Goal: Task Accomplishment & Management: Use online tool/utility

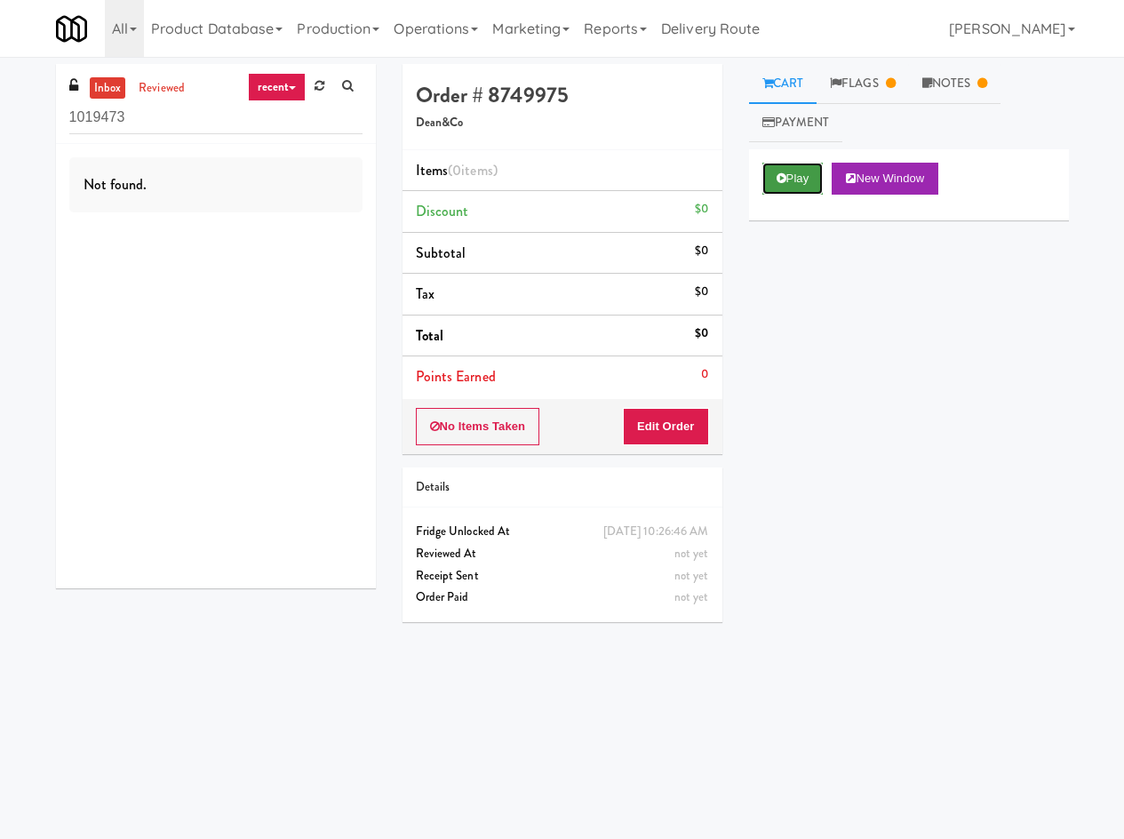
click at [797, 187] on button "Play" at bounding box center [793, 179] width 61 height 32
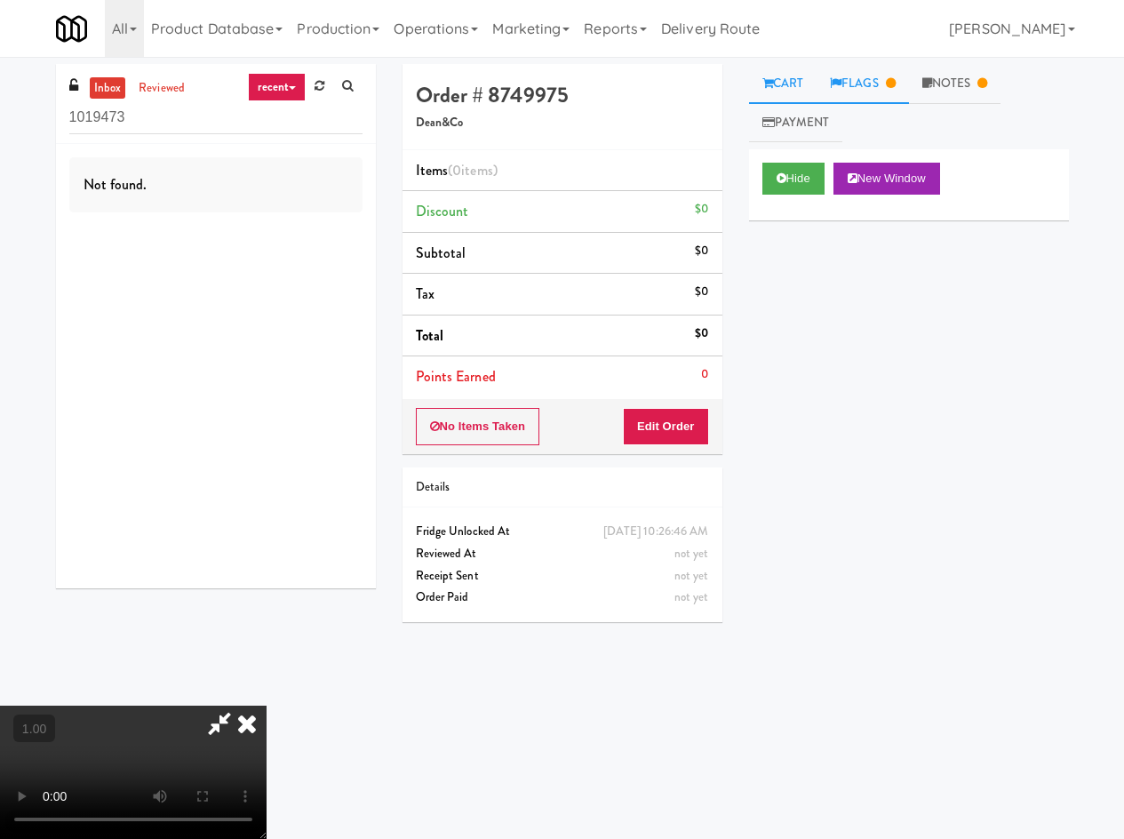
click at [872, 98] on link "Flags" at bounding box center [863, 84] width 92 height 40
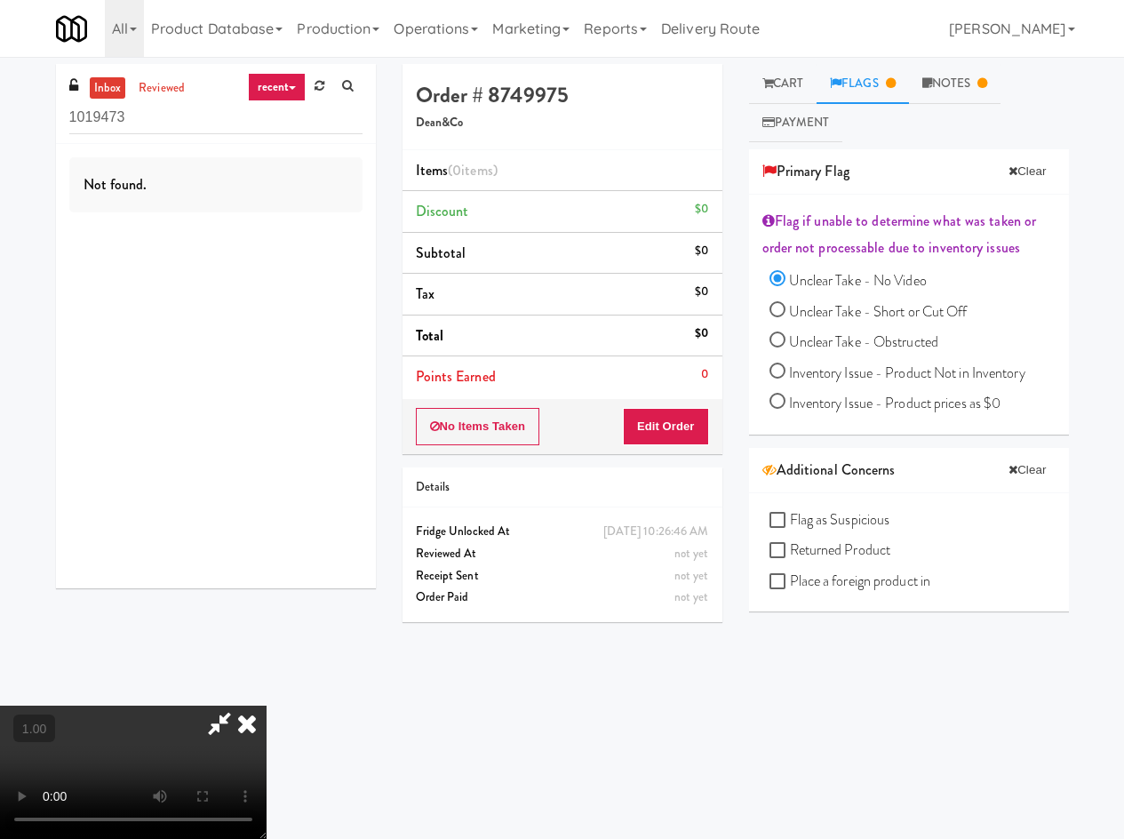
click at [267, 706] on icon at bounding box center [247, 724] width 39 height 36
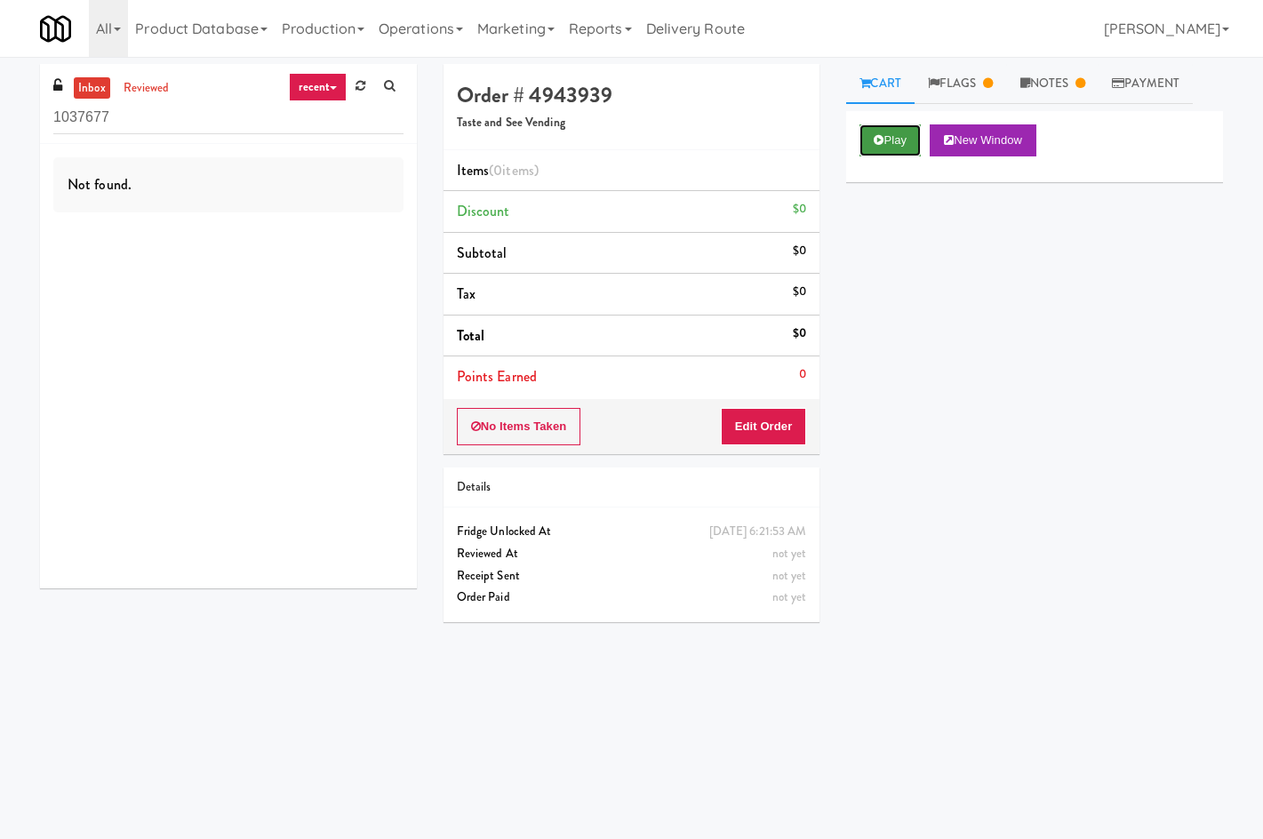
click at [894, 146] on button "Play" at bounding box center [890, 140] width 61 height 32
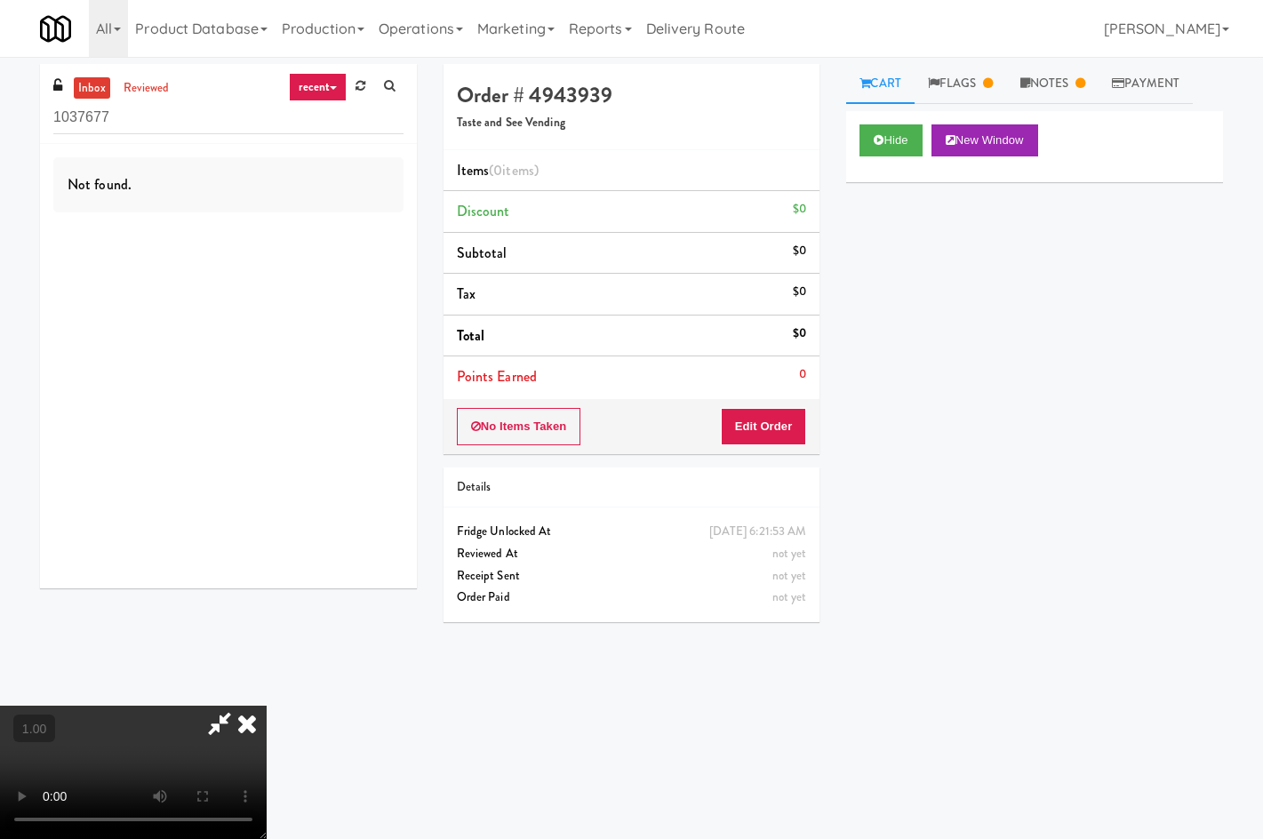
click at [267, 706] on icon at bounding box center [247, 724] width 39 height 36
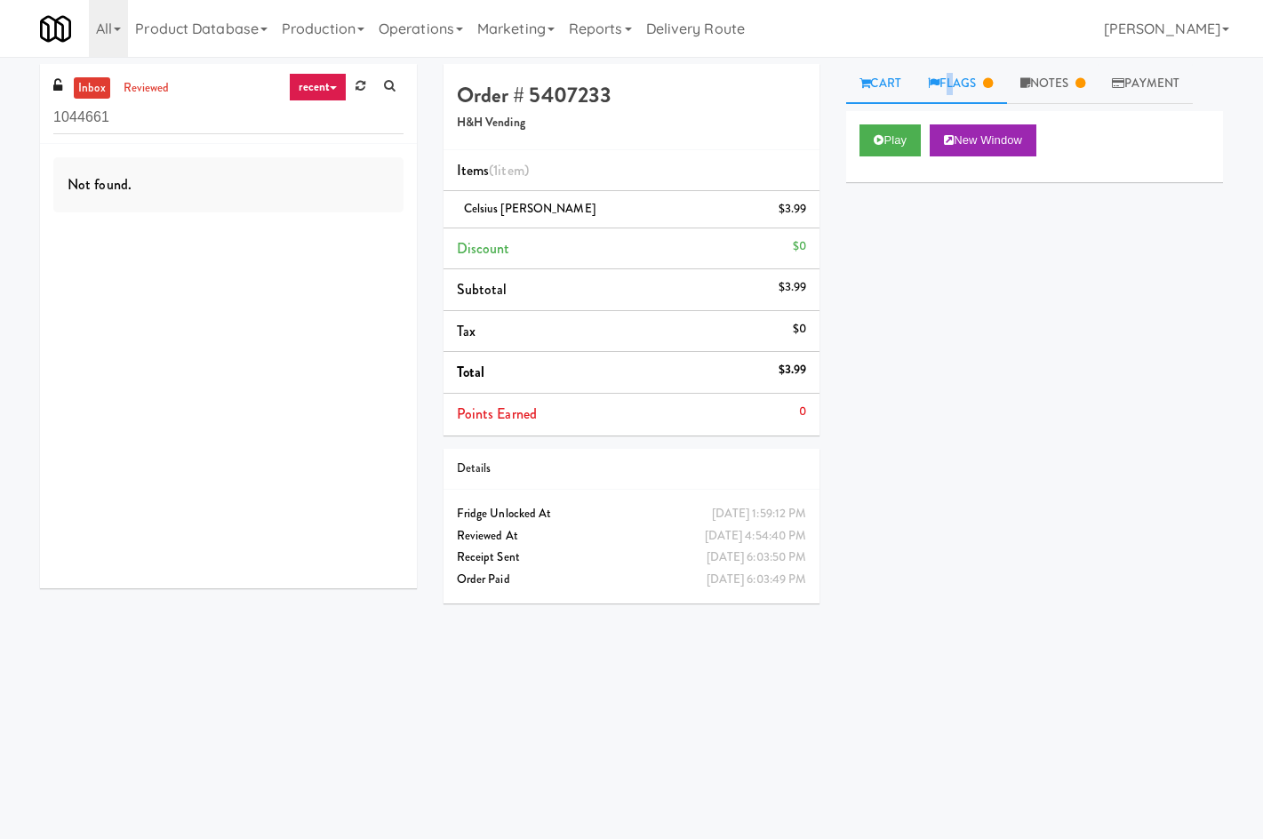
click at [950, 71] on link "Flags" at bounding box center [961, 84] width 92 height 40
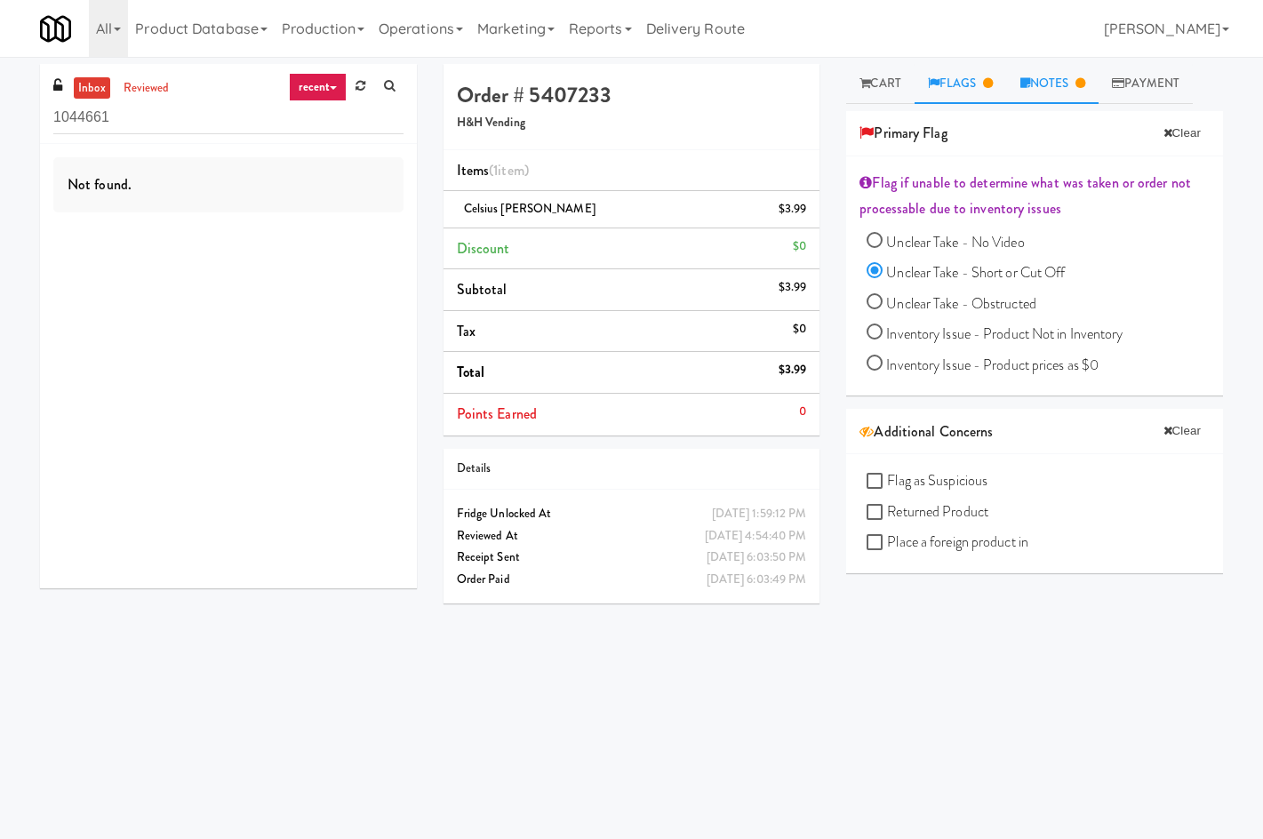
click at [1054, 92] on link "Notes" at bounding box center [1053, 84] width 92 height 40
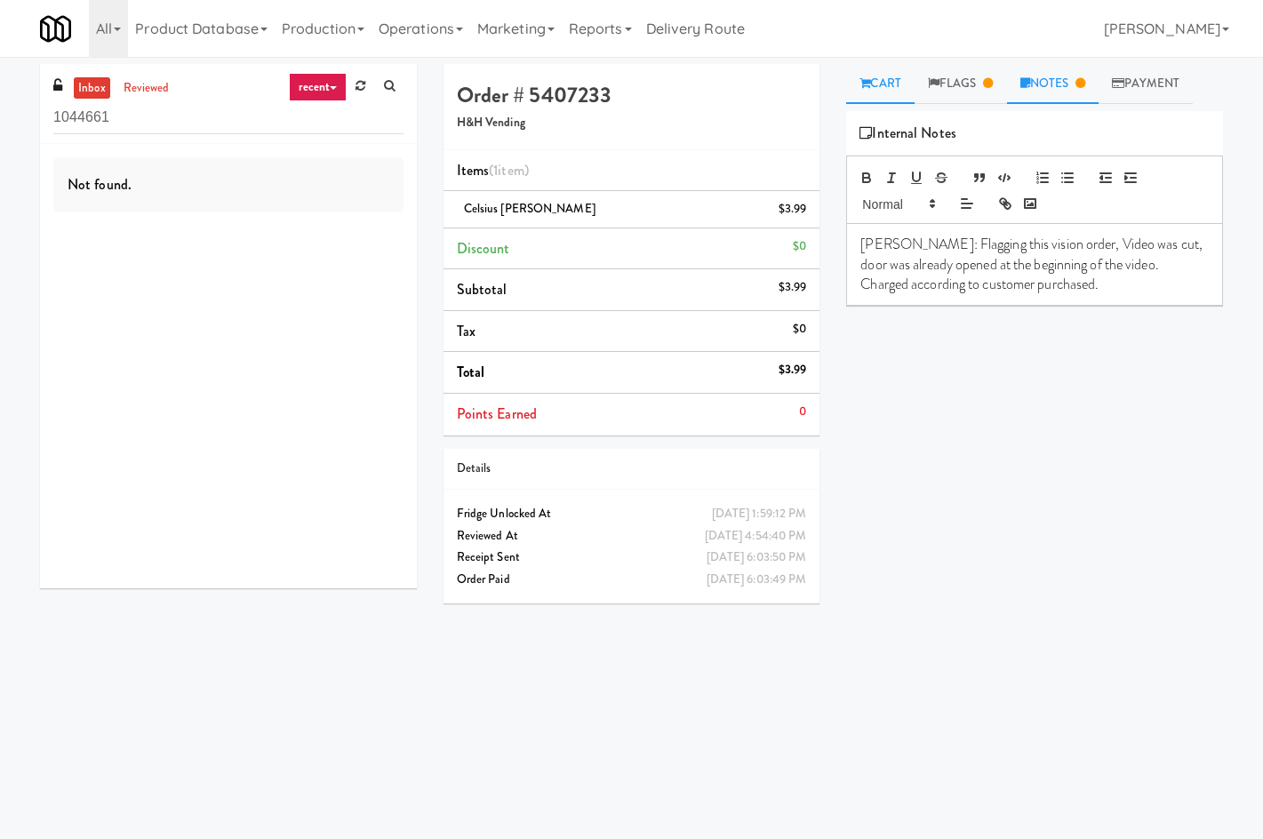
click at [866, 97] on link "Cart" at bounding box center [880, 84] width 68 height 40
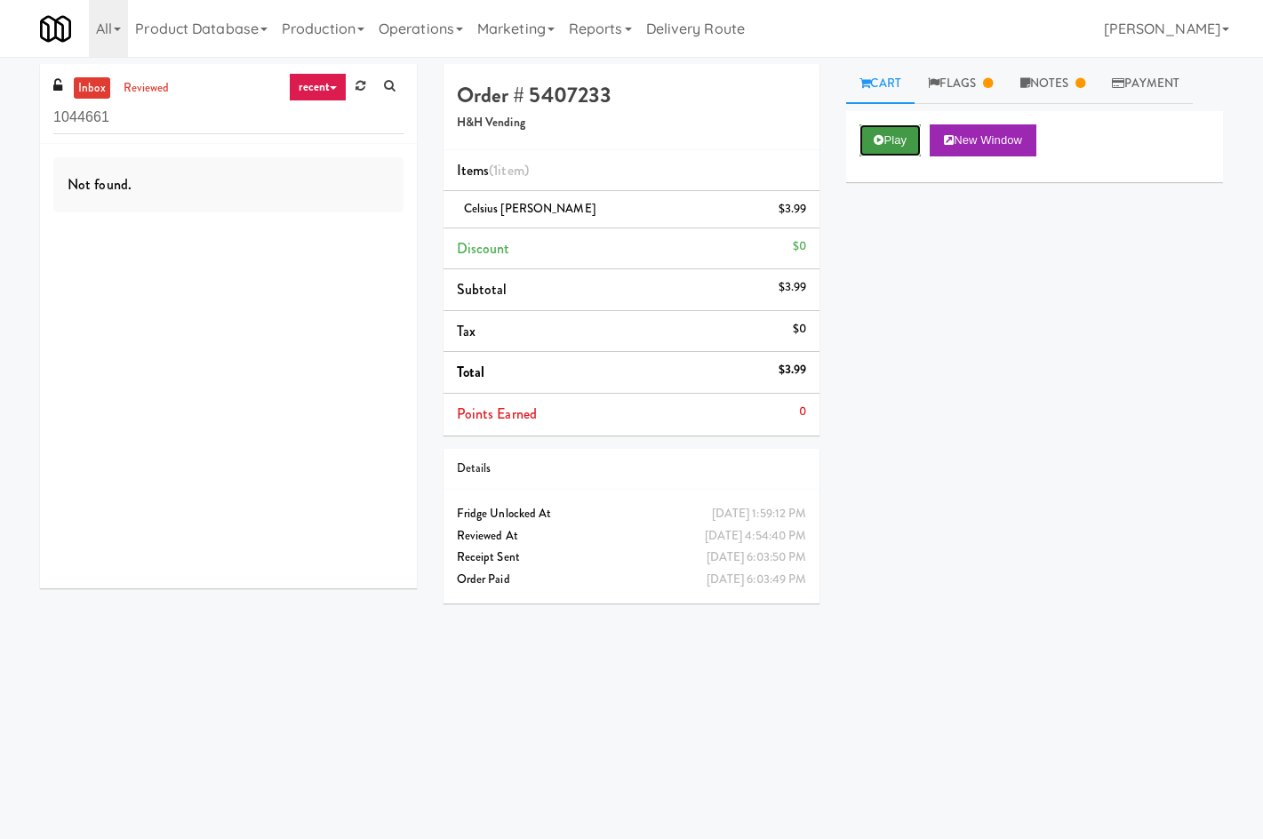
click at [889, 144] on button "Play" at bounding box center [890, 140] width 61 height 32
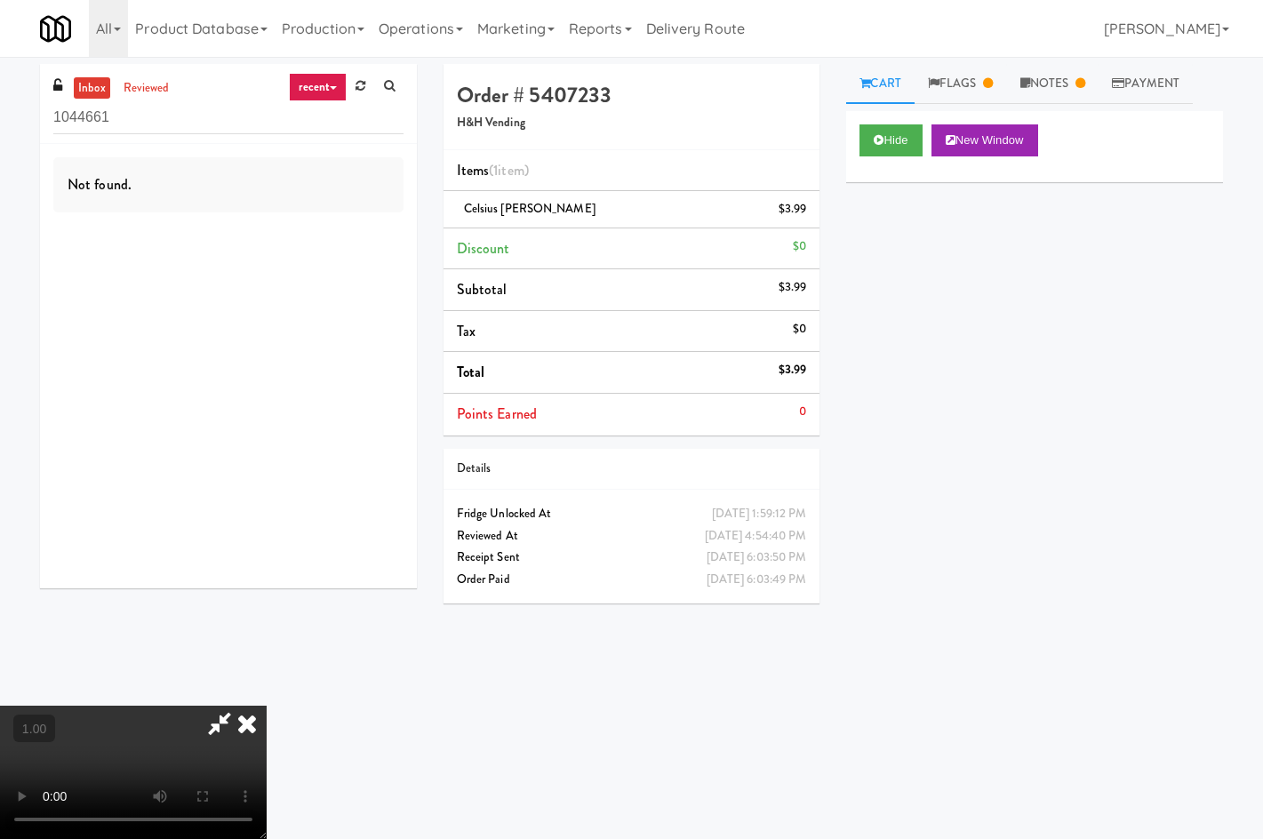
click at [267, 706] on icon at bounding box center [247, 724] width 39 height 36
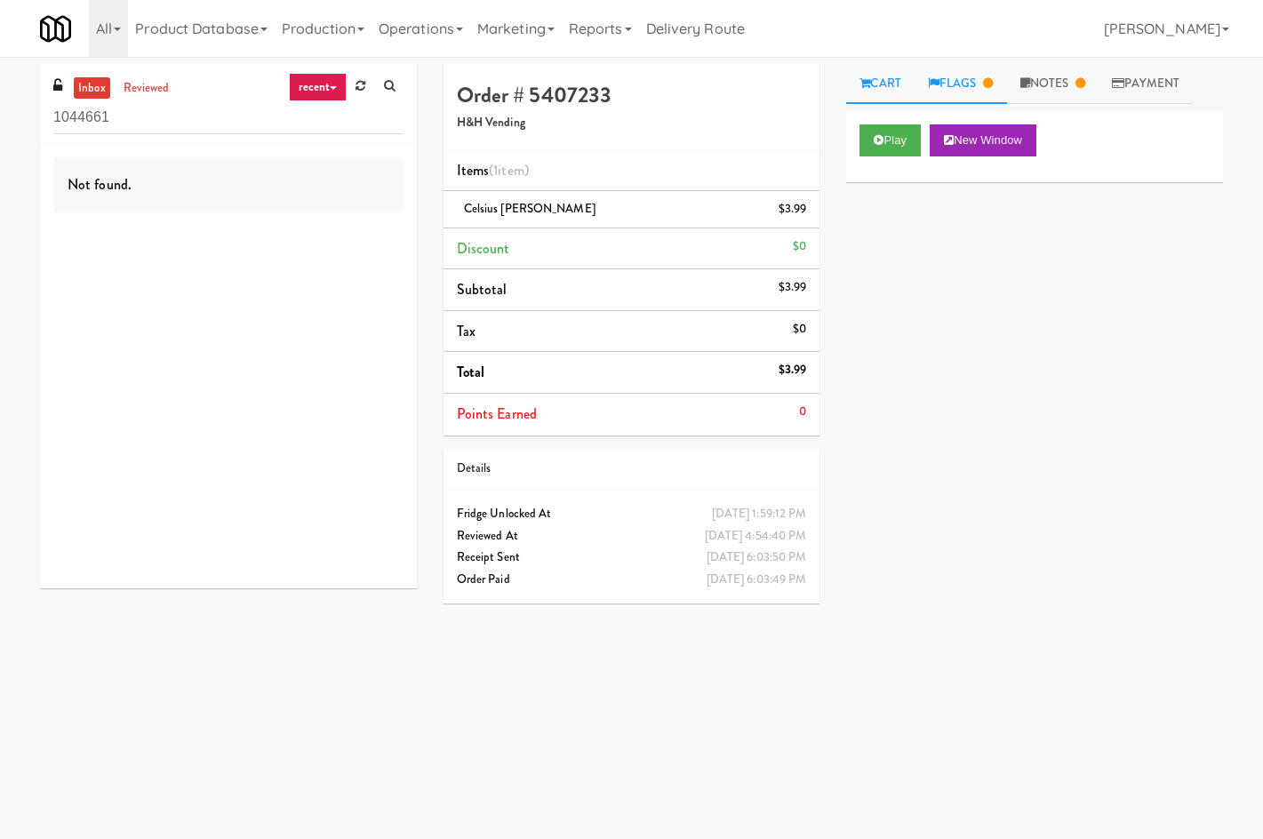
click at [990, 87] on icon at bounding box center [988, 83] width 10 height 12
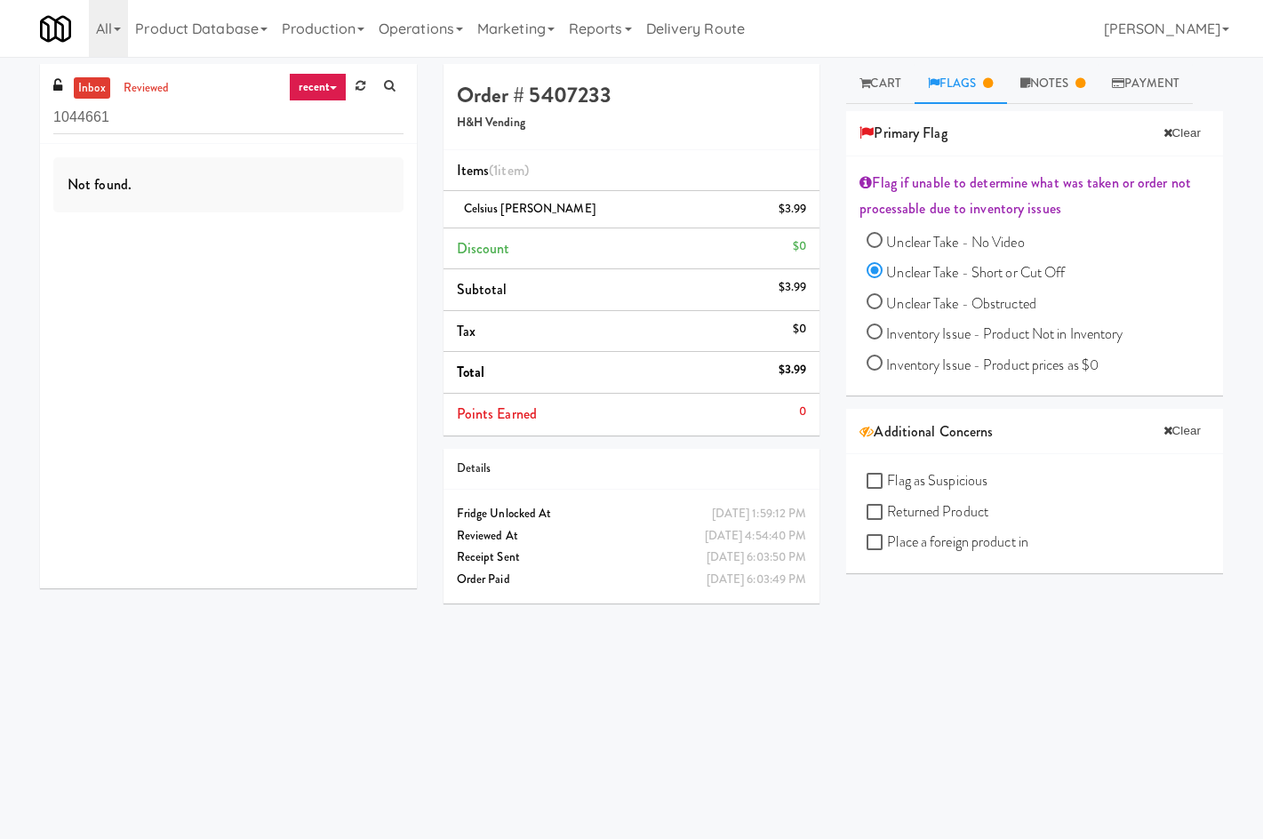
click at [652, 449] on div "Details" at bounding box center [632, 469] width 377 height 41
drag, startPoint x: 762, startPoint y: 537, endPoint x: 784, endPoint y: 575, distance: 44.2
click at [784, 575] on div "Thursday, September 18th 2025 1:59:12 PM Fridge Unlocked At Sep 18, 2025 4:54:4…" at bounding box center [632, 547] width 377 height 114
click at [784, 575] on div "Sep 18, 2025 6:03:49 PM" at bounding box center [757, 580] width 100 height 22
drag, startPoint x: 879, startPoint y: 85, endPoint x: 871, endPoint y: 108, distance: 23.6
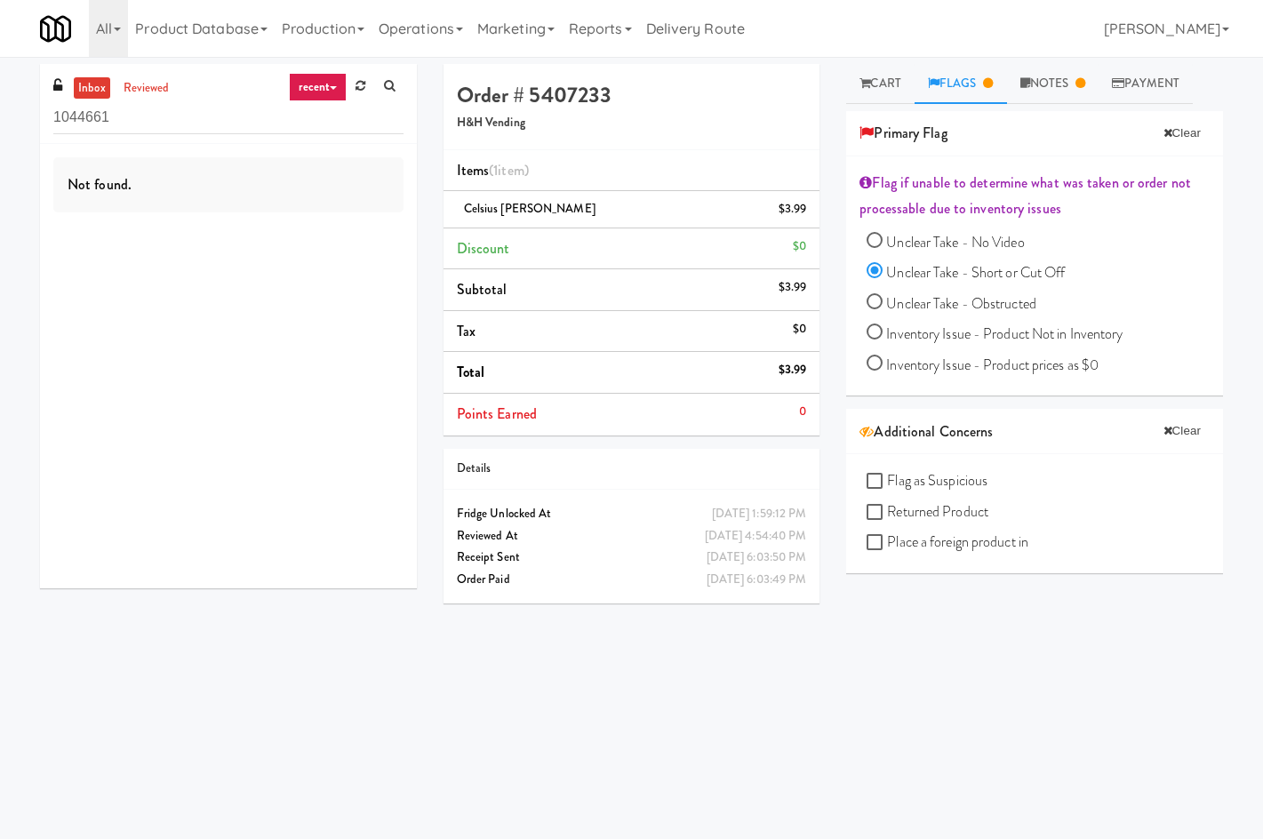
click at [877, 86] on link "Cart" at bounding box center [880, 84] width 68 height 40
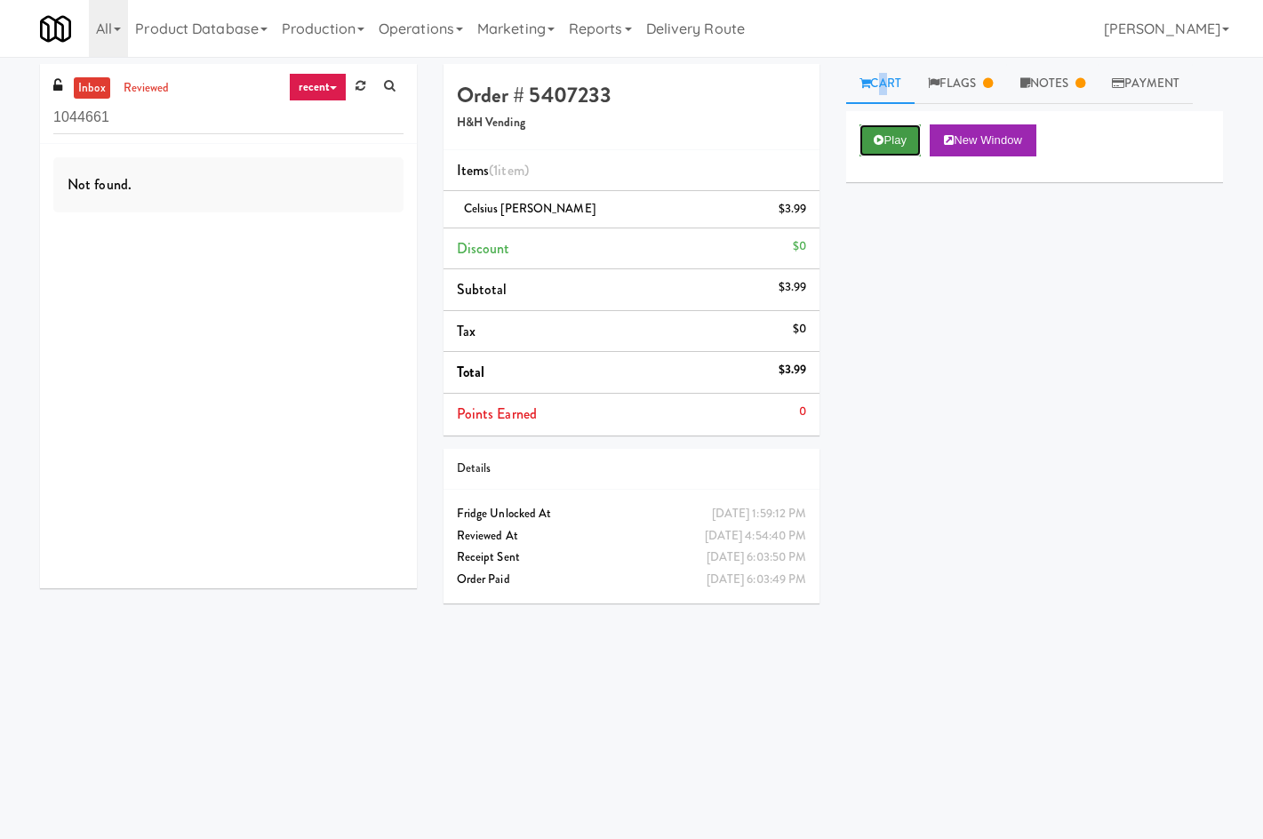
click at [899, 150] on button "Play" at bounding box center [890, 140] width 61 height 32
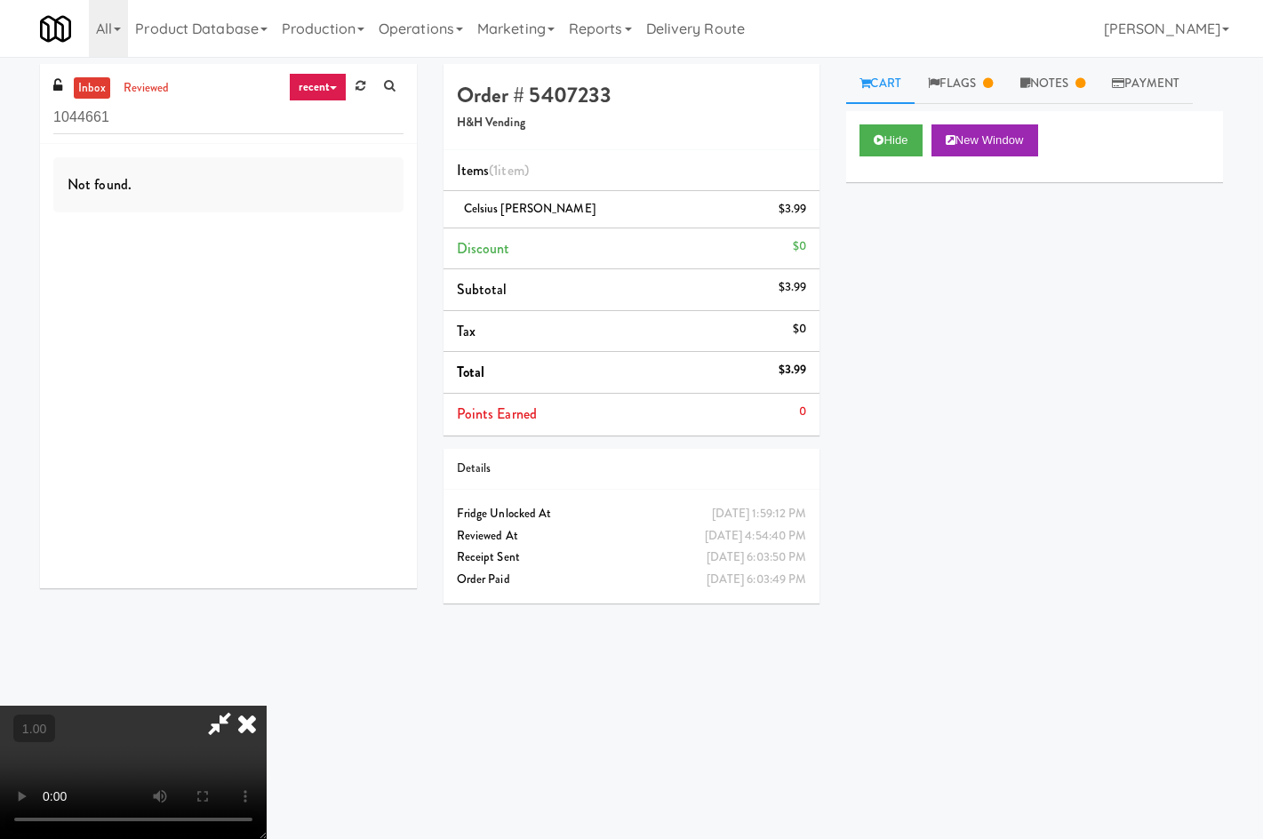
click at [267, 706] on icon at bounding box center [247, 724] width 39 height 36
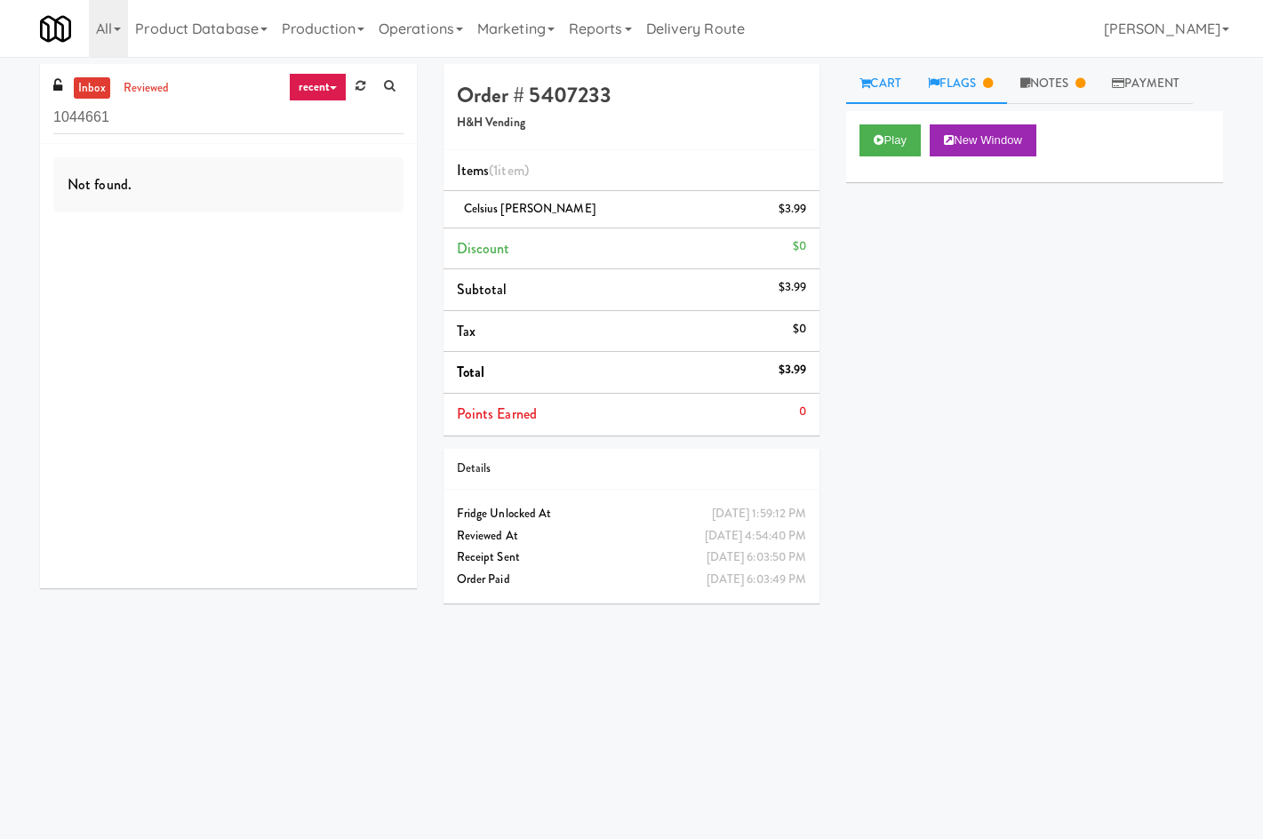
click at [976, 69] on link "Flags" at bounding box center [961, 84] width 92 height 40
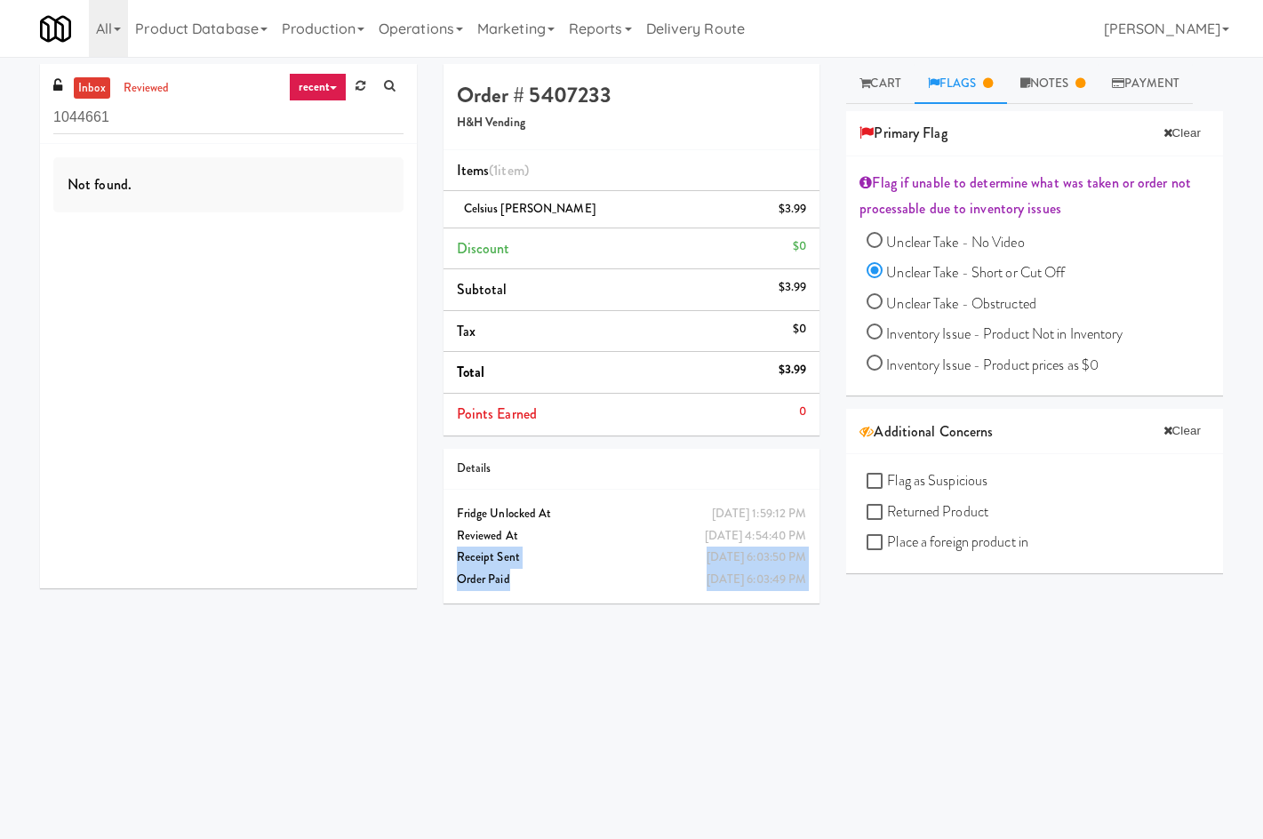
drag, startPoint x: 643, startPoint y: 540, endPoint x: 768, endPoint y: 595, distance: 136.9
click at [768, 595] on div "Thursday, September 18th 2025 1:59:12 PM Fridge Unlocked At Sep 18, 2025 4:54:4…" at bounding box center [632, 547] width 377 height 114
click at [550, 103] on h4 "Order # 5407233" at bounding box center [632, 95] width 350 height 23
click at [550, 104] on h4 "Order # 5407233" at bounding box center [632, 95] width 350 height 23
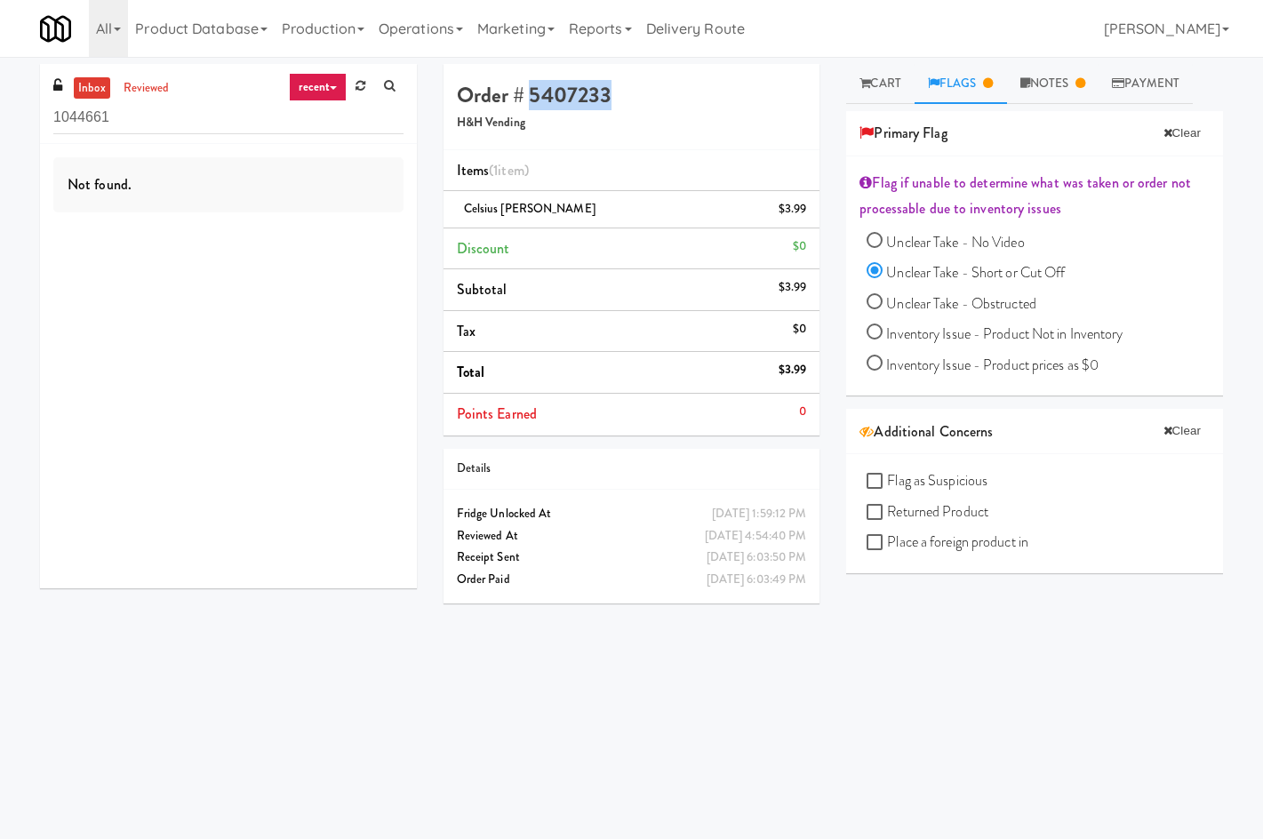
copy h4 "5407233"
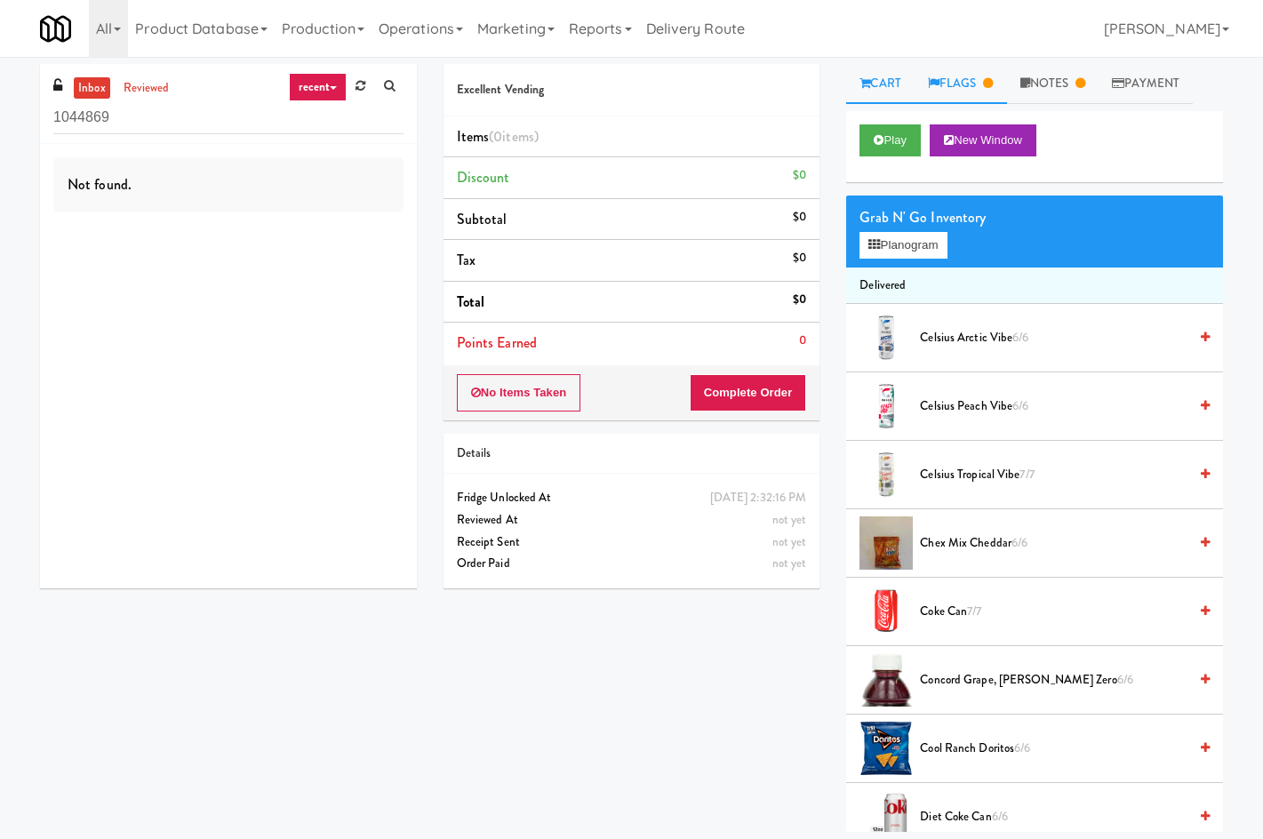
click at [982, 86] on link "Flags" at bounding box center [961, 84] width 92 height 40
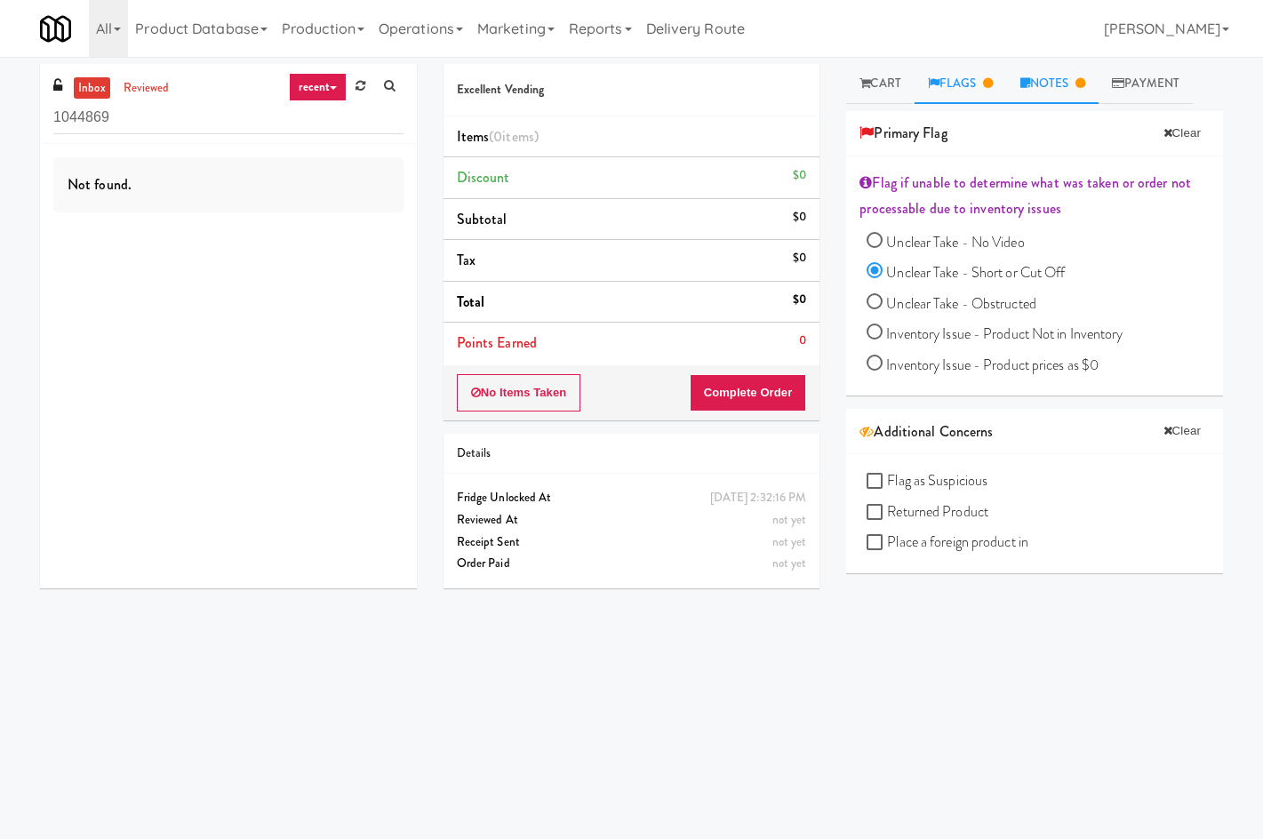
click at [1039, 95] on link "Notes" at bounding box center [1053, 84] width 92 height 40
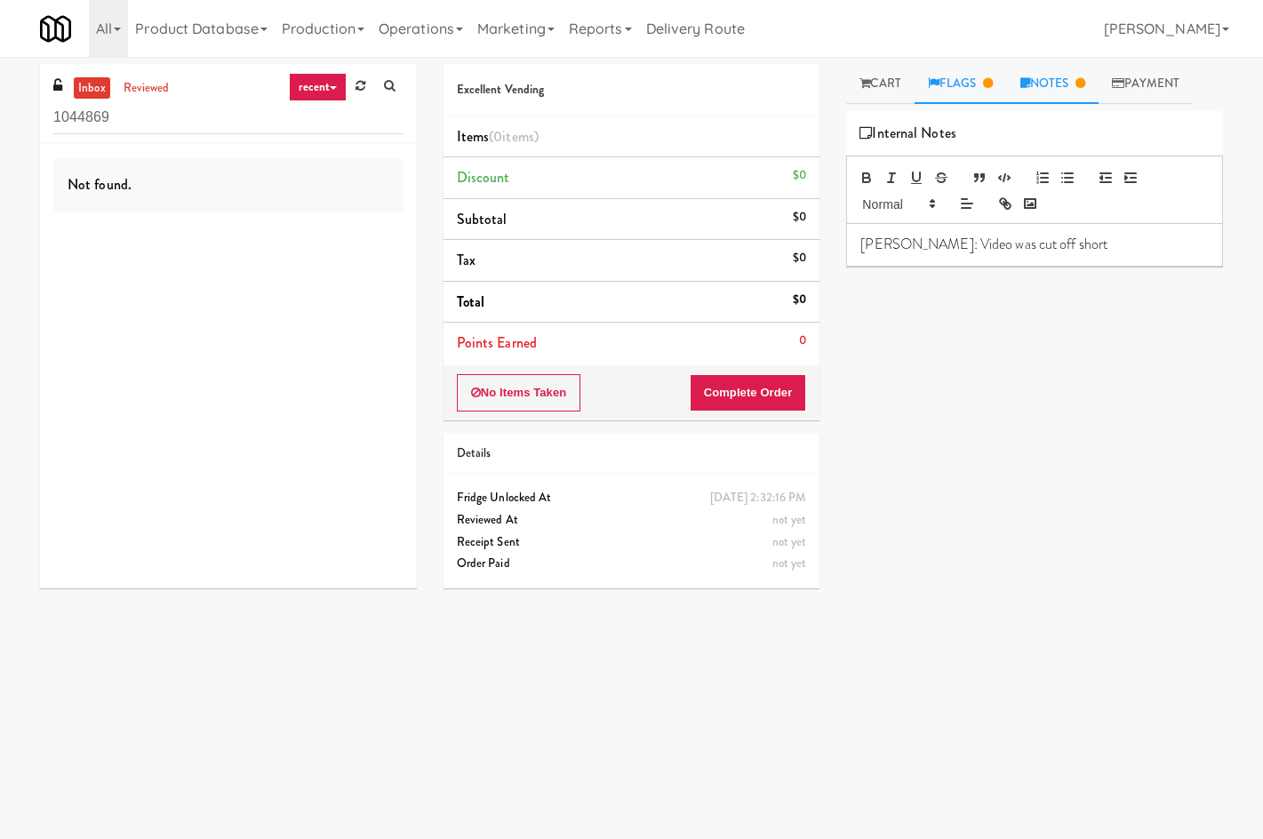
click at [947, 82] on link "Flags" at bounding box center [961, 84] width 92 height 40
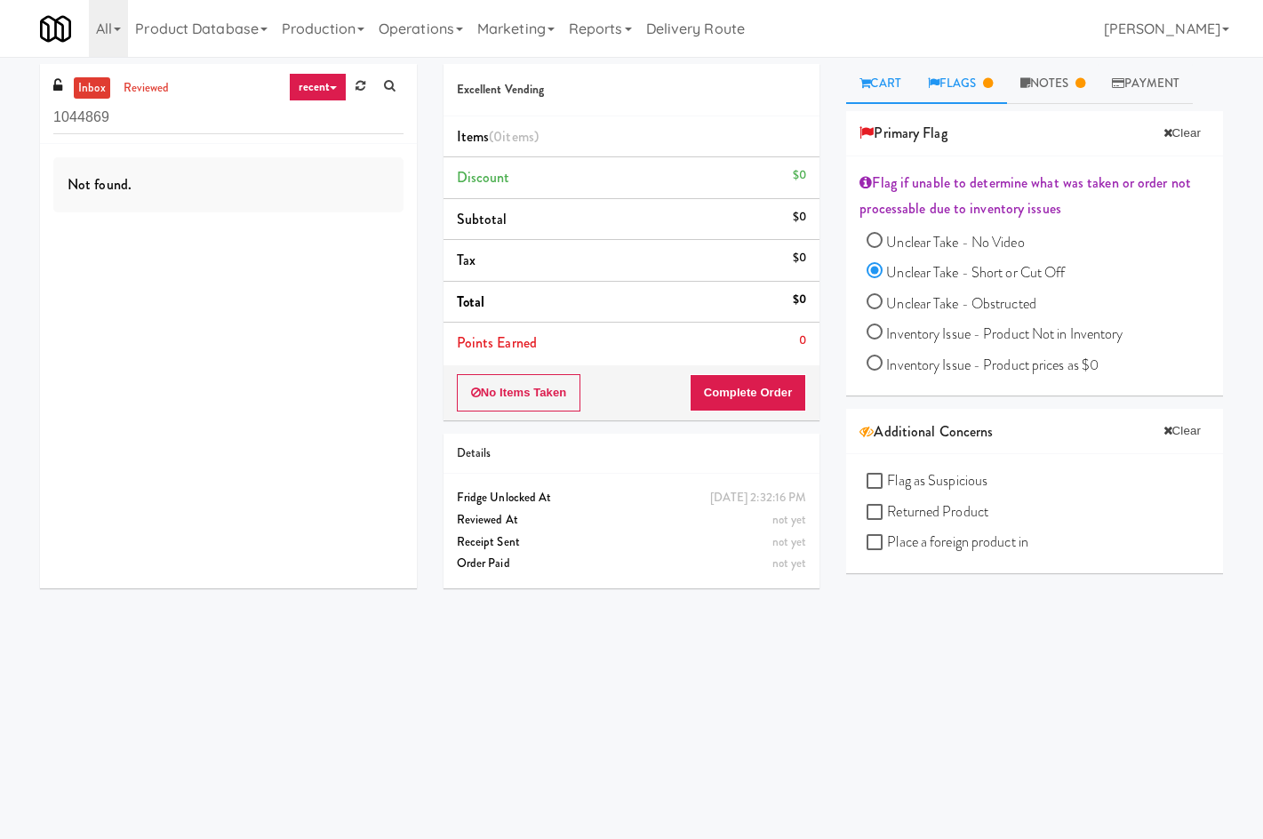
click at [864, 67] on link "Cart" at bounding box center [880, 84] width 68 height 40
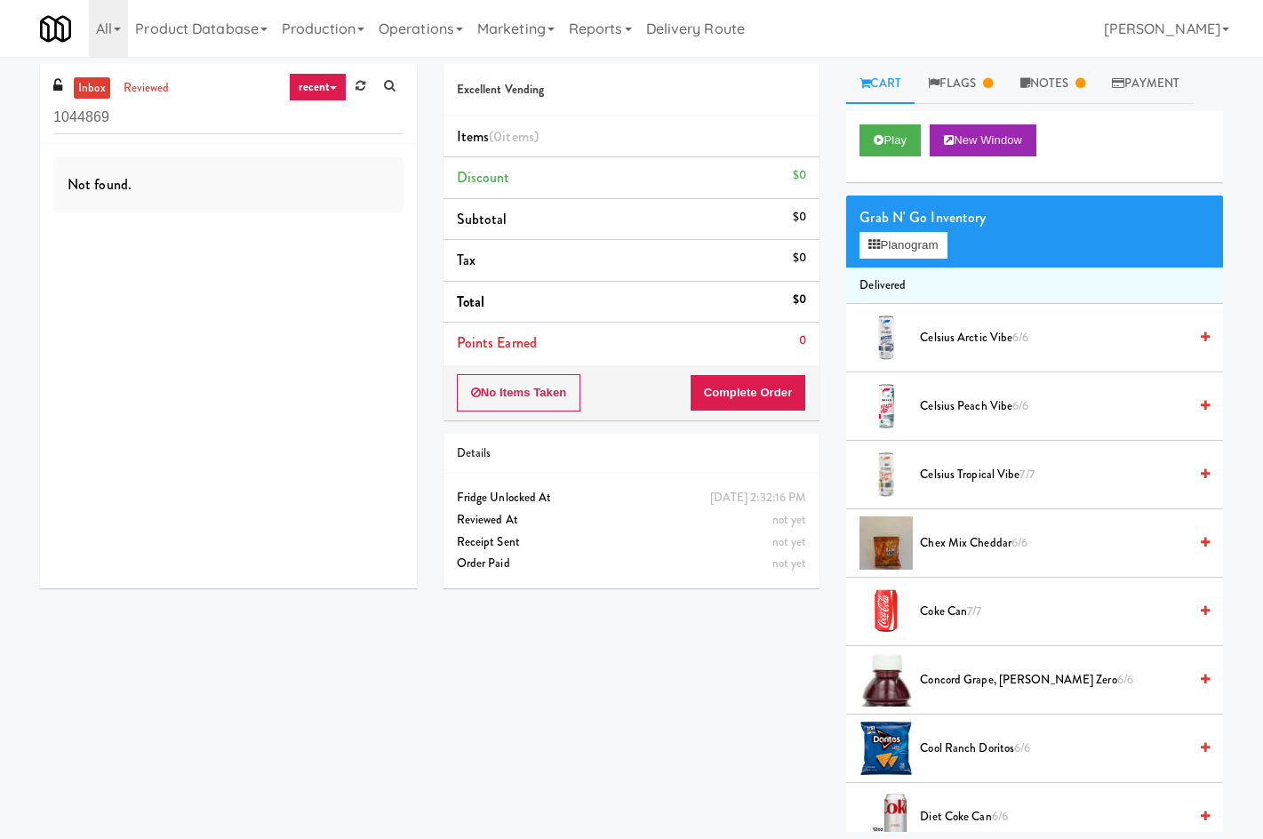
click at [901, 171] on div "Play New Window" at bounding box center [1034, 146] width 377 height 71
click at [892, 141] on button "Play" at bounding box center [890, 140] width 61 height 32
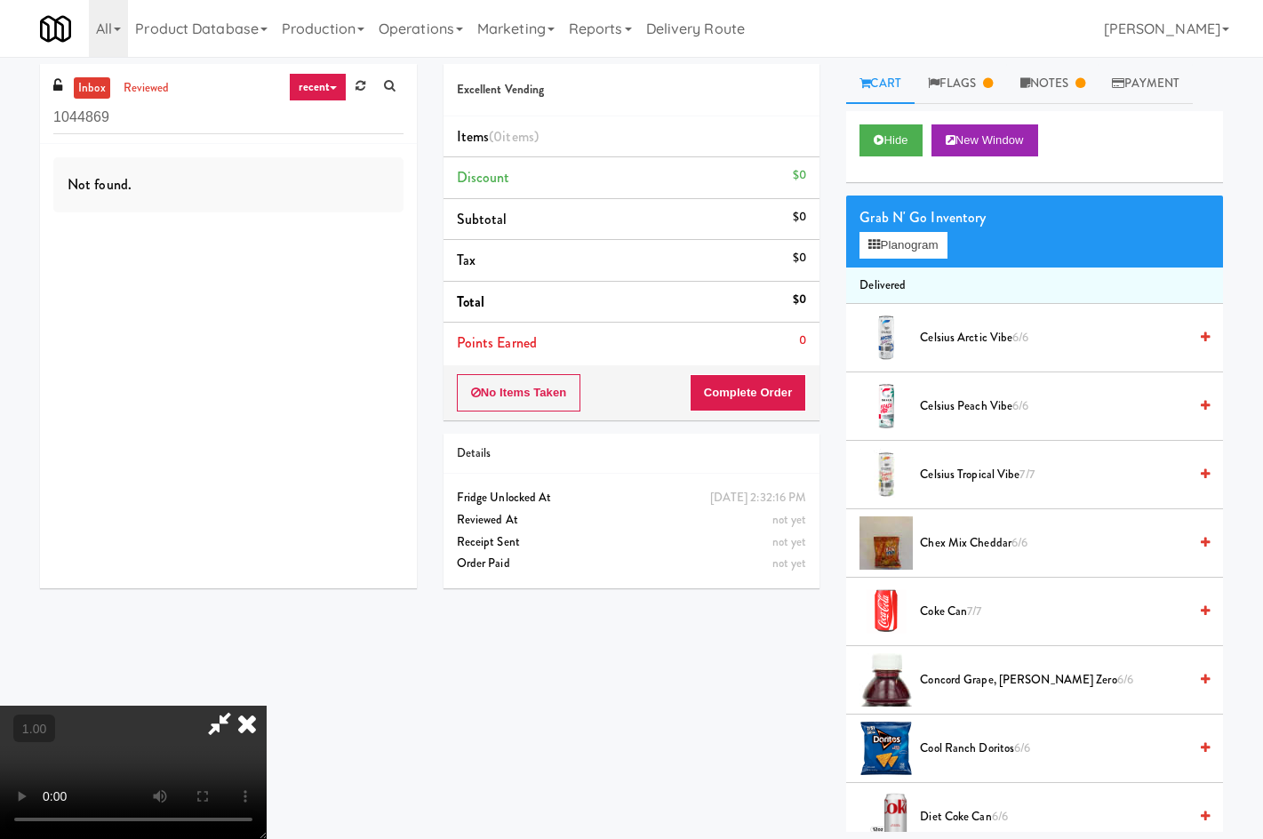
click at [267, 706] on icon at bounding box center [247, 724] width 39 height 36
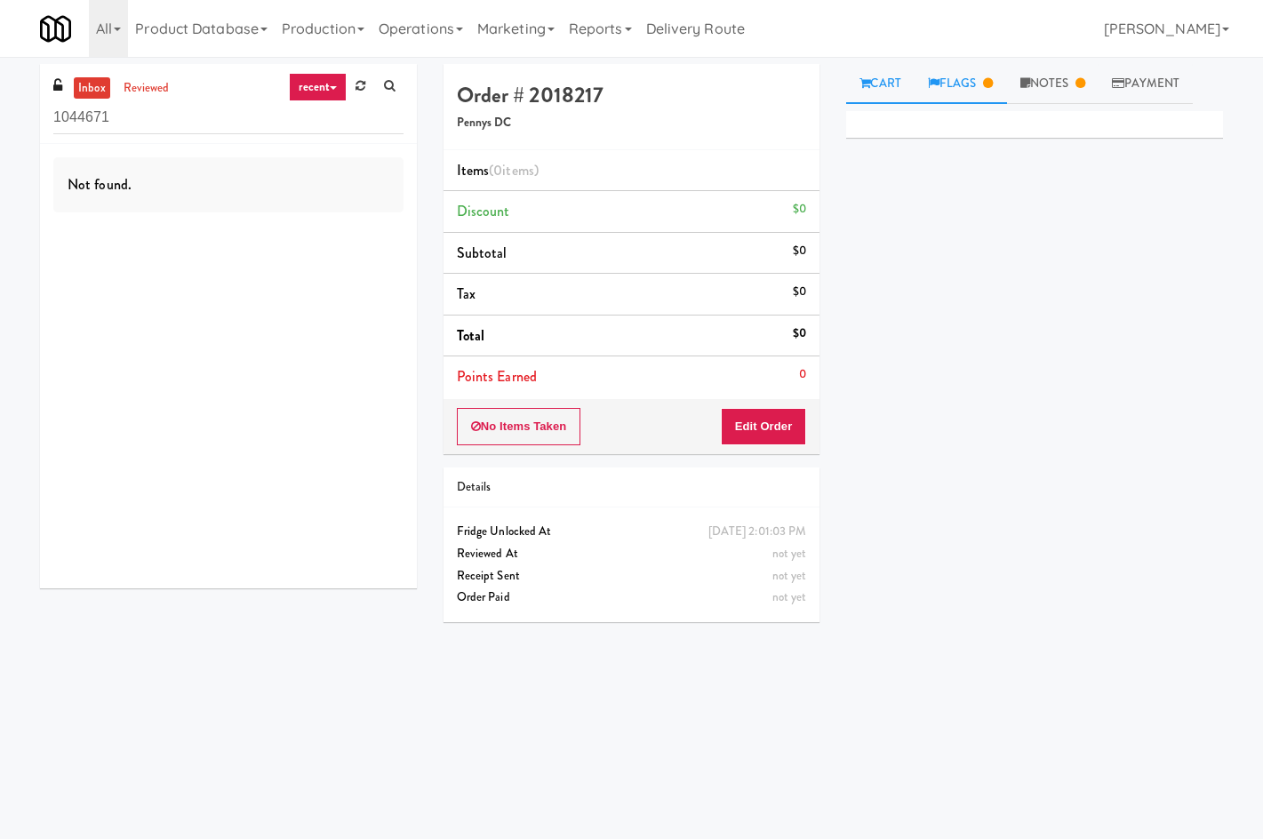
click at [953, 92] on link "Flags" at bounding box center [961, 84] width 92 height 40
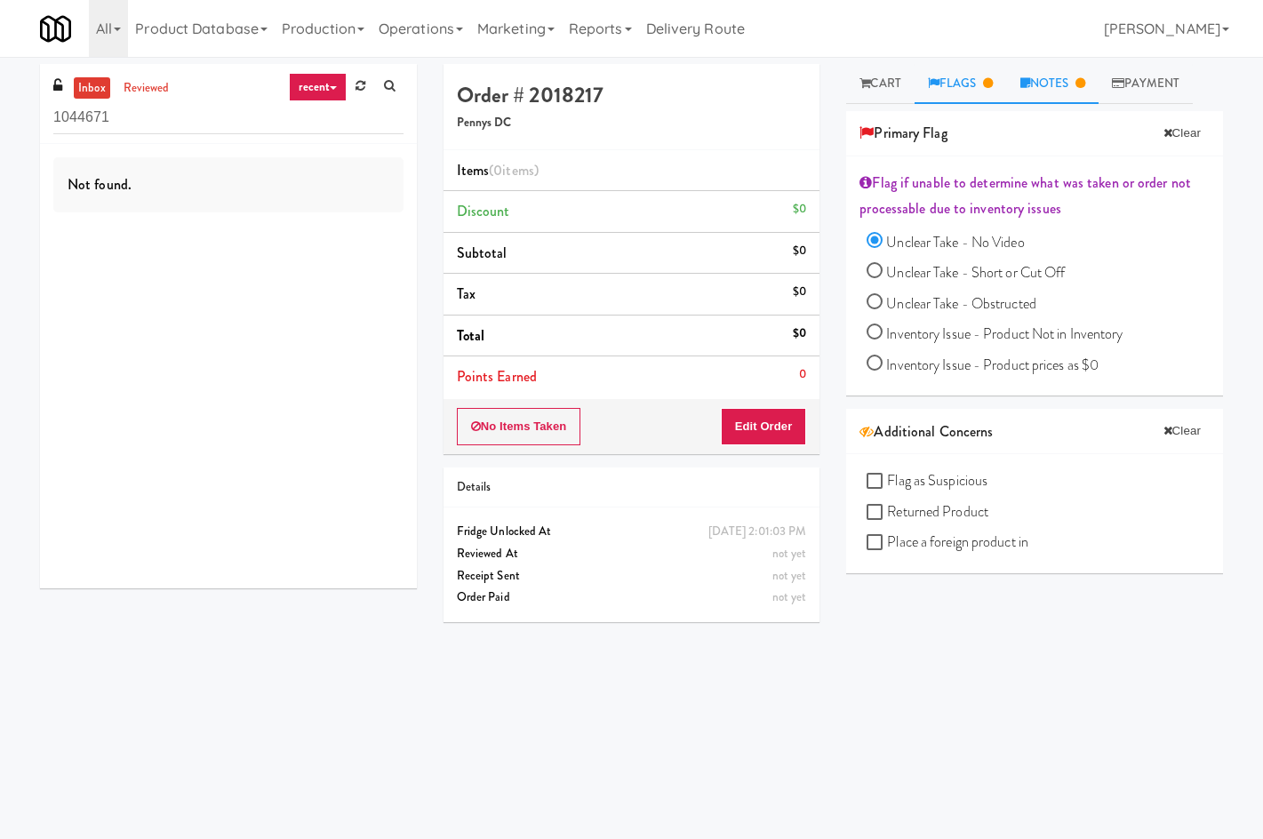
click at [1017, 88] on link "Notes" at bounding box center [1053, 84] width 92 height 40
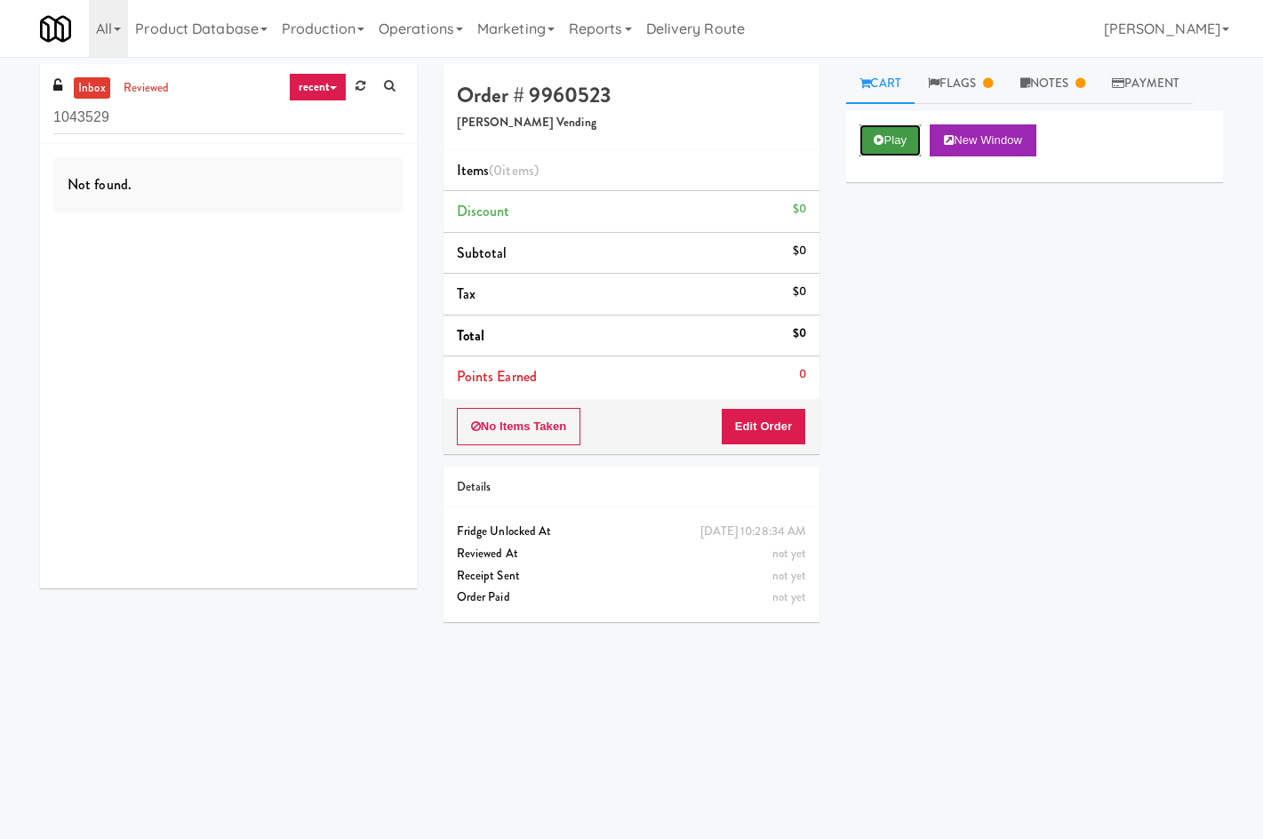
click at [901, 128] on button "Play" at bounding box center [890, 140] width 61 height 32
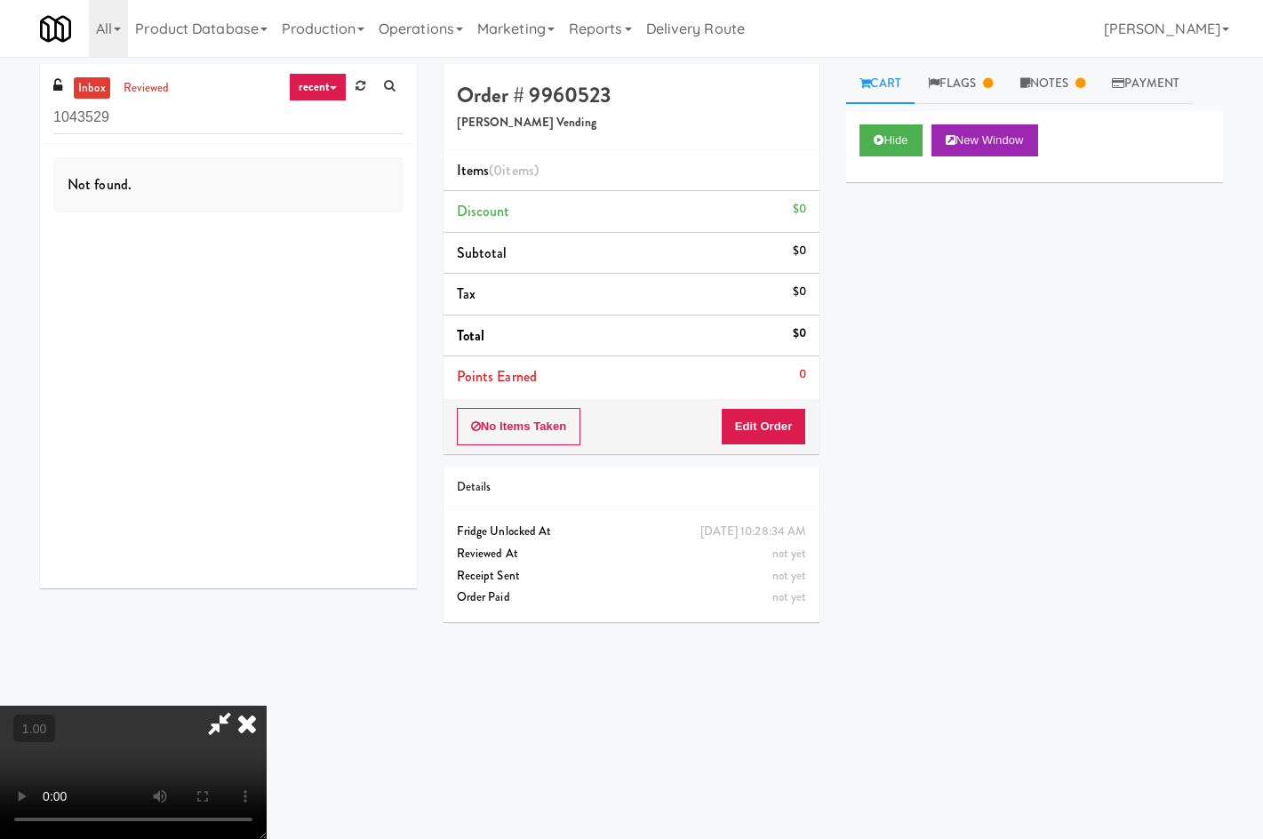
click at [267, 706] on icon at bounding box center [247, 724] width 39 height 36
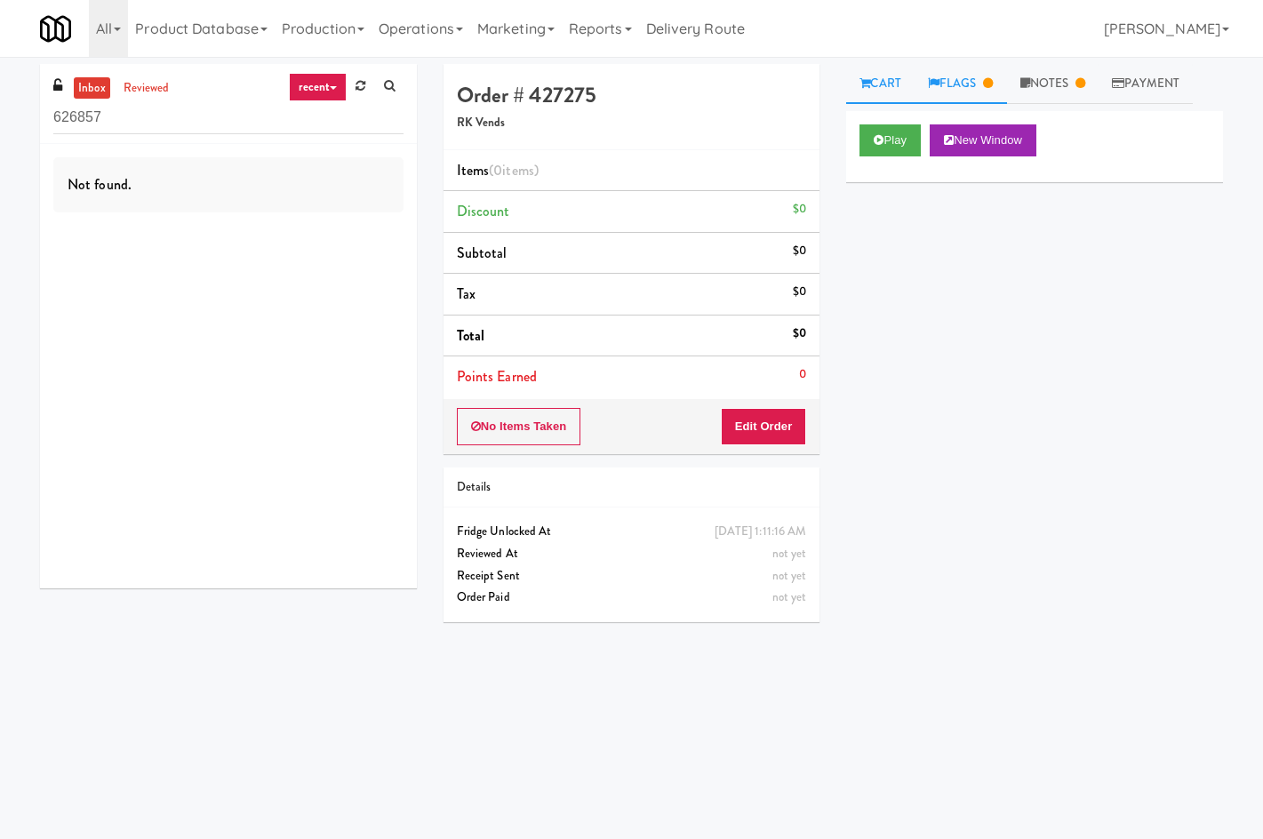
click at [966, 83] on link "Flags" at bounding box center [961, 84] width 92 height 40
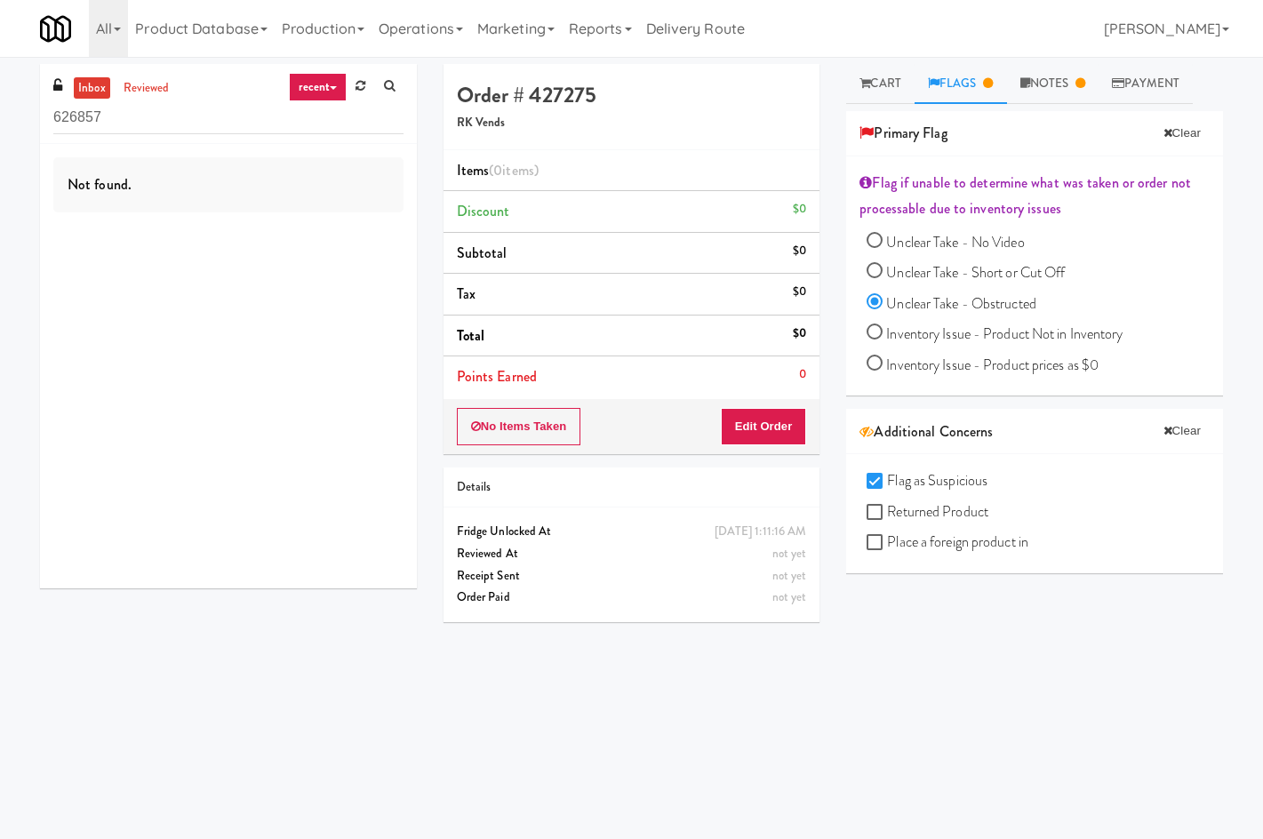
drag, startPoint x: 890, startPoint y: 77, endPoint x: 882, endPoint y: 122, distance: 45.2
click at [891, 77] on link "Cart" at bounding box center [880, 84] width 68 height 40
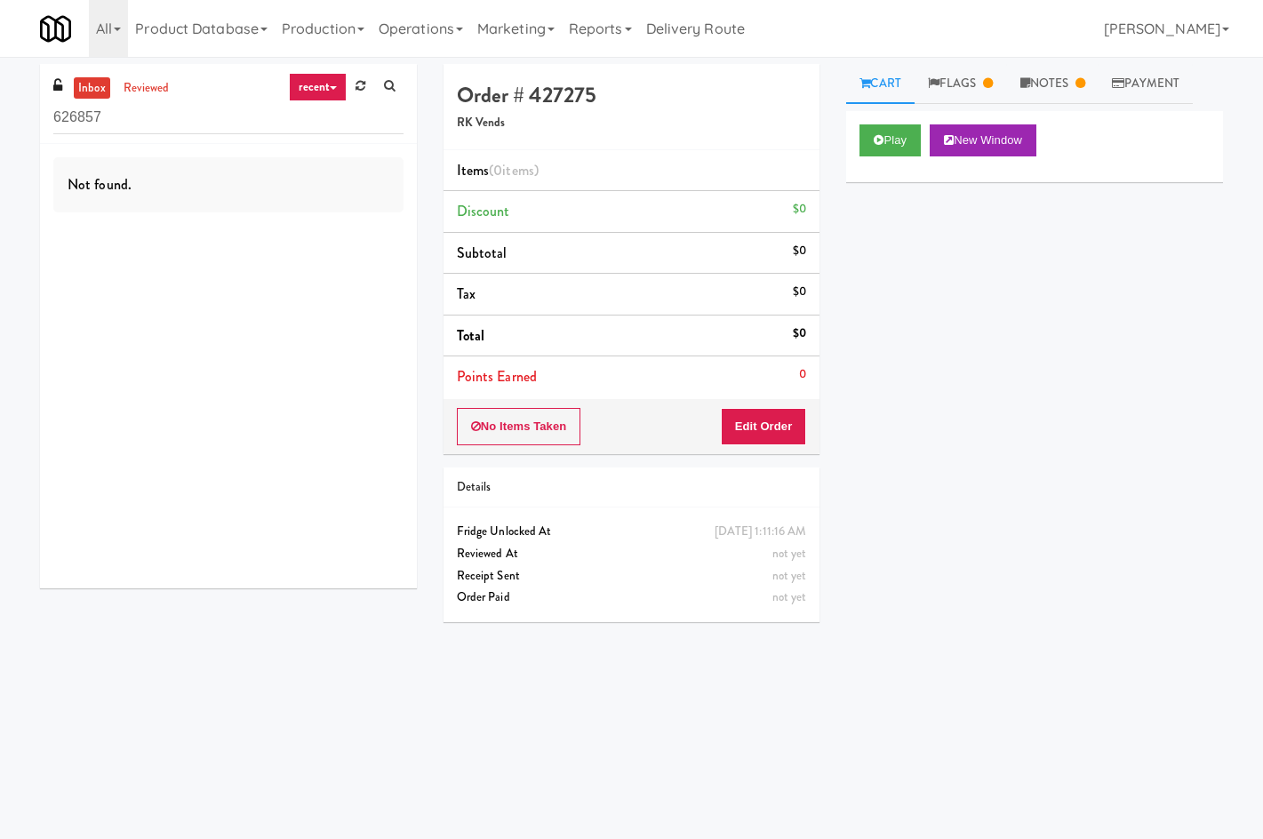
drag, startPoint x: 875, startPoint y: 159, endPoint x: 884, endPoint y: 141, distance: 19.9
click at [875, 157] on div "Play New Window" at bounding box center [1034, 146] width 377 height 71
click at [884, 141] on icon at bounding box center [879, 140] width 10 height 12
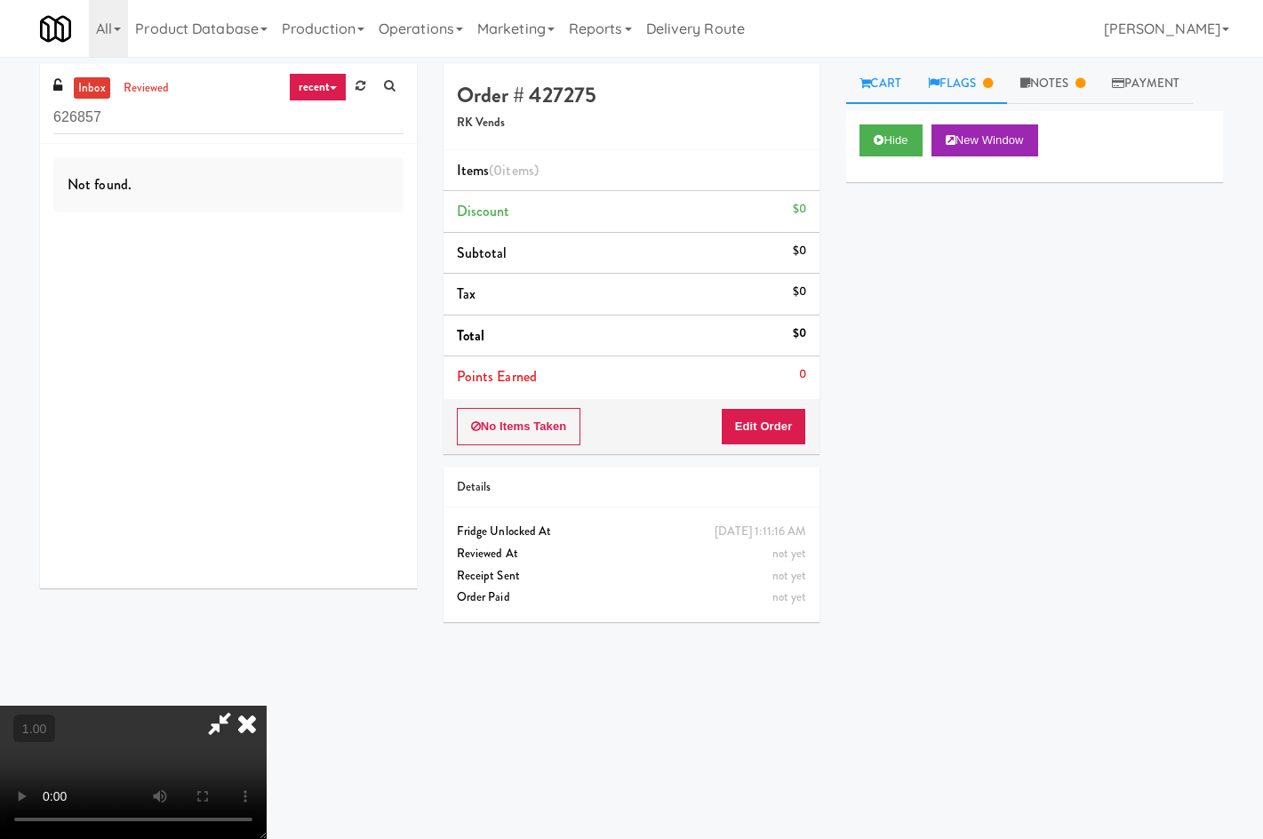
click at [960, 79] on link "Flags" at bounding box center [961, 84] width 92 height 40
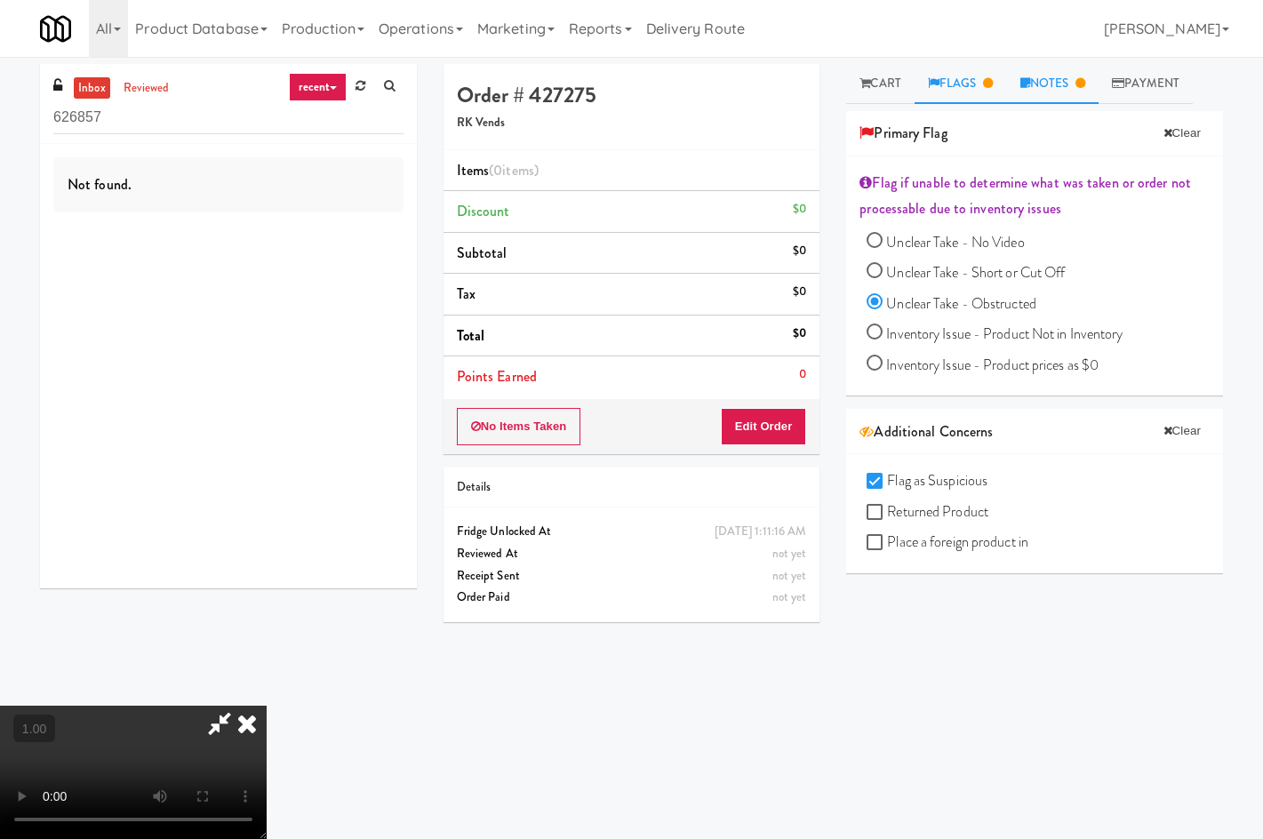
click at [1043, 73] on link "Notes" at bounding box center [1053, 84] width 92 height 40
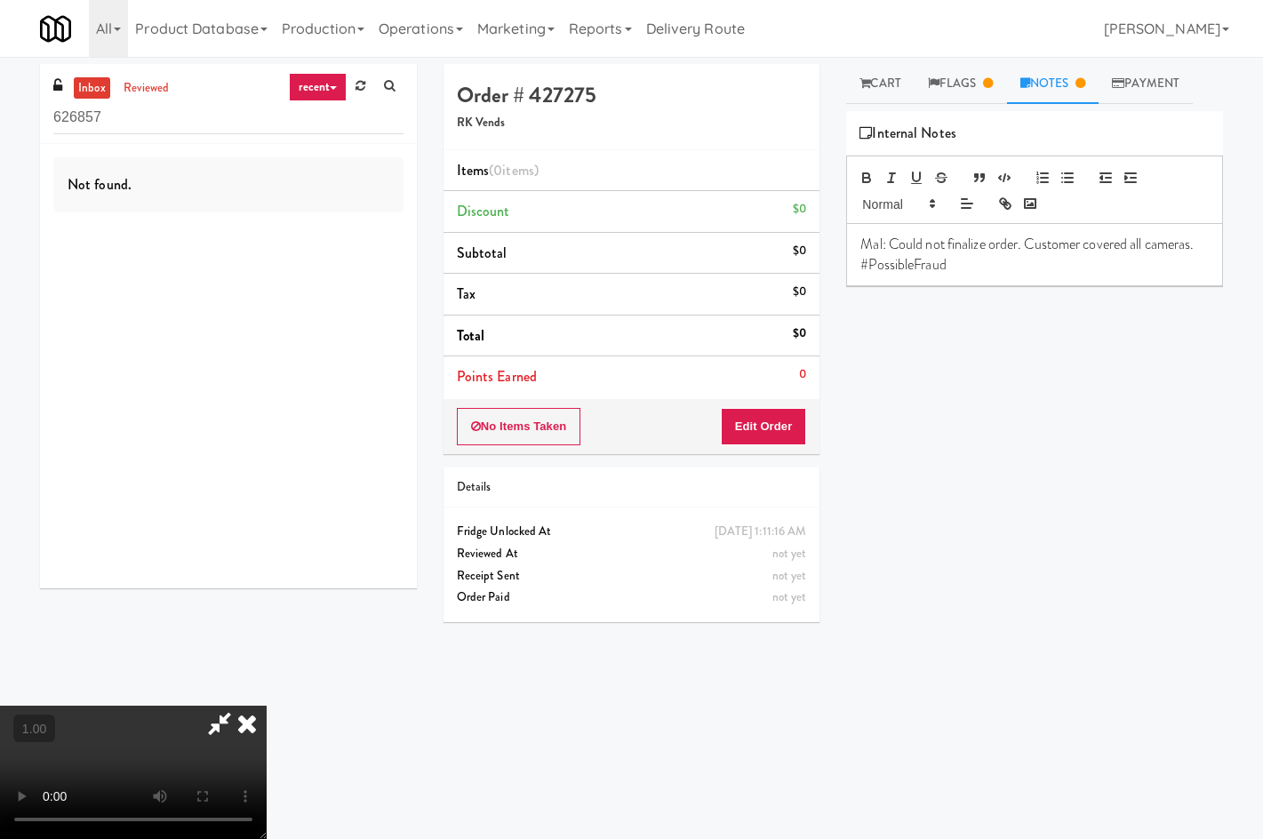
drag, startPoint x: 728, startPoint y: 77, endPoint x: 823, endPoint y: 1, distance: 122.0
click at [267, 706] on icon at bounding box center [247, 724] width 39 height 36
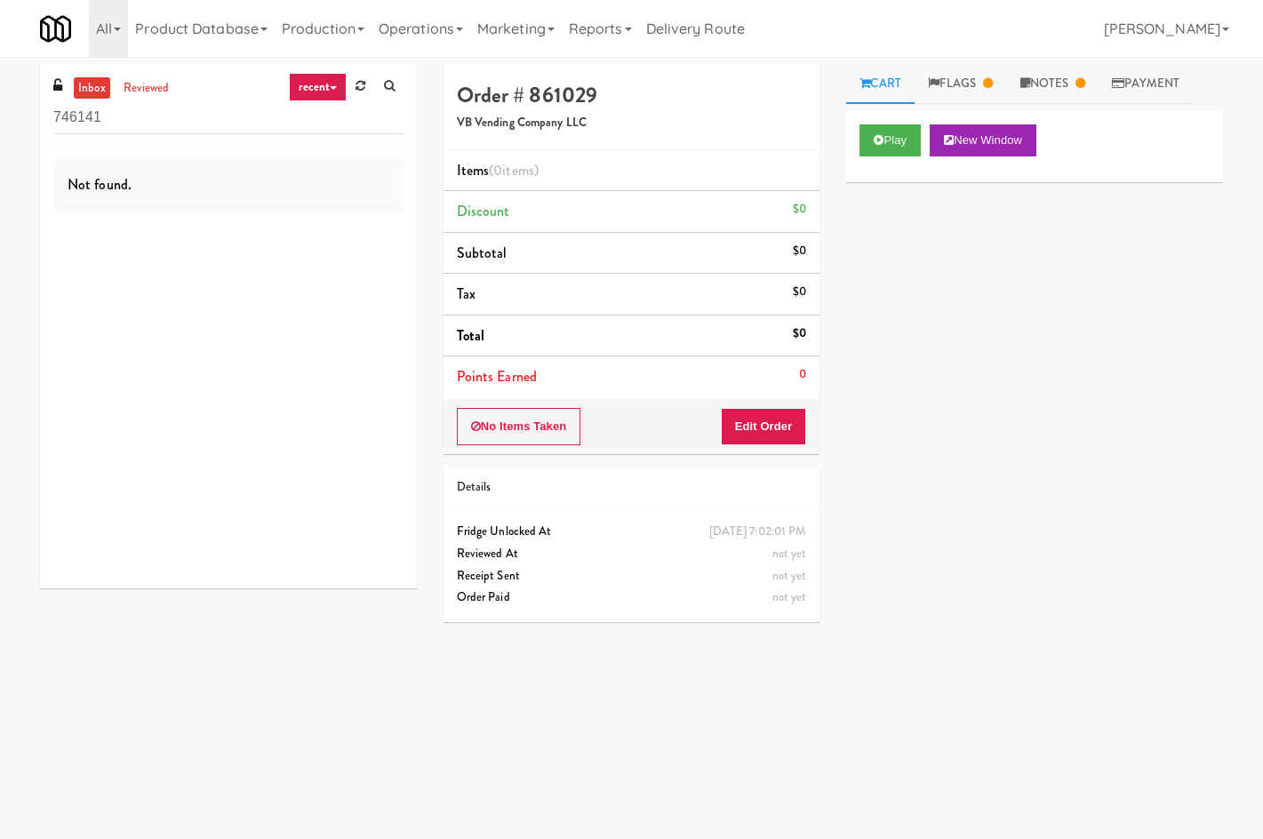
drag, startPoint x: 971, startPoint y: 86, endPoint x: 955, endPoint y: 119, distance: 36.6
click at [971, 88] on link "Flags" at bounding box center [961, 84] width 92 height 40
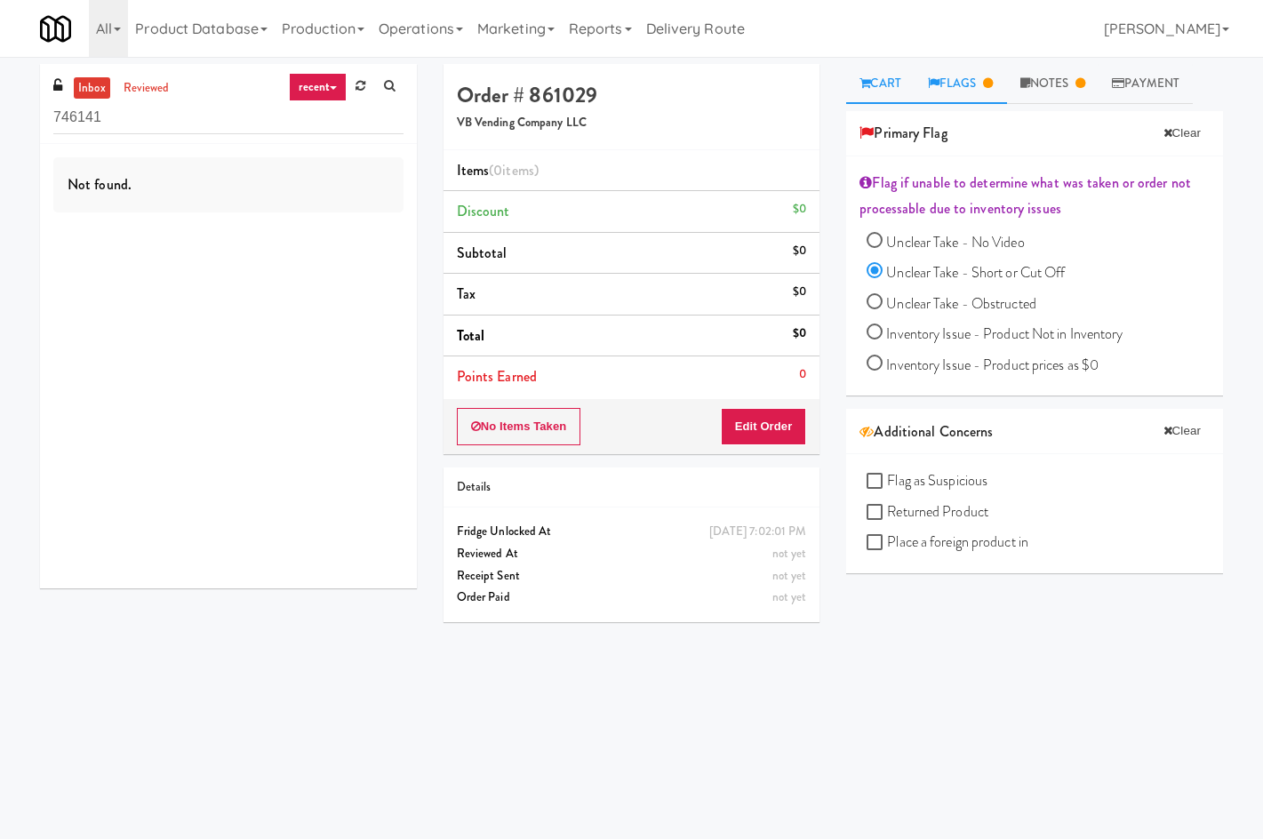
click at [886, 92] on link "Cart" at bounding box center [880, 84] width 68 height 40
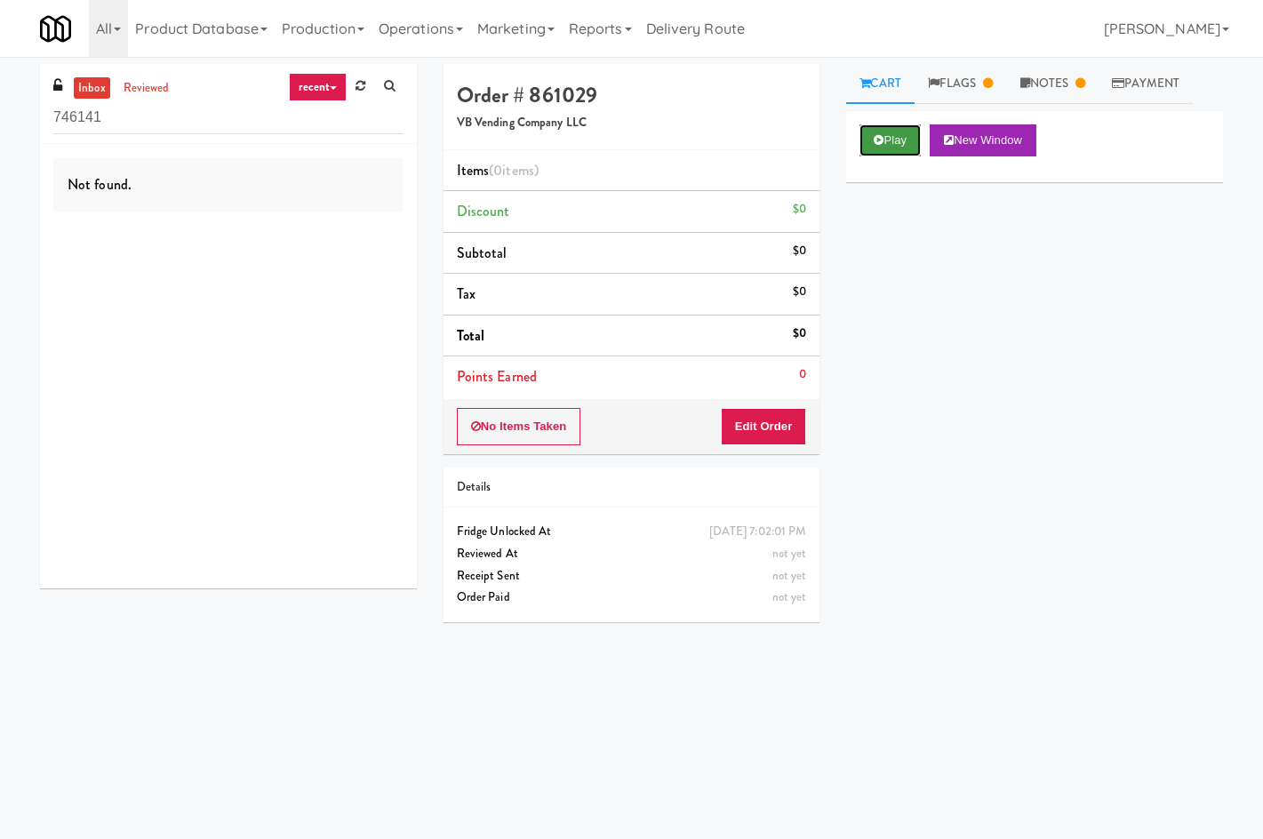
click at [887, 130] on button "Play" at bounding box center [890, 140] width 61 height 32
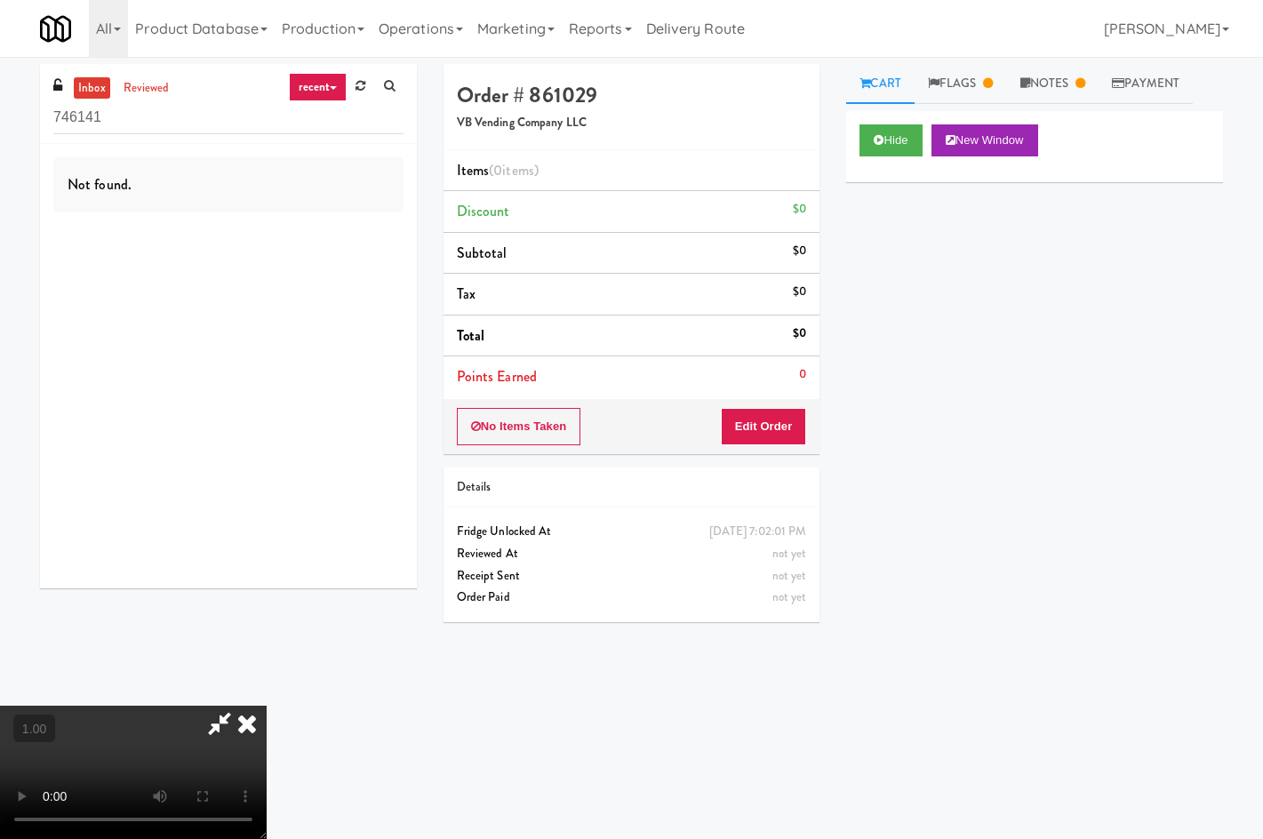
drag, startPoint x: 730, startPoint y: 417, endPoint x: 749, endPoint y: 437, distance: 28.3
click at [267, 706] on div at bounding box center [133, 772] width 267 height 133
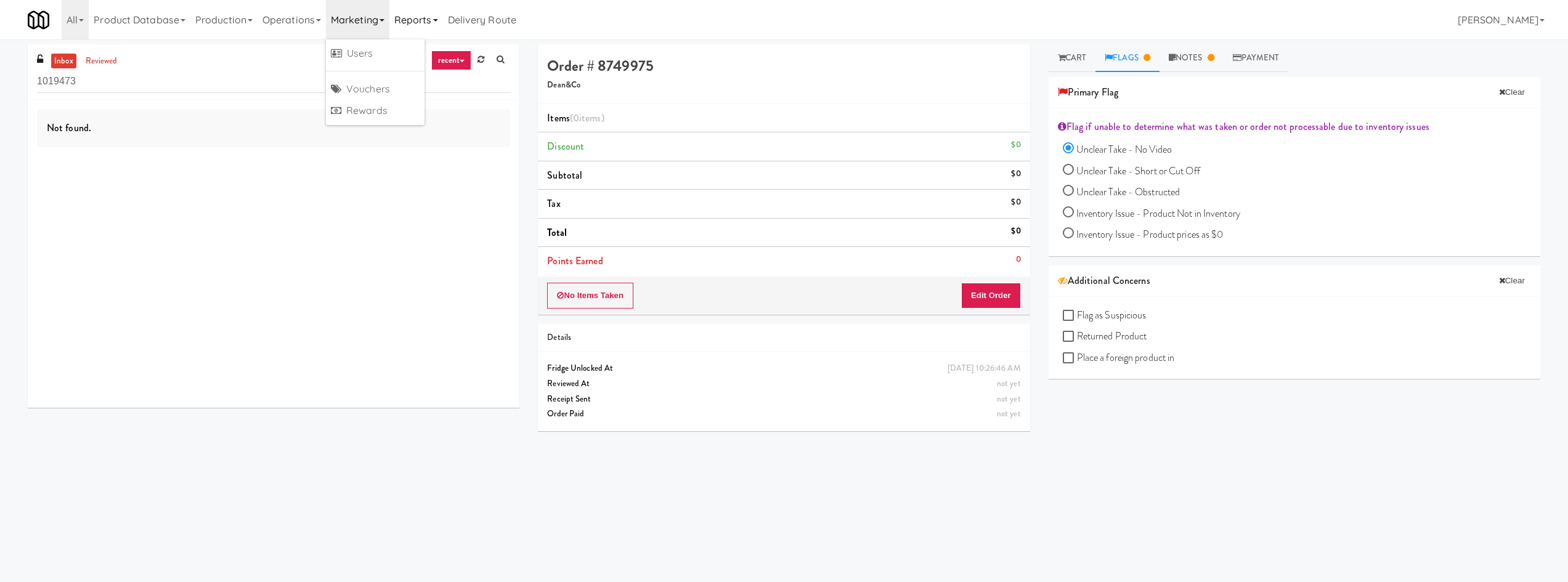
click at [423, 12] on link "Reports" at bounding box center [416, 19] width 53 height 39
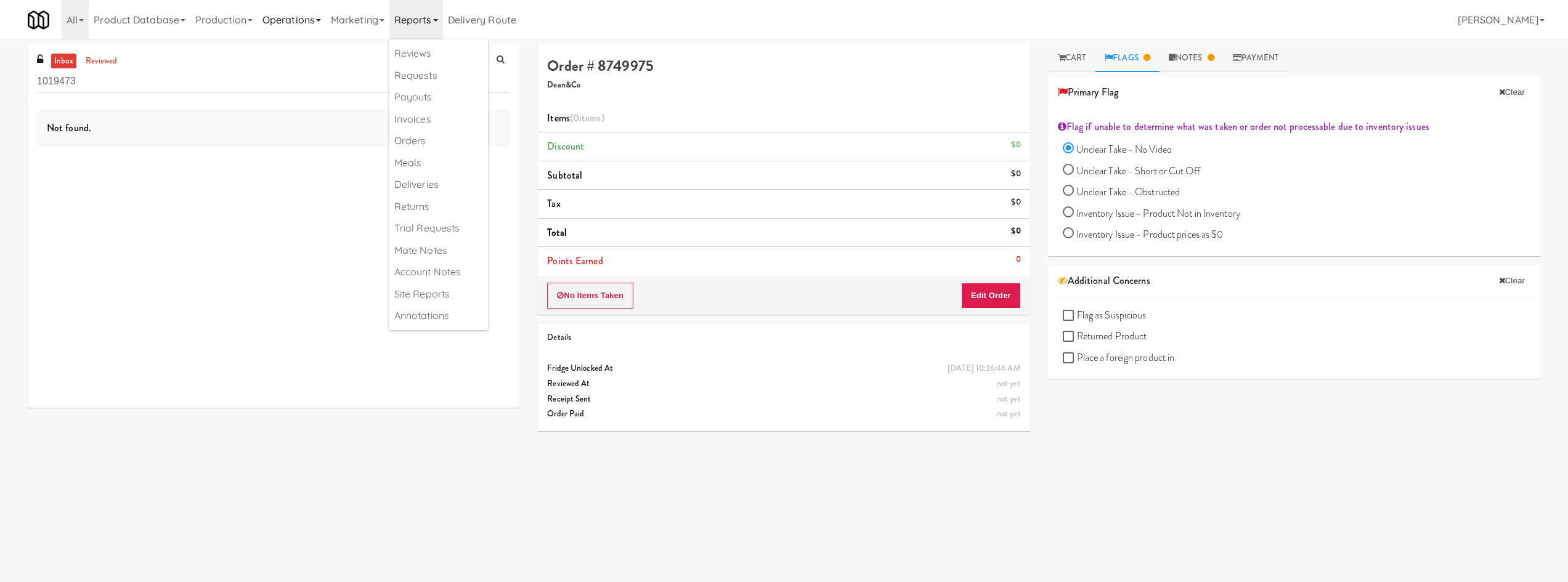
click at [326, 18] on link "Operations" at bounding box center [292, 19] width 69 height 39
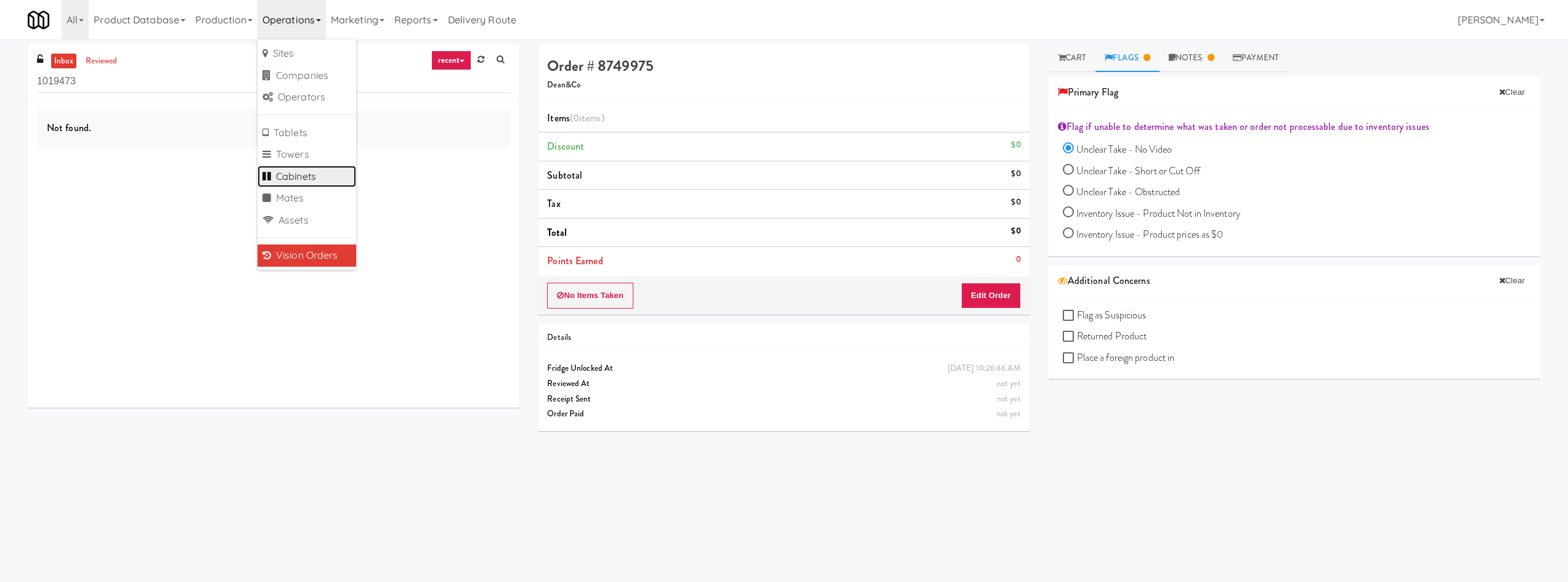
click at [319, 175] on link "Cabinets" at bounding box center [307, 177] width 98 height 22
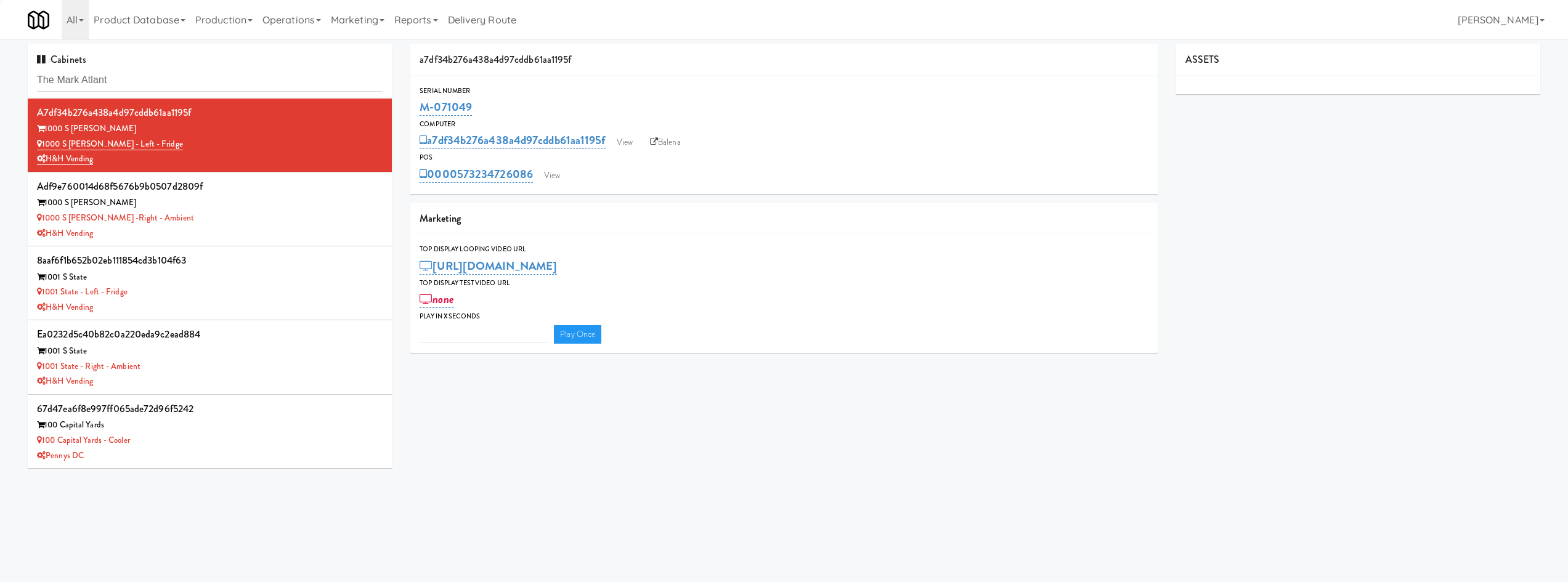
type input "The Mark Atlant"
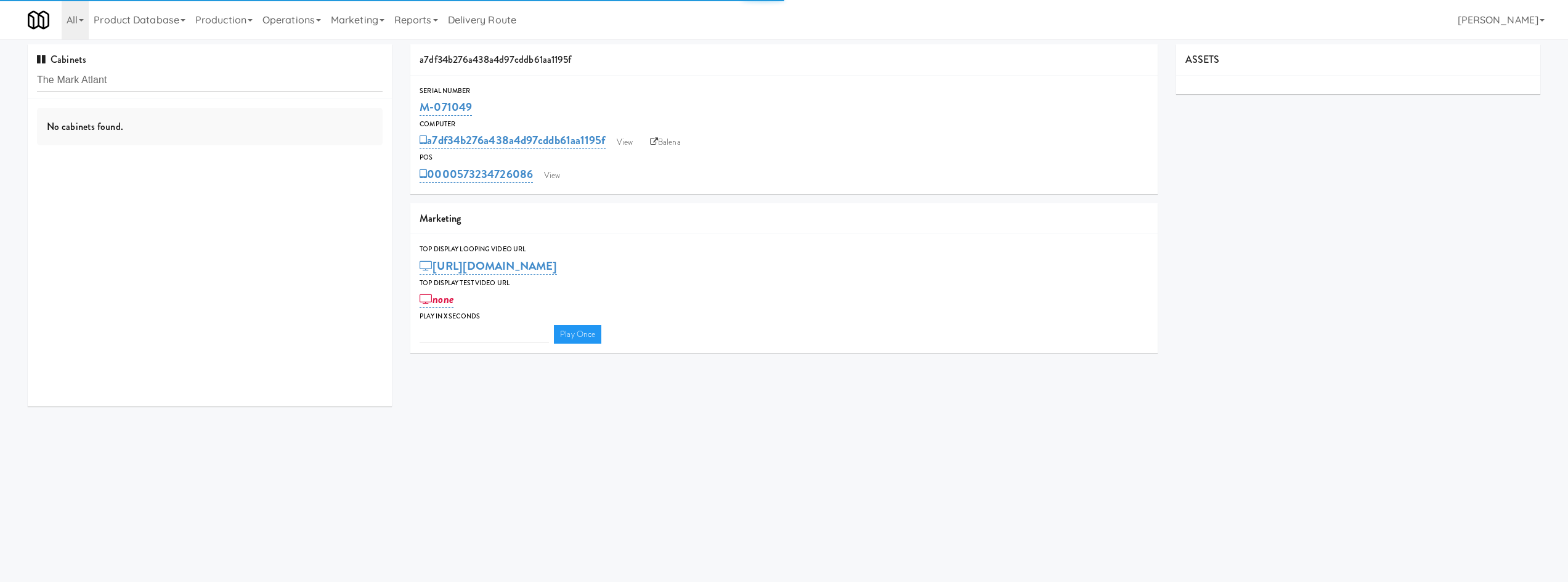
type input "3"
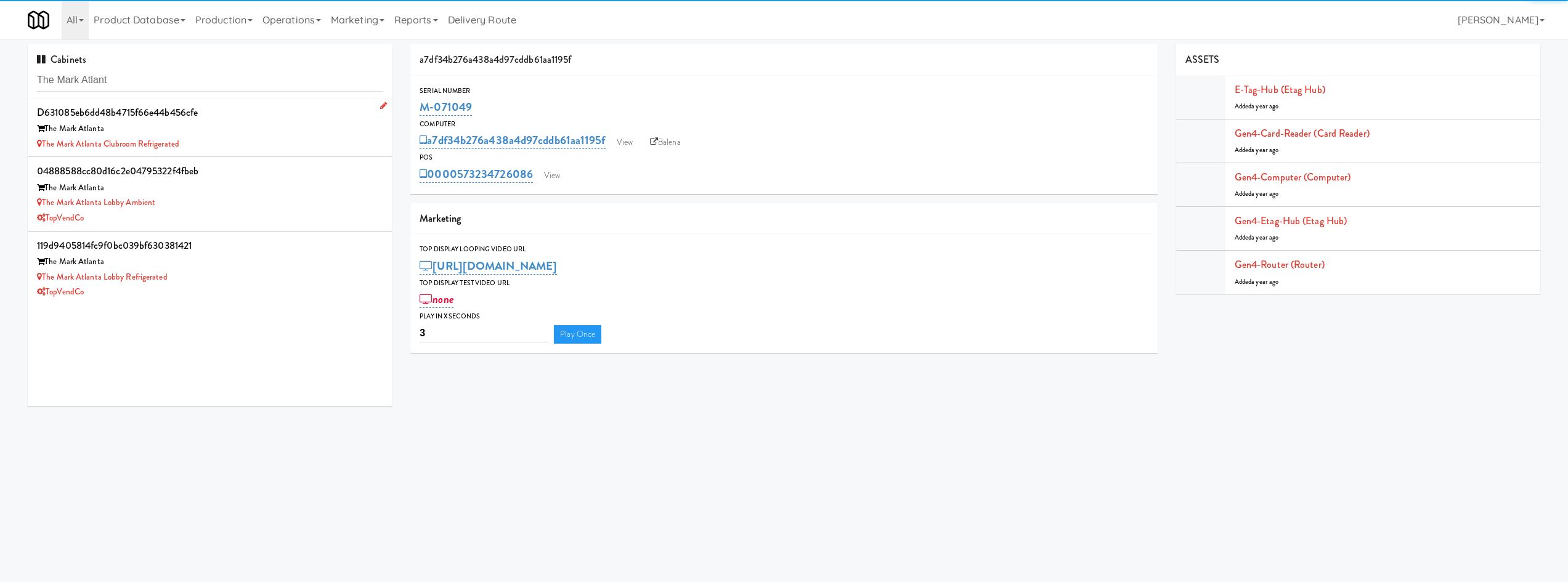
click at [285, 139] on div "The Mark Atlanta Clubroom Refrigerated" at bounding box center [209, 144] width 346 height 15
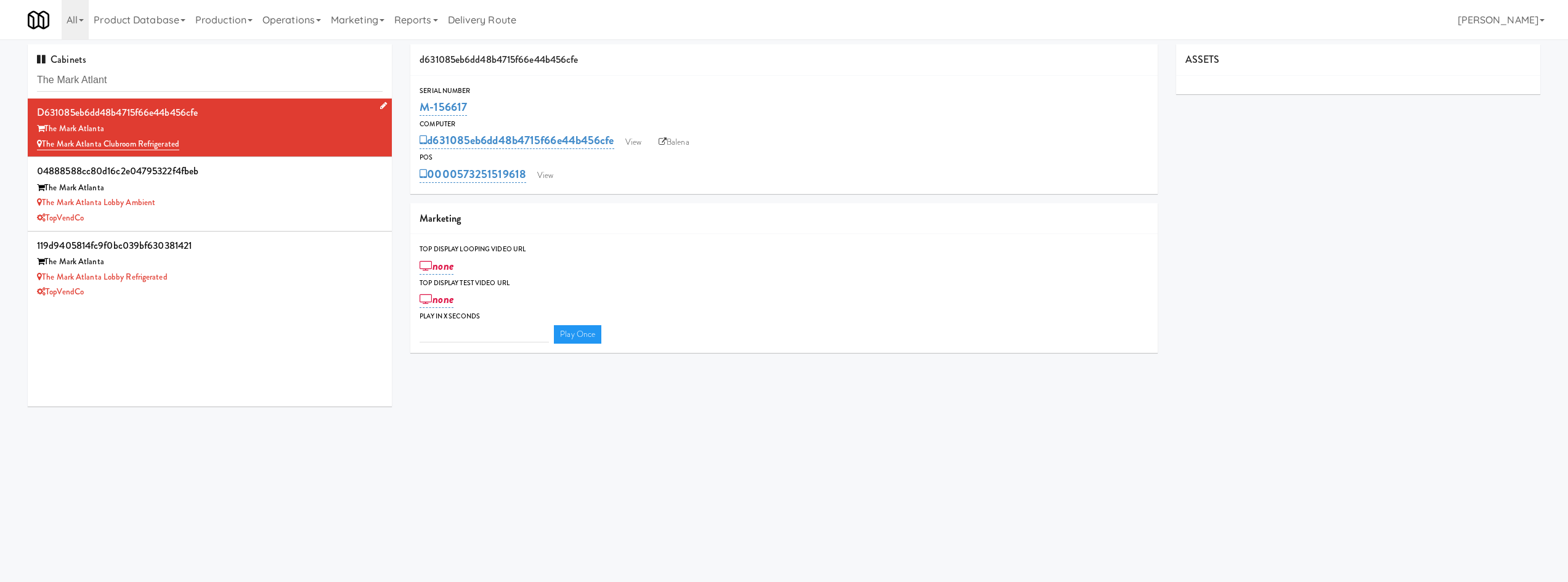
type input "3"
click at [263, 187] on div "The Mark Atlanta" at bounding box center [209, 188] width 346 height 15
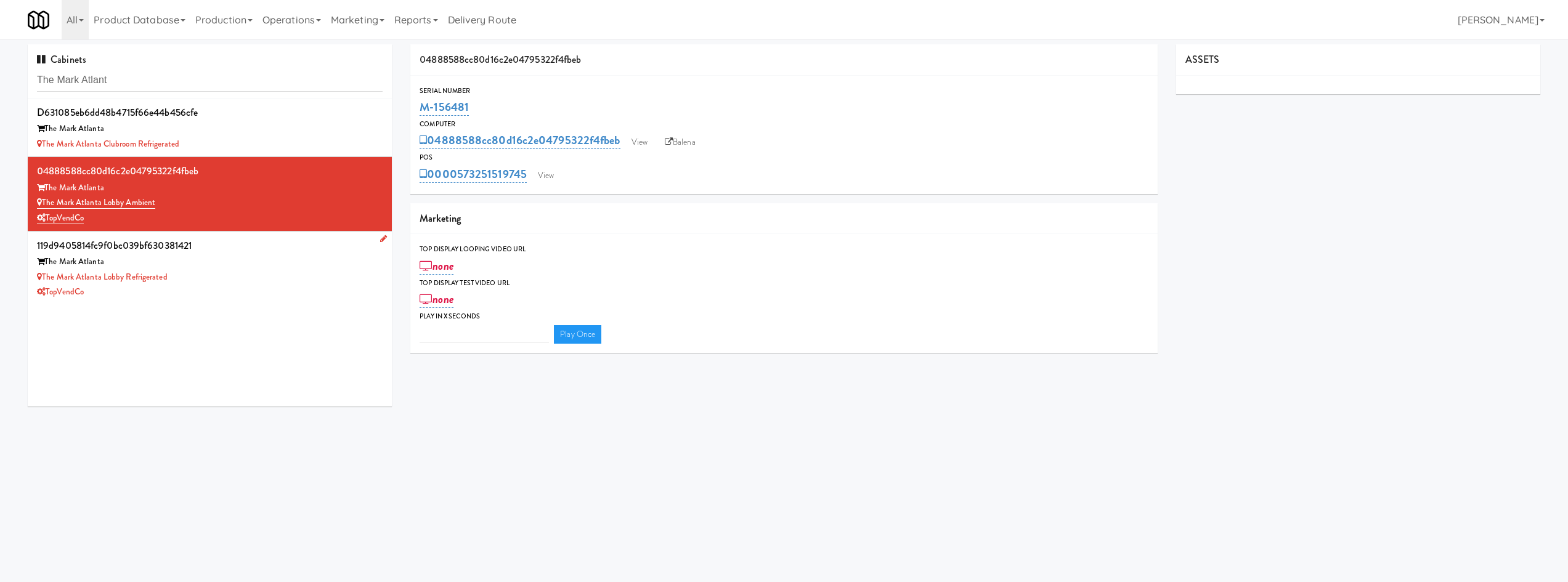
type input "3"
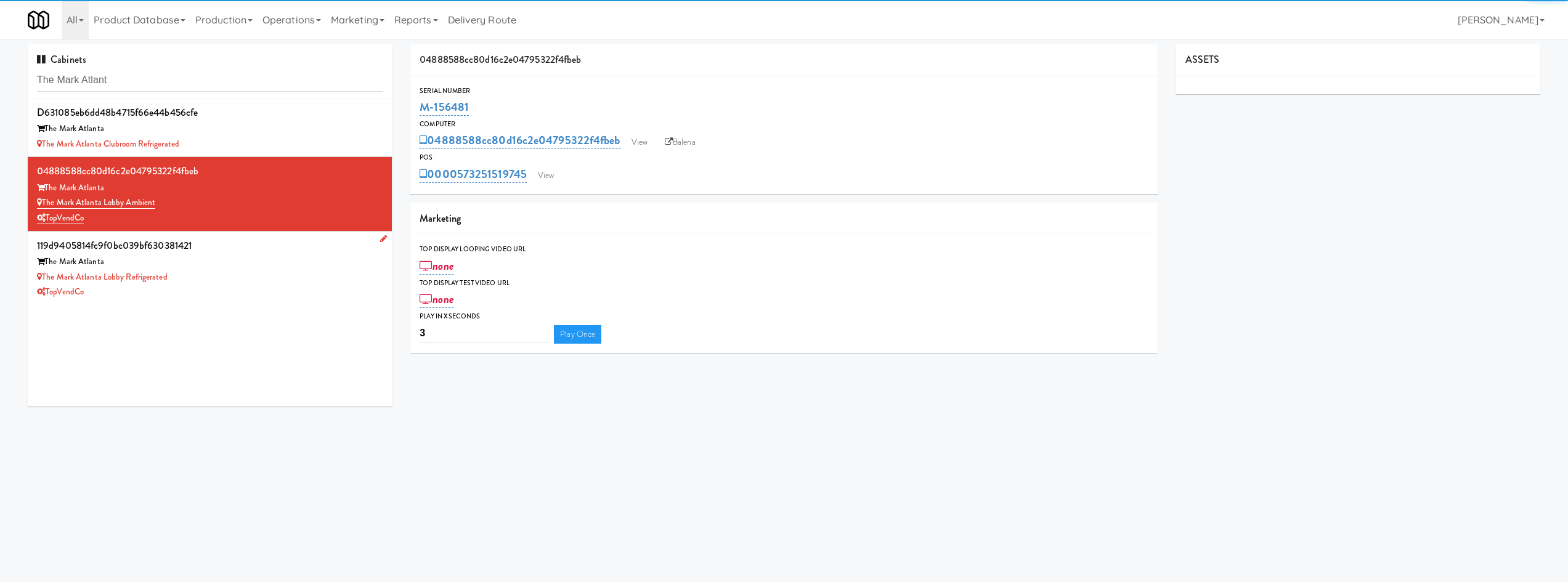
click at [258, 257] on div "The Mark Atlanta" at bounding box center [209, 262] width 346 height 15
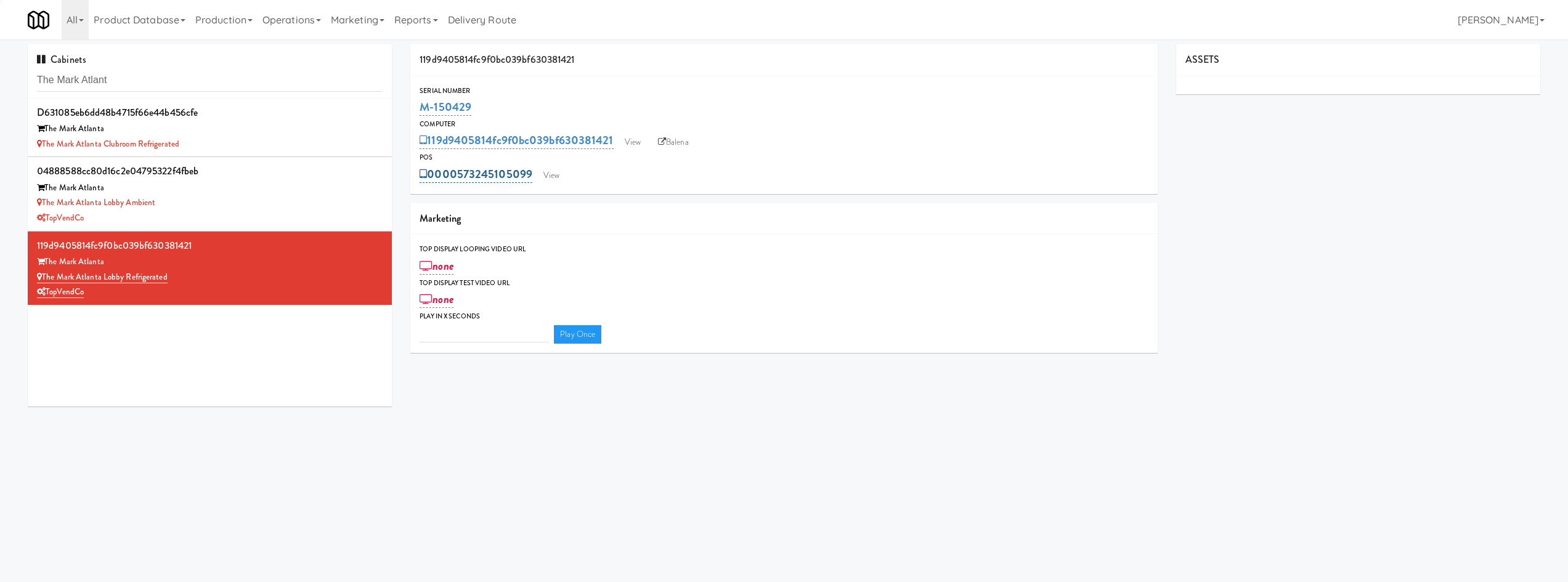
type input "3"
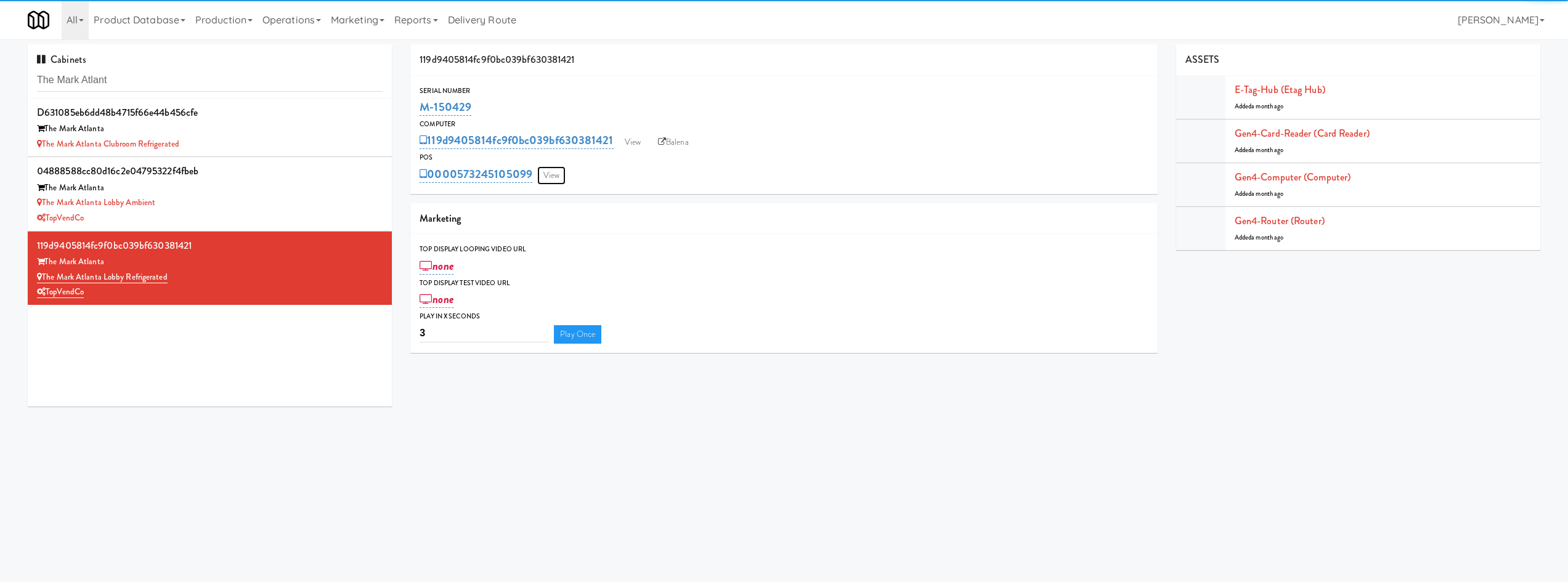
click at [565, 175] on link "View" at bounding box center [551, 175] width 28 height 19
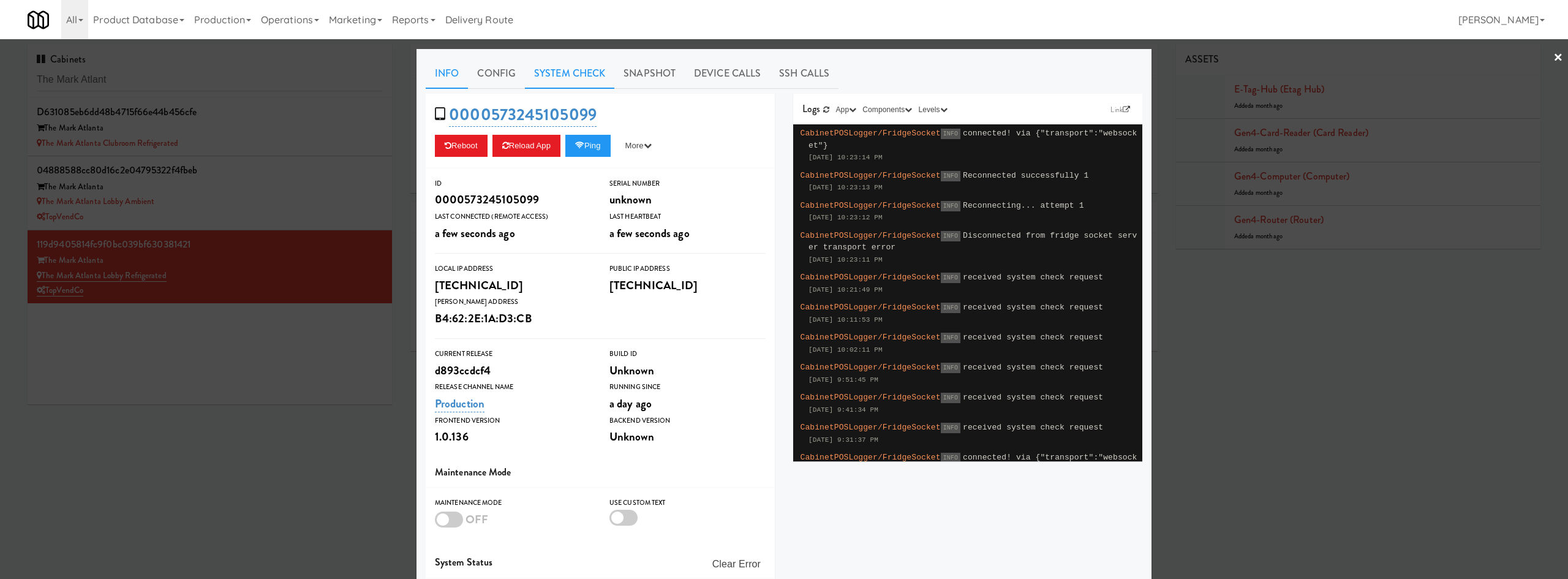
click at [564, 74] on link "System Check" at bounding box center [570, 73] width 90 height 30
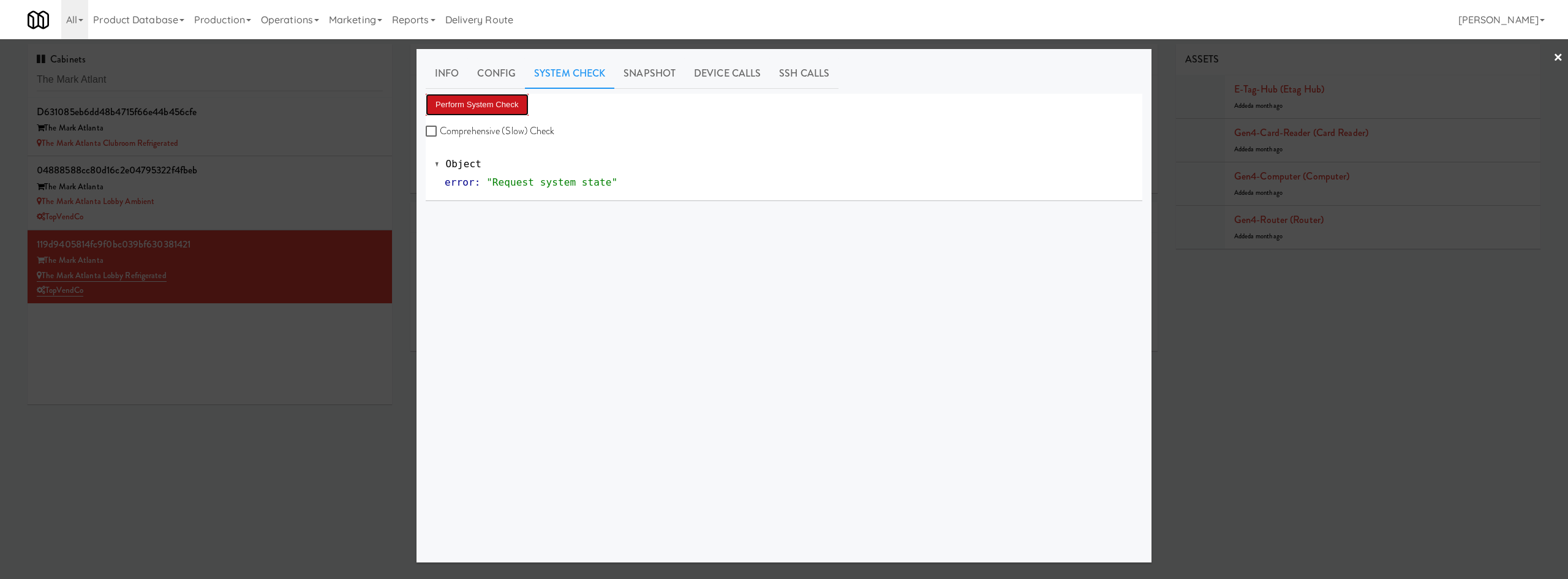
click at [440, 102] on button "Perform System Check" at bounding box center [477, 105] width 103 height 22
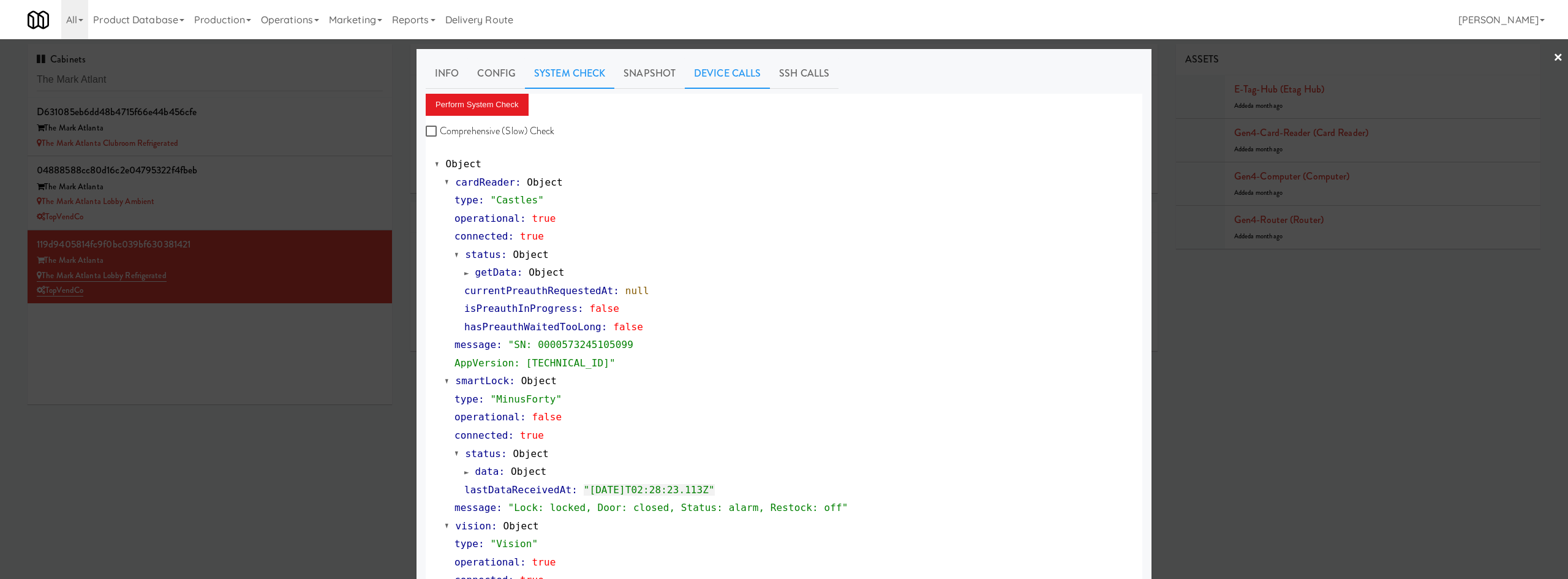
drag, startPoint x: 638, startPoint y: 80, endPoint x: 713, endPoint y: 75, distance: 75.2
click at [638, 81] on link "Snapshot" at bounding box center [650, 73] width 70 height 30
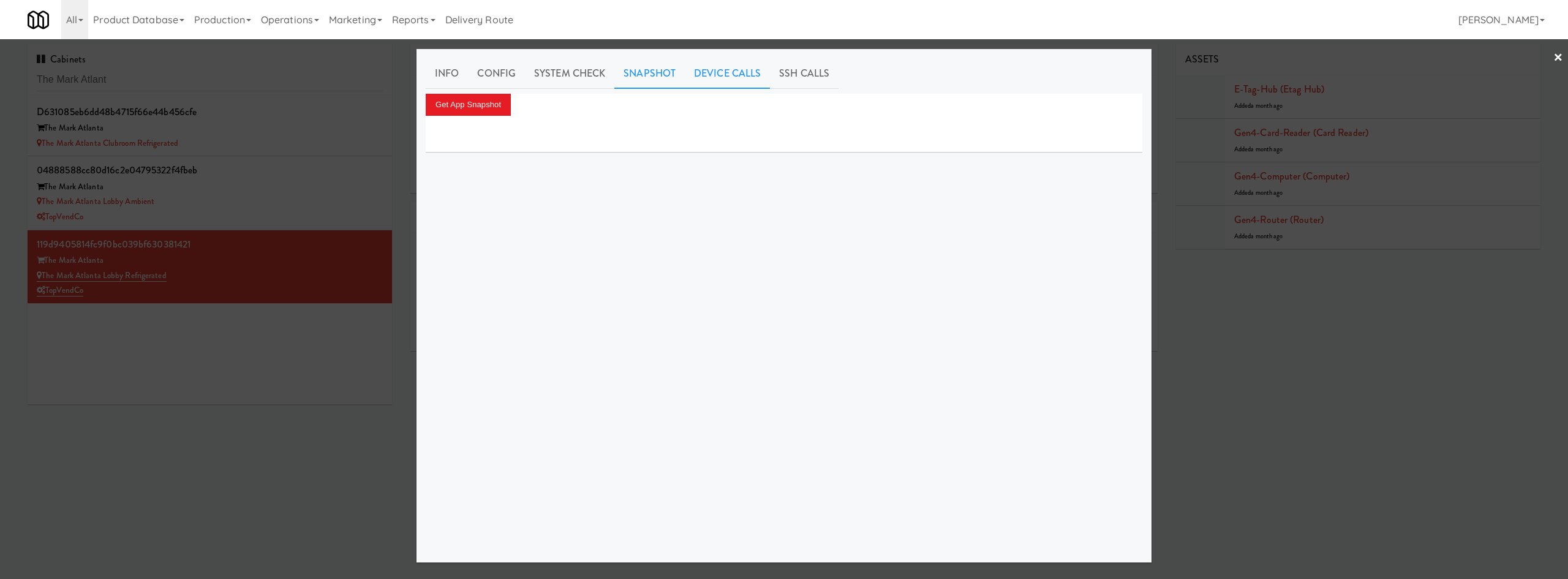
drag, startPoint x: 729, startPoint y: 75, endPoint x: 700, endPoint y: 85, distance: 30.7
click at [729, 75] on link "Device Calls" at bounding box center [728, 73] width 85 height 30
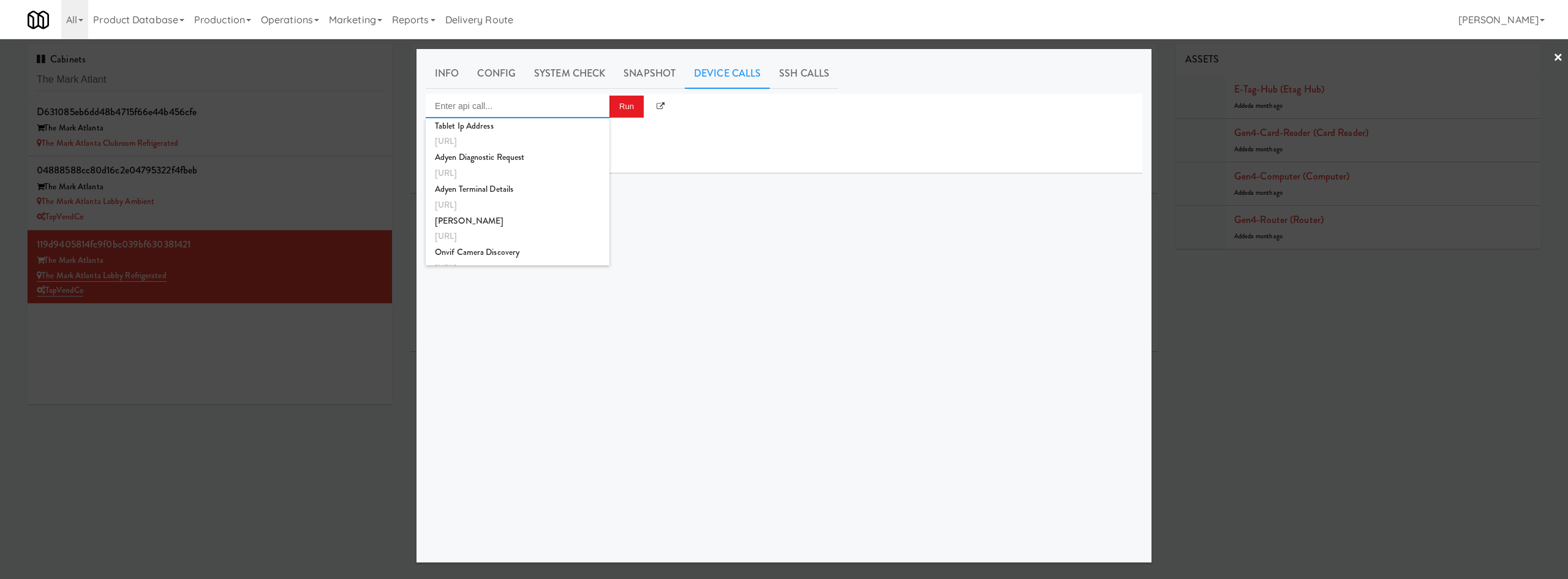
click at [540, 113] on input "Enter api call..." at bounding box center [518, 106] width 184 height 25
drag, startPoint x: 257, startPoint y: 394, endPoint x: 478, endPoint y: 212, distance: 286.3
click at [258, 393] on div at bounding box center [784, 290] width 1568 height 579
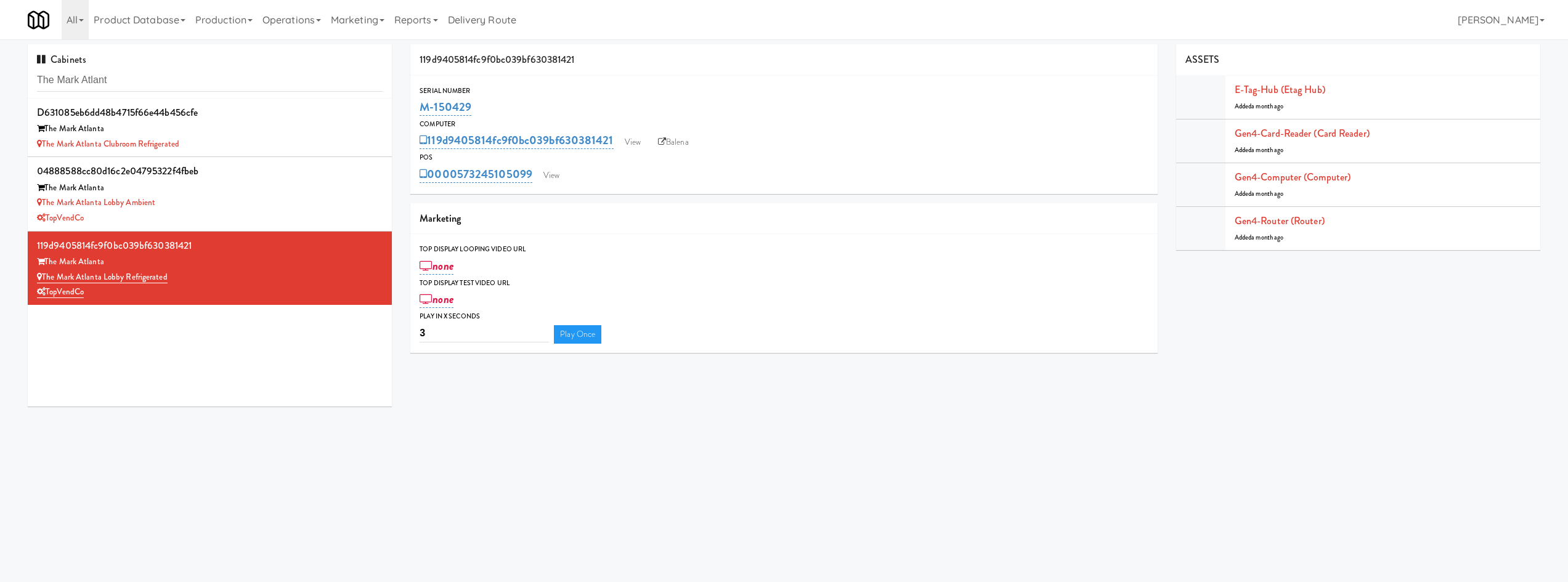
drag, startPoint x: 516, startPoint y: 105, endPoint x: 413, endPoint y: 99, distance: 103.2
click at [413, 99] on div "Serial Number M-150429" at bounding box center [783, 102] width 747 height 33
copy link "M-150429"
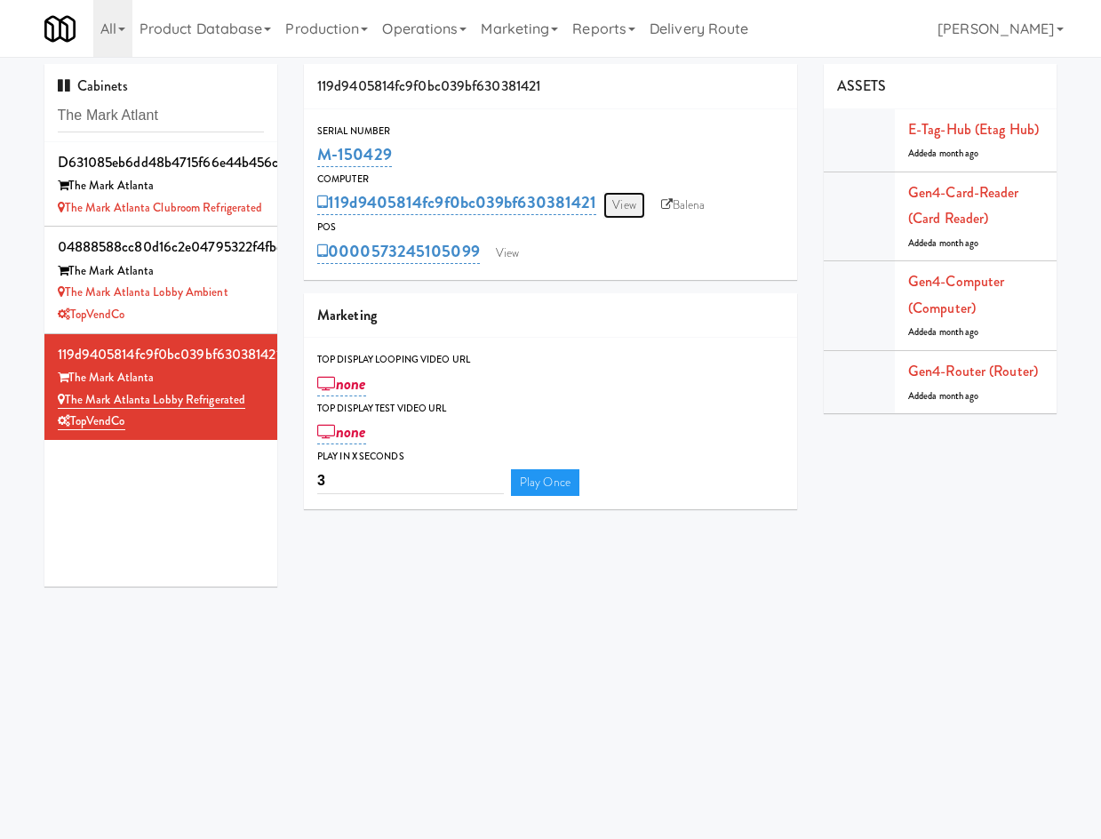
click at [621, 209] on link "View" at bounding box center [624, 205] width 41 height 27
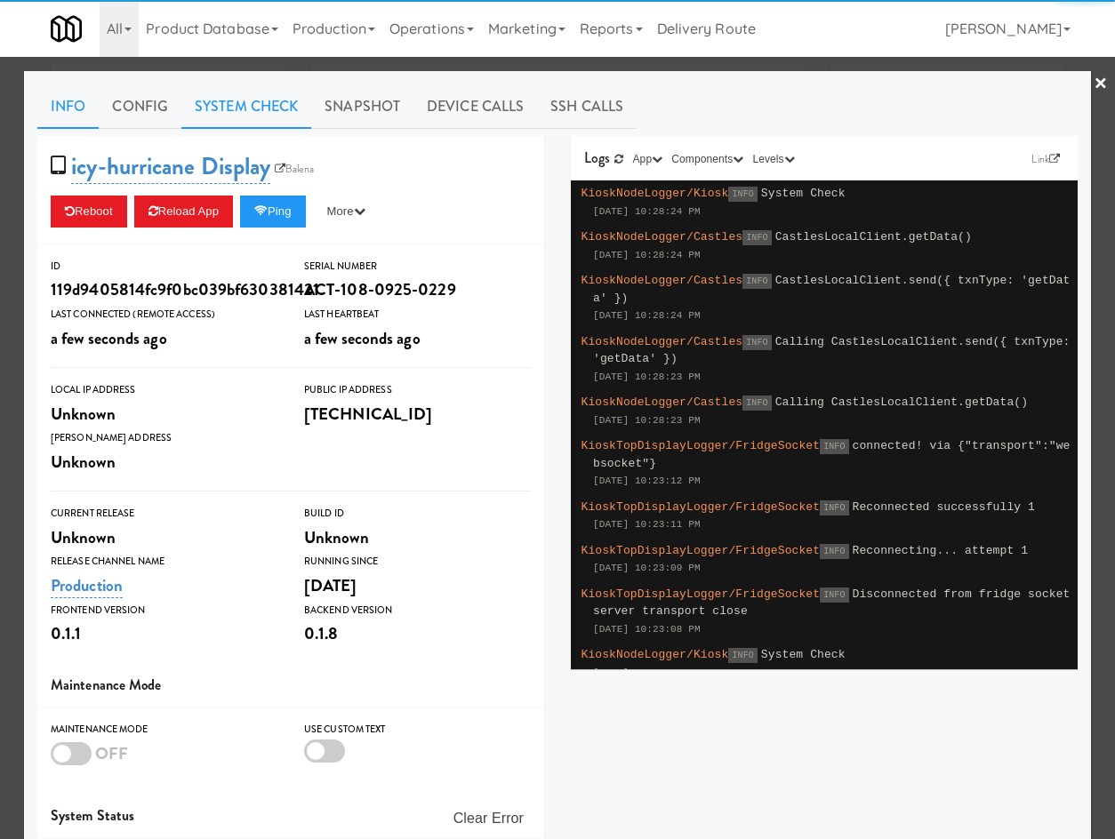
click at [231, 96] on link "System Check" at bounding box center [246, 106] width 130 height 44
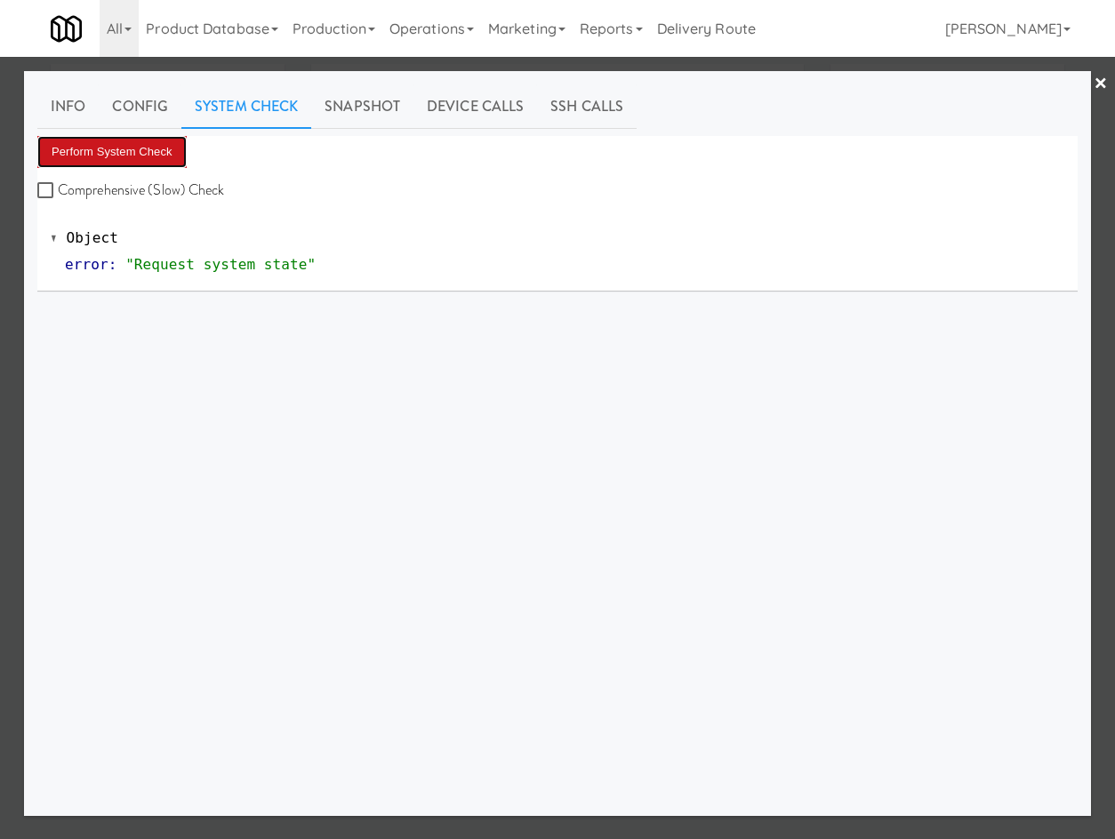
click at [135, 144] on button "Perform System Check" at bounding box center [111, 152] width 149 height 32
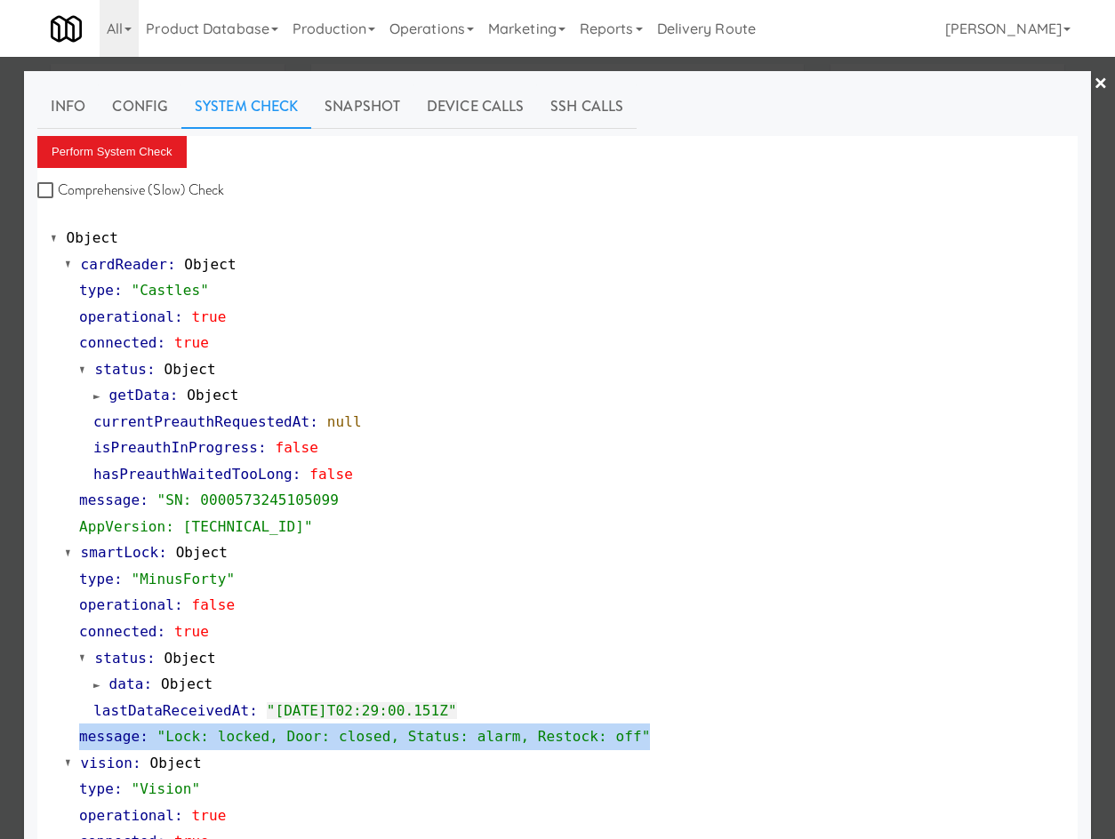
drag, startPoint x: 57, startPoint y: 742, endPoint x: 1047, endPoint y: 719, distance: 990.4
click at [623, 741] on div "cardReader : Object type : "Castles" operational : true connected : true status…" at bounding box center [557, 803] width 1013 height 1102
copy link "message : "Lock: locked, Door: closed, Status: alarm, Restock: off""
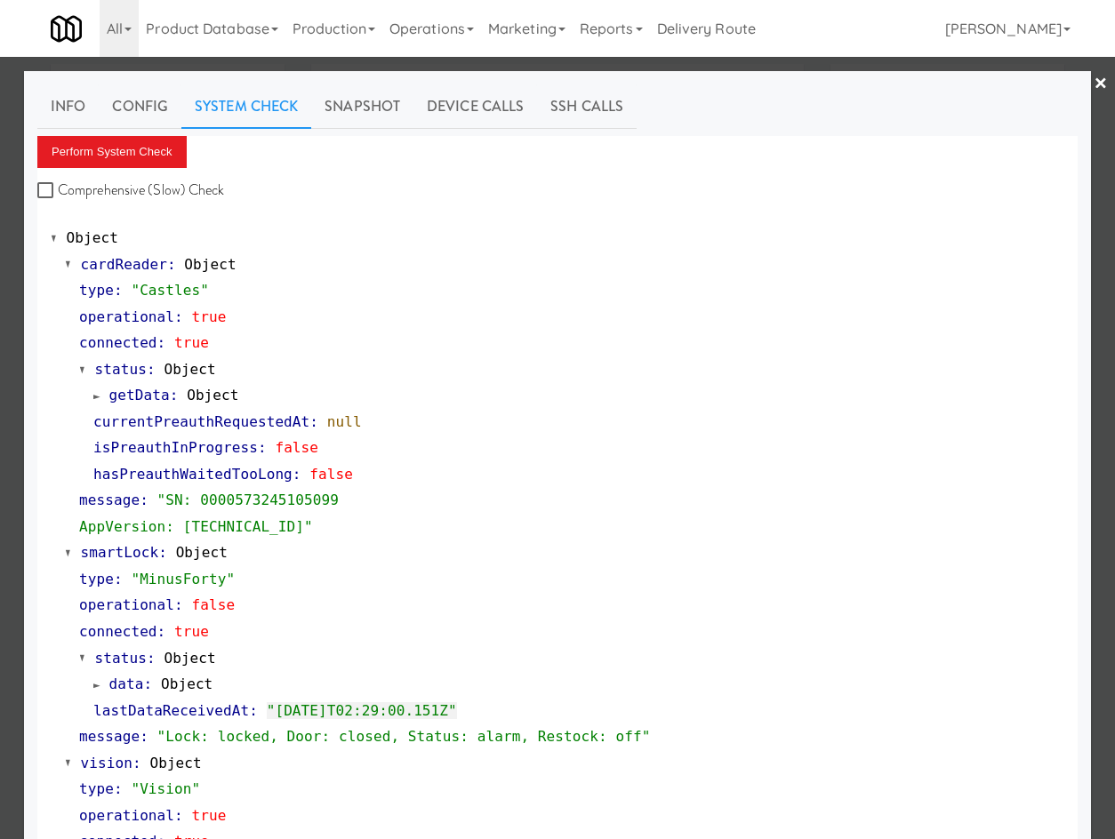
drag, startPoint x: 1085, startPoint y: 82, endPoint x: 649, endPoint y: 199, distance: 451.9
click at [1093, 84] on link "×" at bounding box center [1100, 84] width 14 height 55
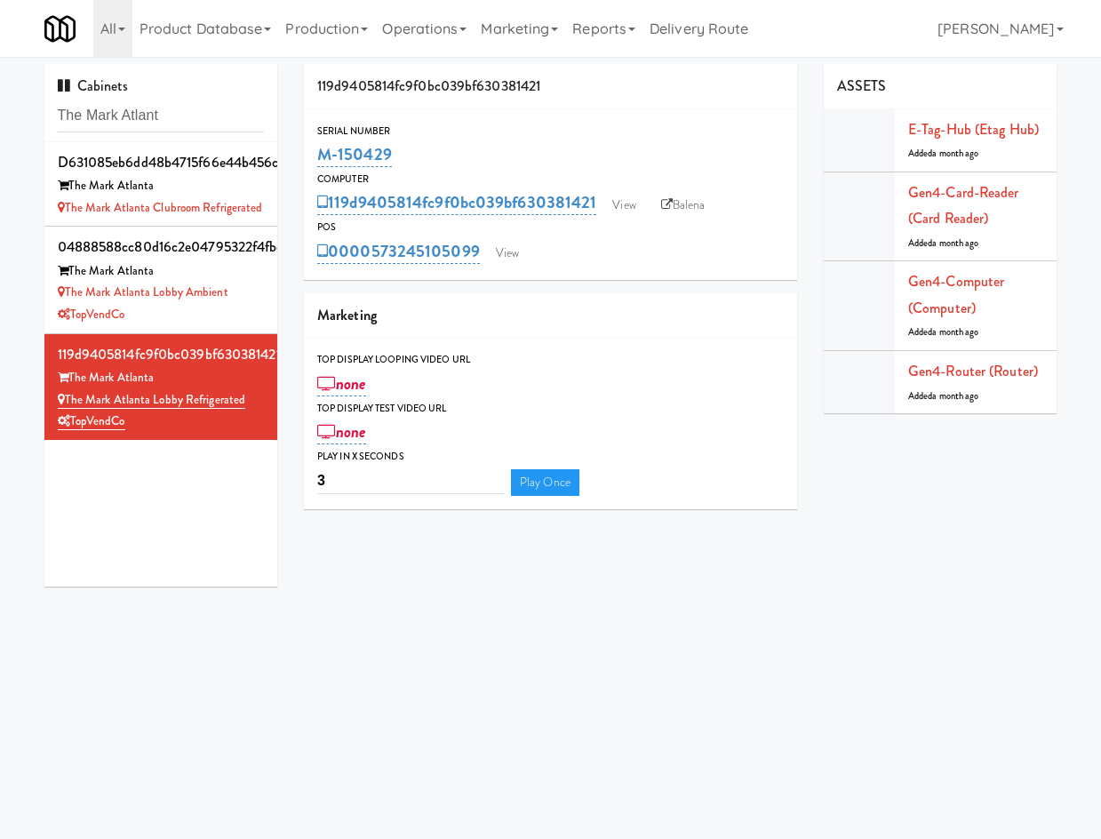
drag, startPoint x: 438, startPoint y: 155, endPoint x: 301, endPoint y: 141, distance: 137.5
click at [299, 140] on div "119d9405814fc9f0bc039bf630381421 Serial Number M-150429 Computer 119d9405814fc9…" at bounding box center [551, 293] width 520 height 459
copy link "M-150429"
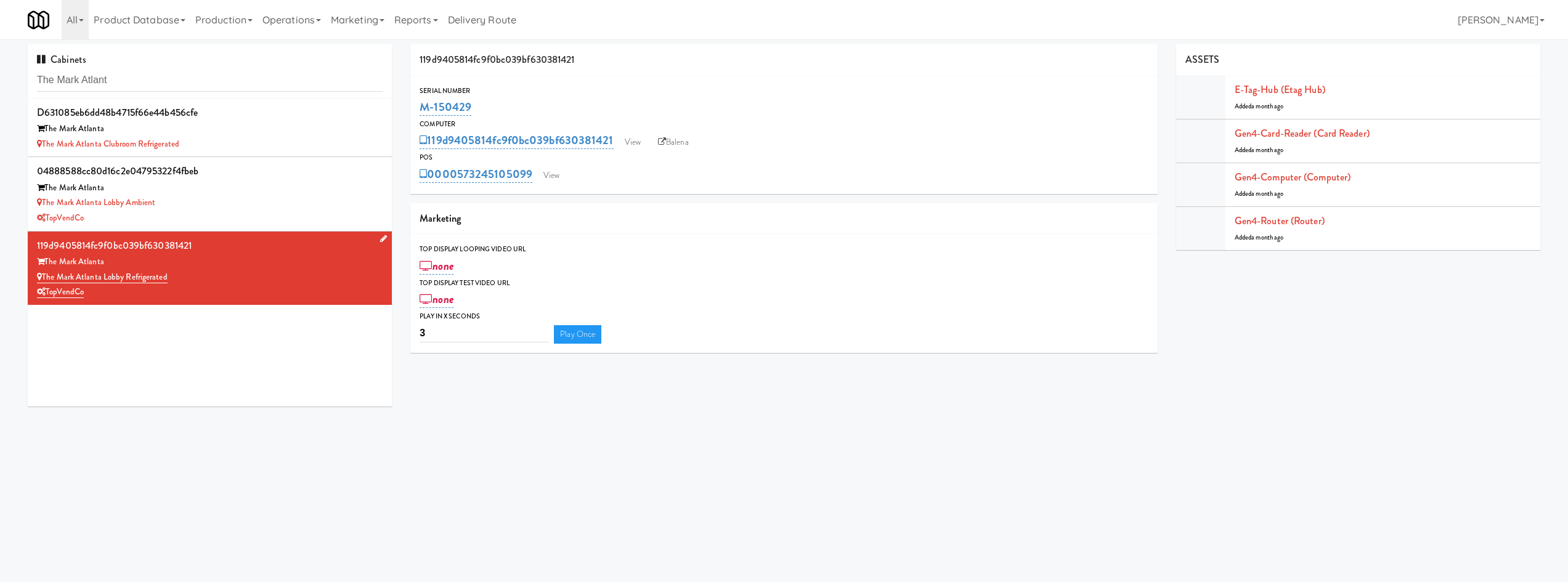
drag, startPoint x: 80, startPoint y: 292, endPoint x: 48, endPoint y: 299, distance: 32.8
click at [48, 299] on div "TopVendCo" at bounding box center [209, 292] width 346 height 15
copy link "TopVendCo"
click at [638, 142] on link "View" at bounding box center [632, 142] width 28 height 19
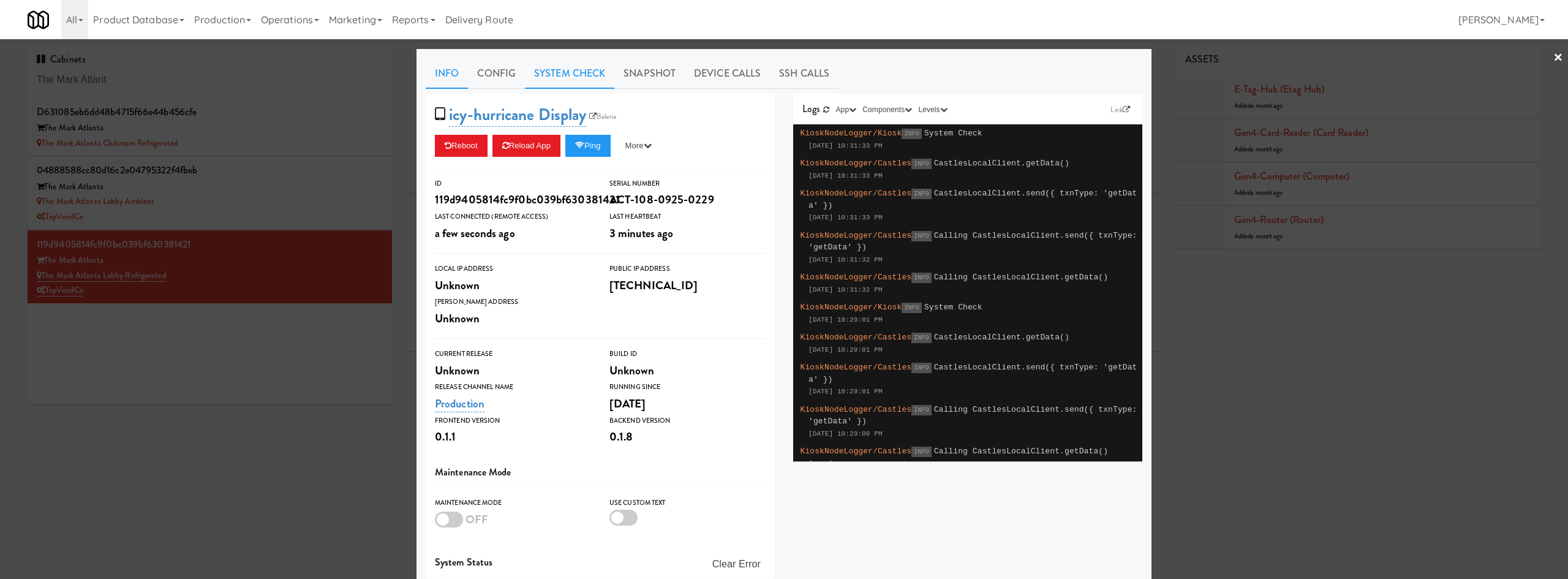
click at [554, 74] on link "System Check" at bounding box center [570, 73] width 90 height 30
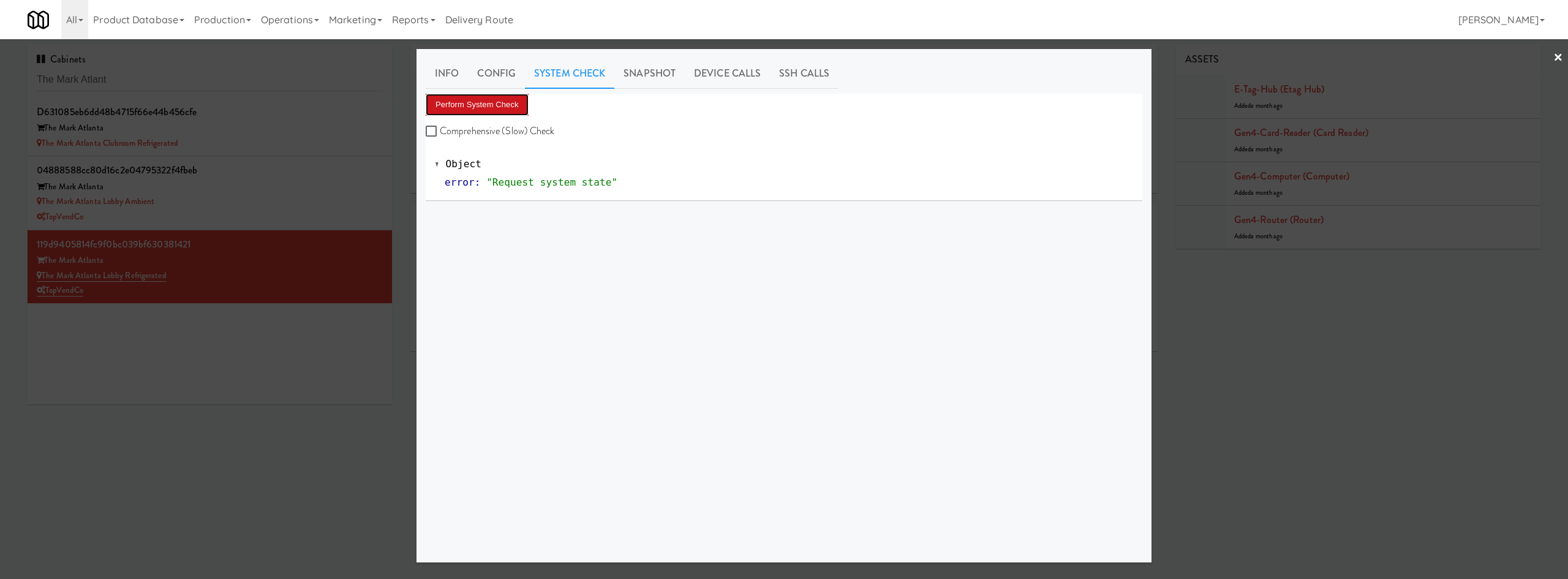
click at [454, 105] on button "Perform System Check" at bounding box center [477, 105] width 103 height 22
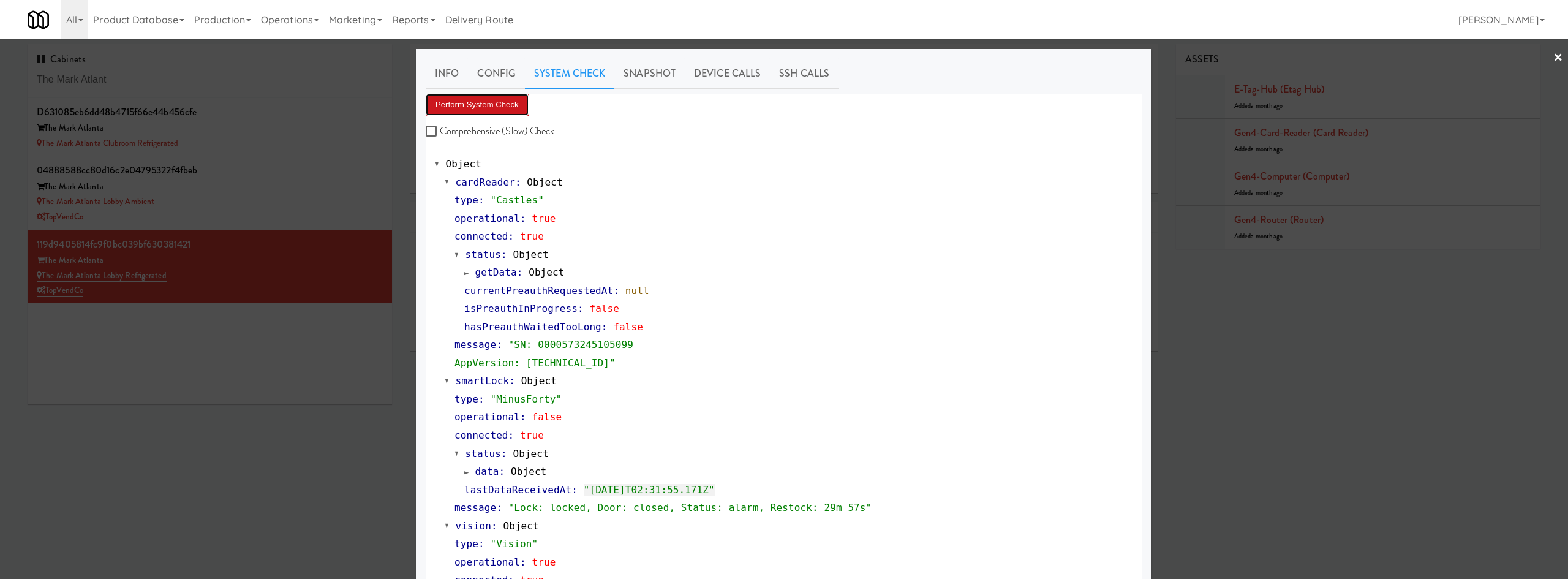
click at [507, 113] on button "Perform System Check" at bounding box center [477, 105] width 103 height 22
click at [465, 509] on span "message" at bounding box center [476, 507] width 41 height 12
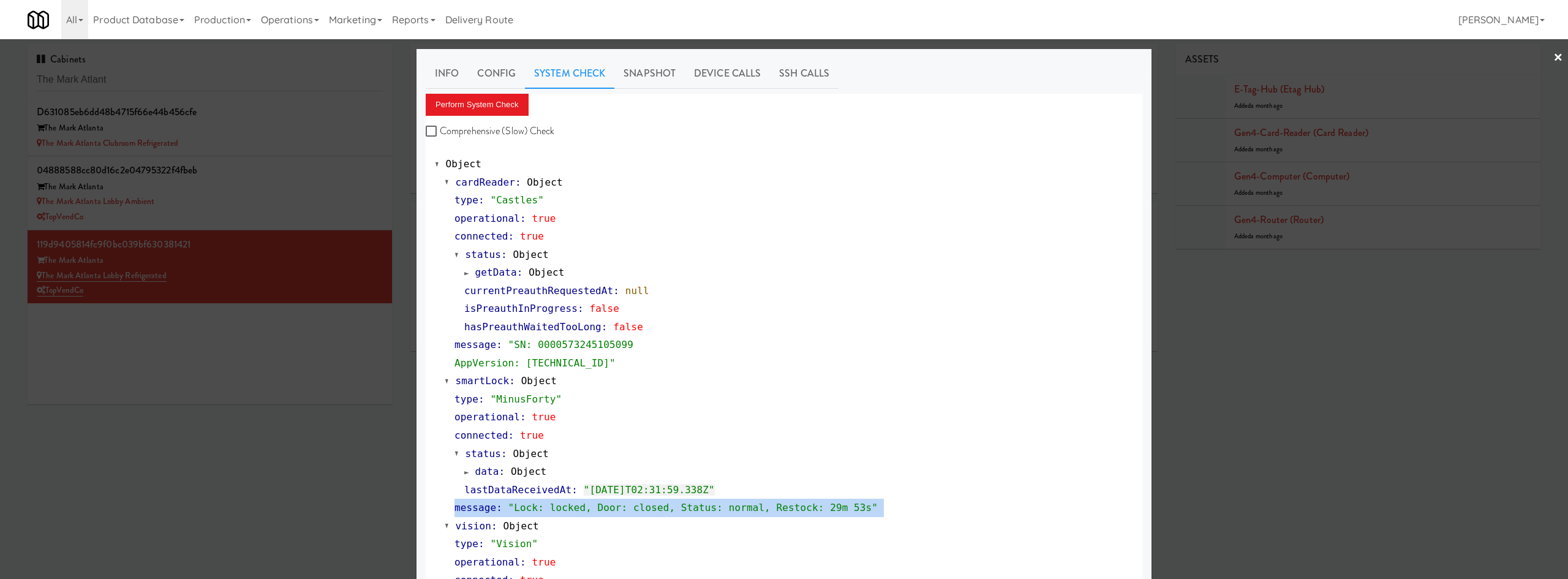
click at [465, 510] on span "message" at bounding box center [476, 507] width 41 height 12
copy link "message : "Lock: locked, Door: closed, Status: normal, Restock: 29m 53s""
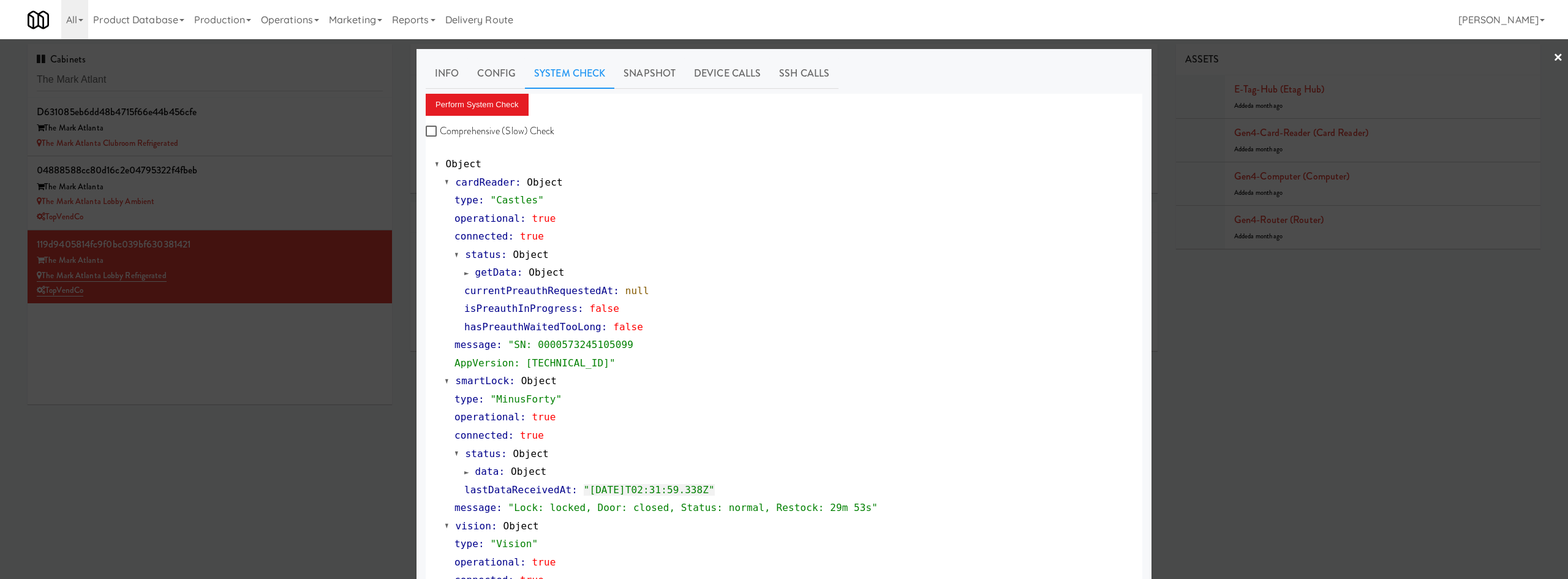
click at [222, 80] on div at bounding box center [784, 290] width 1568 height 579
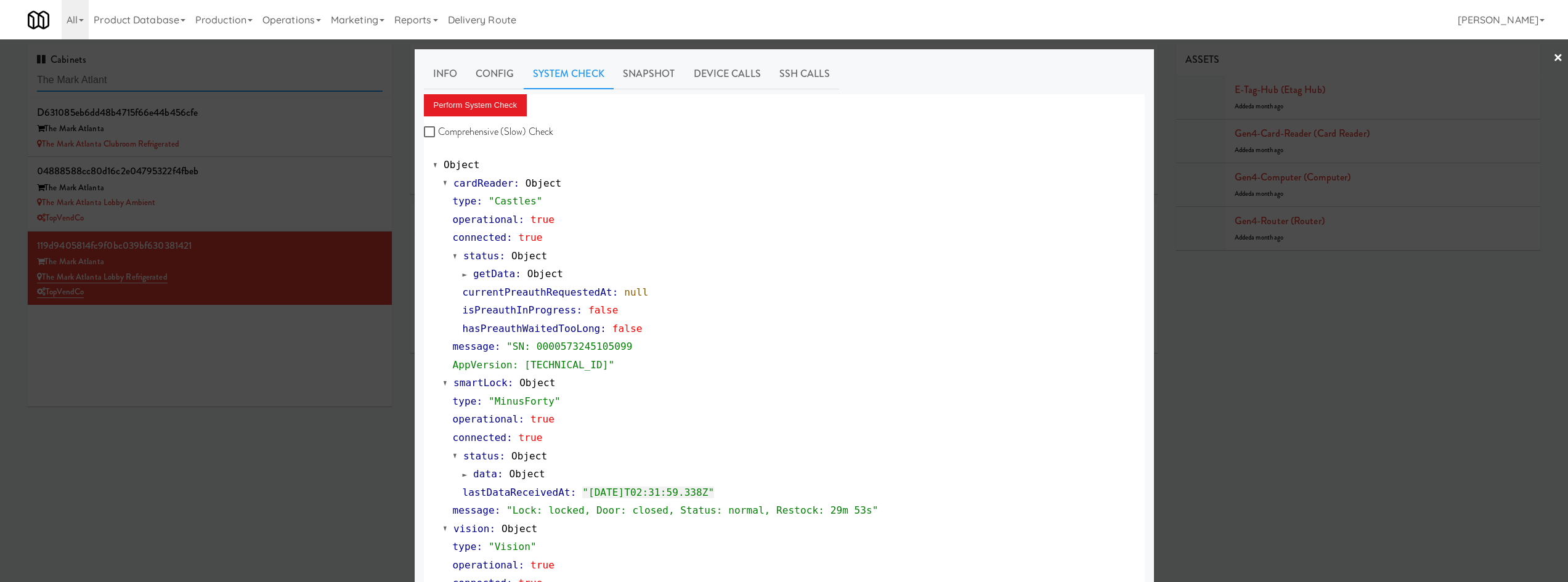
click at [223, 80] on input "The Mark Atlant" at bounding box center [209, 80] width 346 height 23
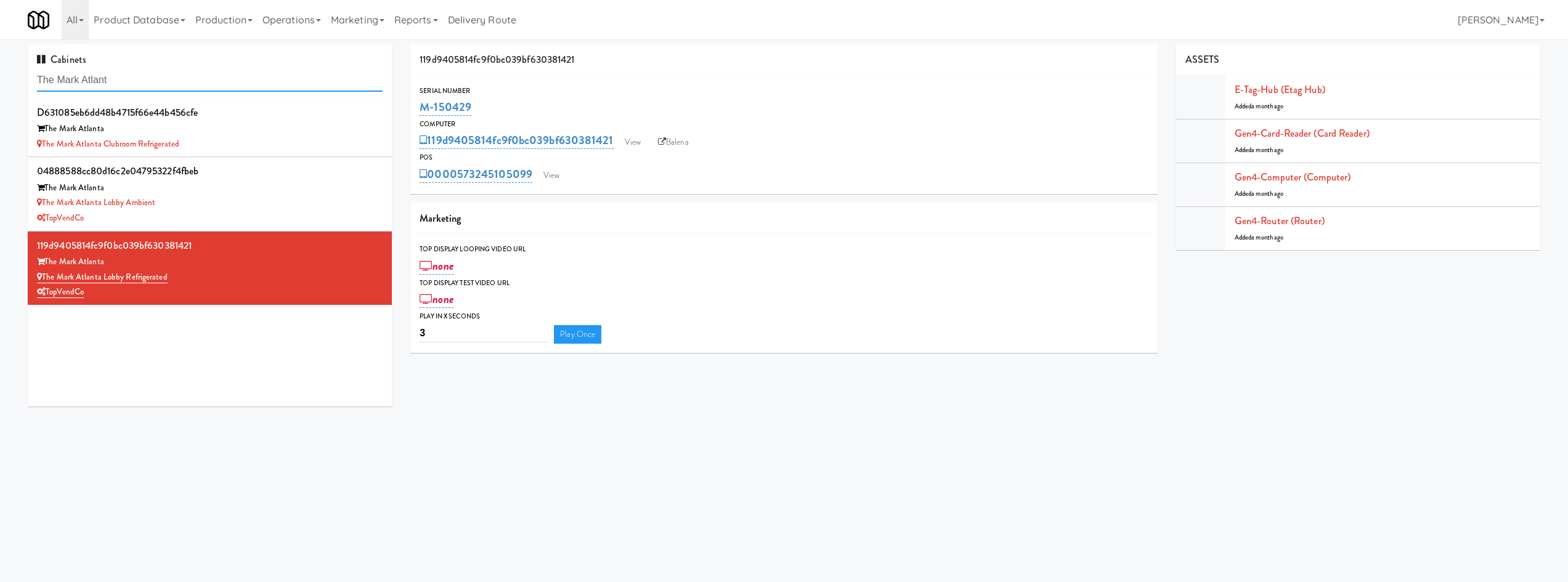
click at [223, 80] on input "The Mark Atlant" at bounding box center [209, 80] width 346 height 23
paste input "a Clubroom Refrigerated"
type input "The Mark Atlanta Clubroom Refrigerated"
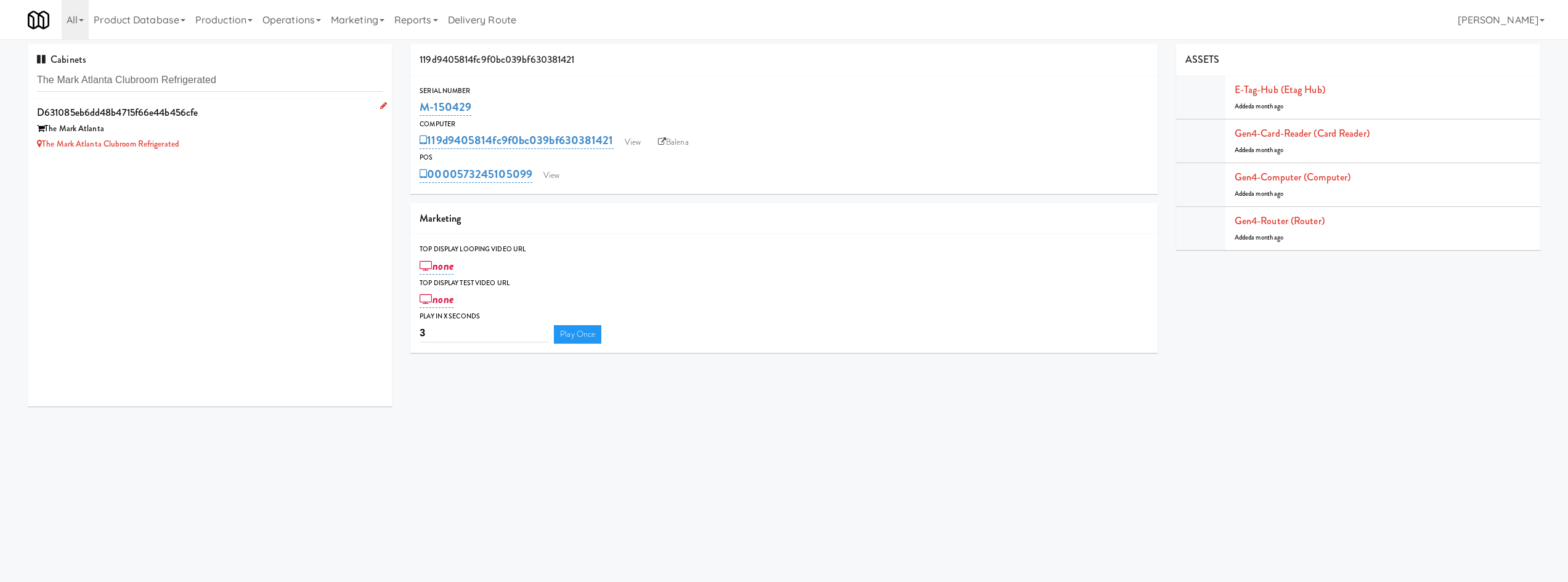
click at [232, 152] on li "d631085eb6dd48b4715f66e44b456cfe The Mark Atlanta The Mark Atlanta Clubroom Ref…" at bounding box center [209, 127] width 364 height 58
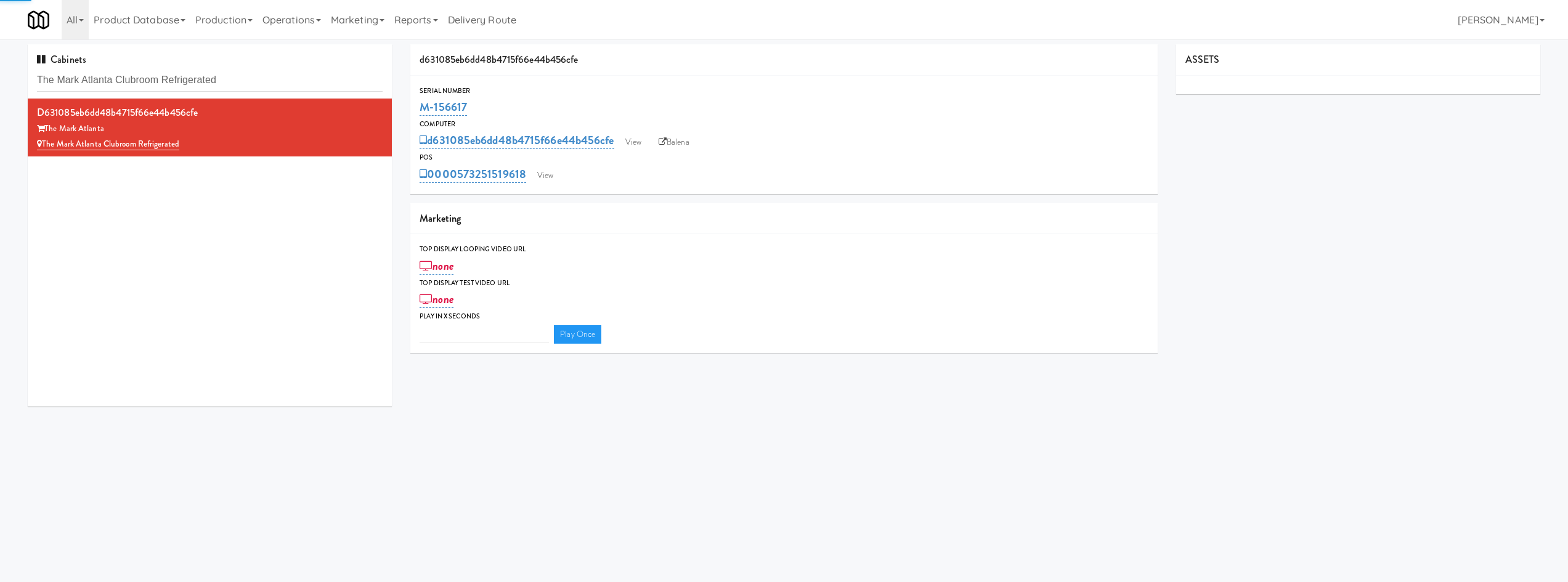
type input "3"
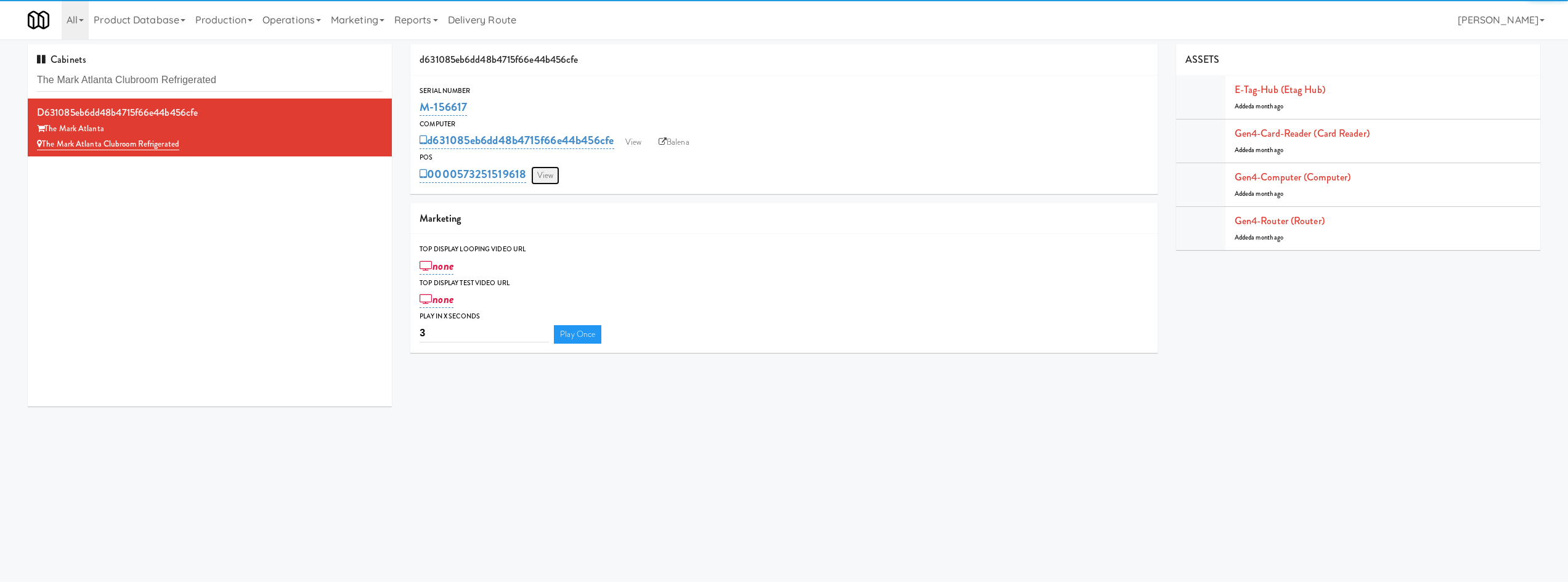
click at [541, 183] on link "View" at bounding box center [545, 175] width 28 height 19
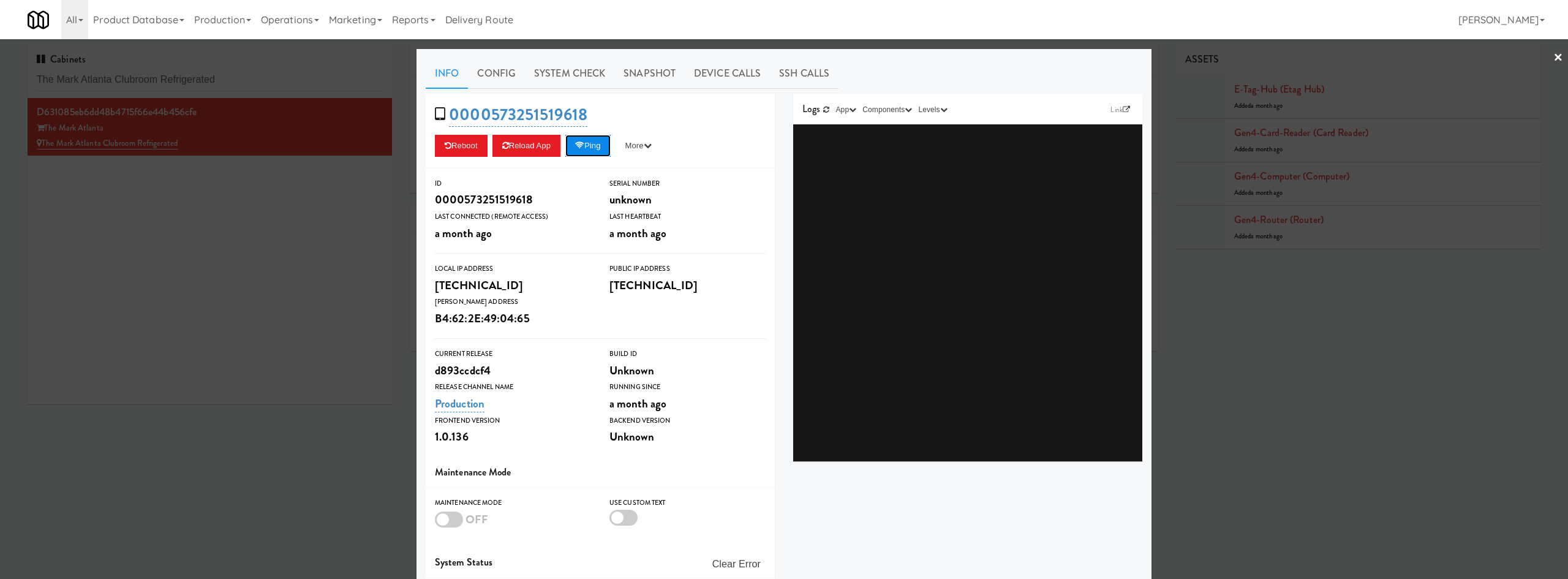
click at [576, 150] on button "Ping" at bounding box center [588, 146] width 45 height 22
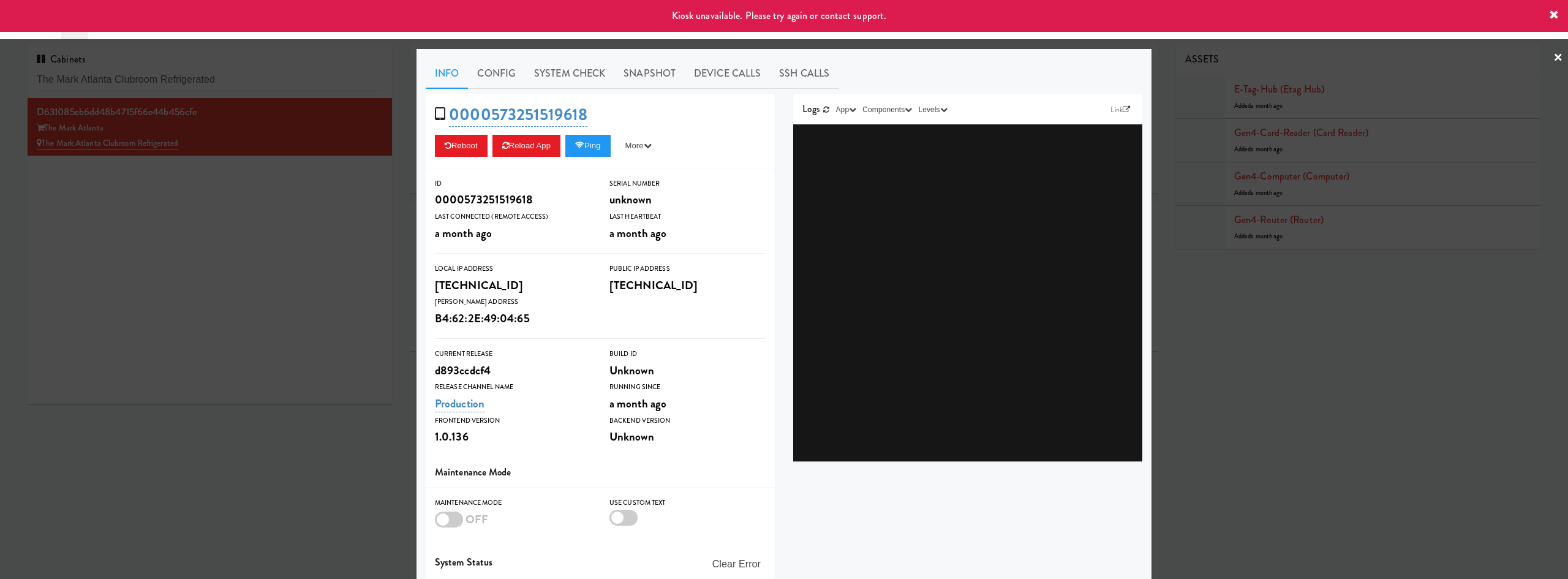
drag, startPoint x: 298, startPoint y: 238, endPoint x: 546, endPoint y: 159, distance: 260.3
click at [301, 237] on div at bounding box center [784, 290] width 1568 height 579
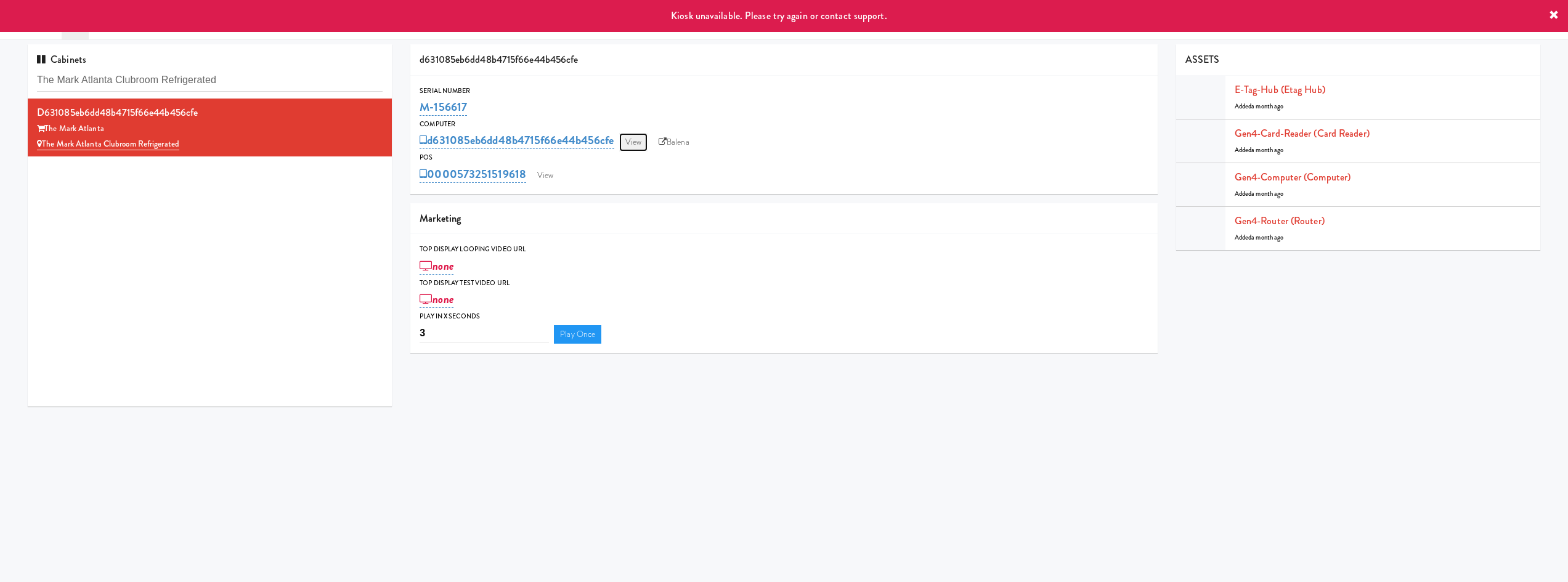
click at [641, 139] on link "View" at bounding box center [633, 142] width 28 height 19
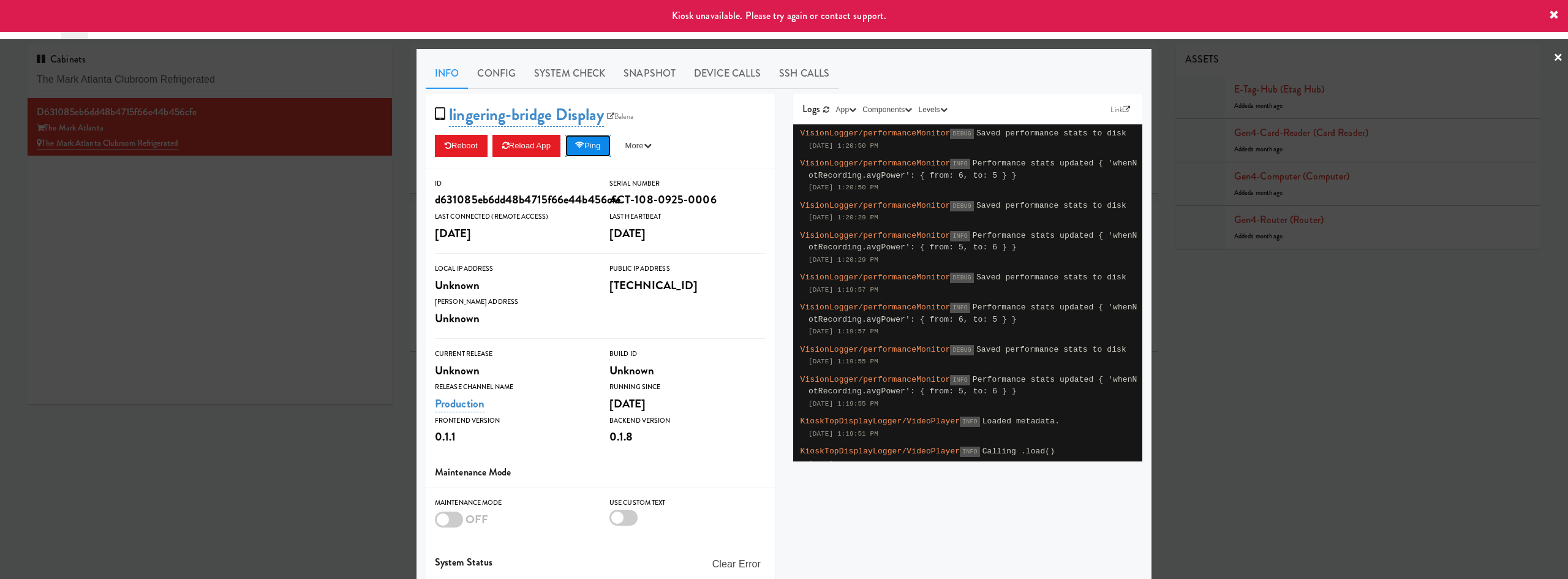
click at [582, 145] on icon at bounding box center [580, 145] width 9 height 8
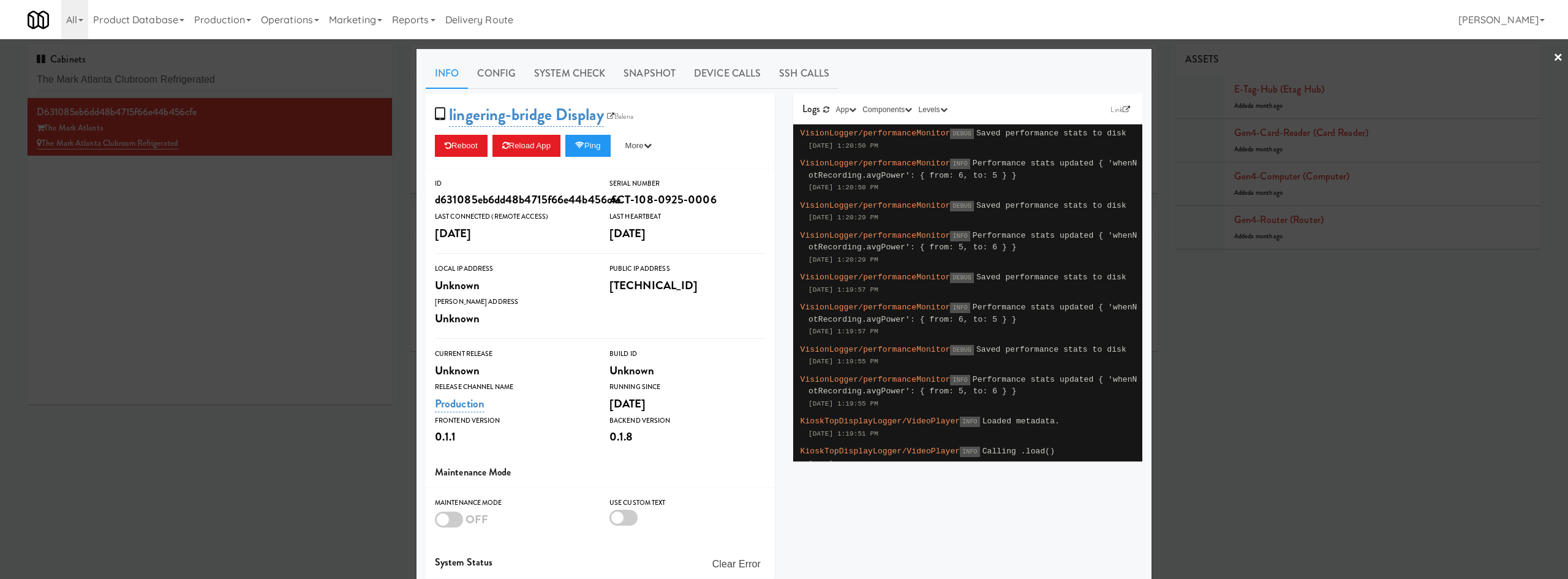
click at [296, 278] on div at bounding box center [784, 290] width 1568 height 579
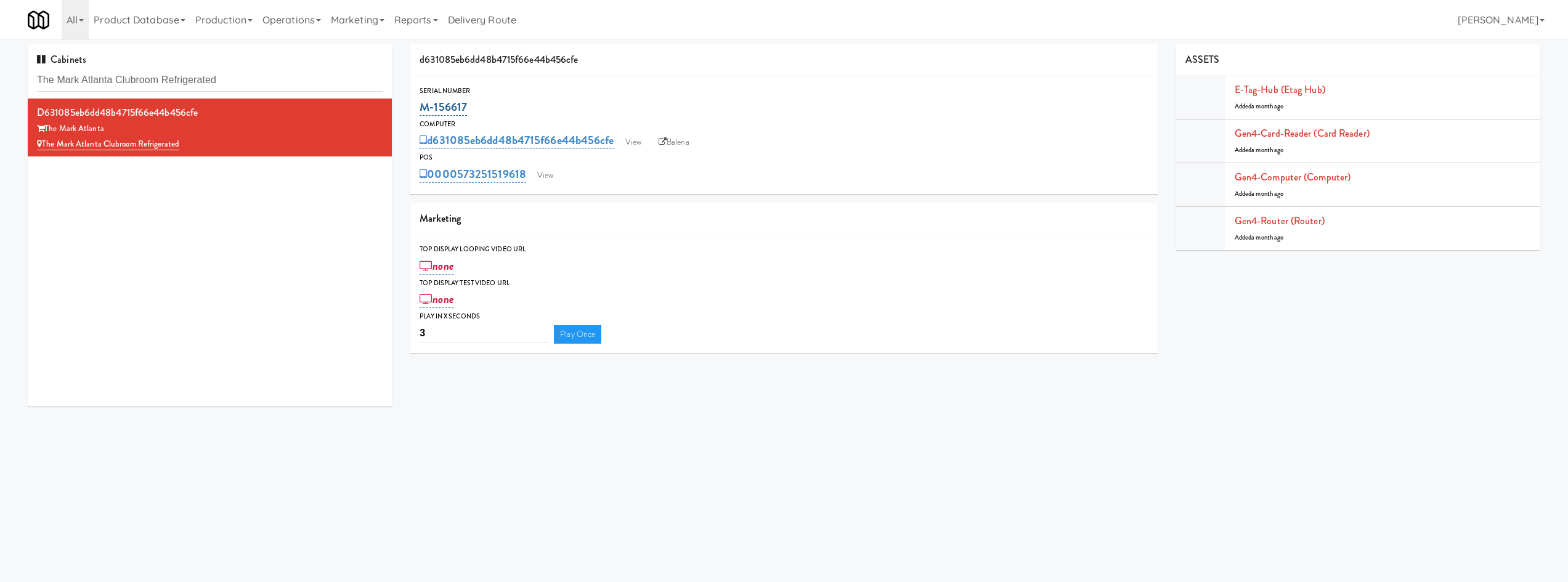
drag, startPoint x: 478, startPoint y: 108, endPoint x: 423, endPoint y: 105, distance: 55.1
click at [413, 109] on div "Serial Number M-156617" at bounding box center [783, 102] width 747 height 33
copy link "M-156617"
click at [682, 155] on div "POS" at bounding box center [783, 158] width 729 height 12
click at [688, 146] on link "Balena" at bounding box center [674, 142] width 43 height 19
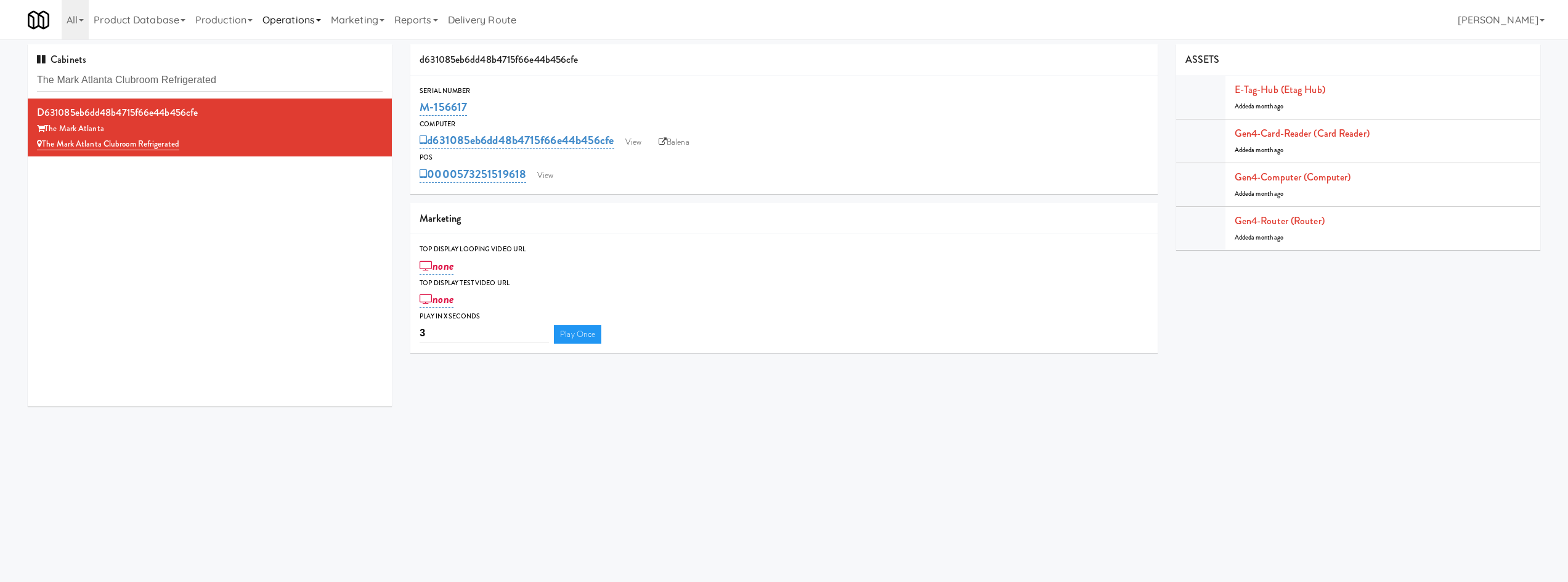
click at [311, 19] on link "Operations" at bounding box center [292, 19] width 69 height 39
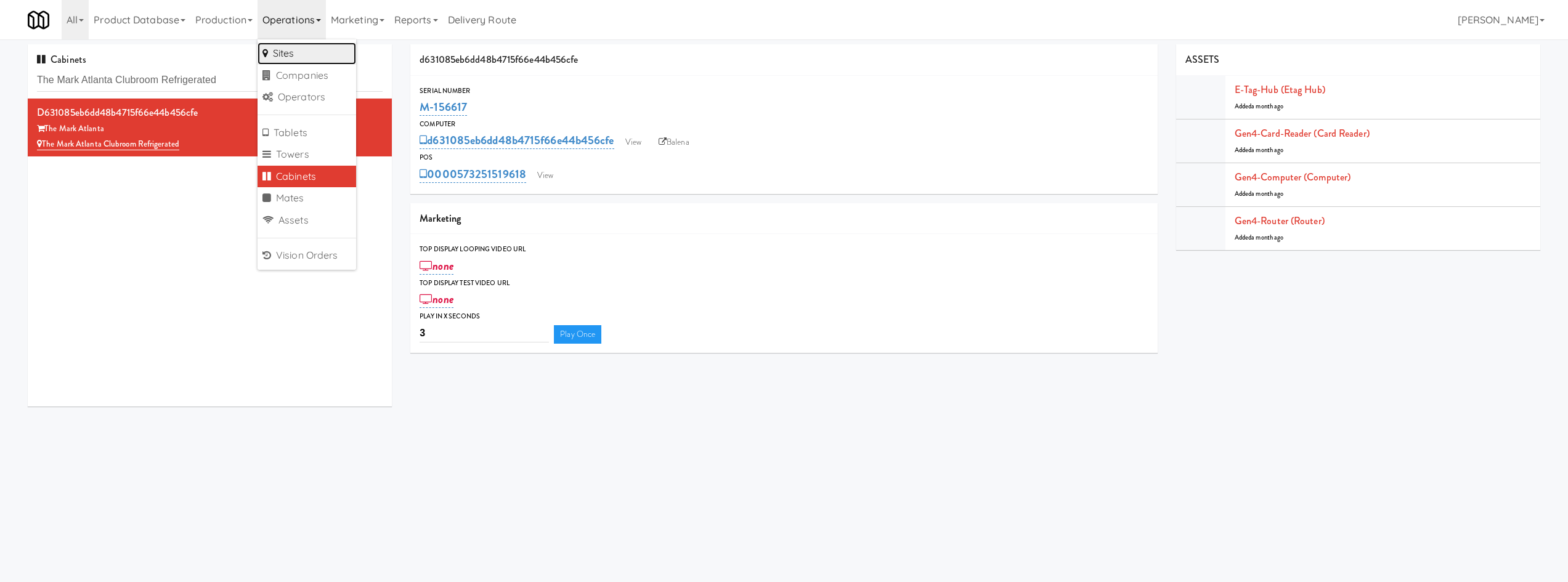
click at [297, 47] on link "Sites" at bounding box center [307, 53] width 98 height 22
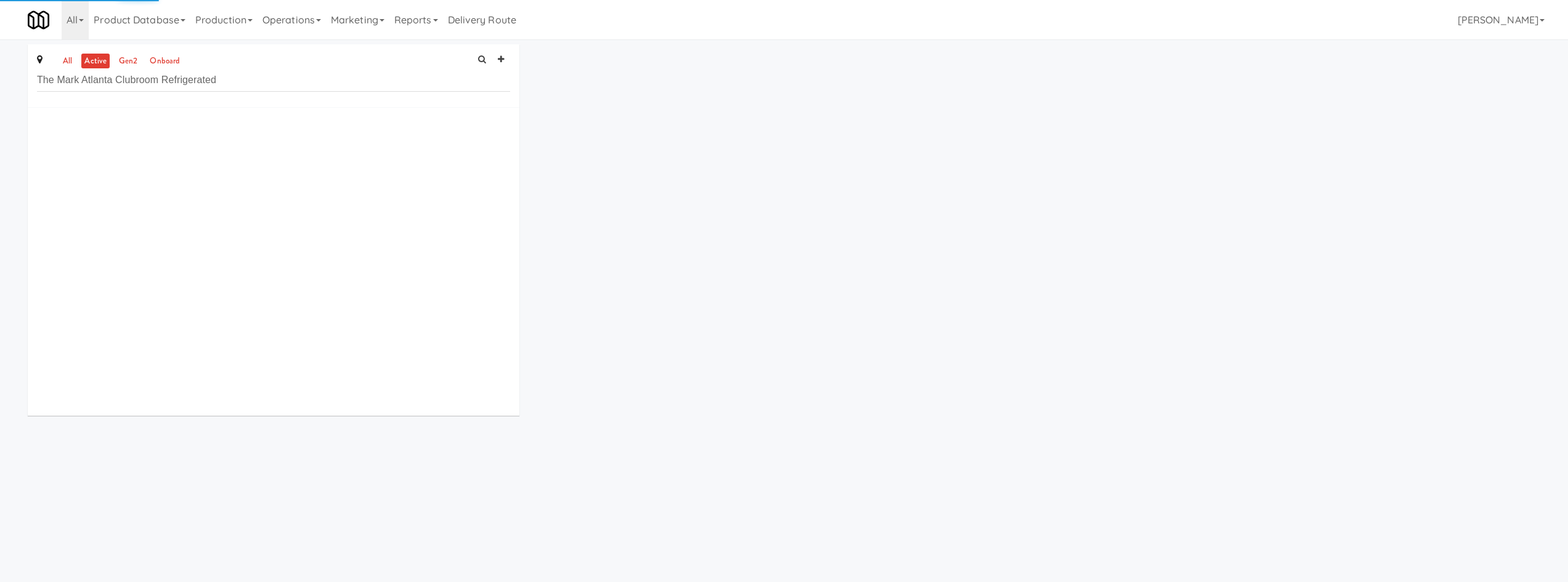
type input "The Mark Atlanta Clubroom Refrigerated"
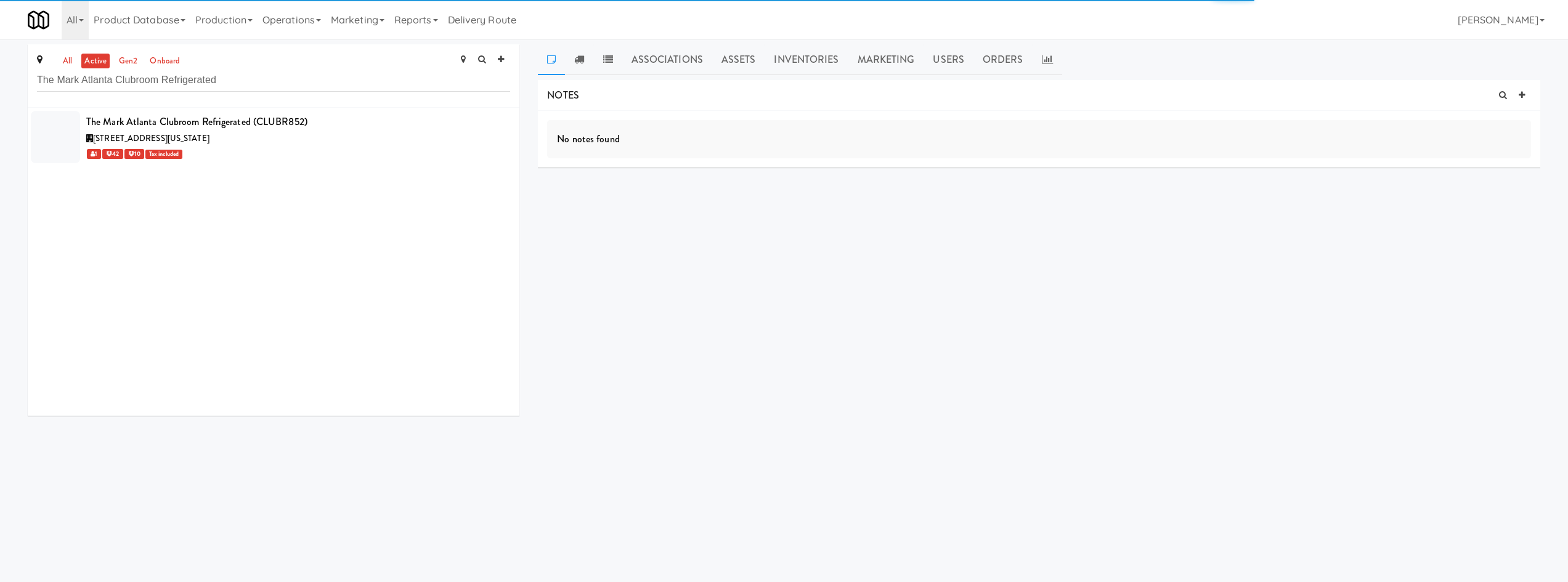
click at [60, 58] on ul "all active gen2 onboard" at bounding box center [121, 61] width 130 height 15
click at [268, 134] on div "955 Spring Street Northwest, Atlanta Georgia" at bounding box center [298, 139] width 424 height 15
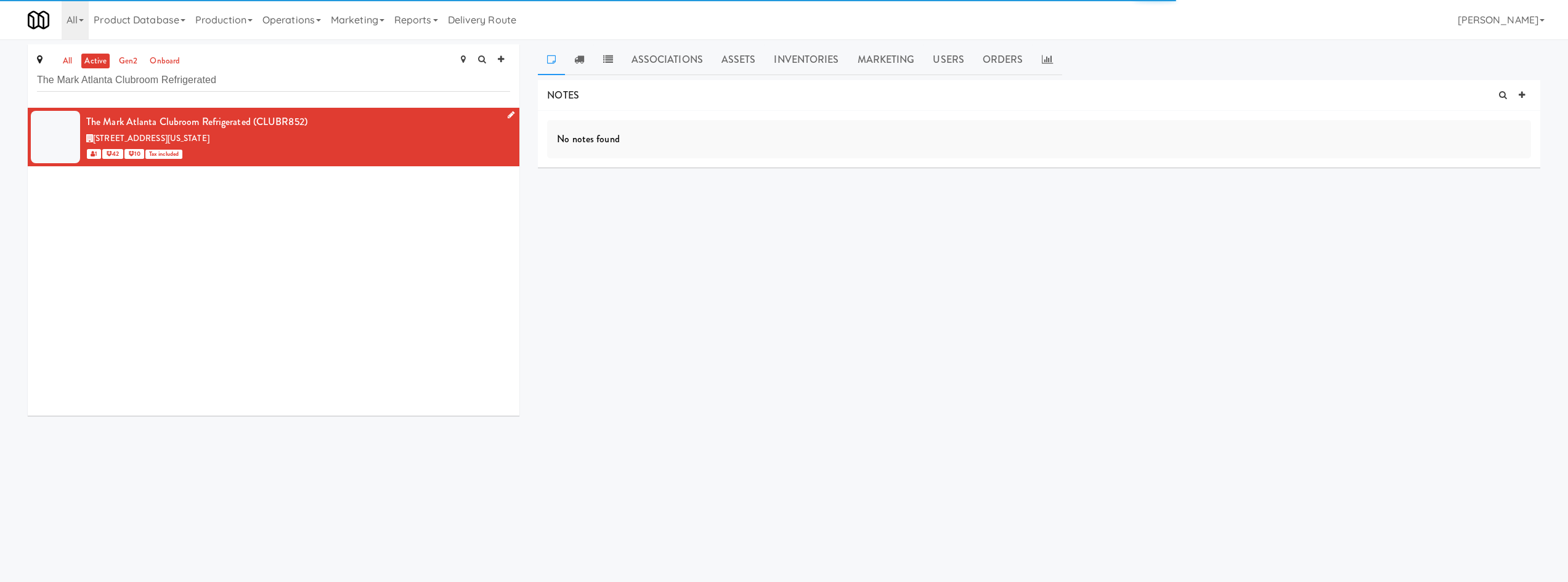
click at [507, 115] on icon at bounding box center [511, 115] width 7 height 8
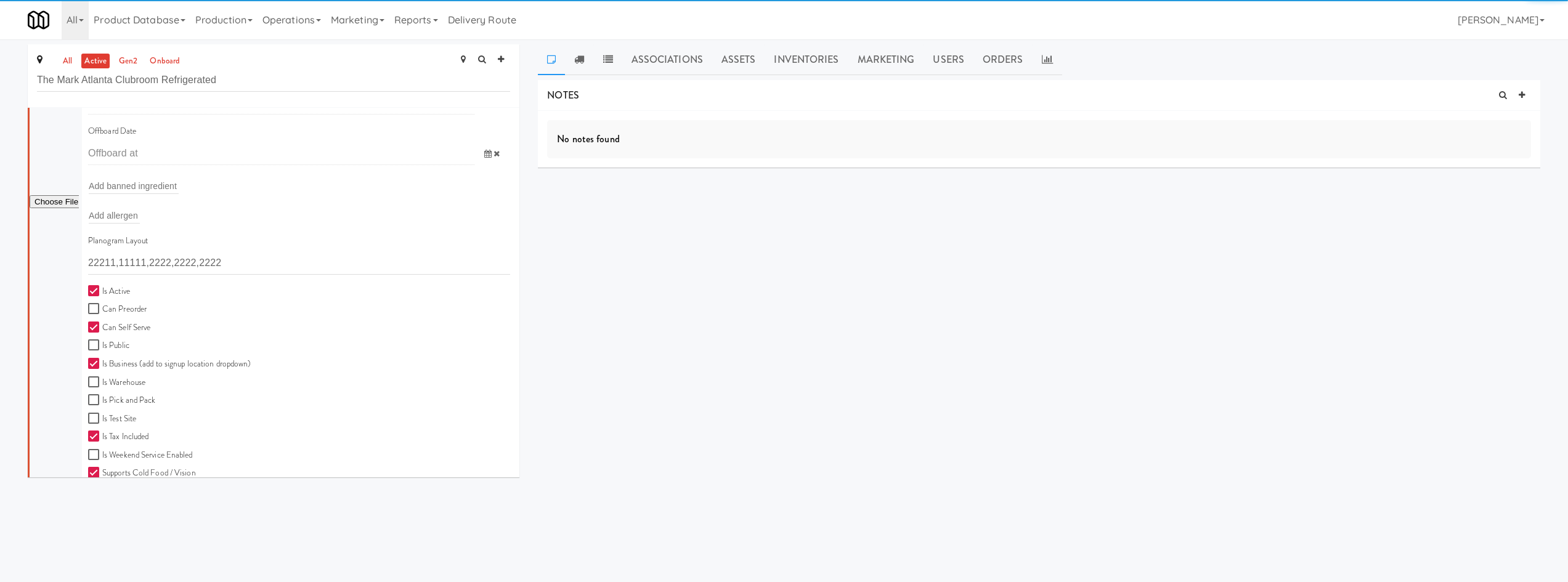
scroll to position [288, 0]
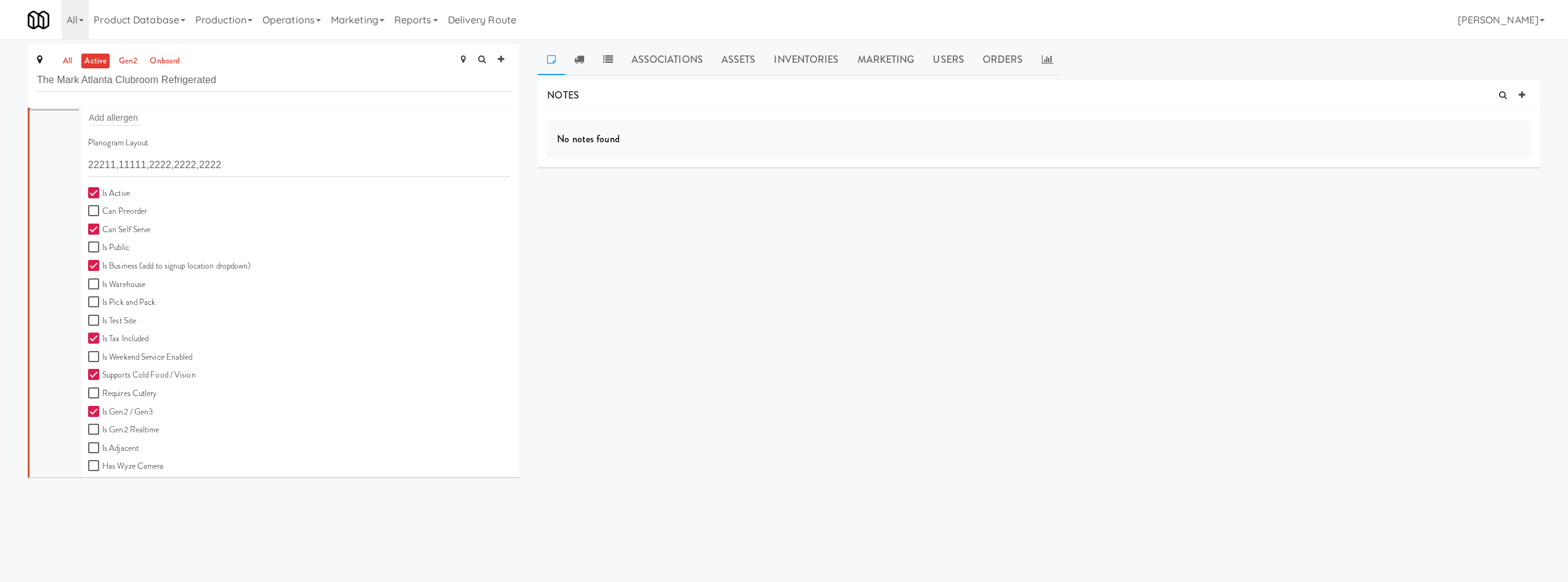
drag, startPoint x: 119, startPoint y: 195, endPoint x: 207, endPoint y: 246, distance: 101.7
click at [119, 195] on label "Is Active" at bounding box center [109, 193] width 42 height 15
click at [103, 195] on input "Is Active" at bounding box center [95, 193] width 14 height 10
checkbox input "false"
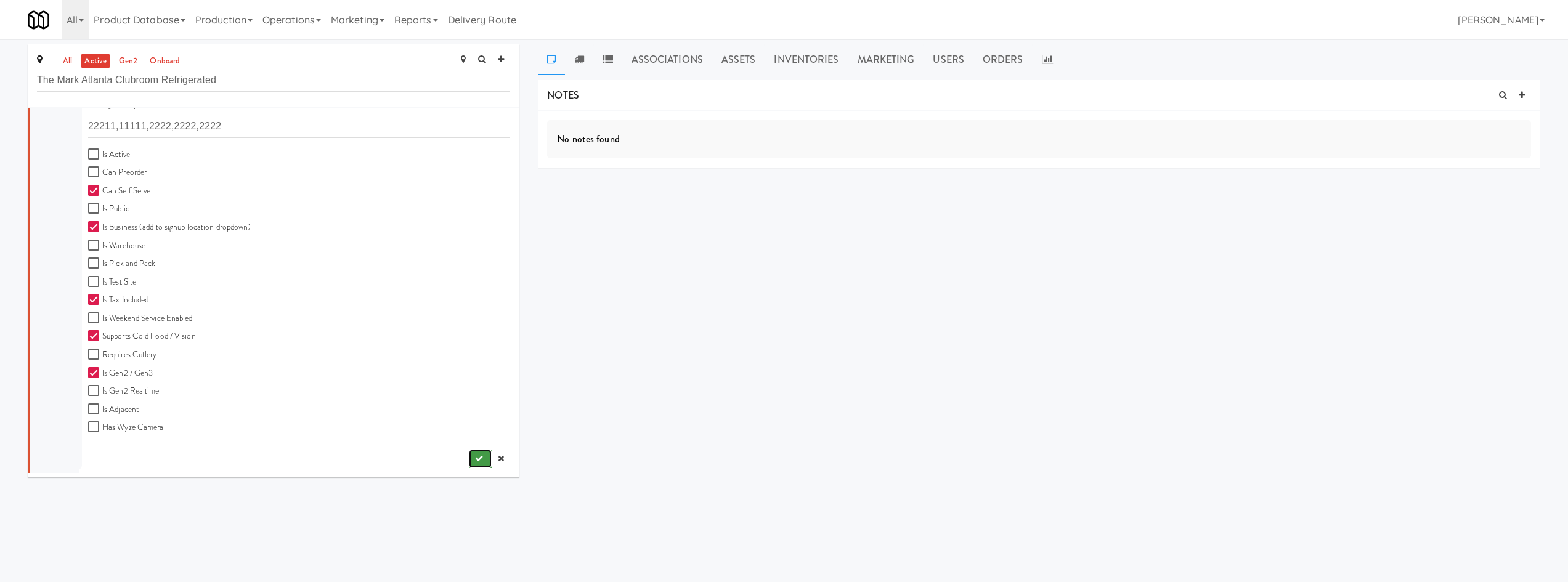
click at [475, 463] on icon "submit" at bounding box center [479, 459] width 8 height 8
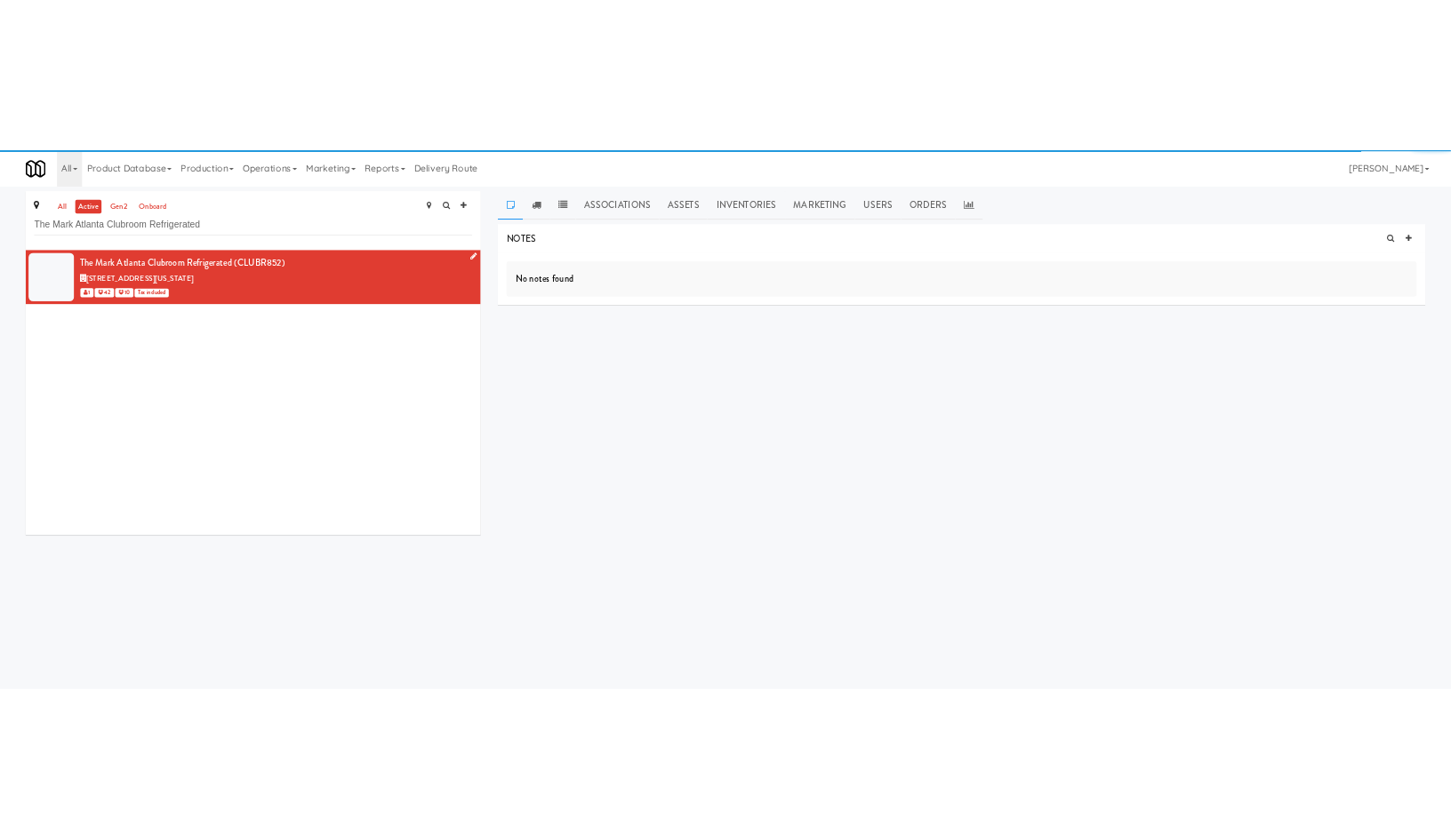
scroll to position [0, 0]
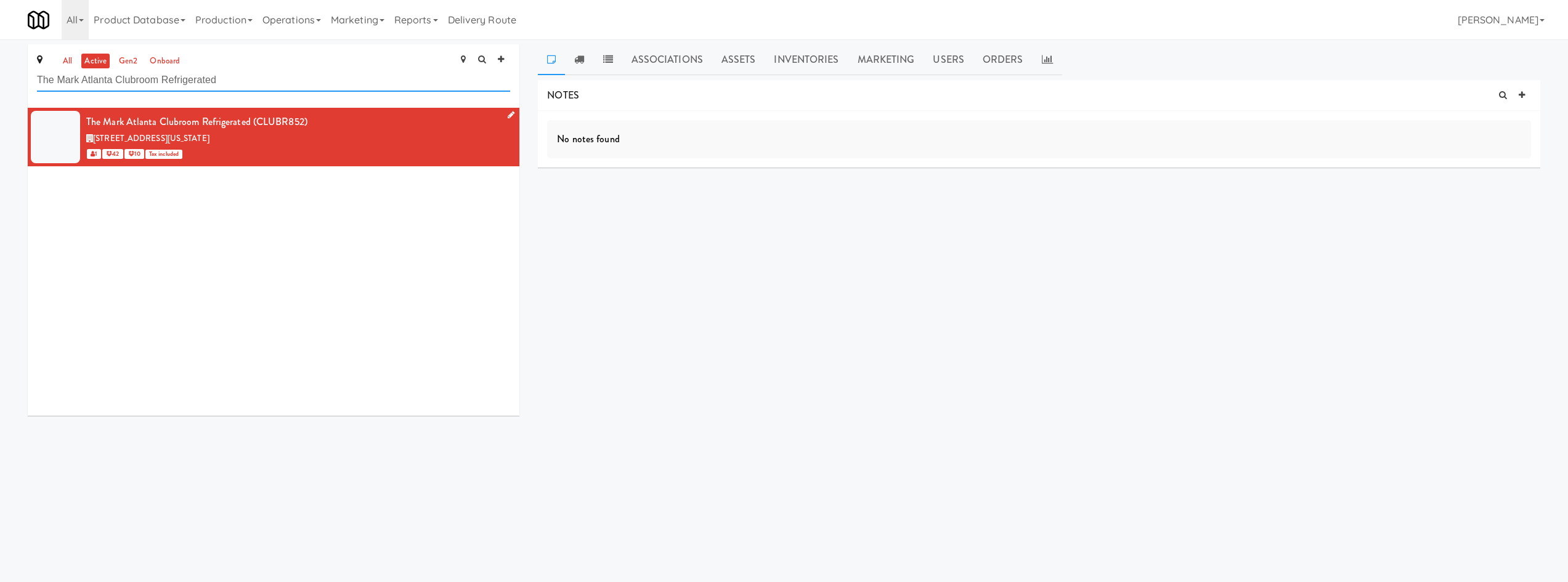
click at [194, 89] on input "The Mark Atlanta Clubroom Refrigerated" at bounding box center [273, 80] width 473 height 23
click at [194, 88] on input "The Mark Atlanta Clubroom Refrigerated" at bounding box center [273, 80] width 473 height 23
click at [194, 89] on input "The Mark Atlanta Clubroom Refrigerated" at bounding box center [273, 80] width 473 height 23
paste input "Fine - Lobby"
type input "Fine - Lobby"
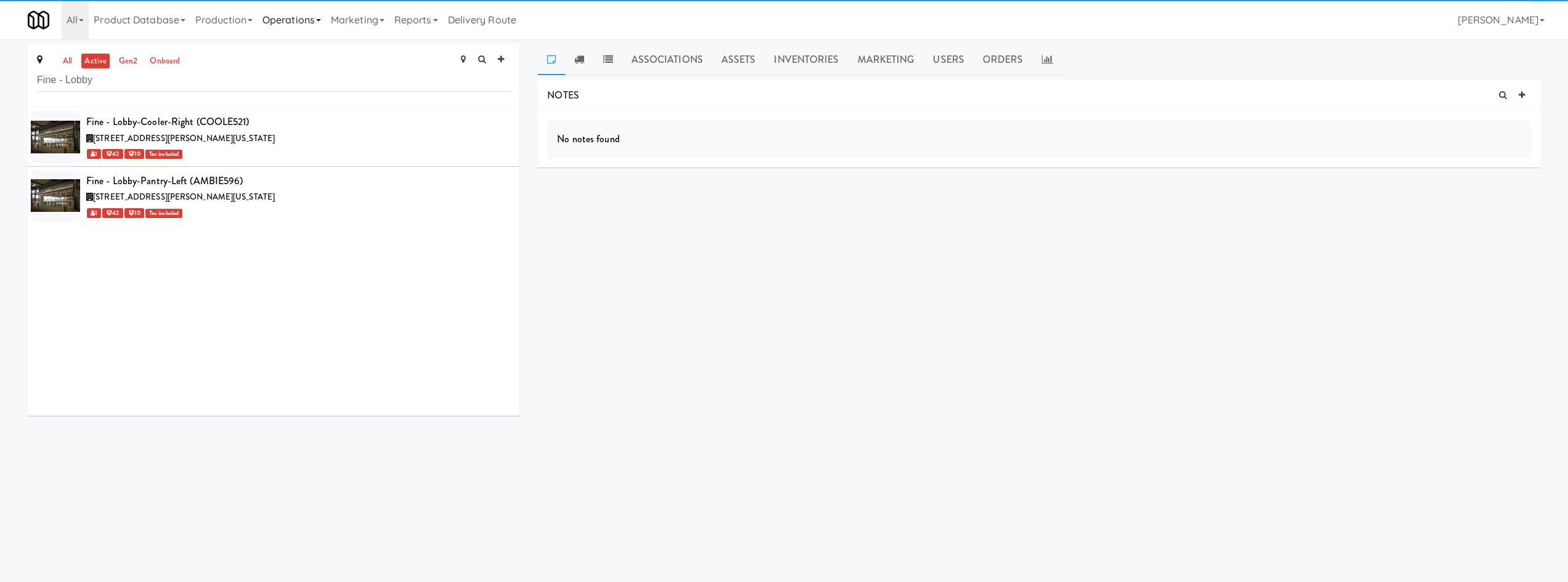
click at [320, 28] on link "Operations" at bounding box center [292, 19] width 69 height 39
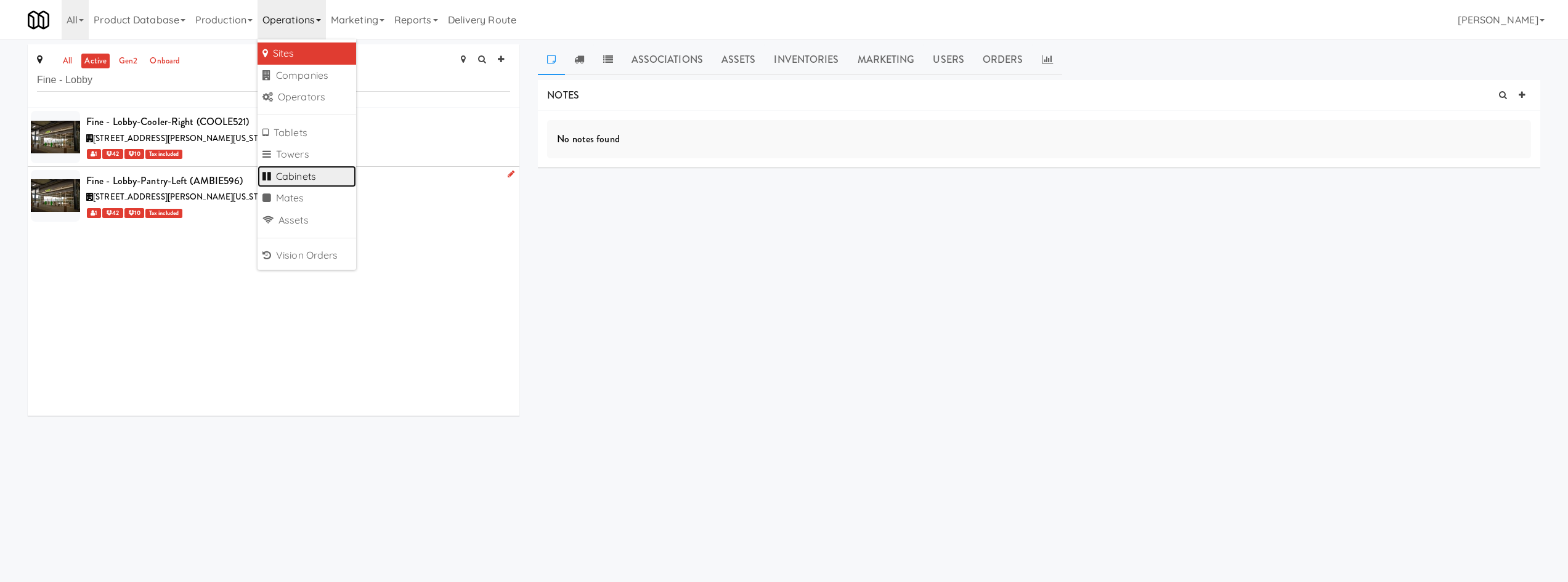
click at [342, 173] on link "Cabinets" at bounding box center [307, 177] width 98 height 22
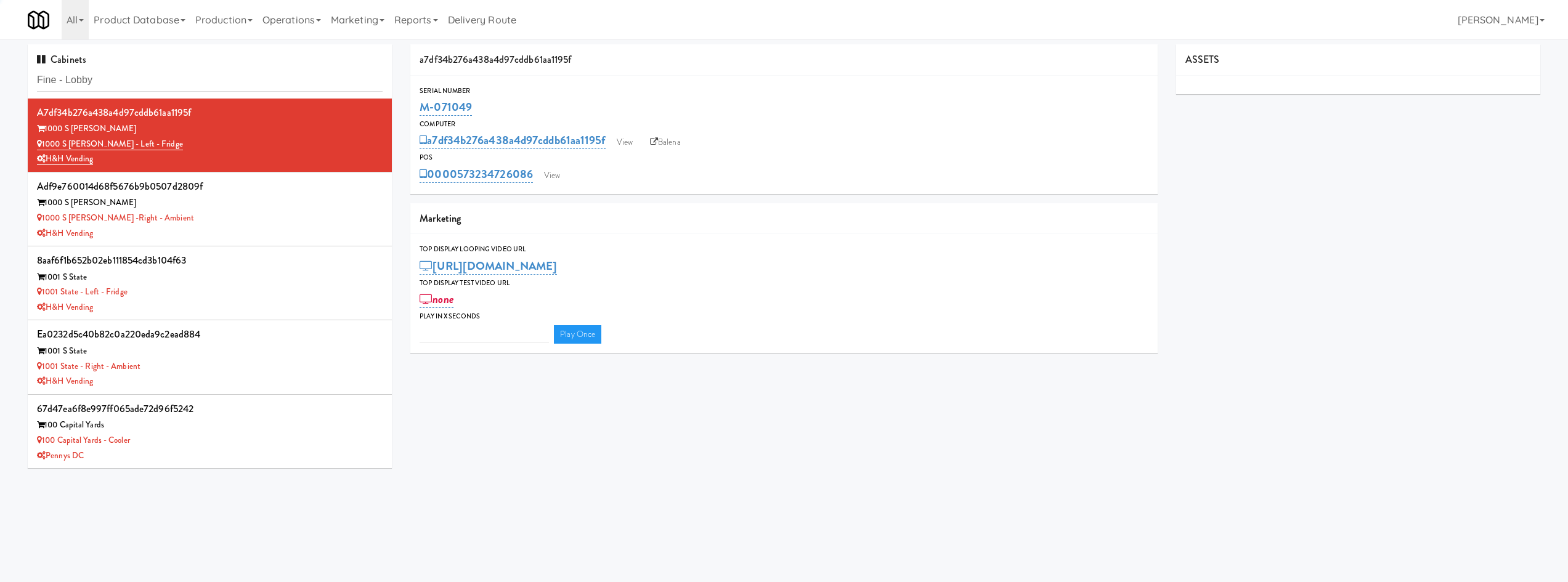
type input "Fine - Lobby"
type input "3"
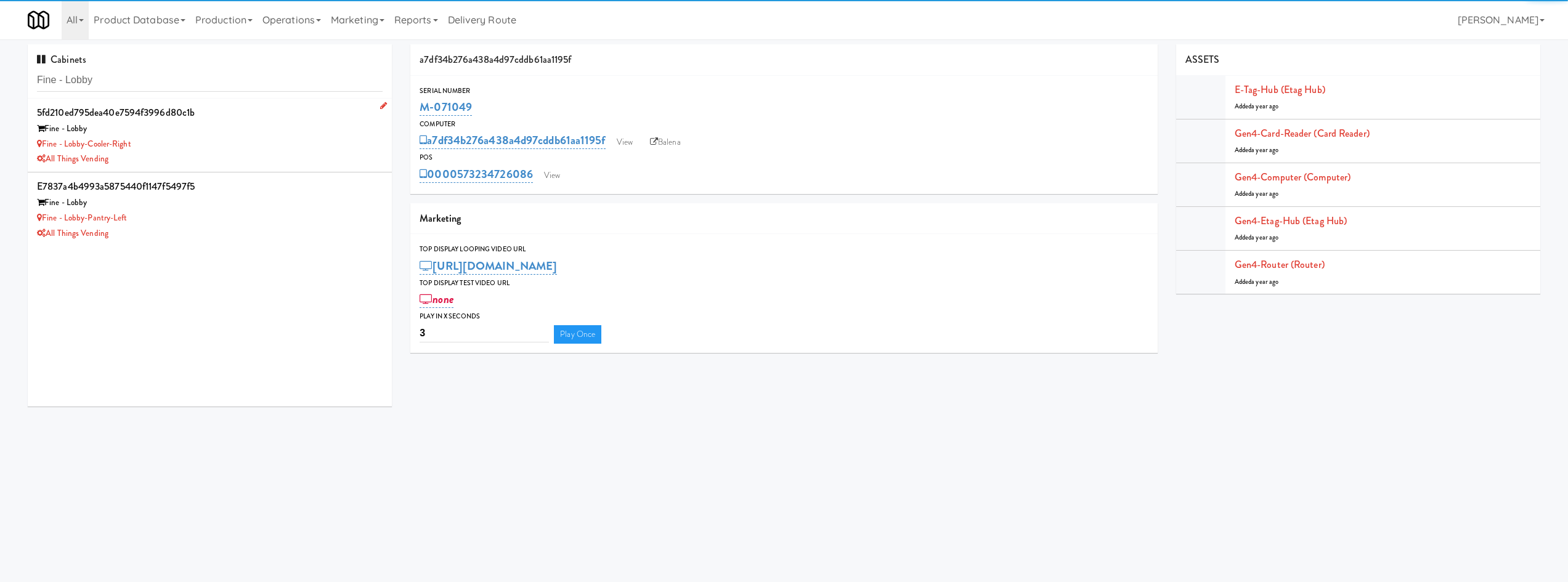
click at [241, 134] on div "Fine - Lobby" at bounding box center [209, 129] width 346 height 15
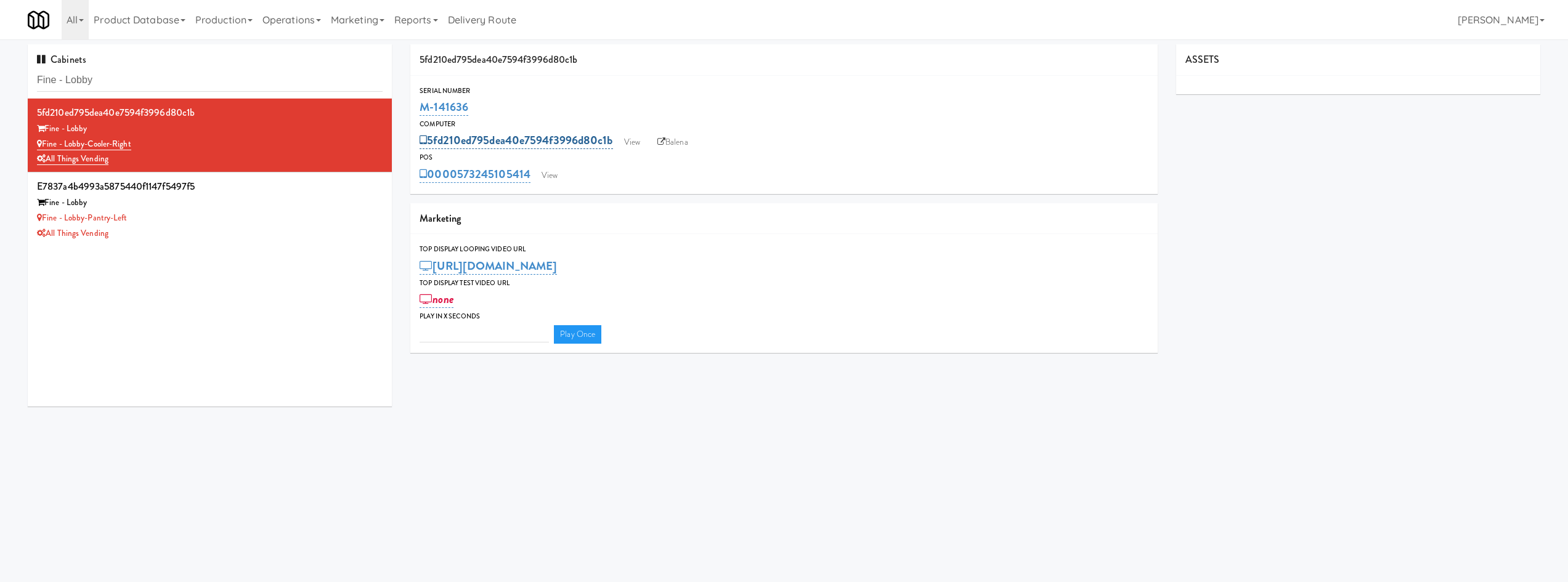
type input "3"
click at [640, 141] on link "View" at bounding box center [632, 142] width 28 height 19
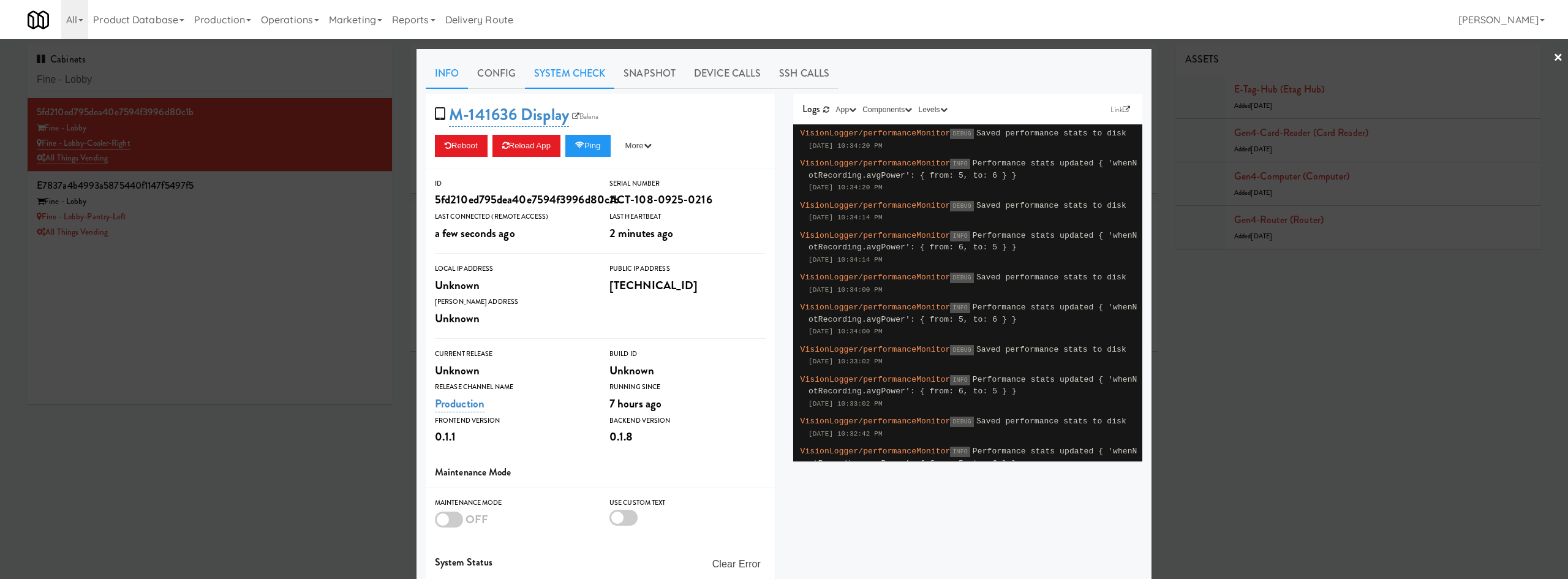
click at [582, 68] on link "System Check" at bounding box center [570, 73] width 90 height 30
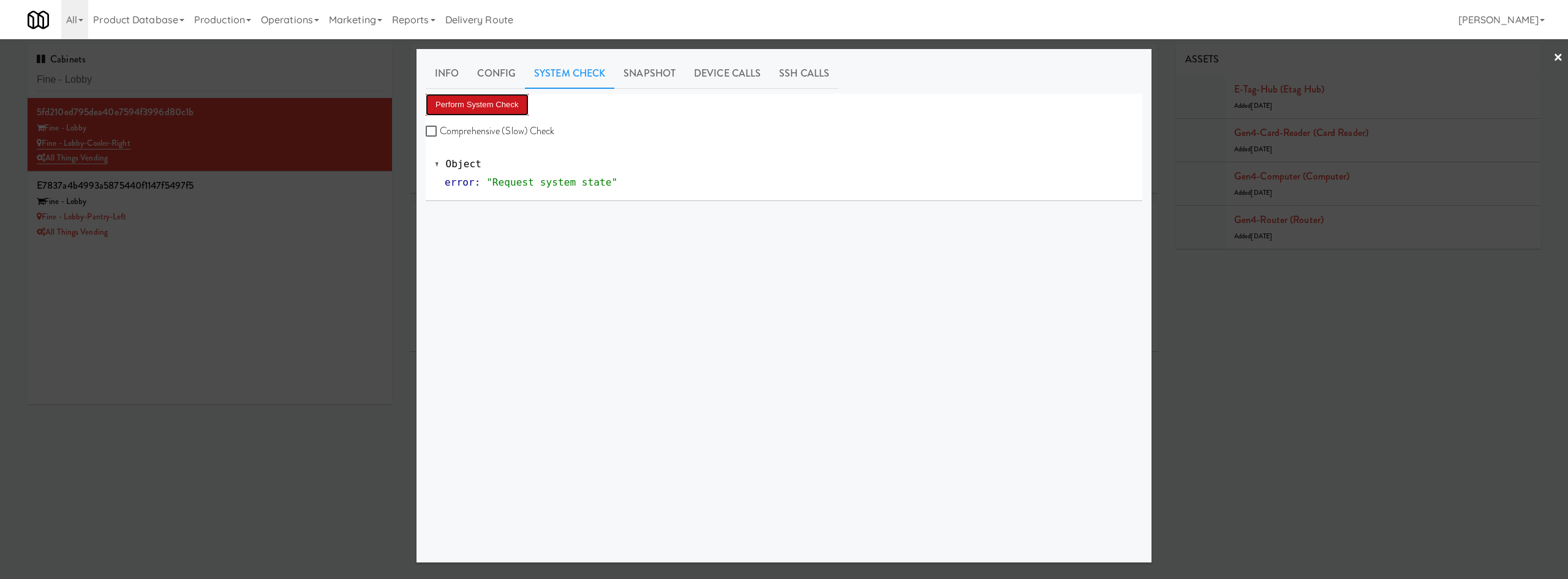
click at [479, 105] on button "Perform System Check" at bounding box center [477, 105] width 103 height 22
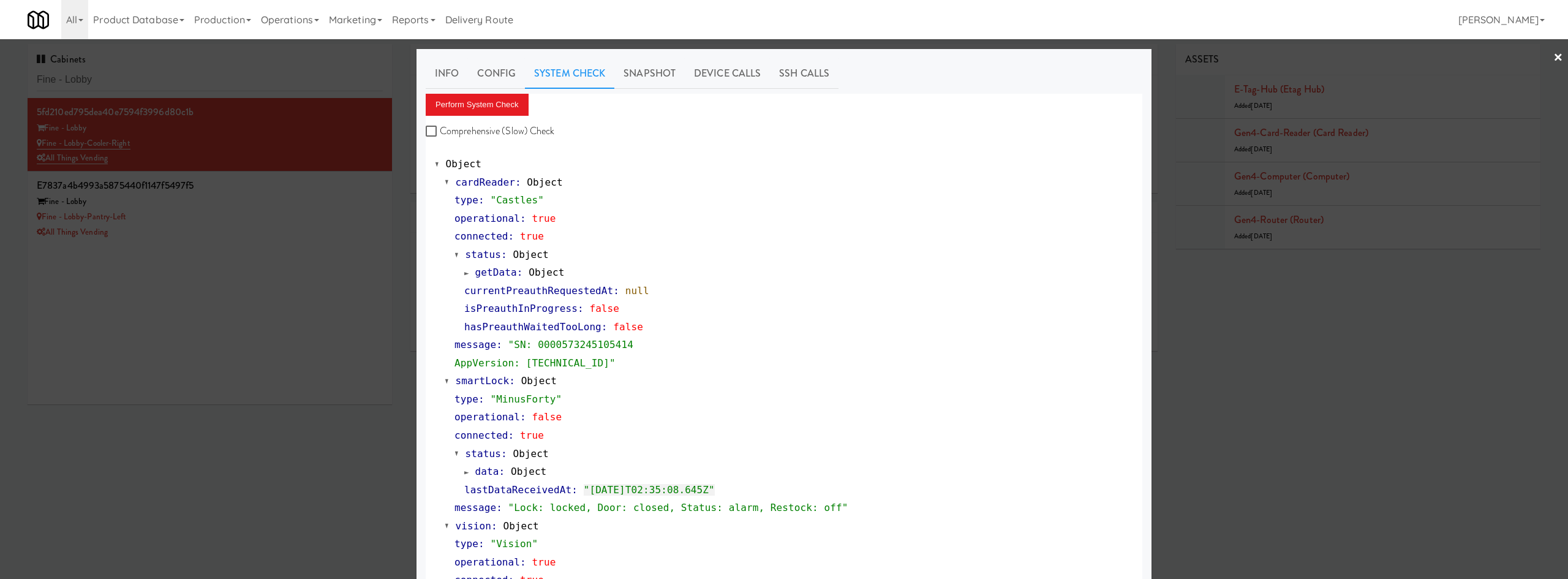
click at [298, 285] on div at bounding box center [784, 290] width 1568 height 579
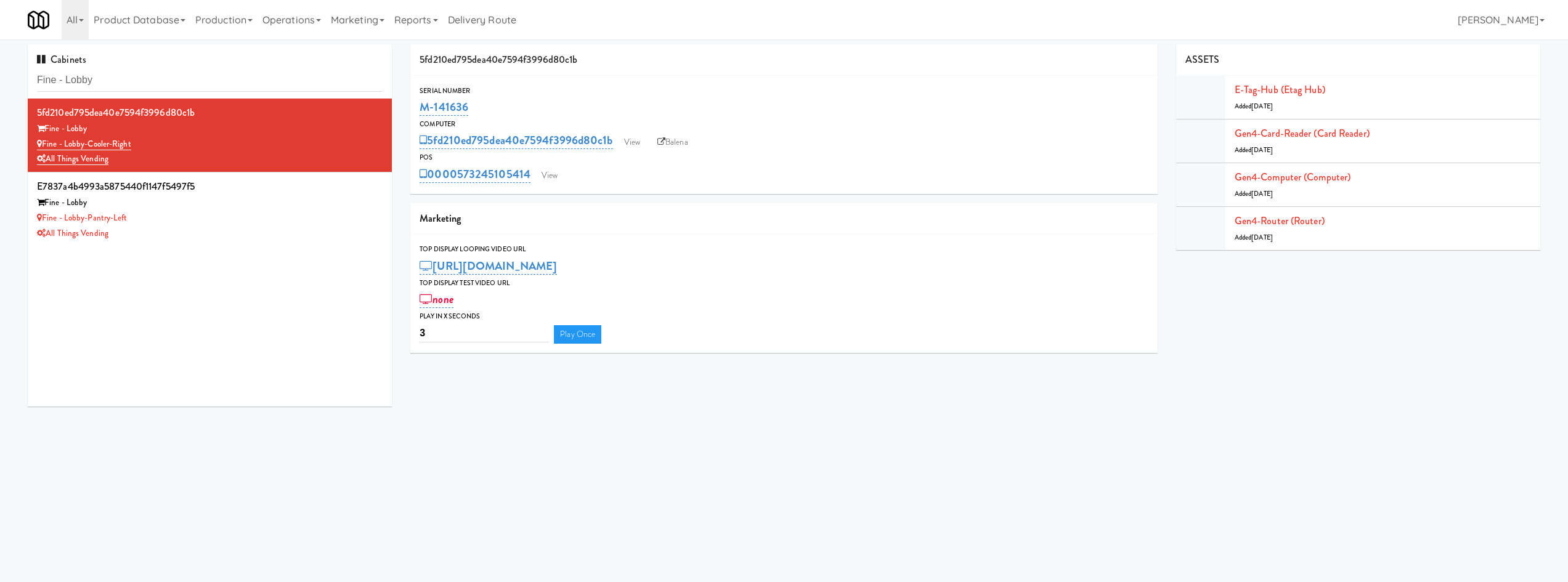
drag, startPoint x: 537, startPoint y: 106, endPoint x: 1036, endPoint y: 8, distance: 508.5
click at [414, 113] on div "Serial Number M-141636" at bounding box center [783, 102] width 747 height 33
copy link "M-141636"
click at [316, 222] on div "Fine - Lobby-Pantry-Left" at bounding box center [209, 218] width 346 height 15
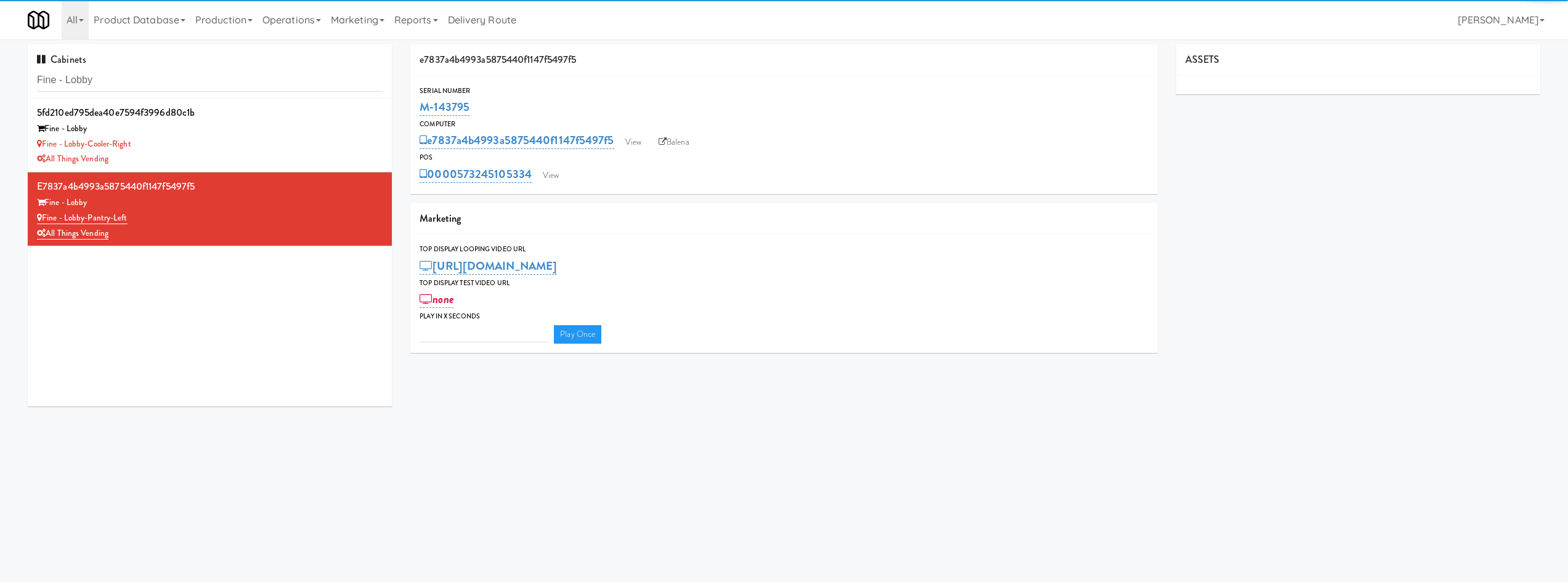
type input "3"
click at [548, 175] on link "View" at bounding box center [550, 175] width 28 height 19
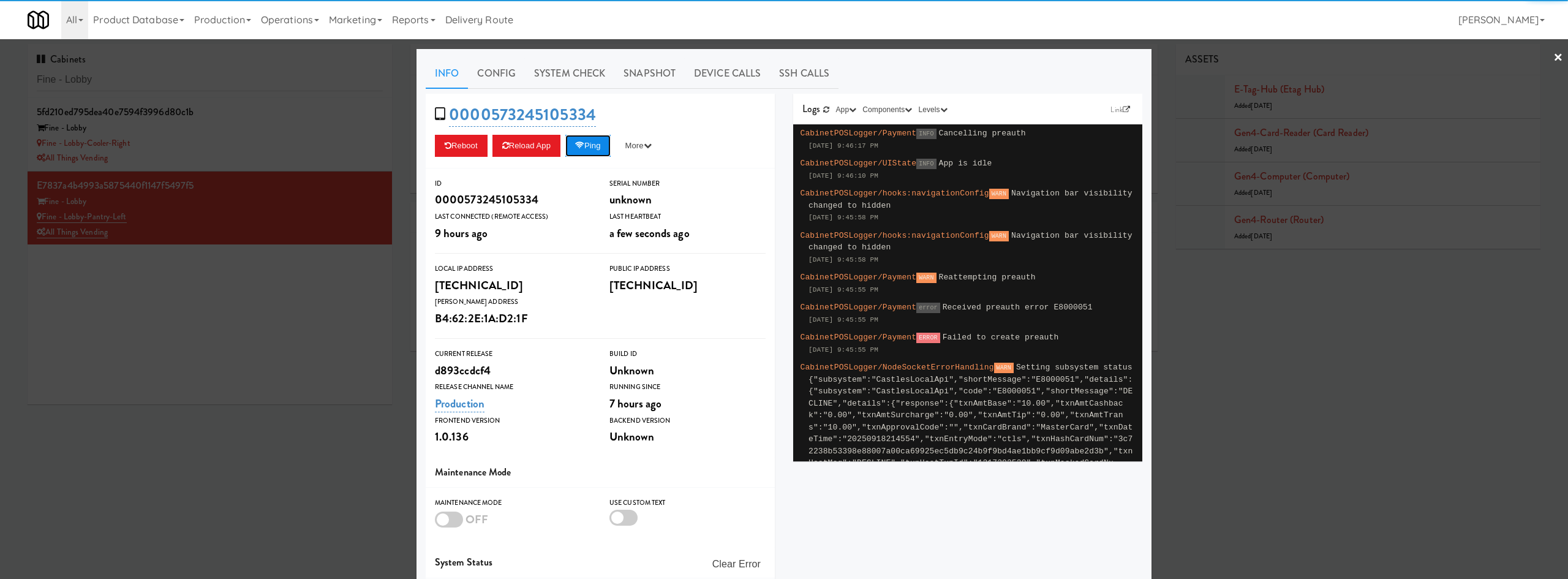
click at [584, 152] on button "Ping" at bounding box center [588, 146] width 45 height 22
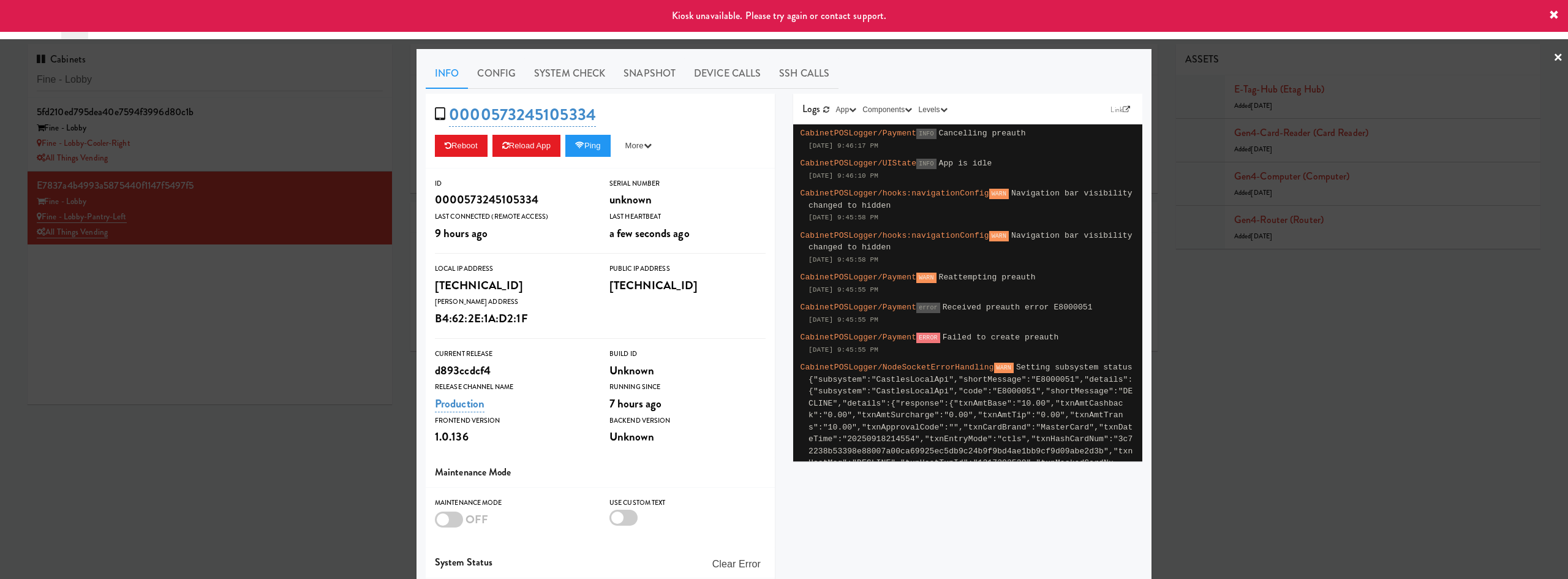
click at [383, 279] on div at bounding box center [784, 290] width 1568 height 579
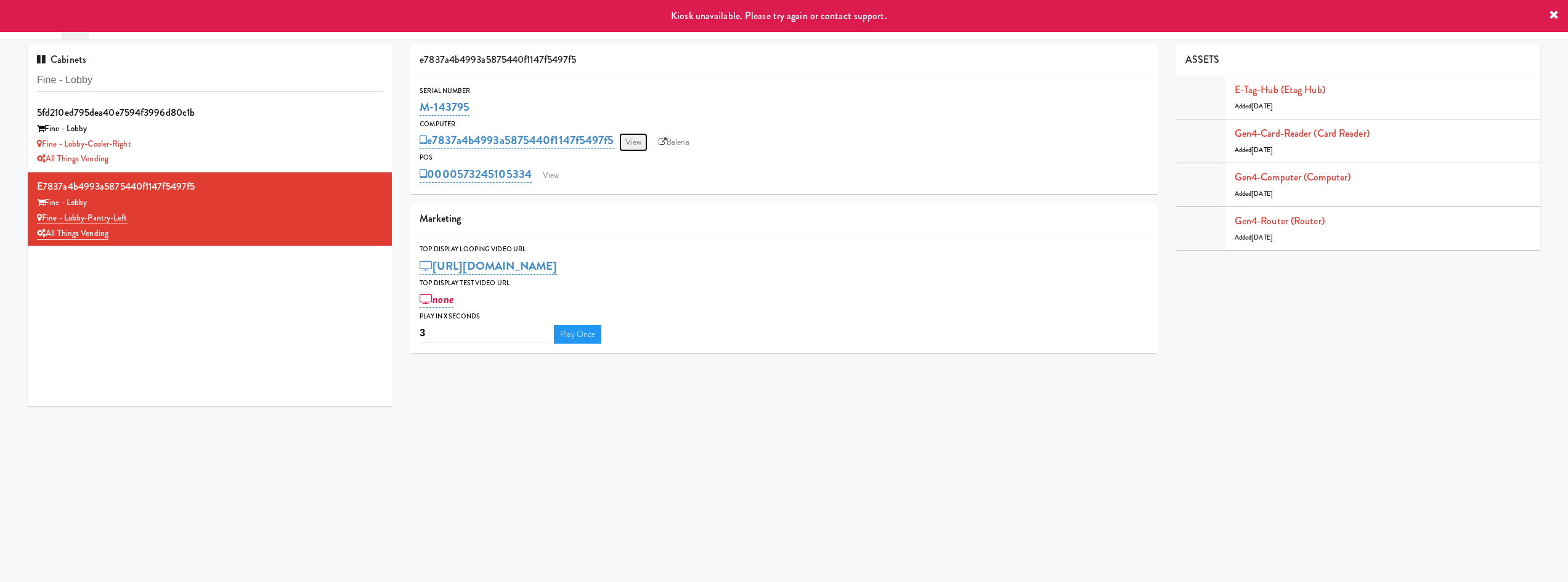
click at [632, 134] on link "View" at bounding box center [633, 142] width 28 height 19
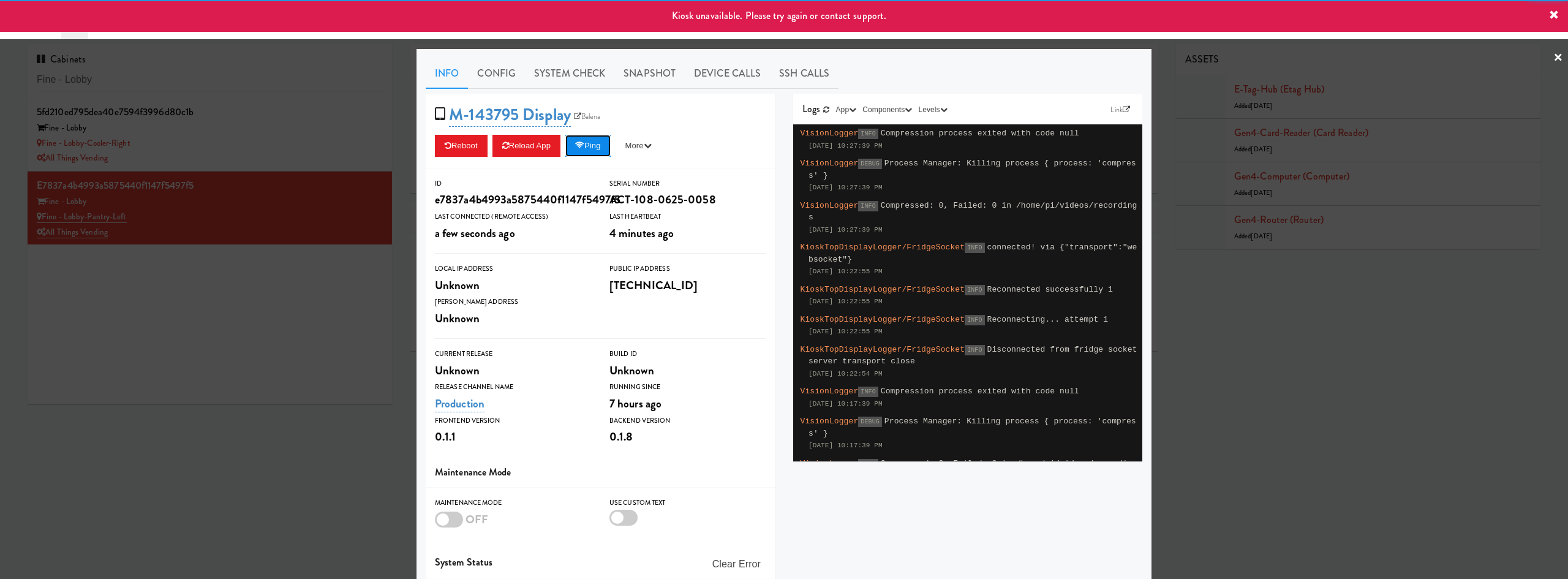
click at [598, 145] on button "Ping" at bounding box center [588, 146] width 45 height 22
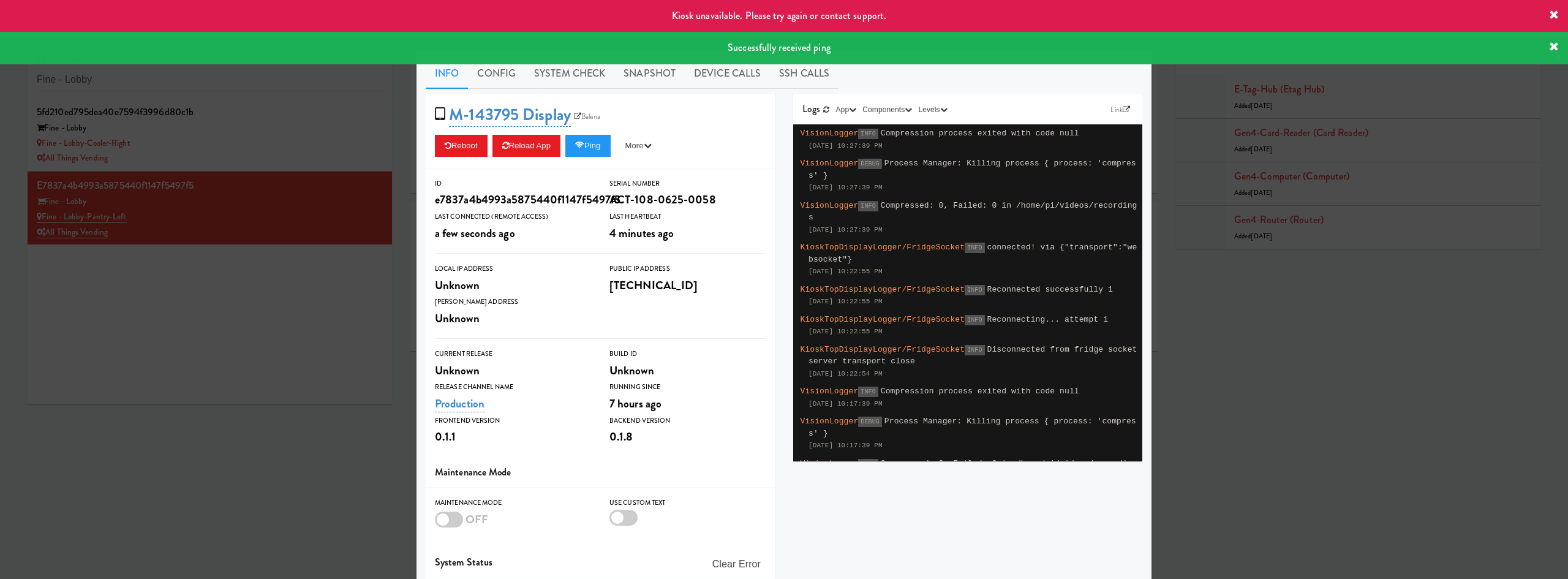
click at [378, 314] on div at bounding box center [784, 290] width 1568 height 579
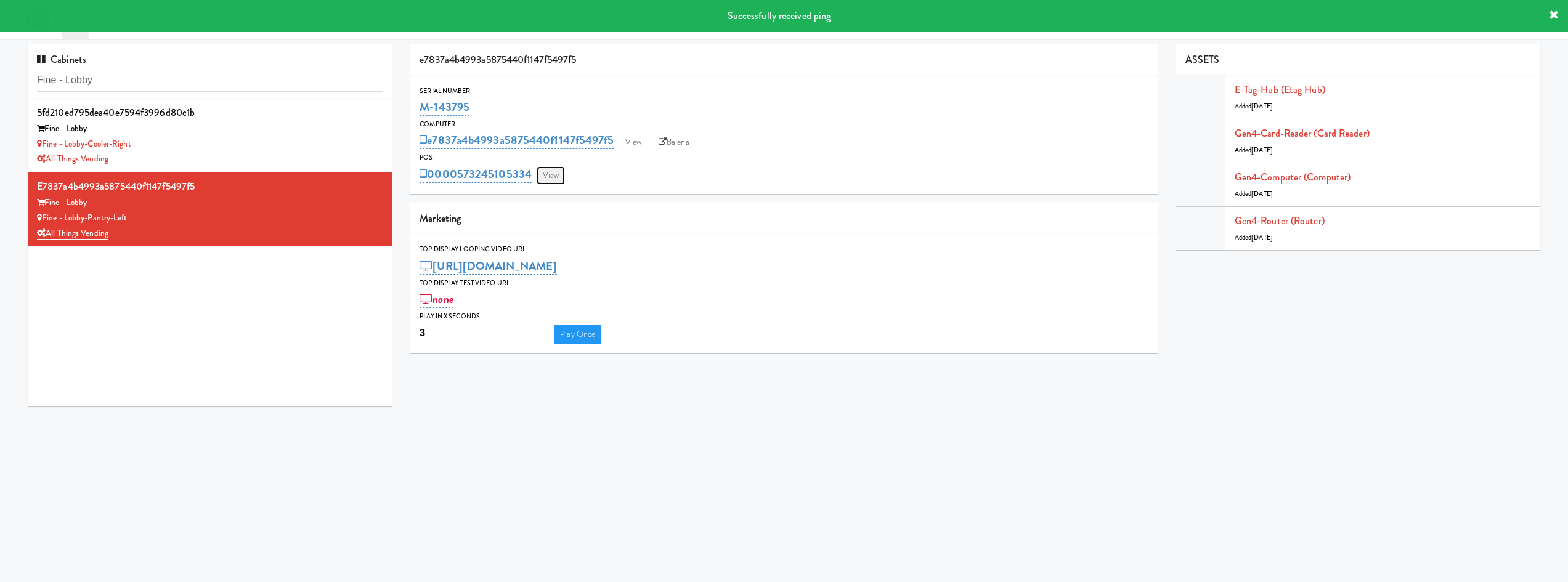
click at [558, 177] on link "View" at bounding box center [550, 175] width 28 height 19
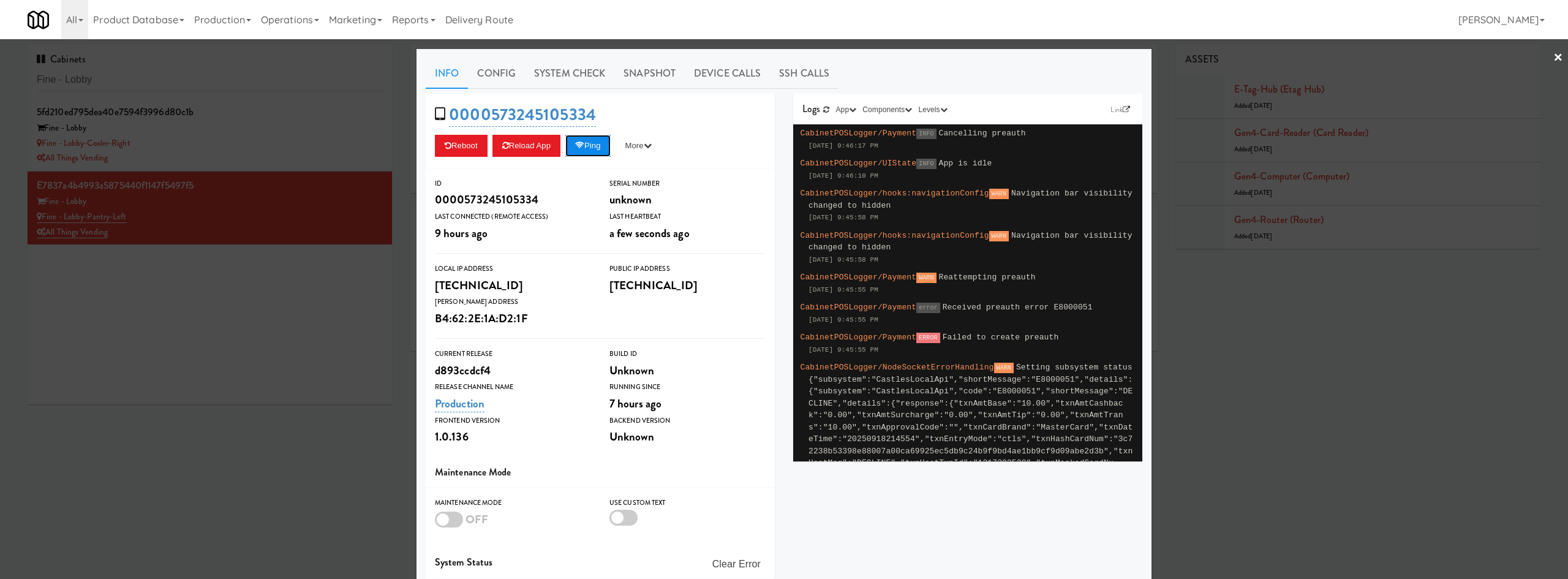
click at [579, 148] on icon at bounding box center [580, 145] width 9 height 8
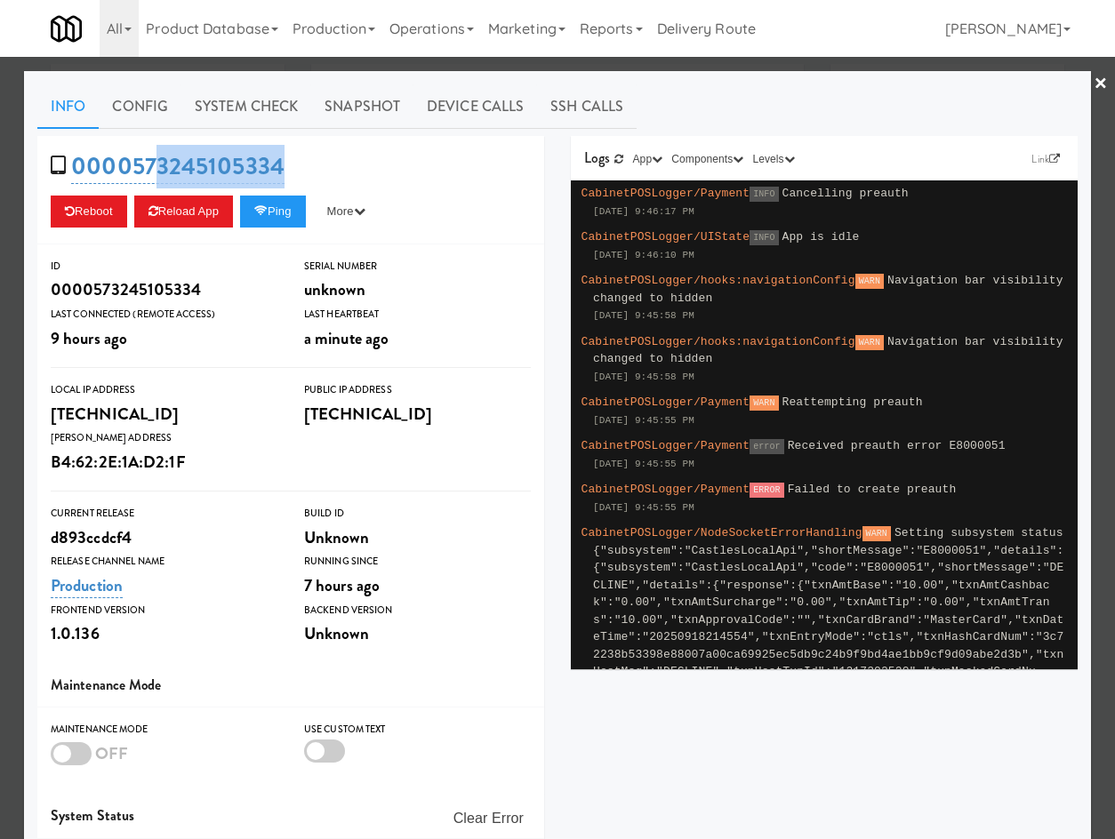
drag, startPoint x: 307, startPoint y: 159, endPoint x: 332, endPoint y: 181, distance: 34.0
click at [148, 169] on div "0000573245105334 Reboot Reload App Ping More Ping Server Restart Server Force R…" at bounding box center [290, 190] width 507 height 108
copy link "3245105334"
click at [265, 215] on icon at bounding box center [260, 211] width 13 height 12
click at [278, 219] on button "Ping" at bounding box center [273, 212] width 66 height 32
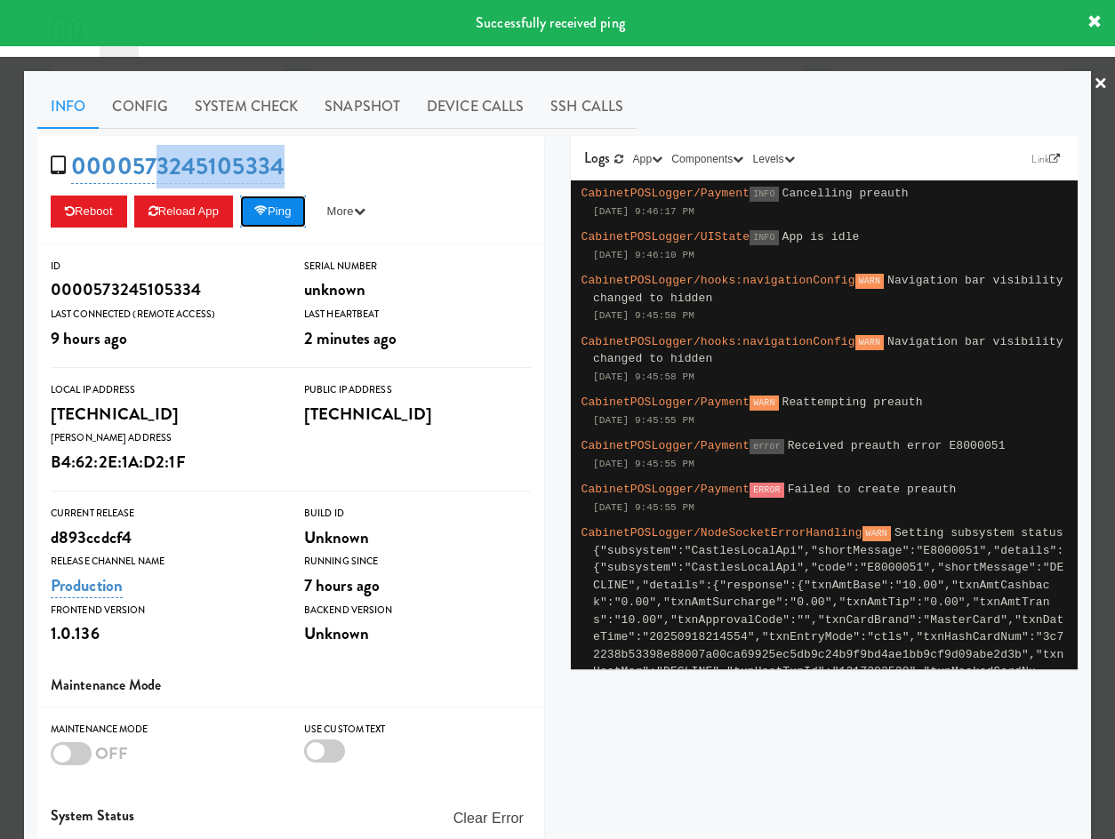
click at [268, 208] on button "Ping" at bounding box center [273, 212] width 66 height 32
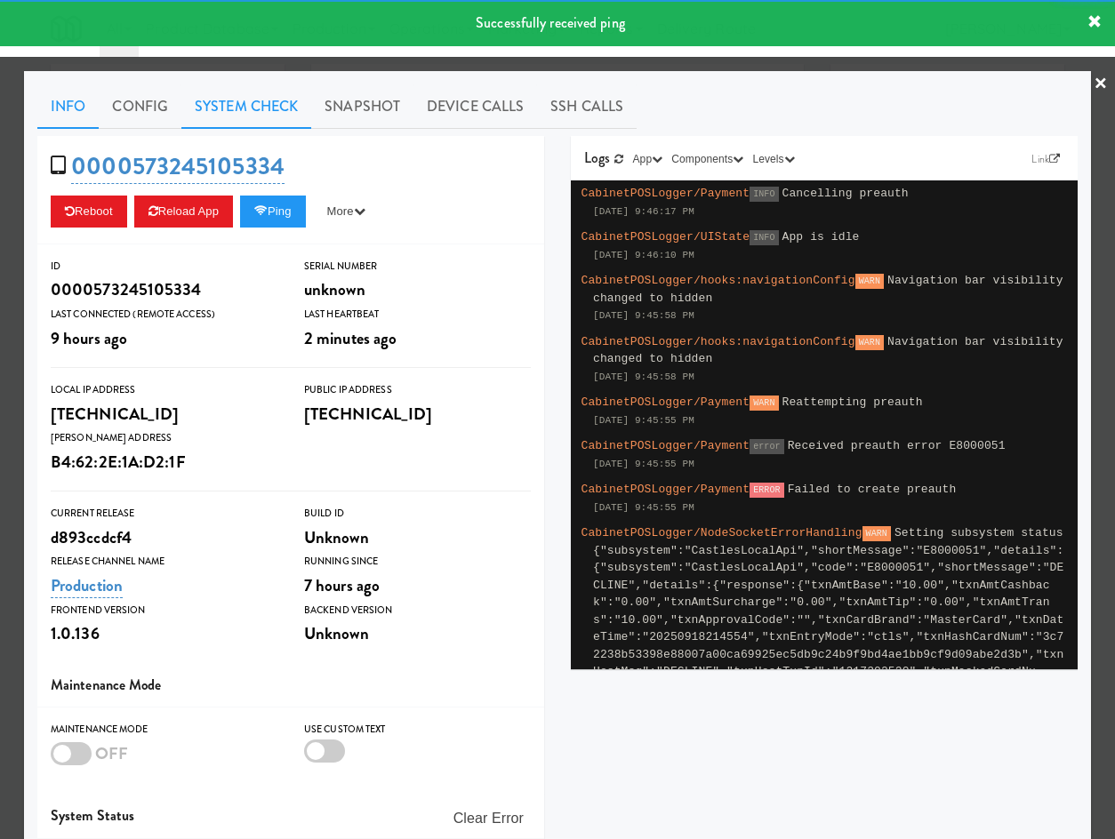
drag, startPoint x: 247, startPoint y: 120, endPoint x: 239, endPoint y: 131, distance: 13.3
click at [247, 122] on link "System Check" at bounding box center [246, 106] width 130 height 44
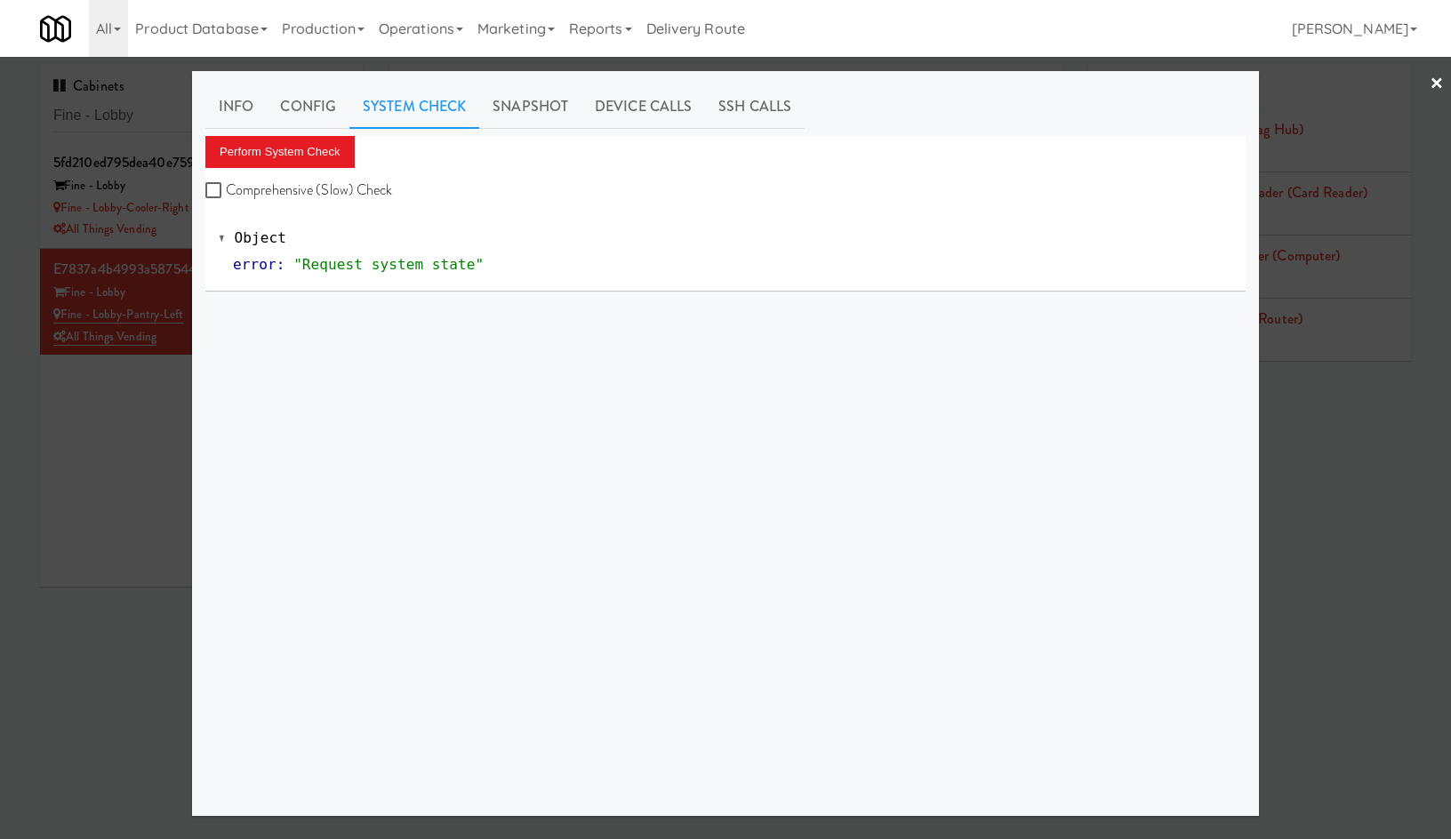
click at [141, 484] on div at bounding box center [725, 419] width 1451 height 839
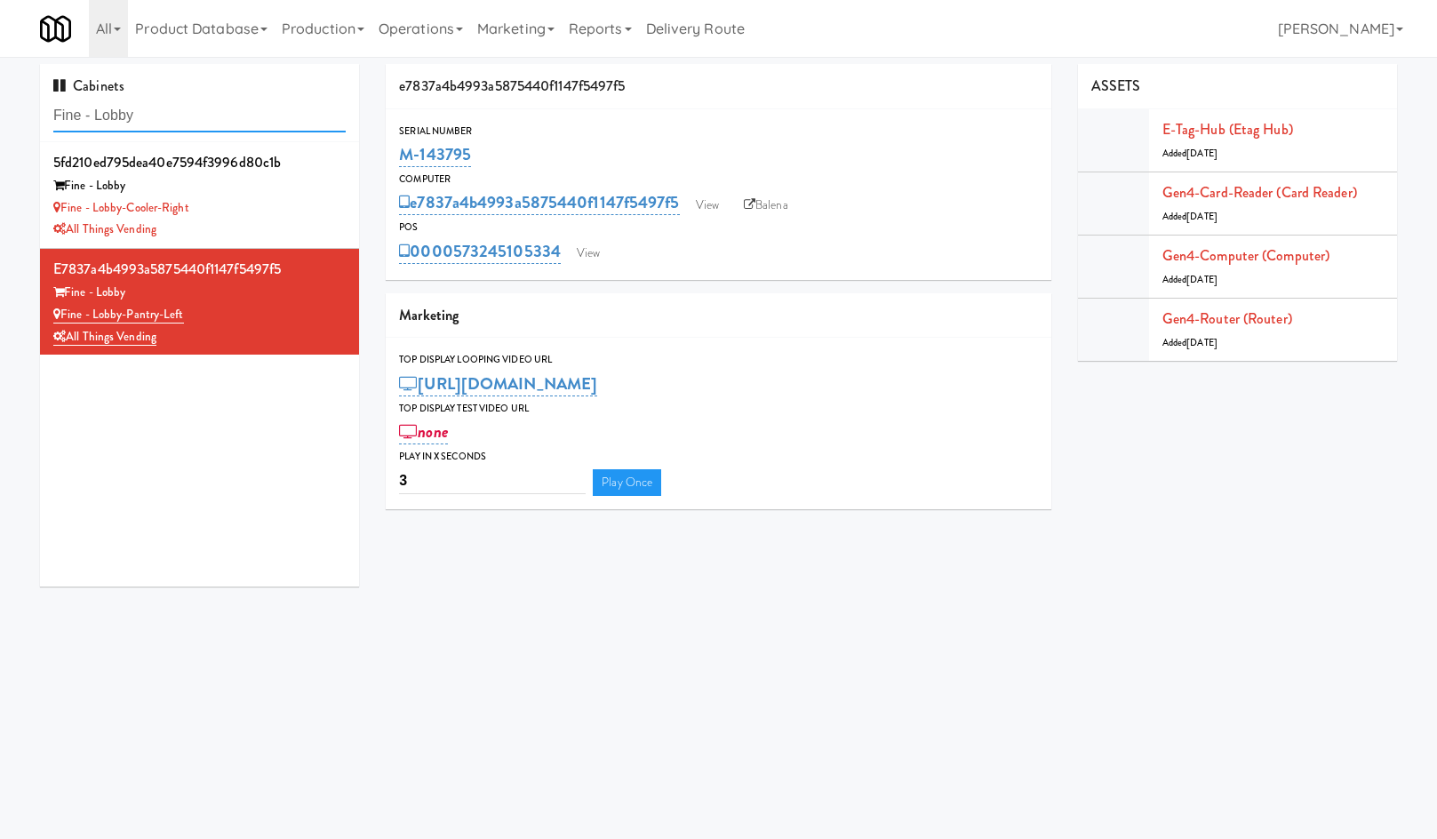
click at [103, 124] on input "Fine - Lobby" at bounding box center [199, 116] width 292 height 33
paste input "Vending 1, Redfish"
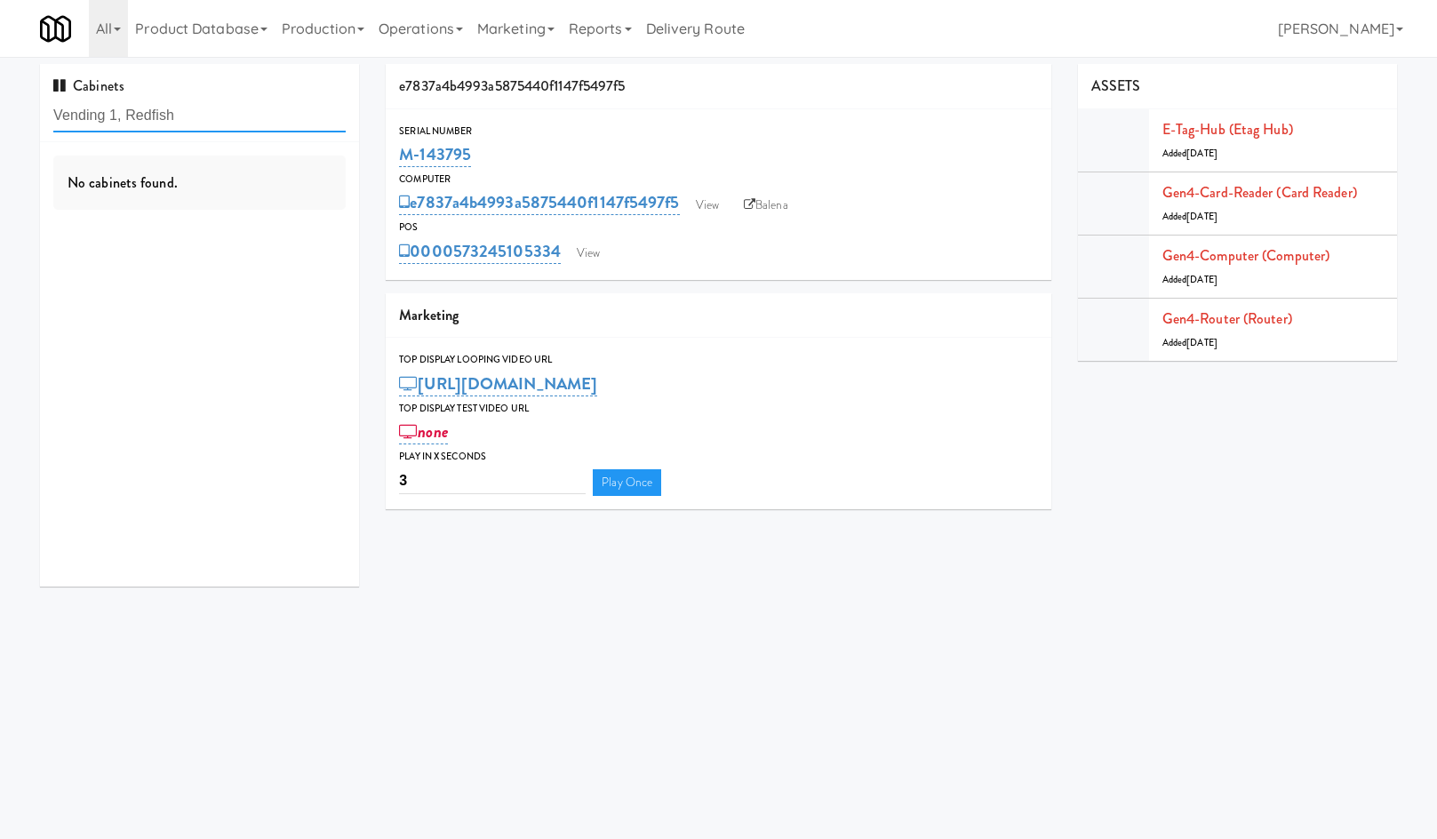
drag, startPoint x: 124, startPoint y: 116, endPoint x: -188, endPoint y: 105, distance: 312.2
click at [0, 105] on html "Okay Okay Select date: previous 2025-Sep next Su Mo Tu We Th Fr Sa 31 1 2 3 4 5…" at bounding box center [718, 419] width 1437 height 839
type input "Redfish"
click at [213, 214] on div "Redfish Laundry" at bounding box center [199, 208] width 292 height 22
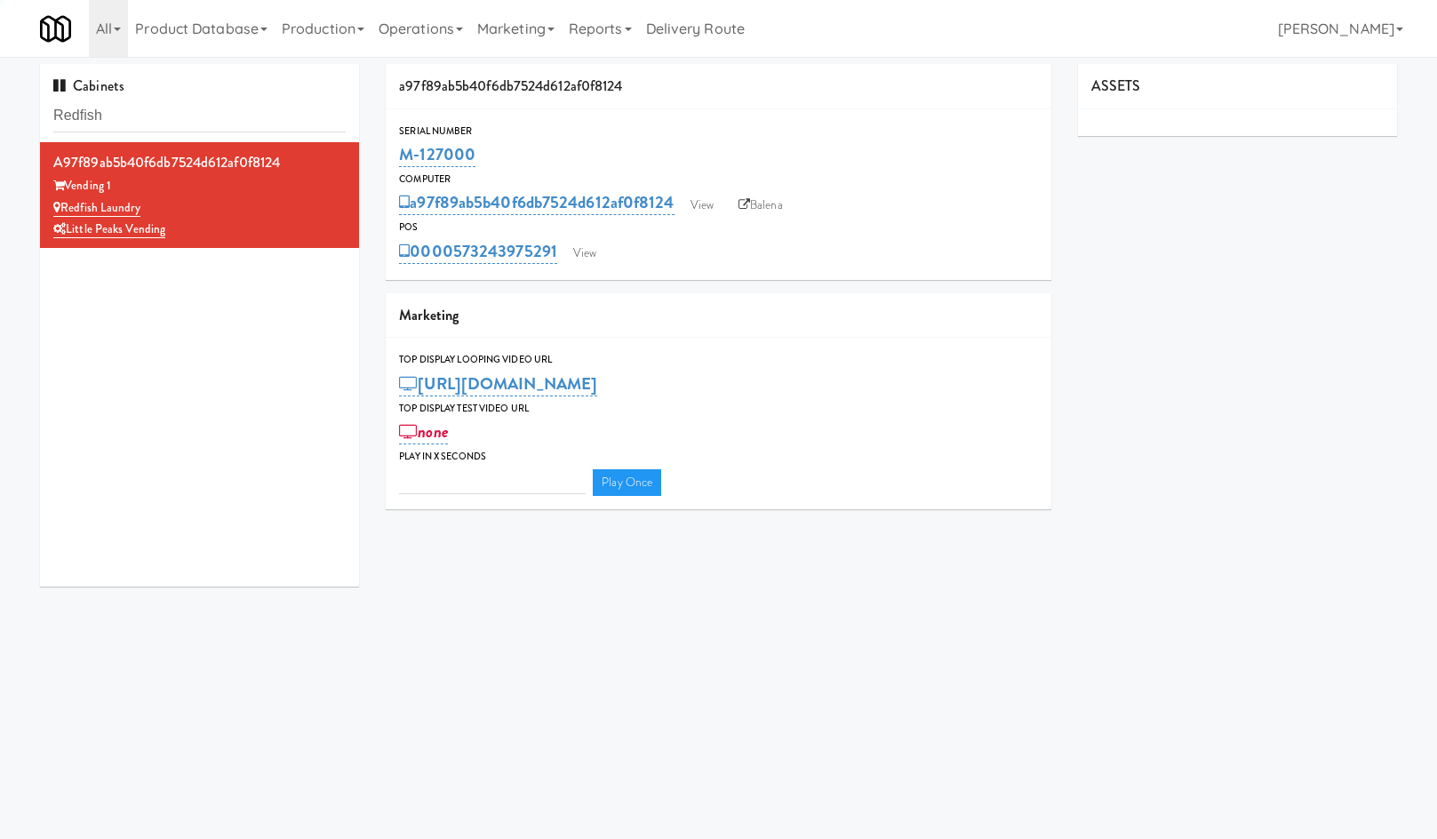
type input "3"
click at [570, 252] on link "View" at bounding box center [584, 253] width 41 height 27
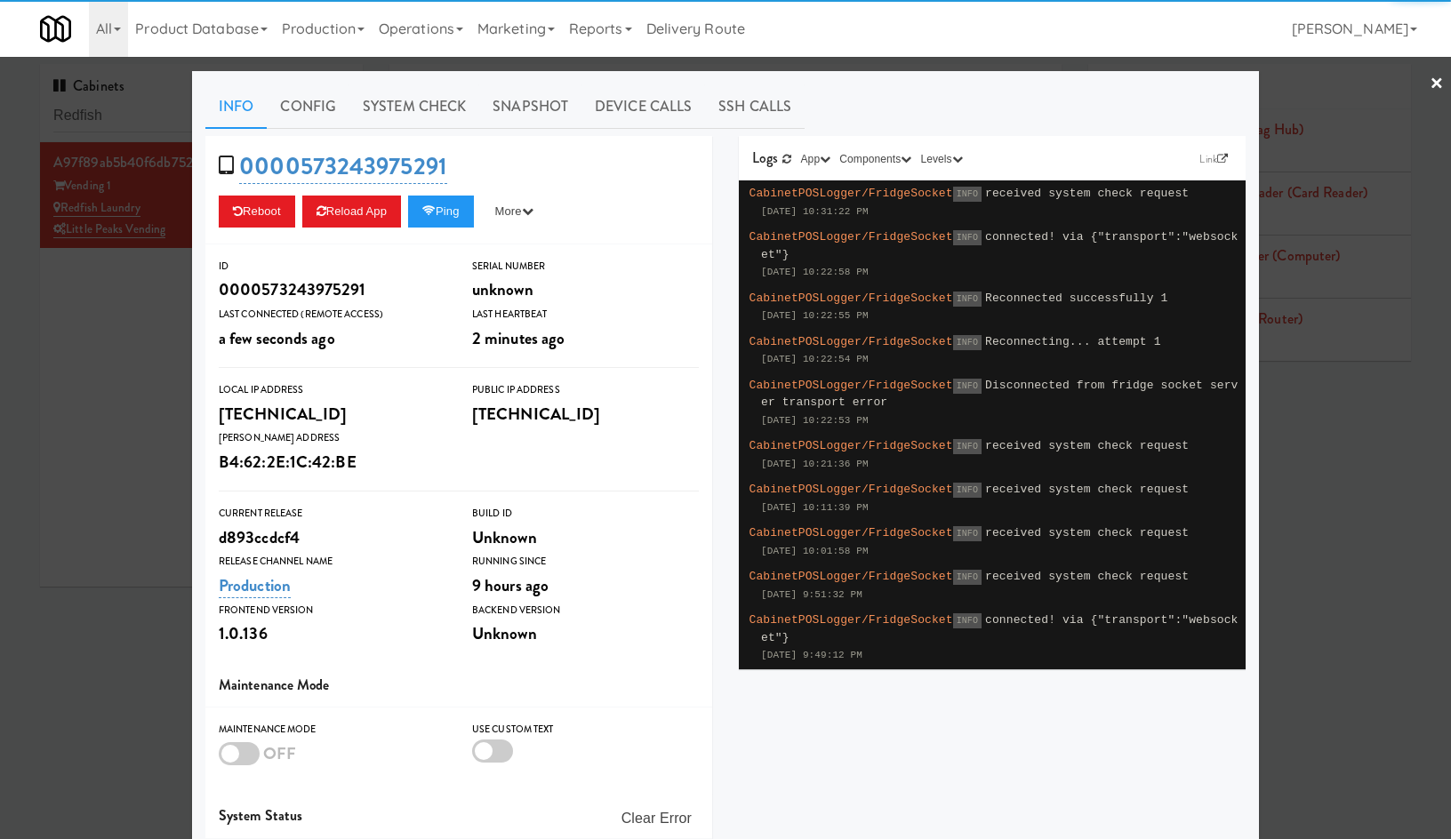
click at [455, 231] on div "0000573243975291 Reboot Reload App Ping More Ping Server Restart Server Force R…" at bounding box center [458, 190] width 507 height 108
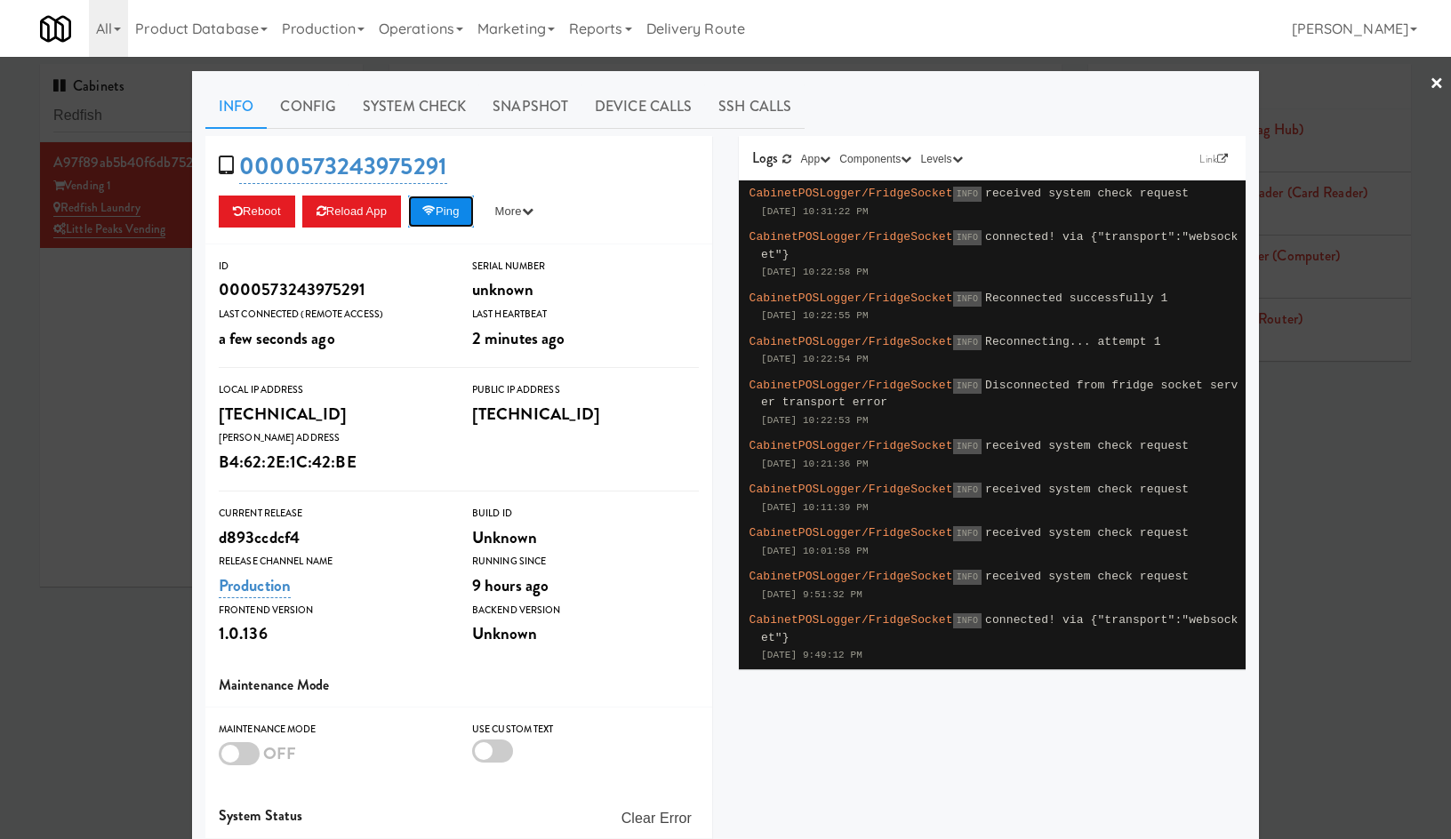
click at [449, 212] on button "Ping" at bounding box center [441, 212] width 66 height 32
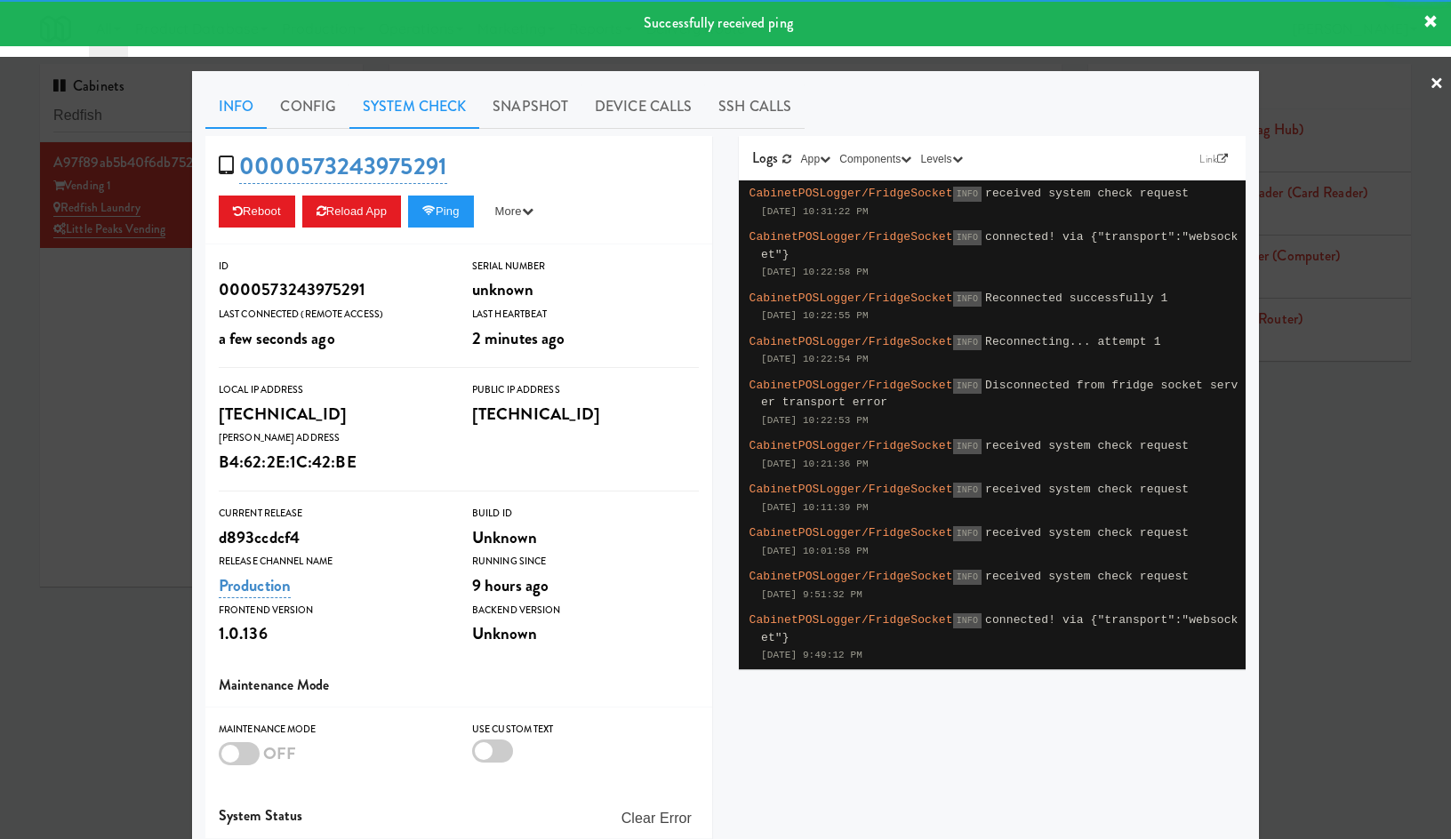
click at [409, 116] on link "System Check" at bounding box center [414, 106] width 130 height 44
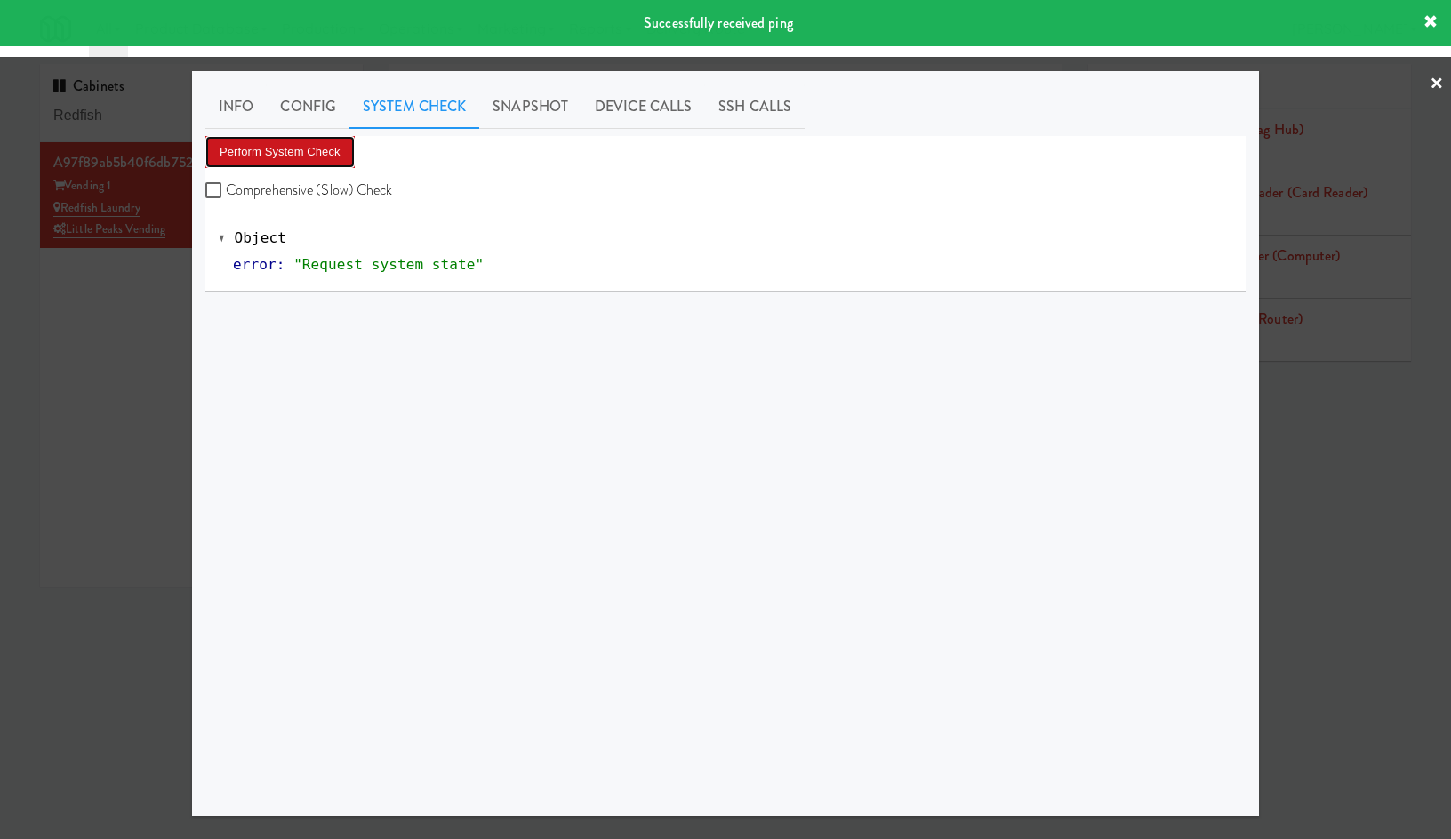
click at [316, 152] on button "Perform System Check" at bounding box center [279, 152] width 149 height 32
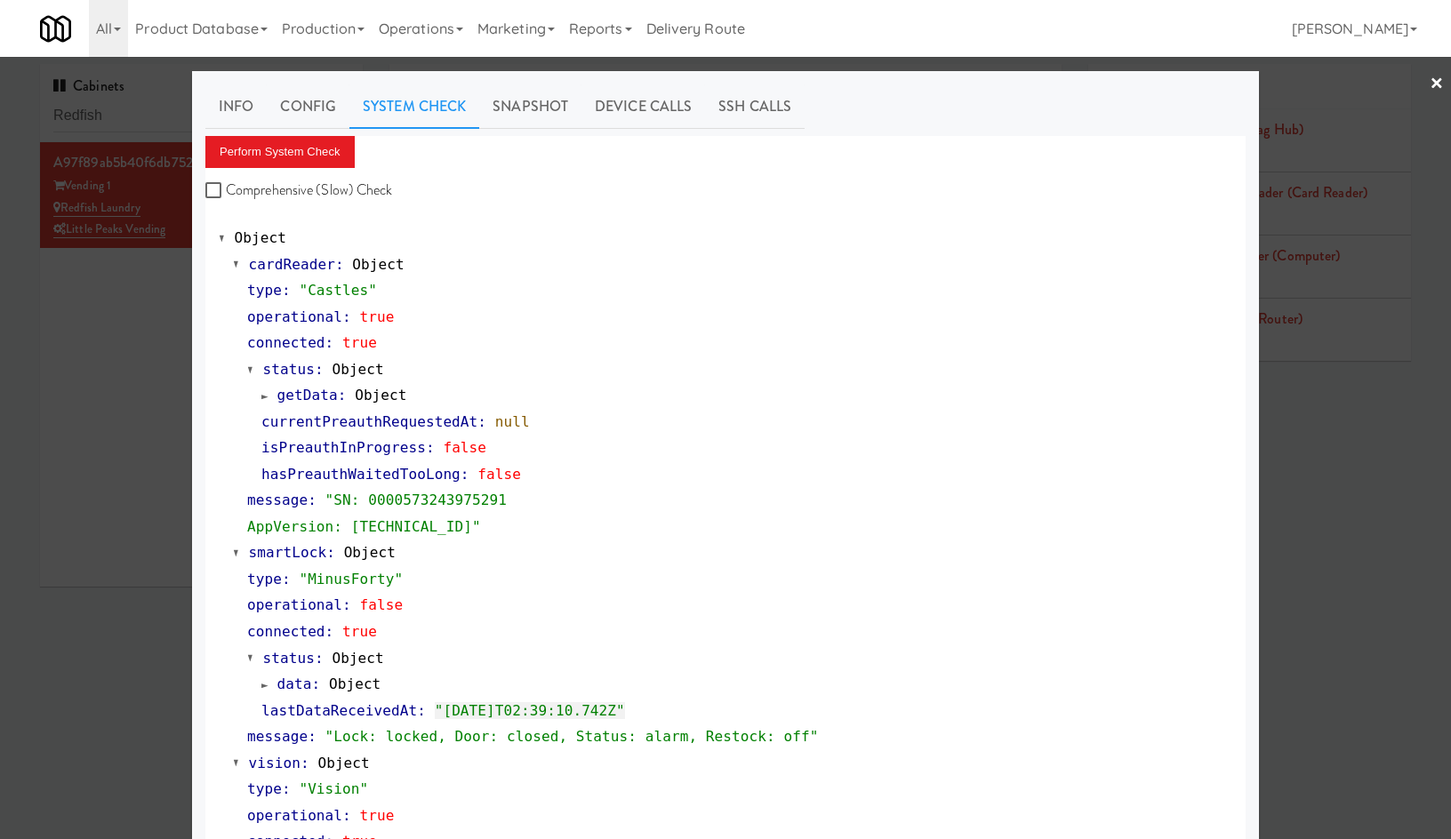
drag, startPoint x: 92, startPoint y: 436, endPoint x: 372, endPoint y: 265, distance: 327.9
click at [98, 432] on div at bounding box center [725, 419] width 1451 height 839
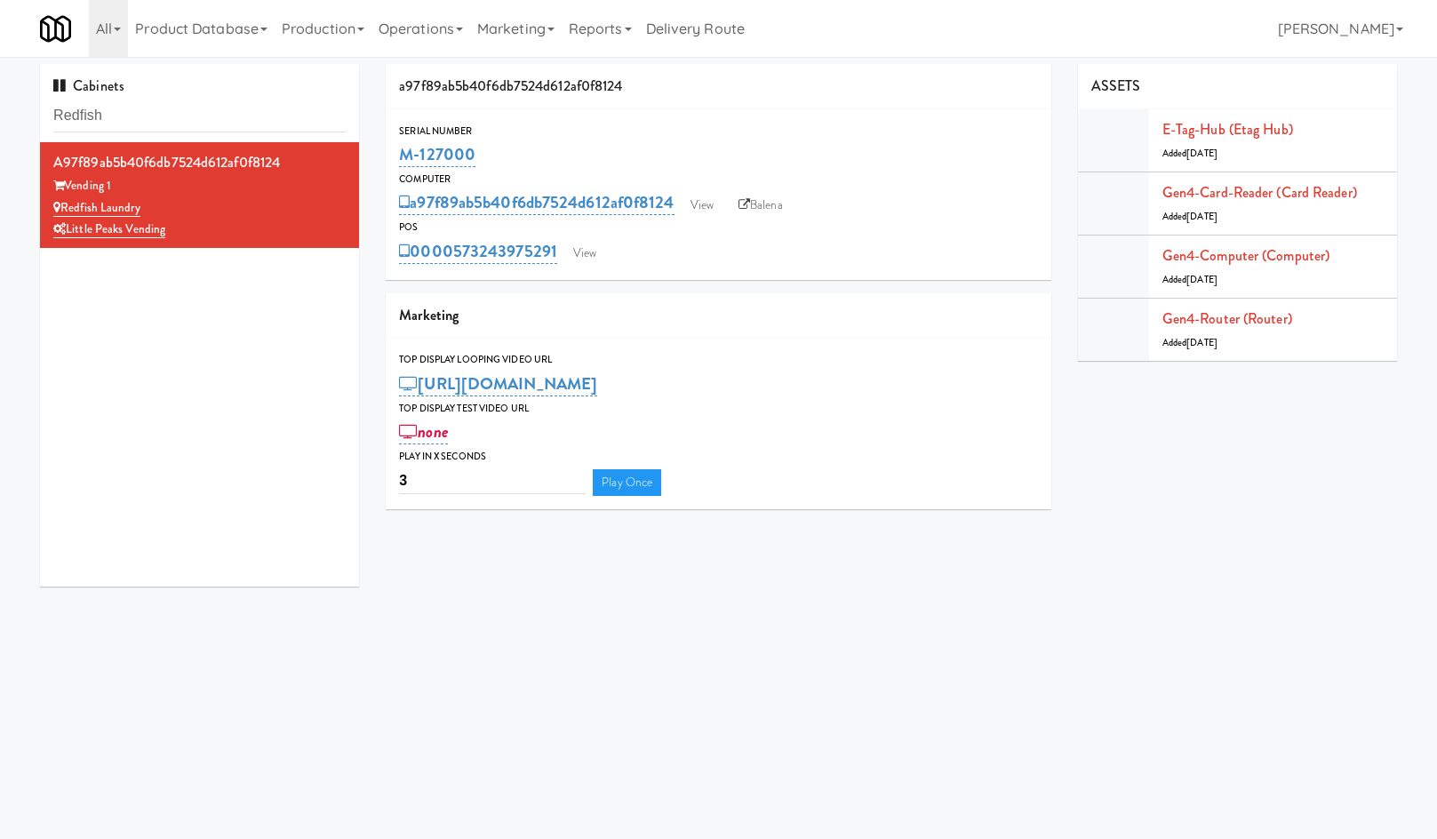
drag, startPoint x: 508, startPoint y: 149, endPoint x: 395, endPoint y: 144, distance: 113.9
click at [386, 146] on div "Serial Number M-127000" at bounding box center [719, 147] width 666 height 48
copy link "M-127000"
click at [601, 247] on link "View" at bounding box center [584, 253] width 41 height 27
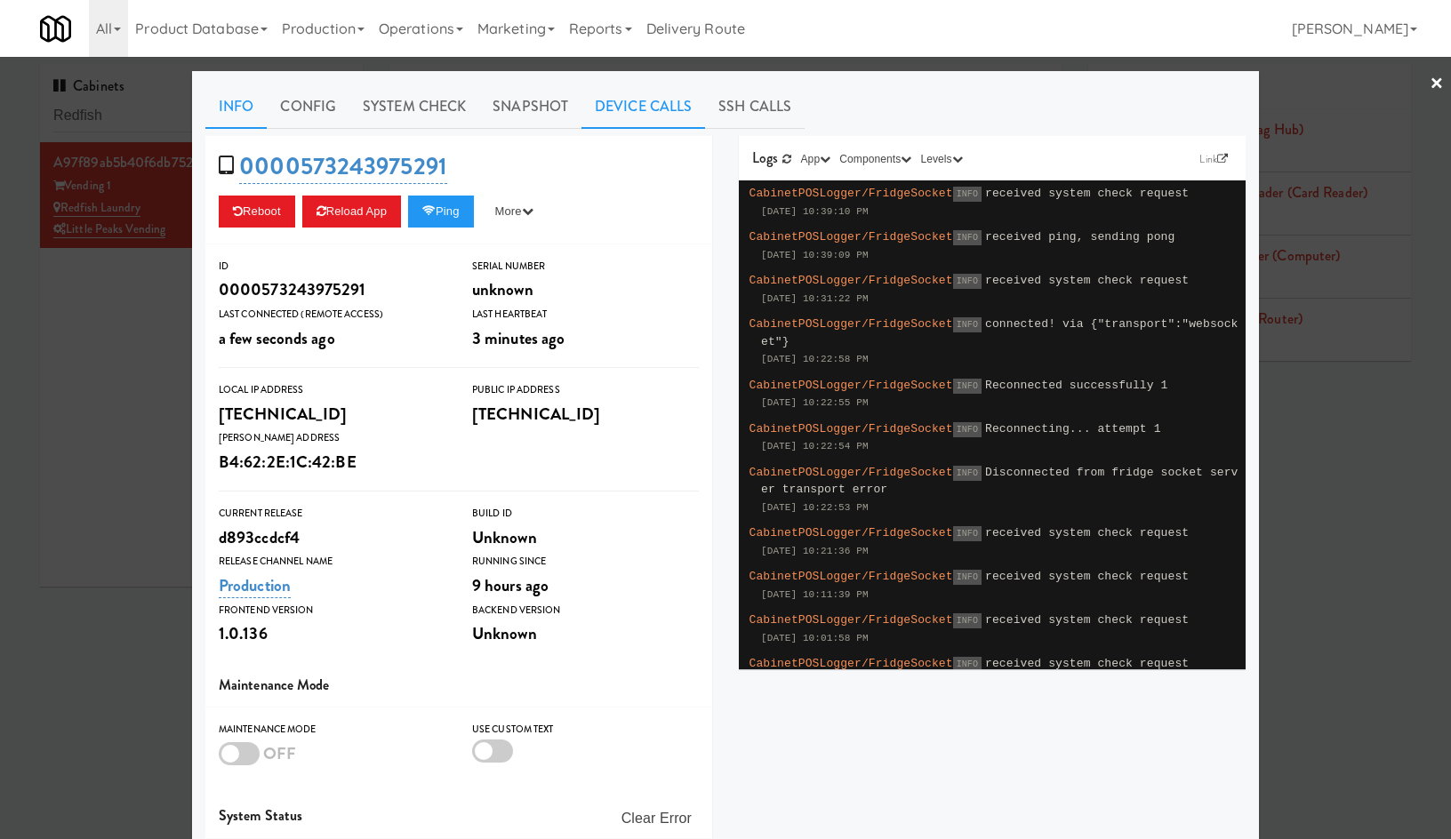
click at [607, 109] on link "Device Calls" at bounding box center [643, 106] width 124 height 44
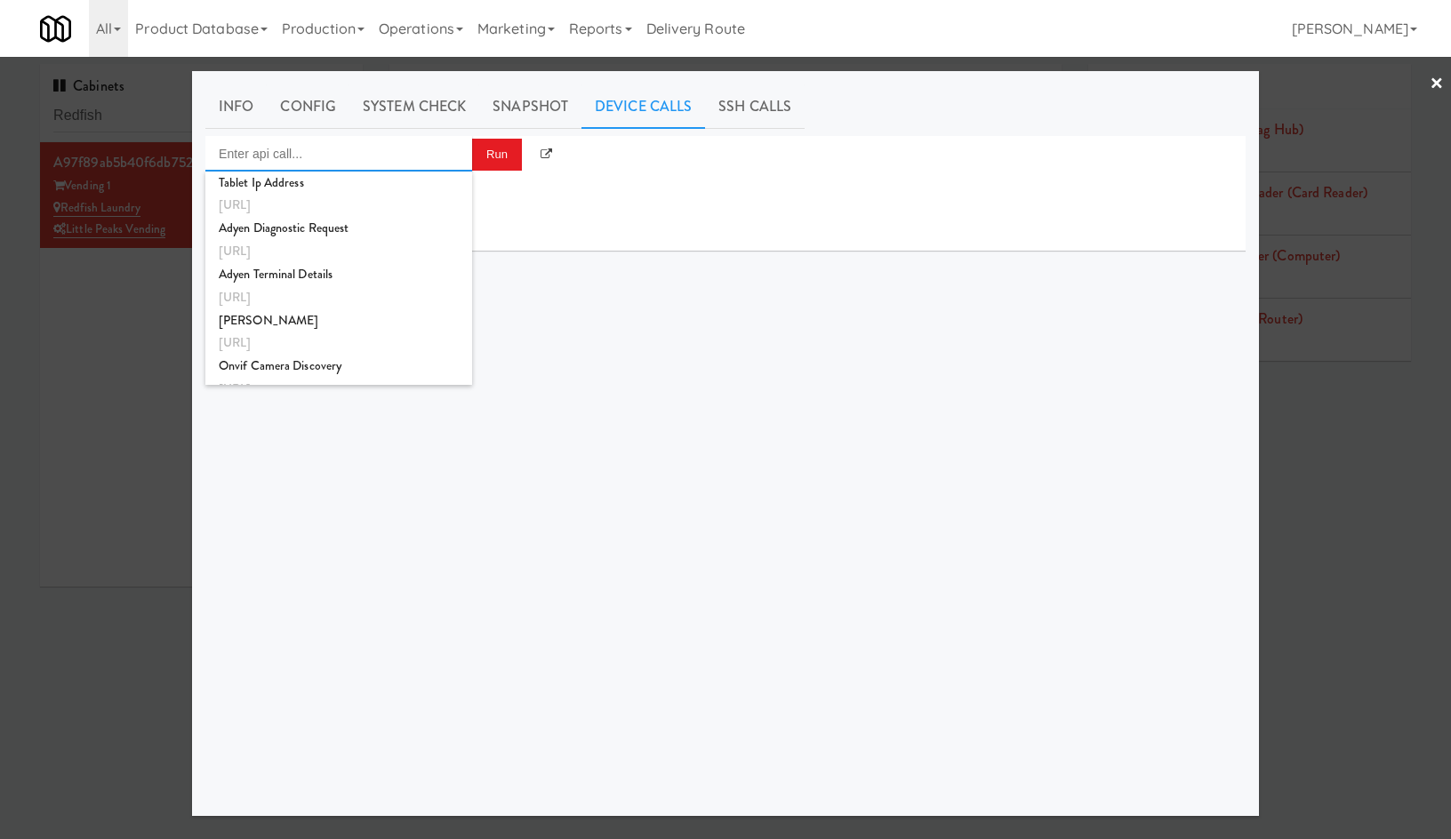
click at [374, 150] on input "Enter api call..." at bounding box center [338, 154] width 267 height 36
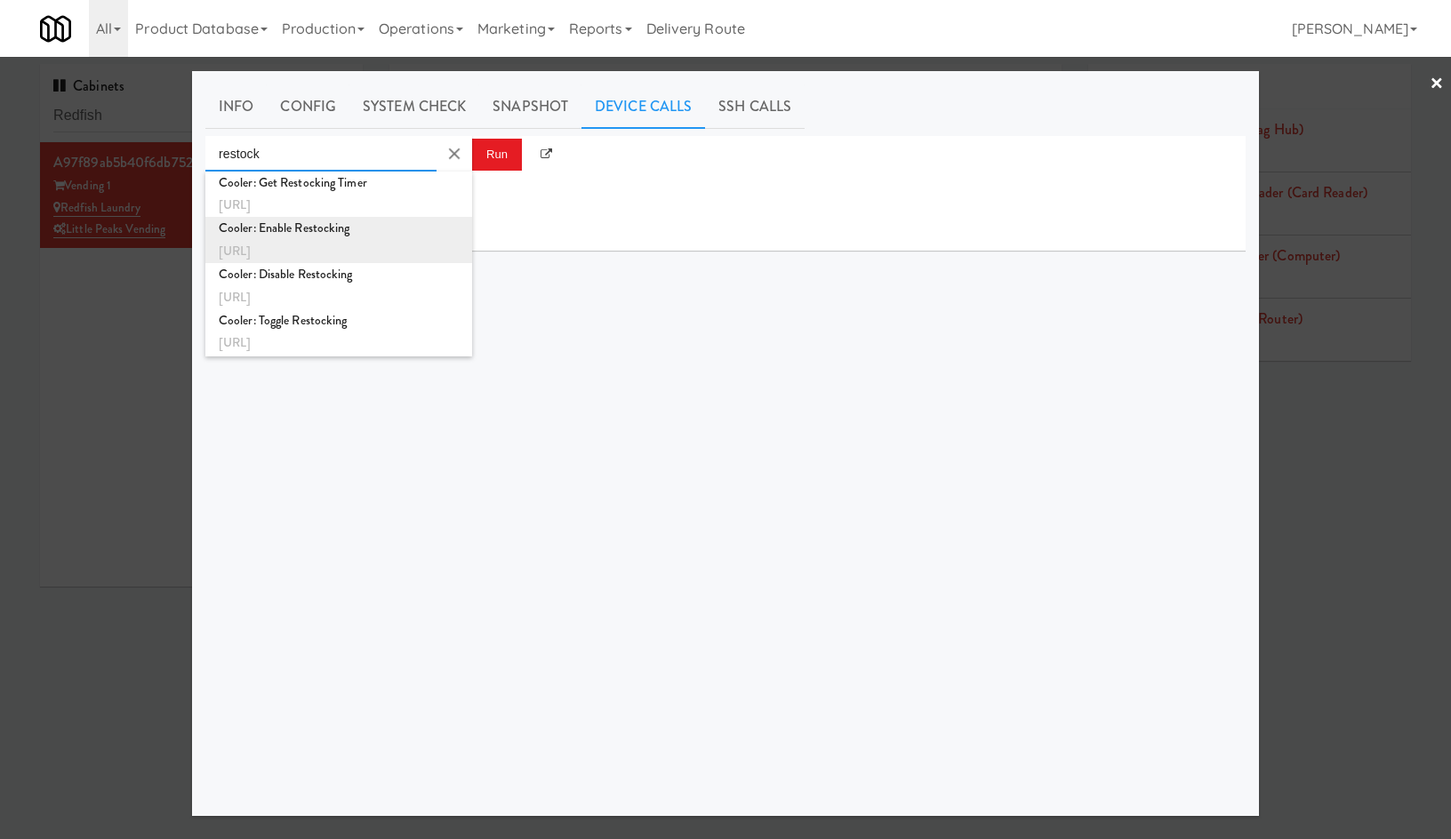
click at [380, 239] on div "Cooler: Enable Restocking" at bounding box center [339, 228] width 240 height 23
type input "Cooler: Enable Restocking"
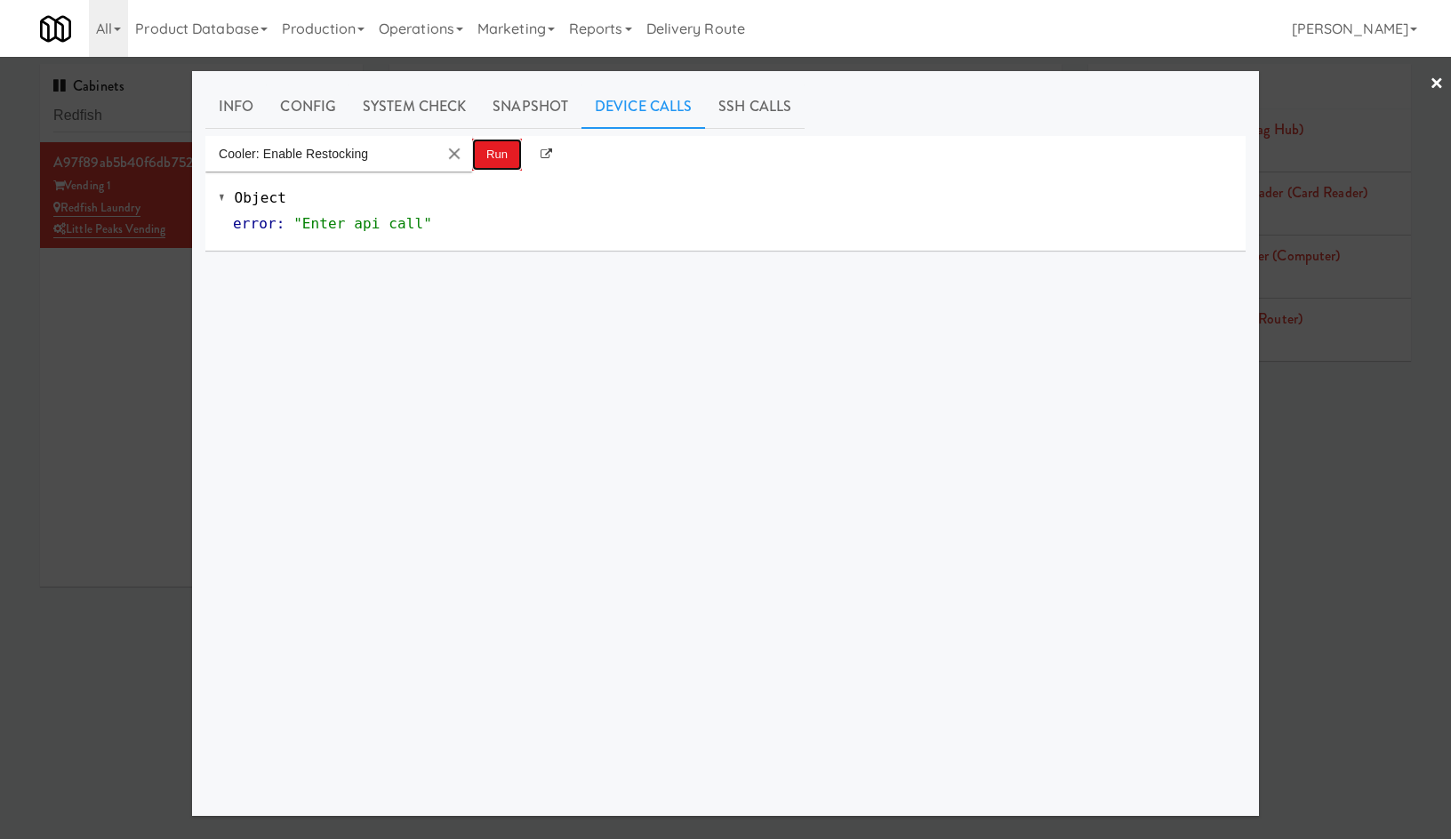
drag, startPoint x: 502, startPoint y: 158, endPoint x: 559, endPoint y: 180, distance: 61.1
click at [502, 157] on button "Run" at bounding box center [497, 155] width 50 height 32
click at [227, 118] on link "Info" at bounding box center [235, 106] width 61 height 44
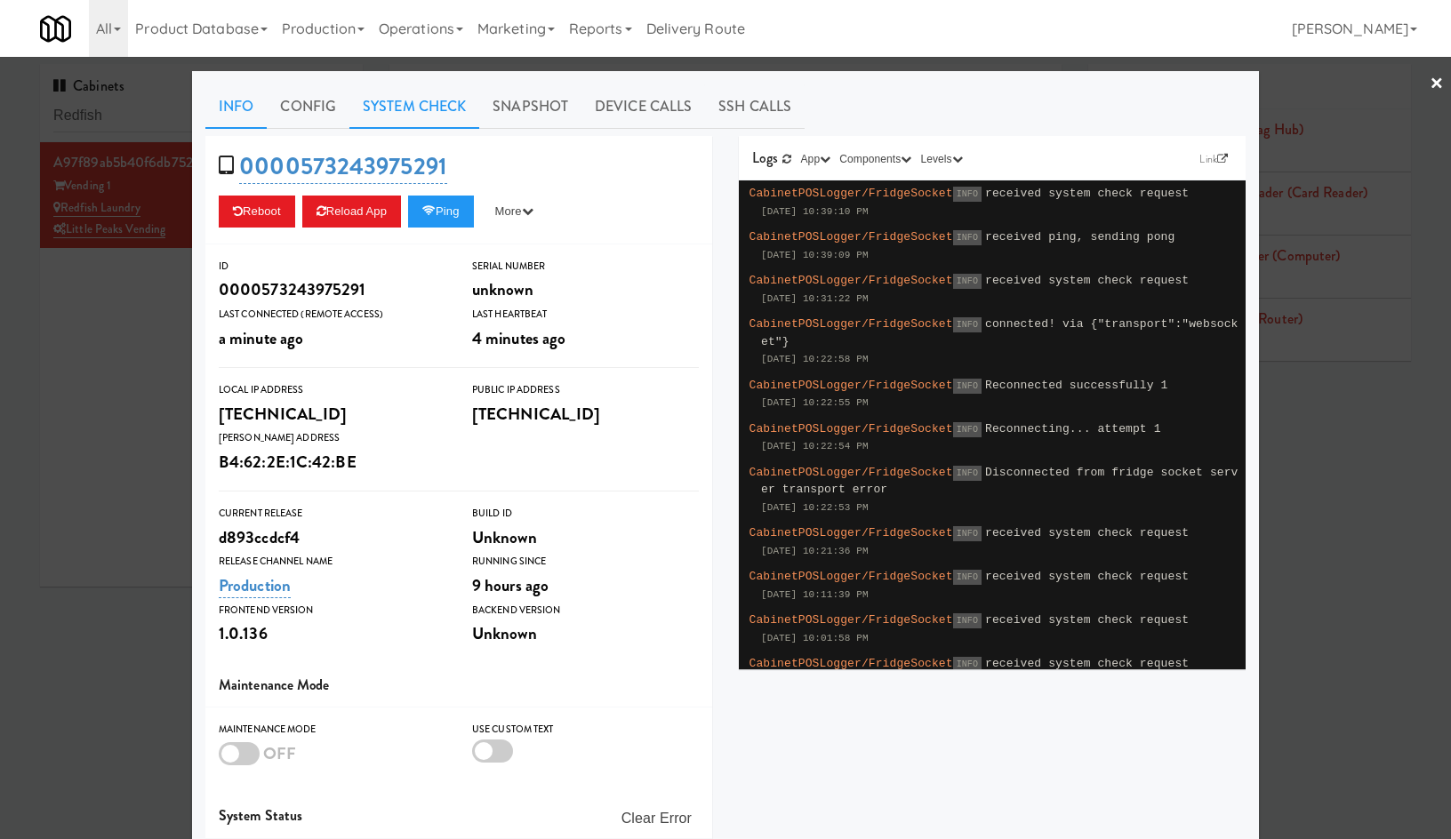
click at [415, 124] on link "System Check" at bounding box center [414, 106] width 130 height 44
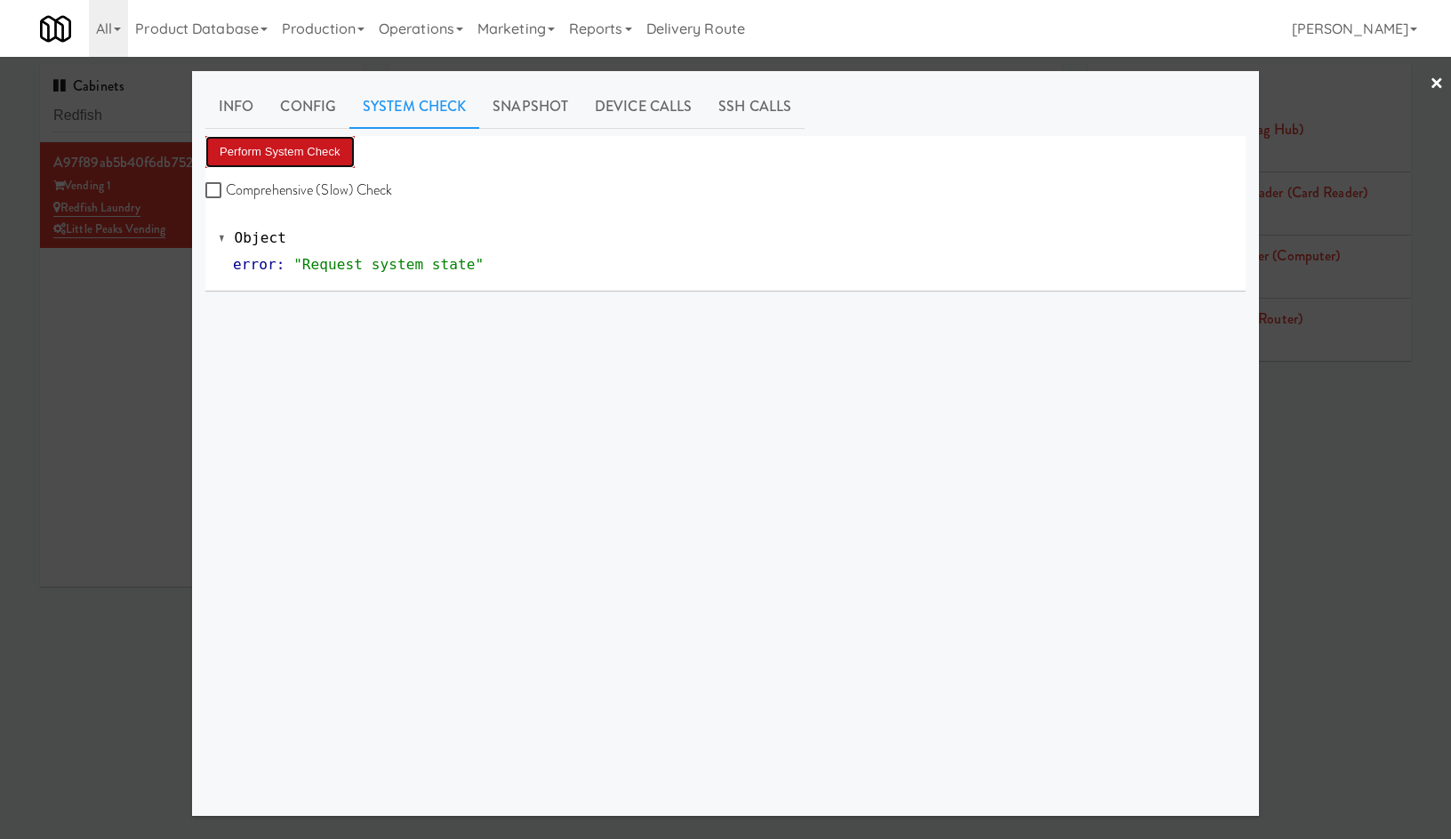
click at [323, 150] on button "Perform System Check" at bounding box center [279, 152] width 149 height 32
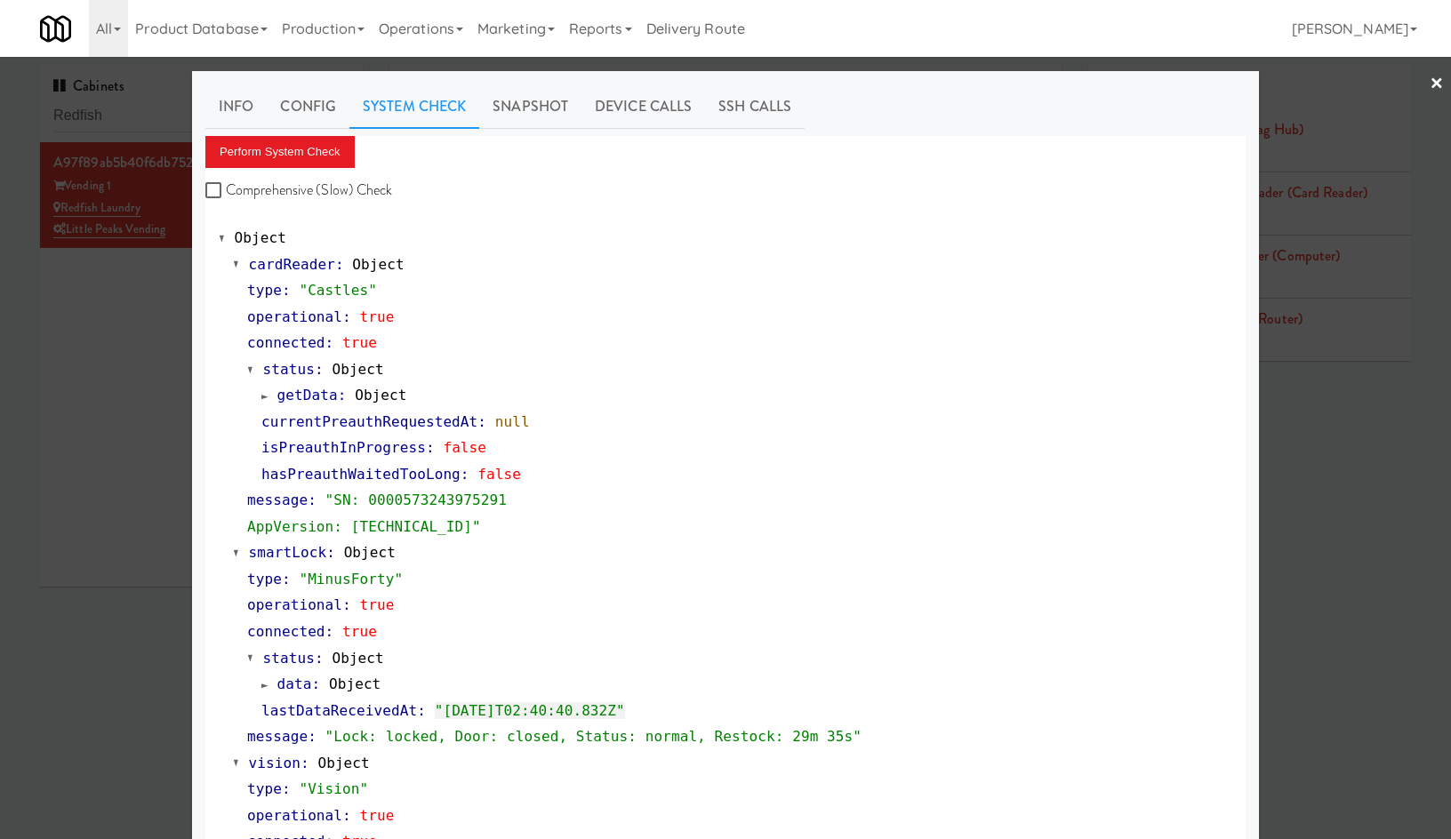
click at [122, 564] on div at bounding box center [725, 419] width 1451 height 839
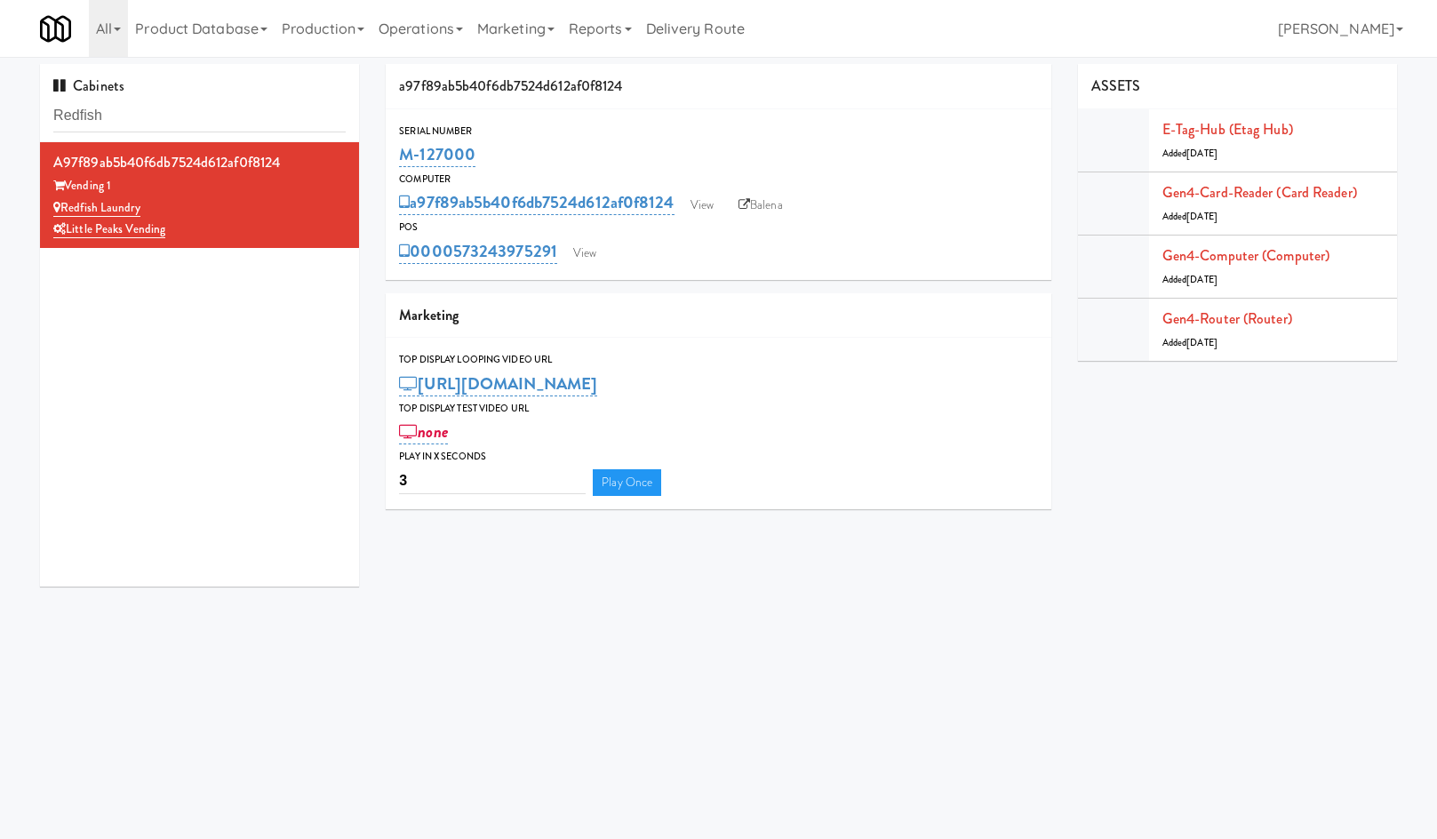
drag, startPoint x: 148, startPoint y: 139, endPoint x: 144, endPoint y: 117, distance: 21.6
click at [148, 132] on div "Cabinets Redfish" at bounding box center [199, 103] width 319 height 78
click at [144, 117] on input "Redfish" at bounding box center [199, 116] width 292 height 33
click at [144, 118] on input "Redfish" at bounding box center [199, 116] width 292 height 33
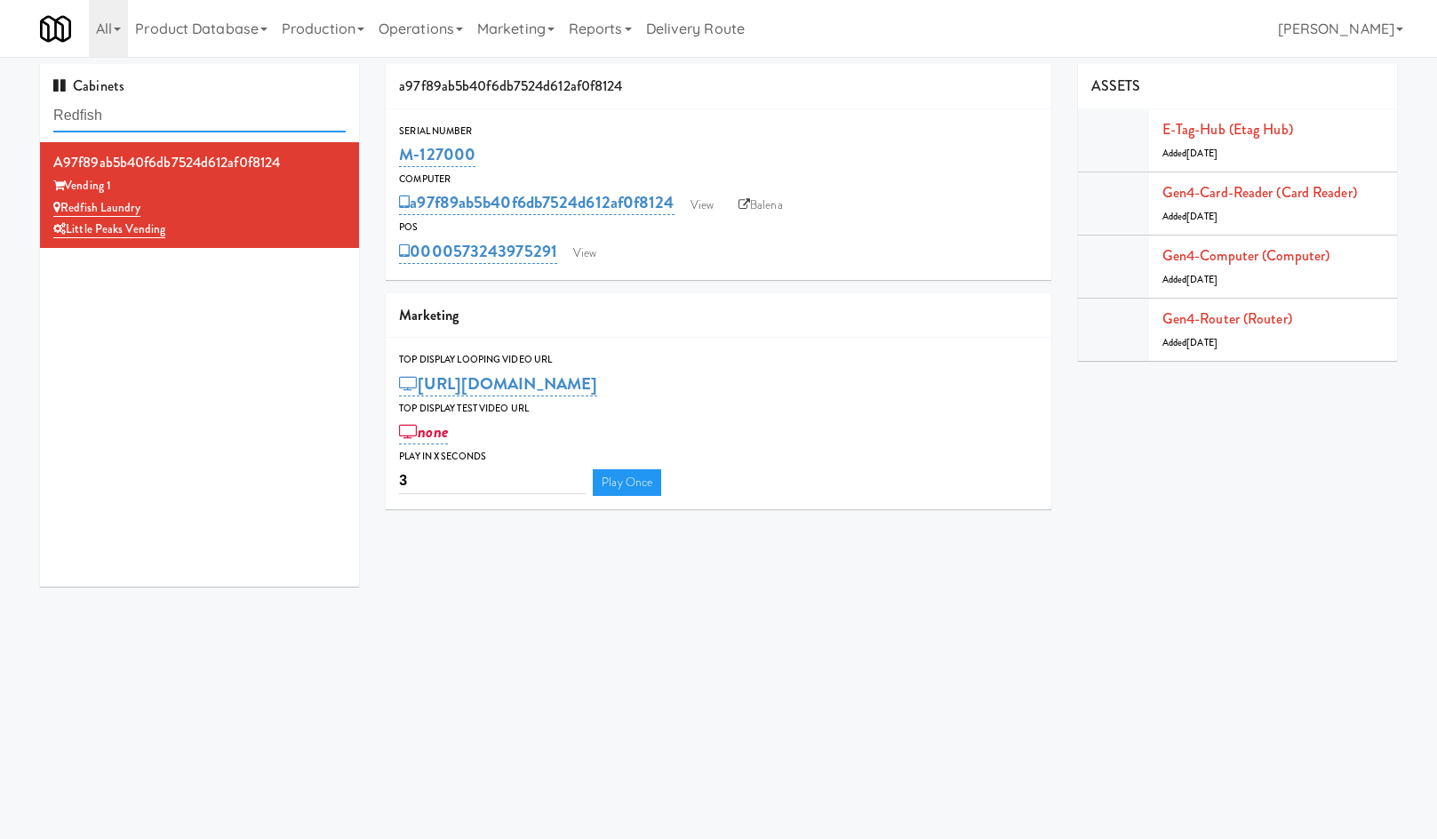
paste input "Crossing East - Ambient"
type input "Crossing East - Ambient"
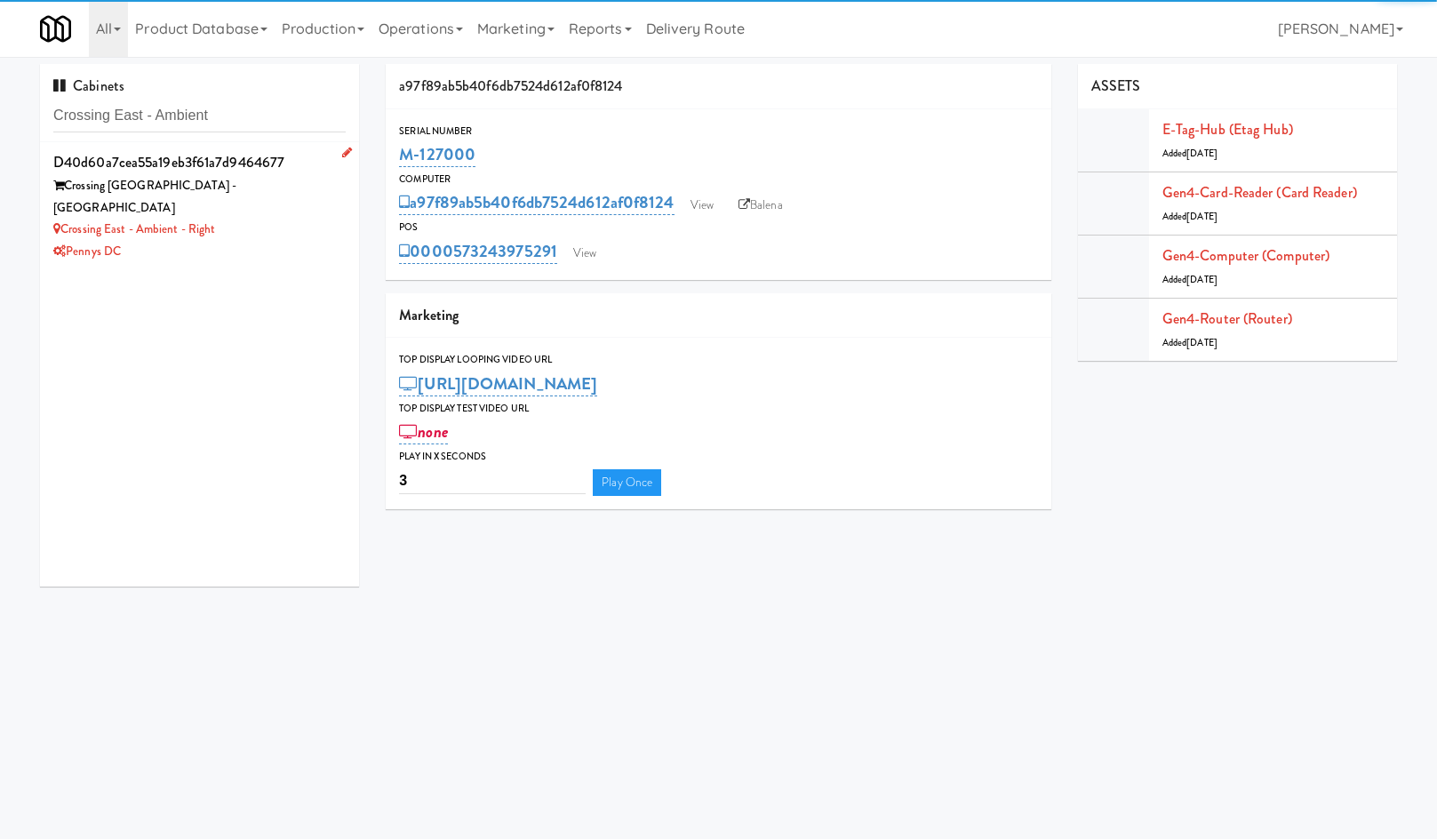
click at [272, 241] on div "Pennys DC" at bounding box center [199, 252] width 292 height 22
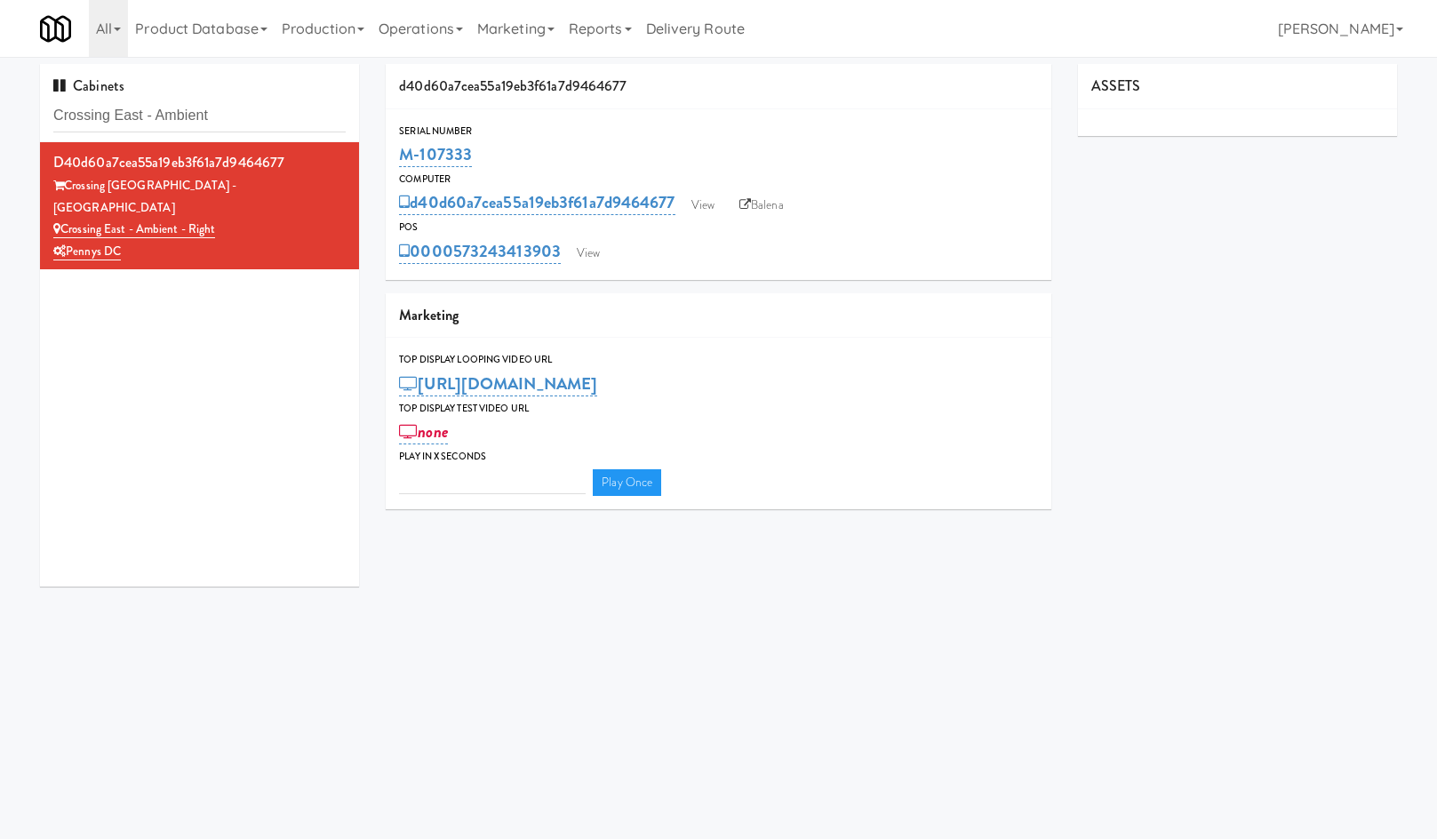
type input "3"
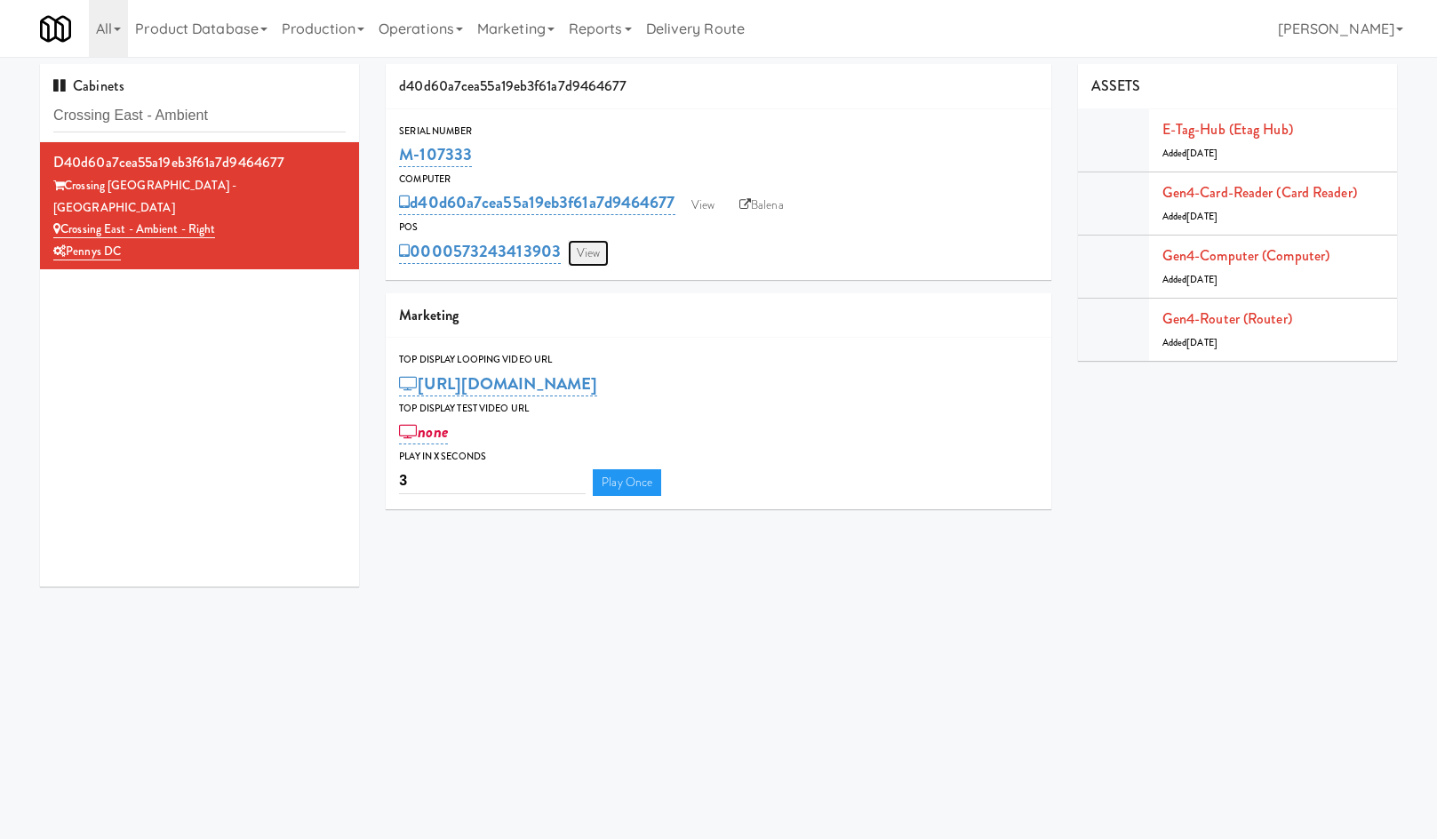
click at [577, 263] on link "View" at bounding box center [588, 253] width 41 height 27
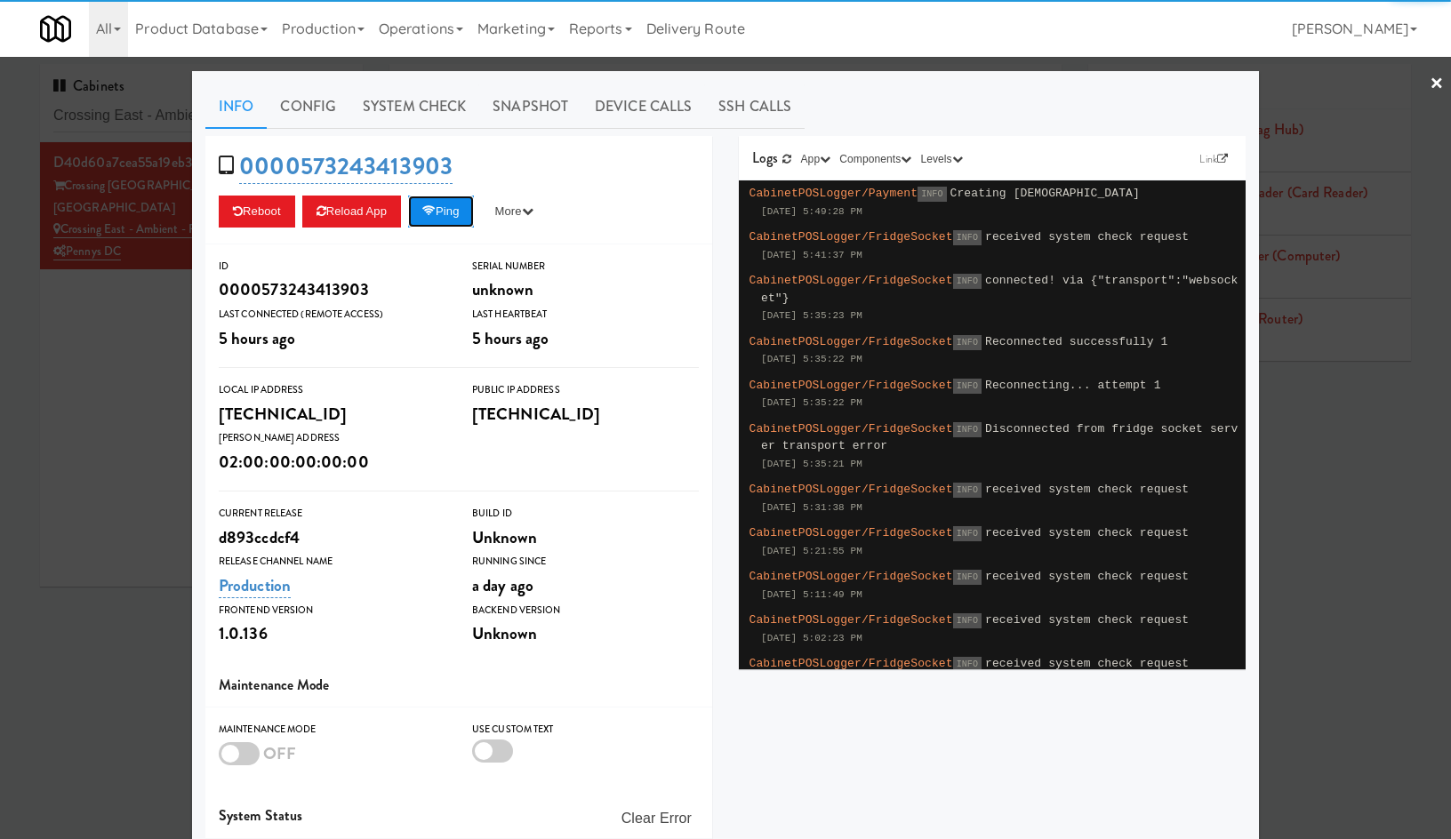
click at [441, 210] on button "Ping" at bounding box center [441, 212] width 66 height 32
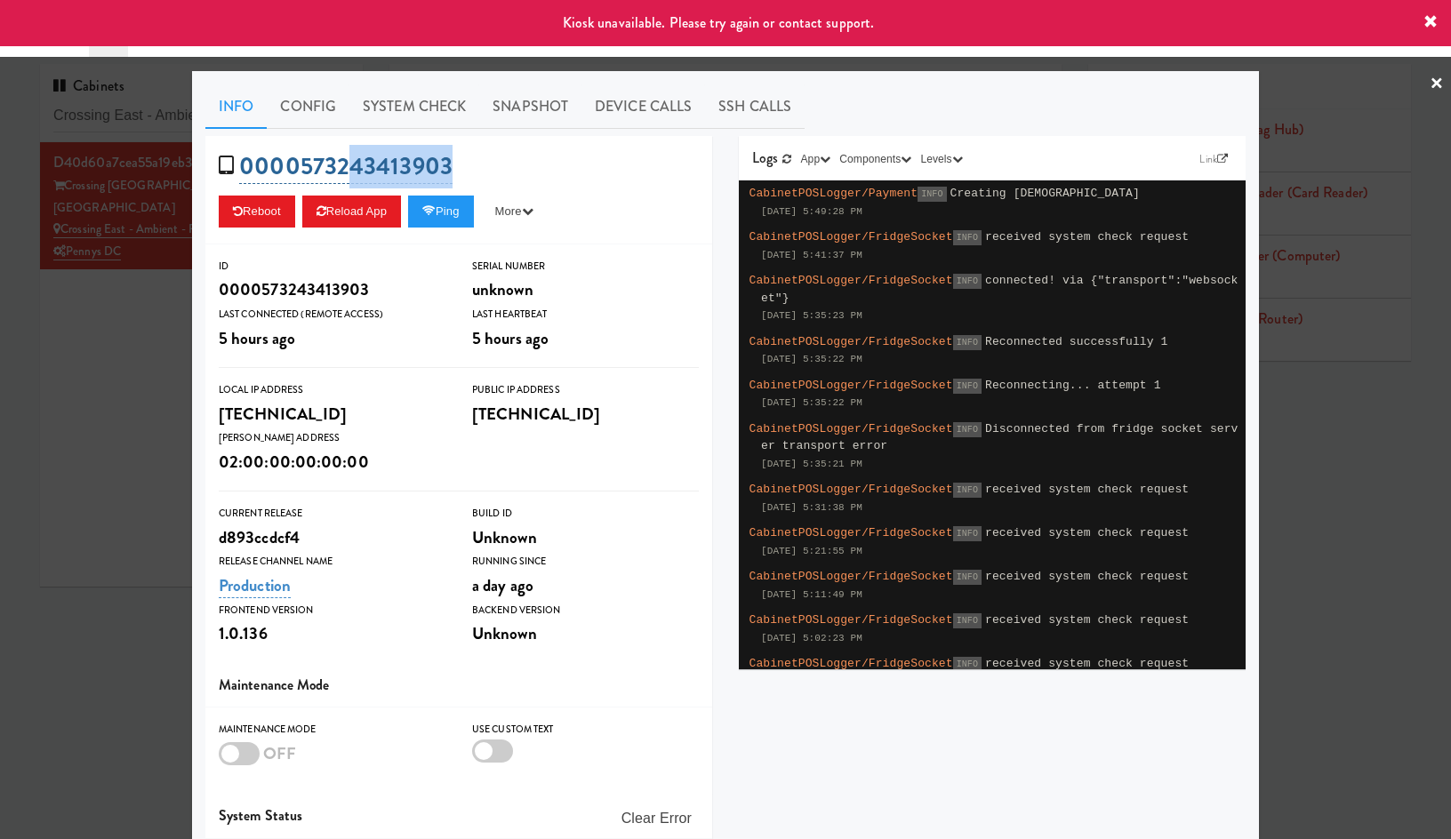
drag, startPoint x: 476, startPoint y: 163, endPoint x: 341, endPoint y: 156, distance: 134.4
click at [341, 156] on div "0000573243413903 Reboot Reload App Ping More Ping Server Restart Server Force R…" at bounding box center [458, 190] width 507 height 108
copy link "43413903"
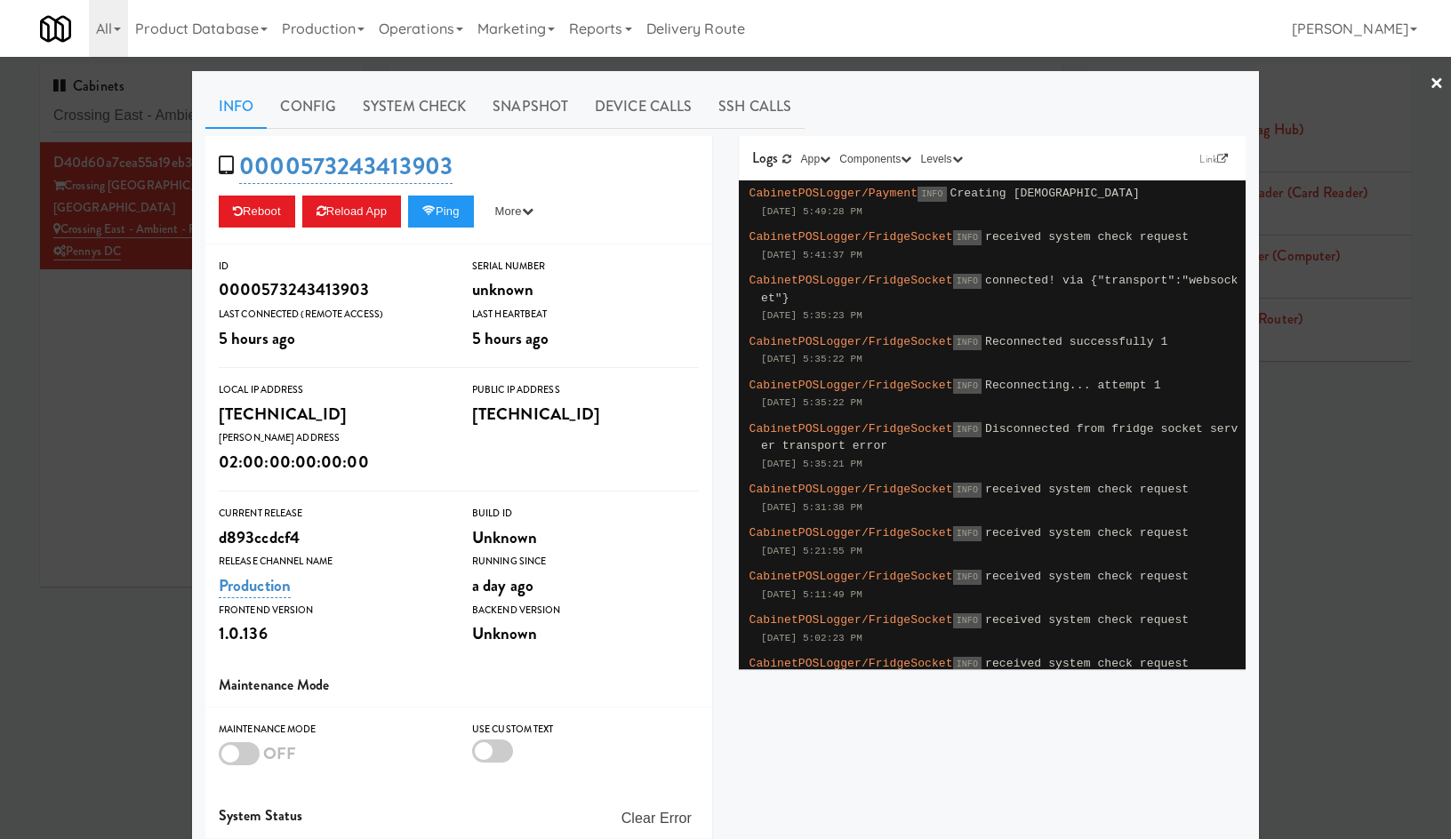
drag, startPoint x: 150, startPoint y: 598, endPoint x: 222, endPoint y: 511, distance: 113.0
click at [150, 597] on div at bounding box center [725, 419] width 1451 height 839
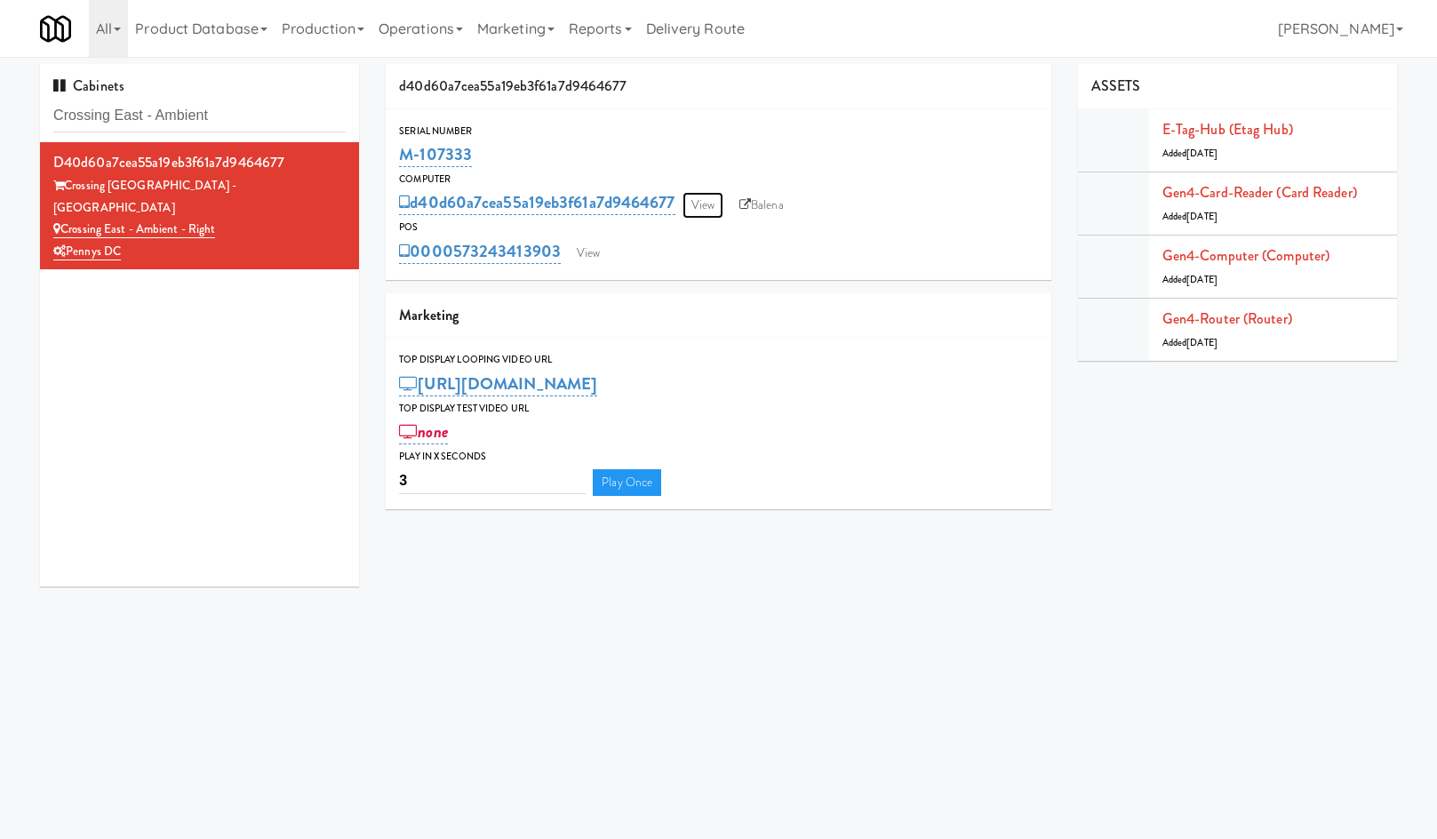
drag, startPoint x: 702, startPoint y: 199, endPoint x: 671, endPoint y: 195, distance: 31.4
click at [701, 199] on link "View" at bounding box center [703, 205] width 41 height 27
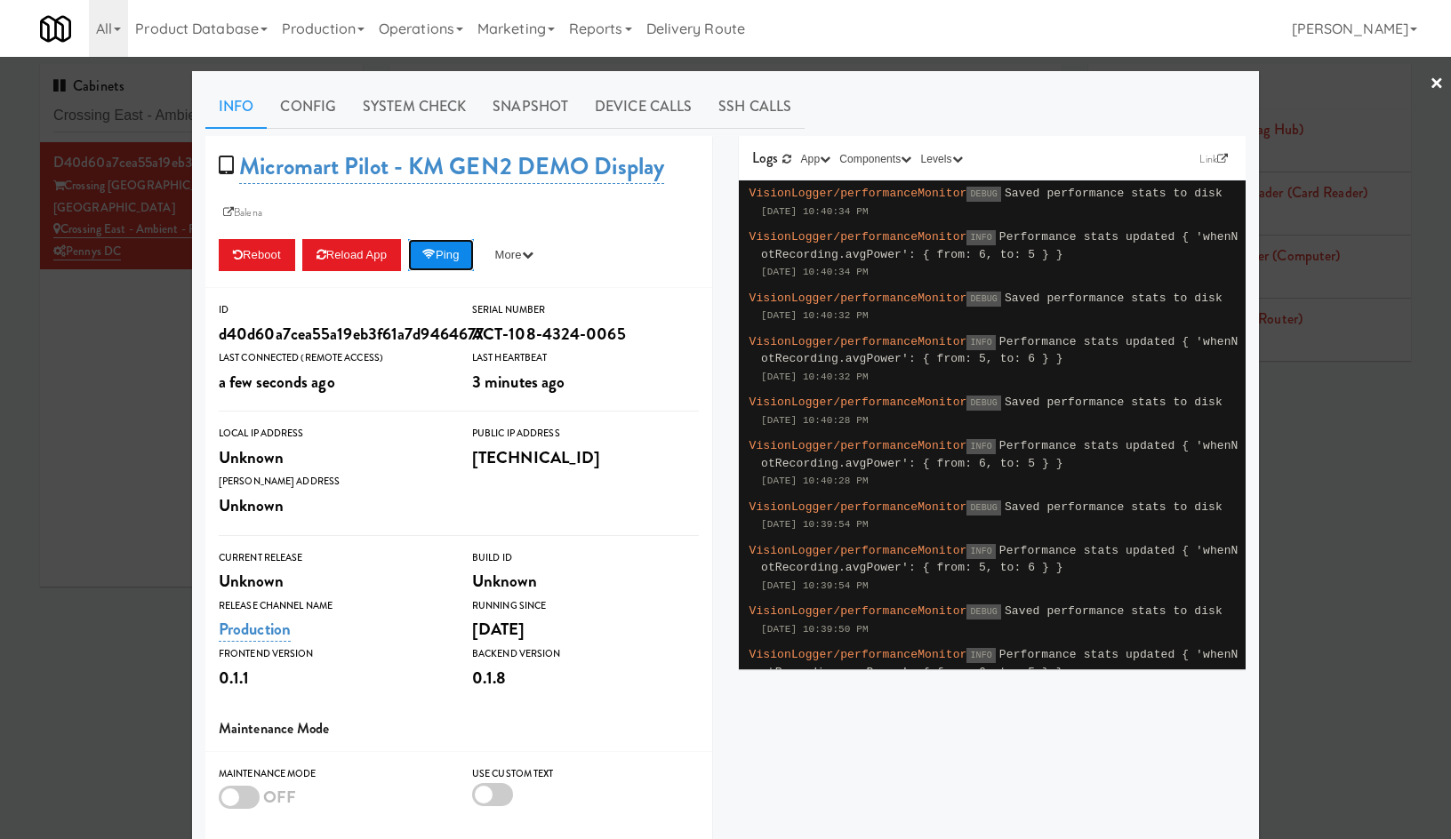
drag, startPoint x: 442, startPoint y: 261, endPoint x: 446, endPoint y: 252, distance: 9.9
click at [441, 260] on button "Ping" at bounding box center [441, 255] width 66 height 32
click at [1429, 84] on link "×" at bounding box center [1436, 84] width 14 height 55
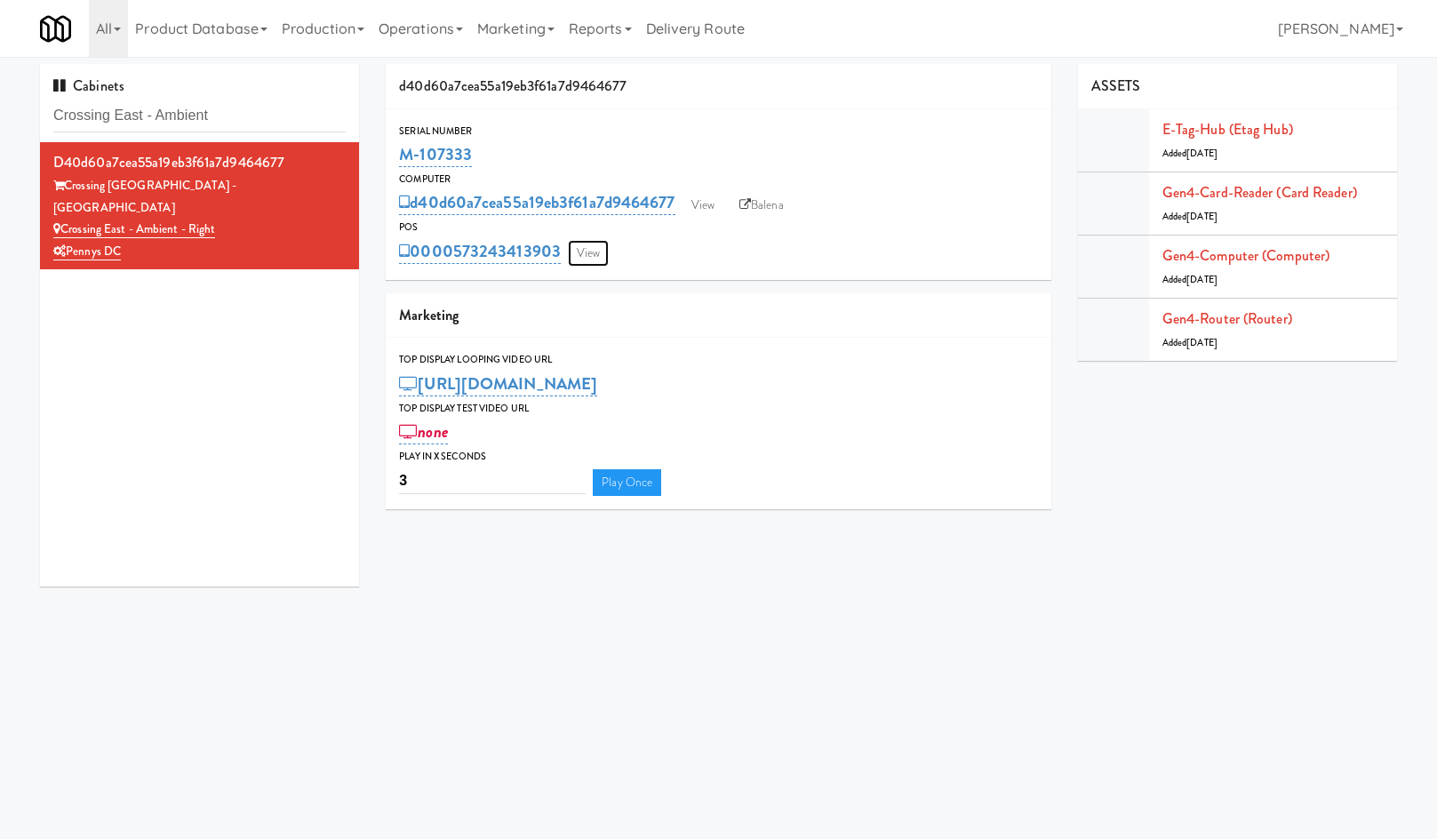
click at [573, 249] on link "View" at bounding box center [588, 253] width 41 height 27
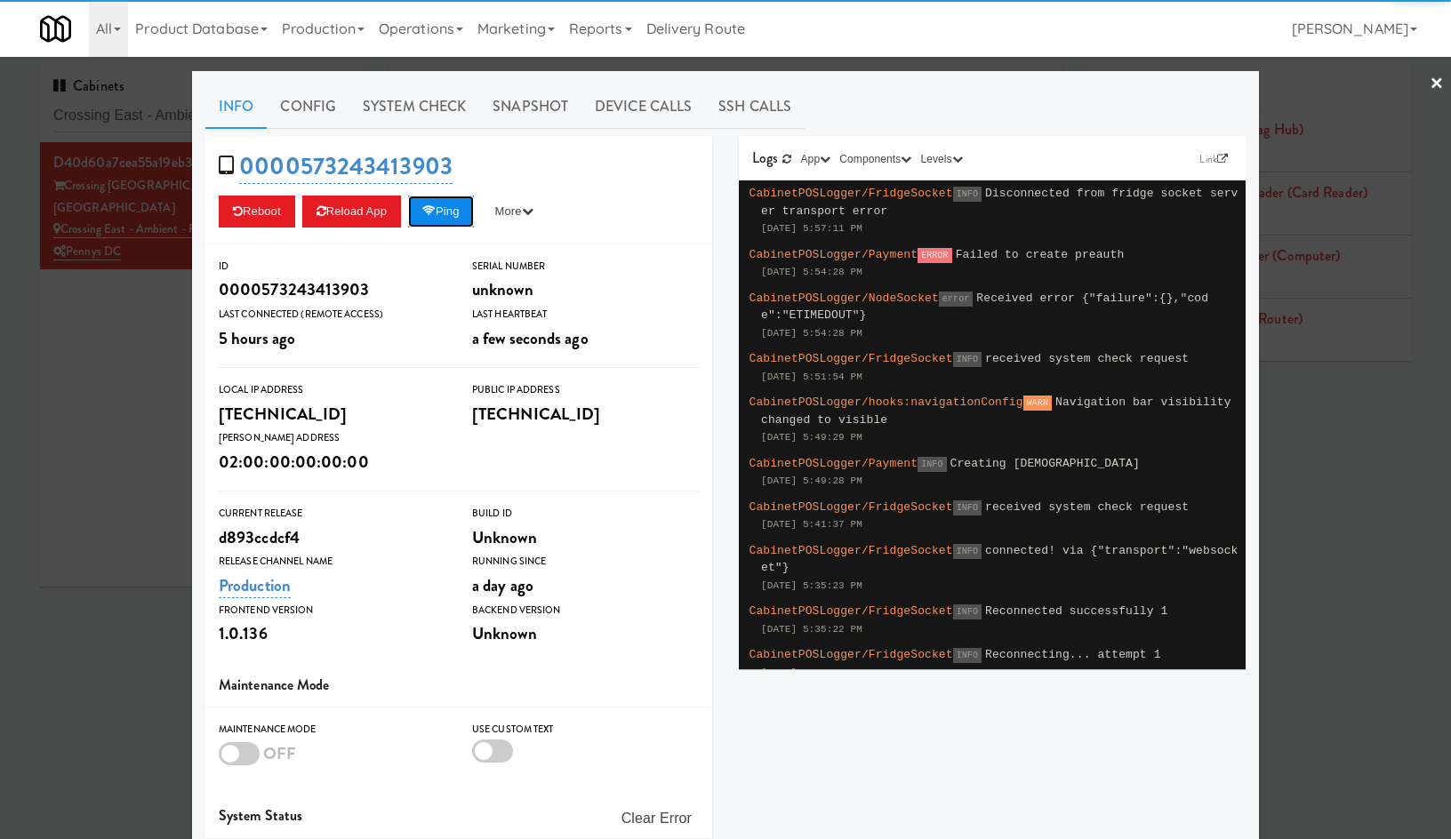
click at [464, 219] on button "Ping" at bounding box center [441, 212] width 66 height 32
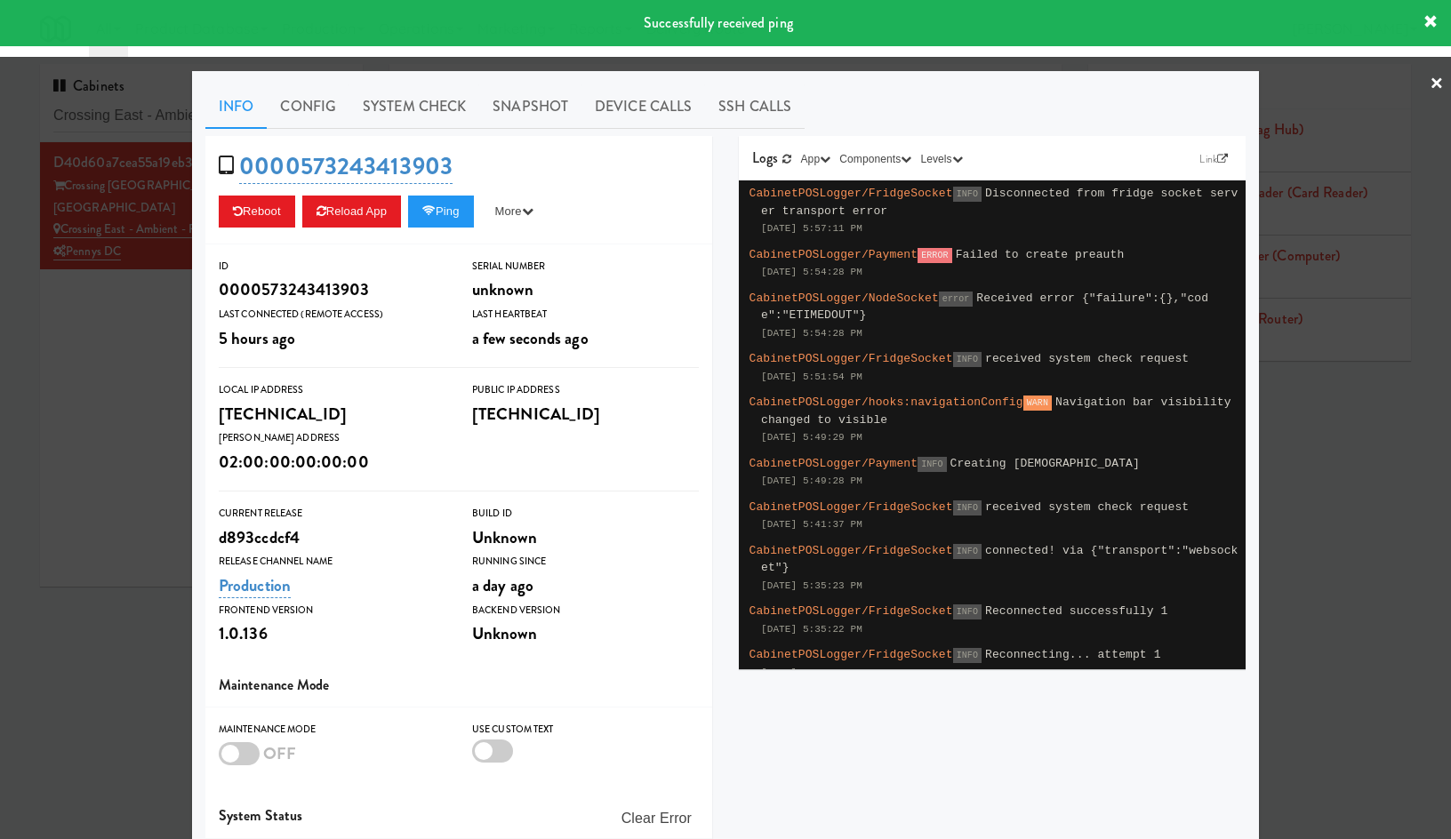
drag, startPoint x: 110, startPoint y: 452, endPoint x: 574, endPoint y: 71, distance: 600.0
click at [113, 444] on div at bounding box center [725, 419] width 1451 height 839
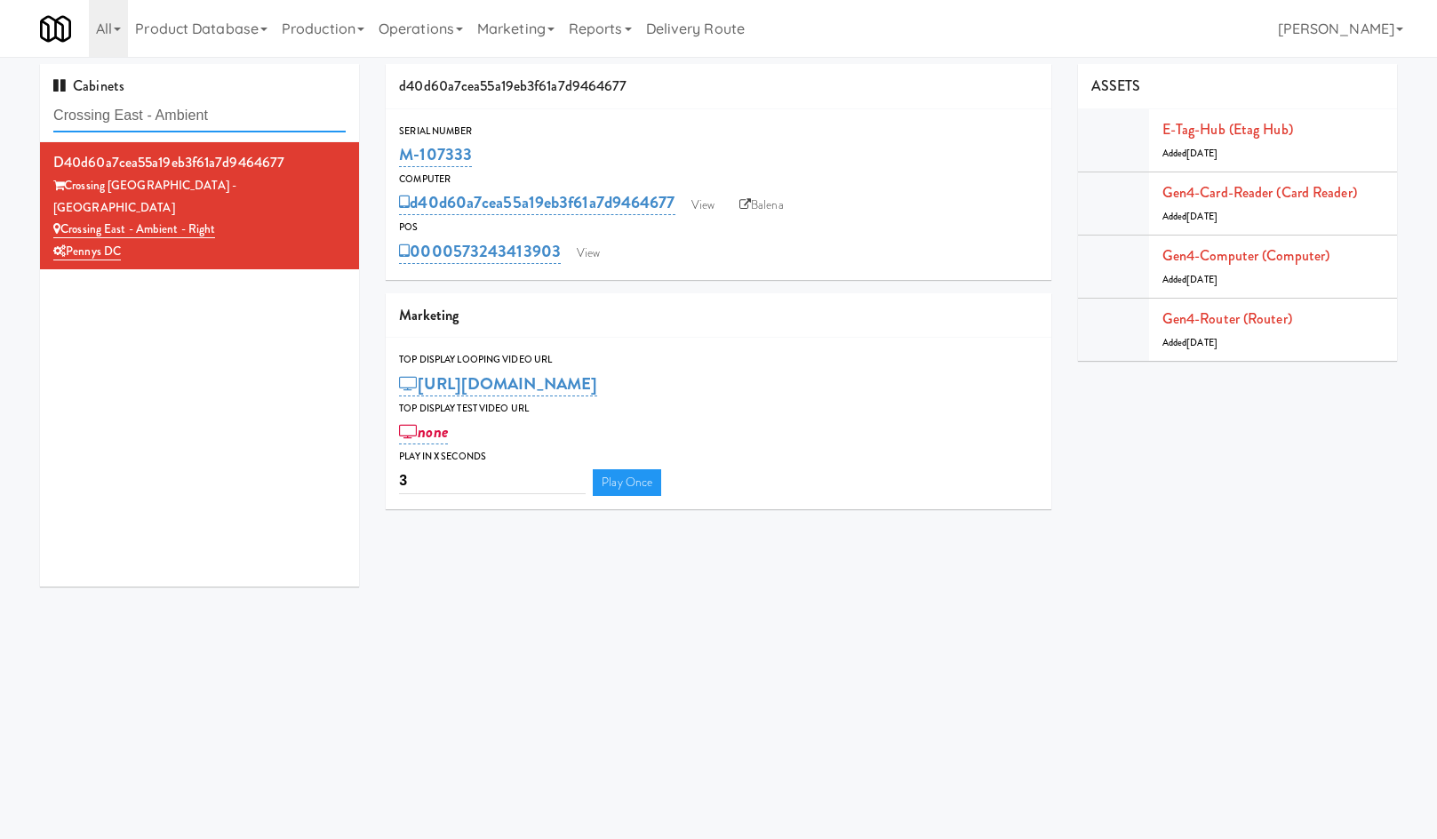
click at [204, 109] on input "Crossing East - Ambient" at bounding box center [199, 116] width 292 height 33
paste input "Greenvue Apartments"
type input "Greenvue Apartments"
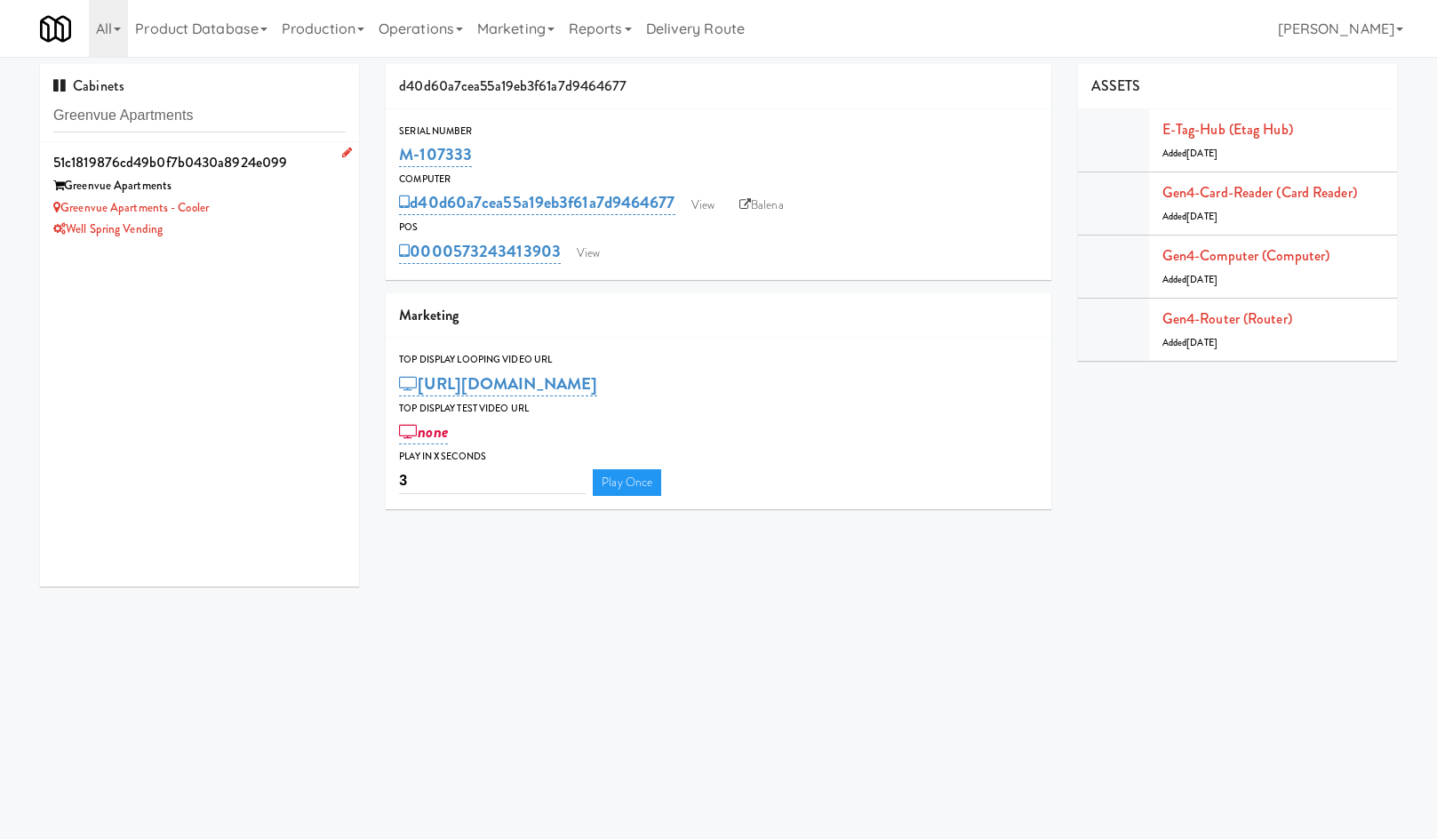
click at [300, 223] on div "Well Spring Vending" at bounding box center [199, 230] width 292 height 22
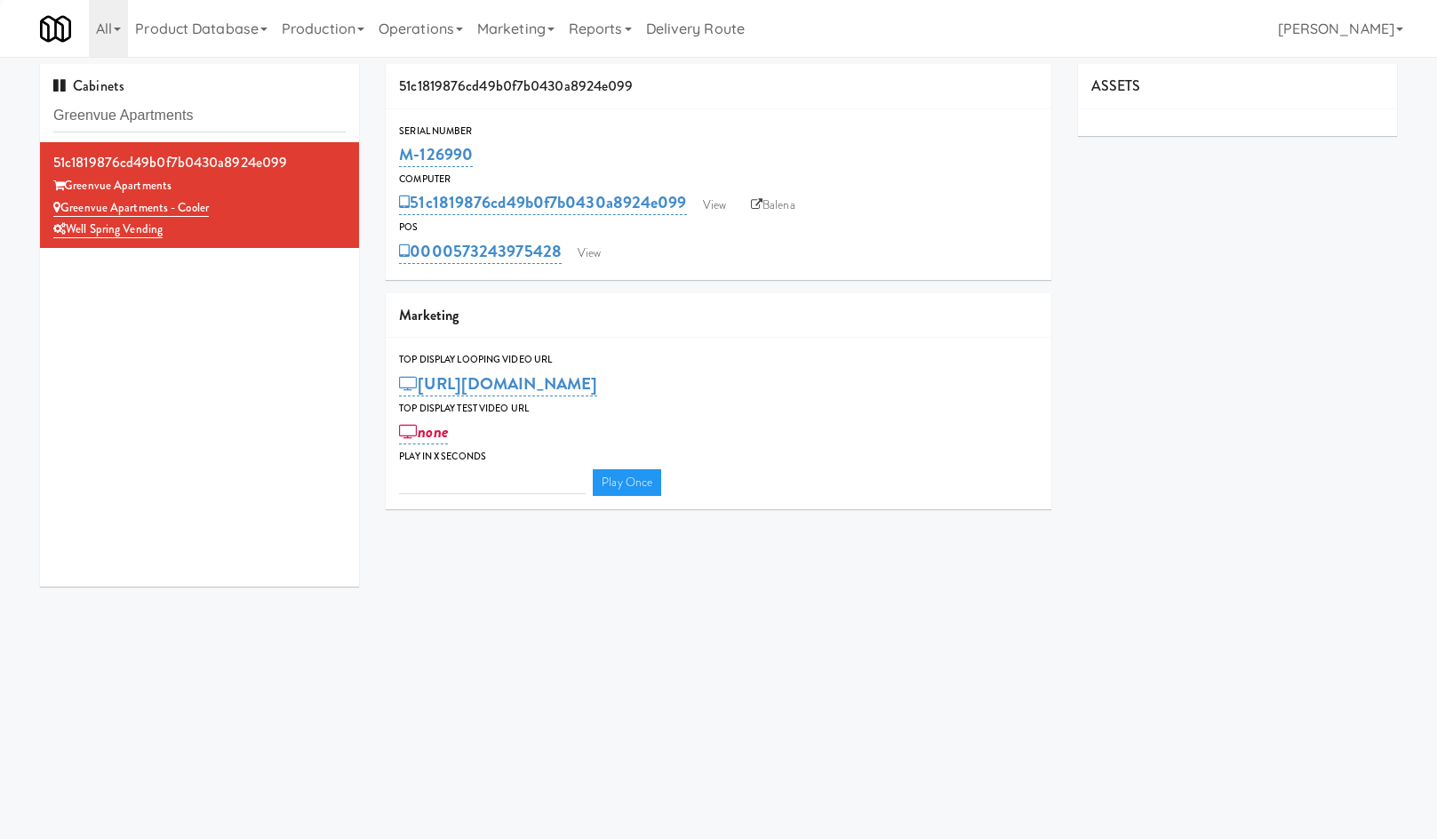
type input "3"
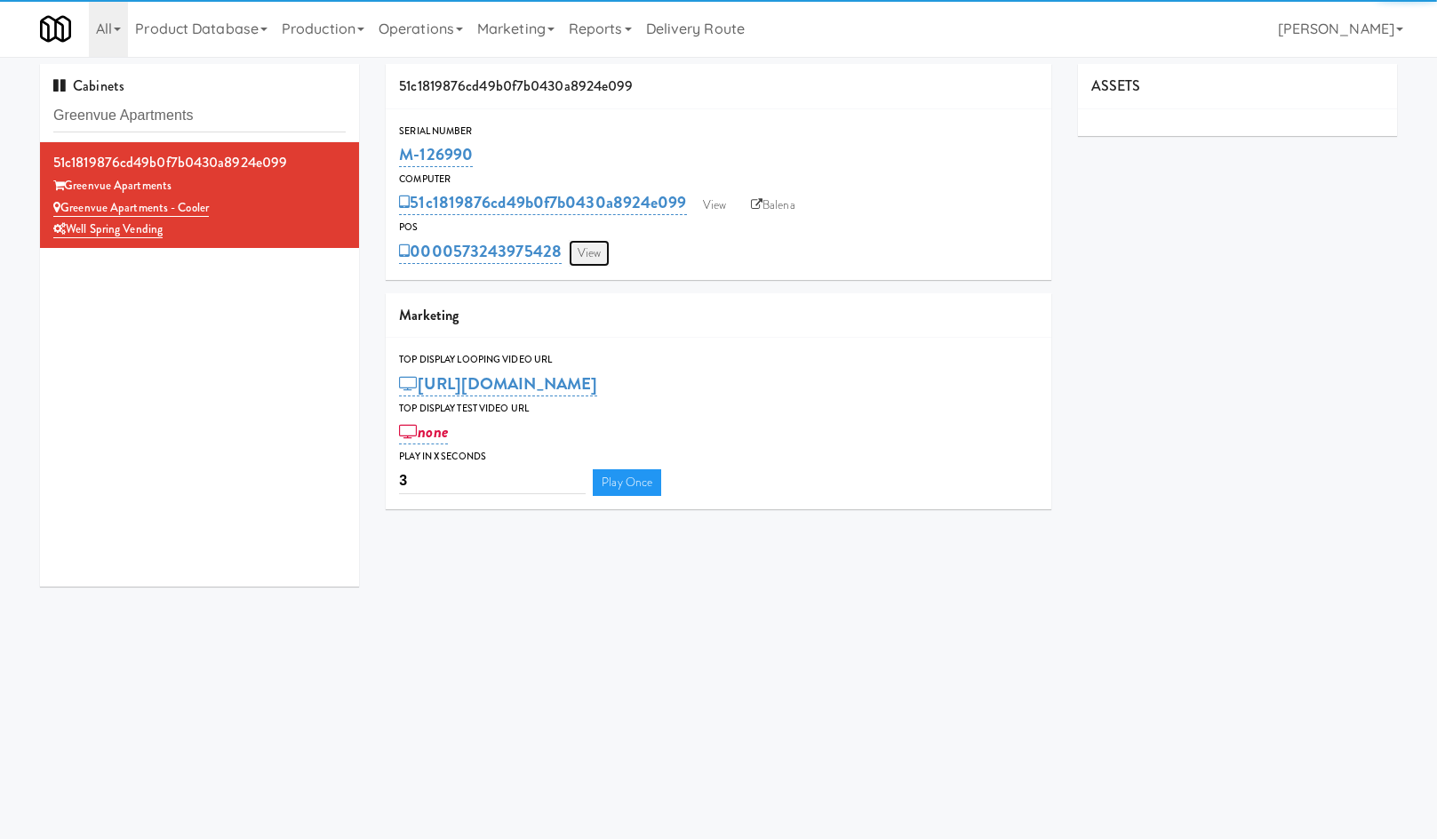
click at [602, 252] on link "View" at bounding box center [589, 253] width 41 height 27
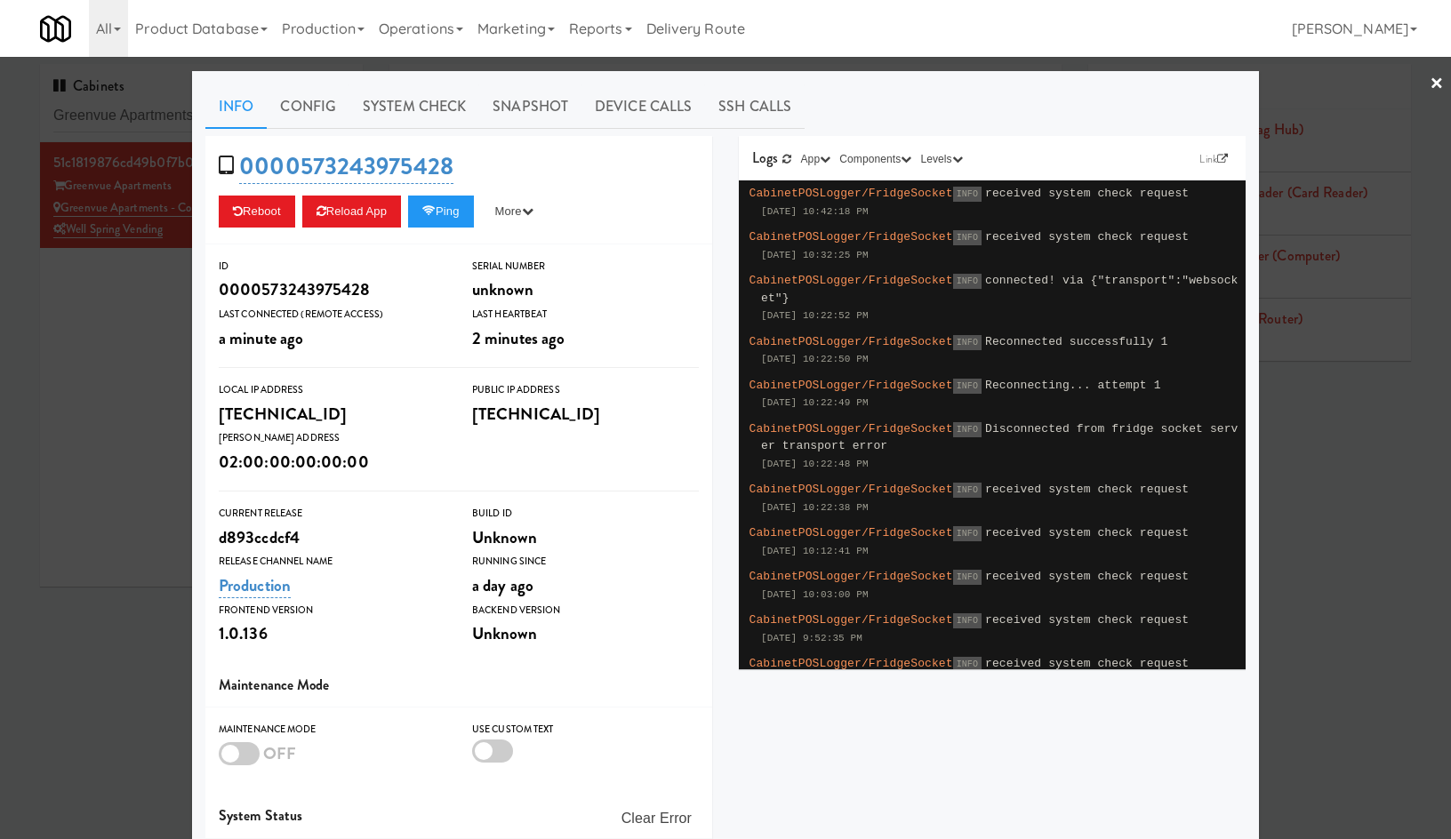
drag, startPoint x: 425, startPoint y: 114, endPoint x: 413, endPoint y: 132, distance: 22.0
click at [425, 113] on link "System Check" at bounding box center [414, 106] width 130 height 44
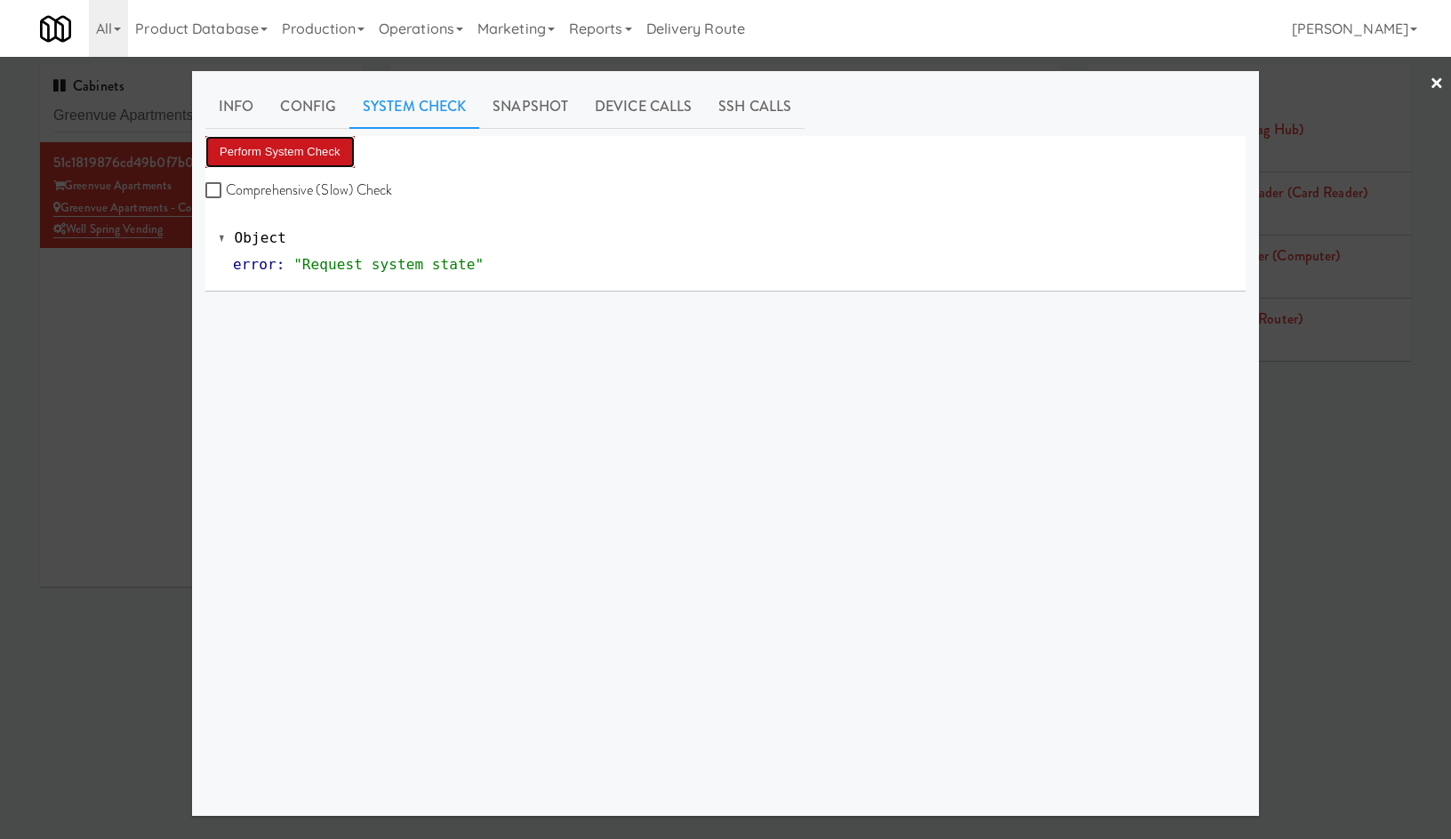
click at [296, 153] on button "Perform System Check" at bounding box center [279, 152] width 149 height 32
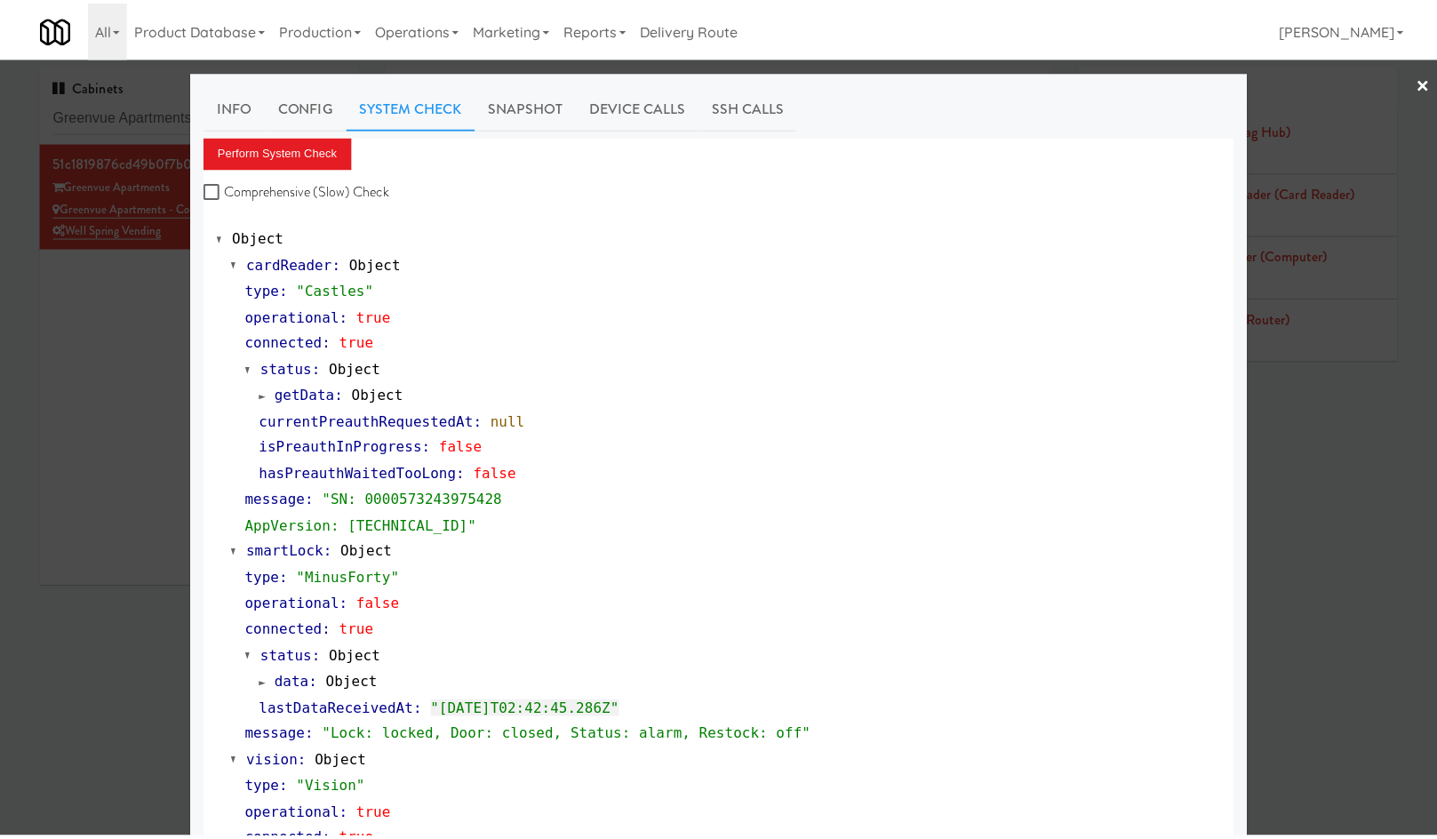
scroll to position [207, 0]
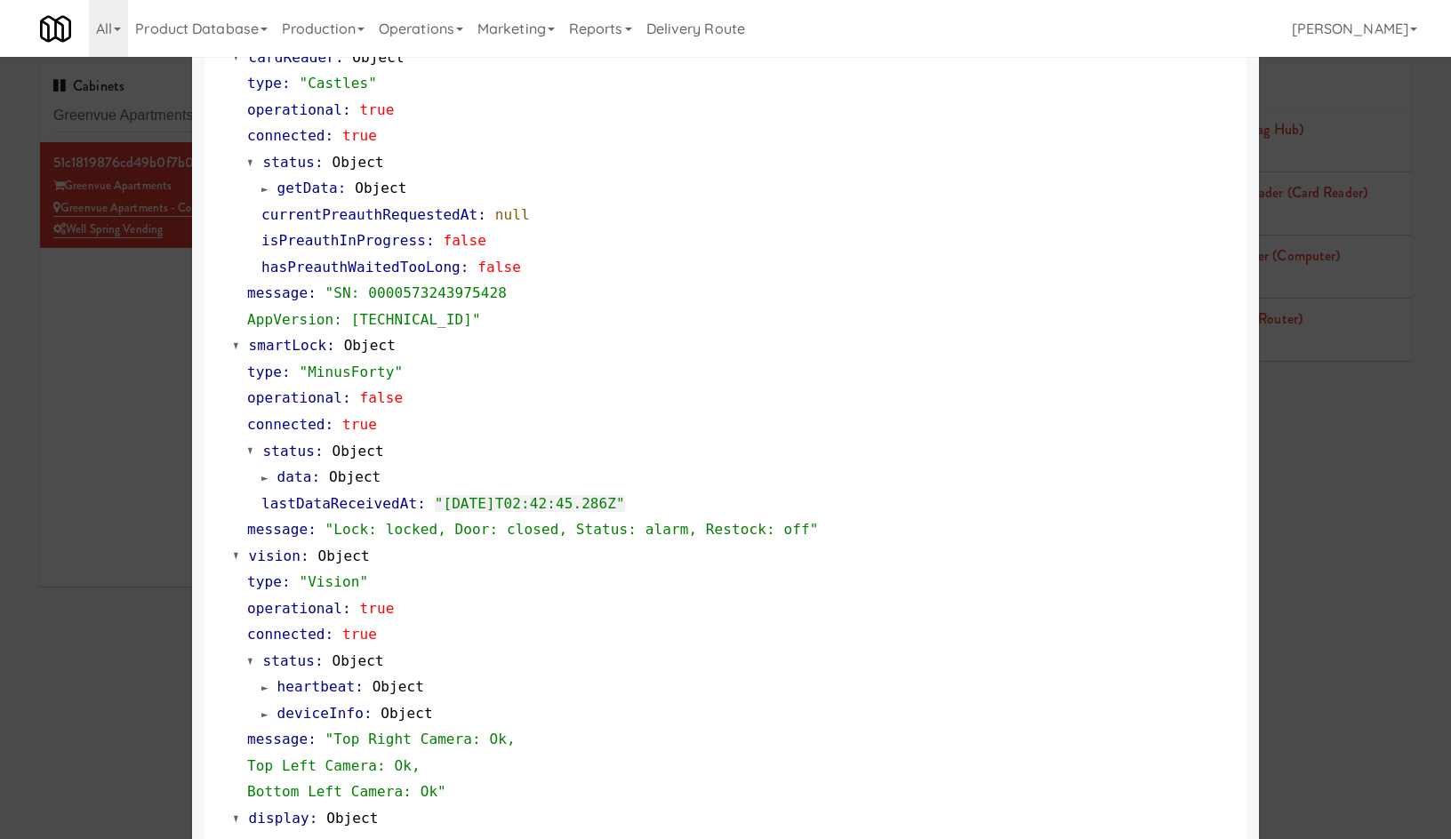
click at [124, 392] on div at bounding box center [725, 419] width 1451 height 839
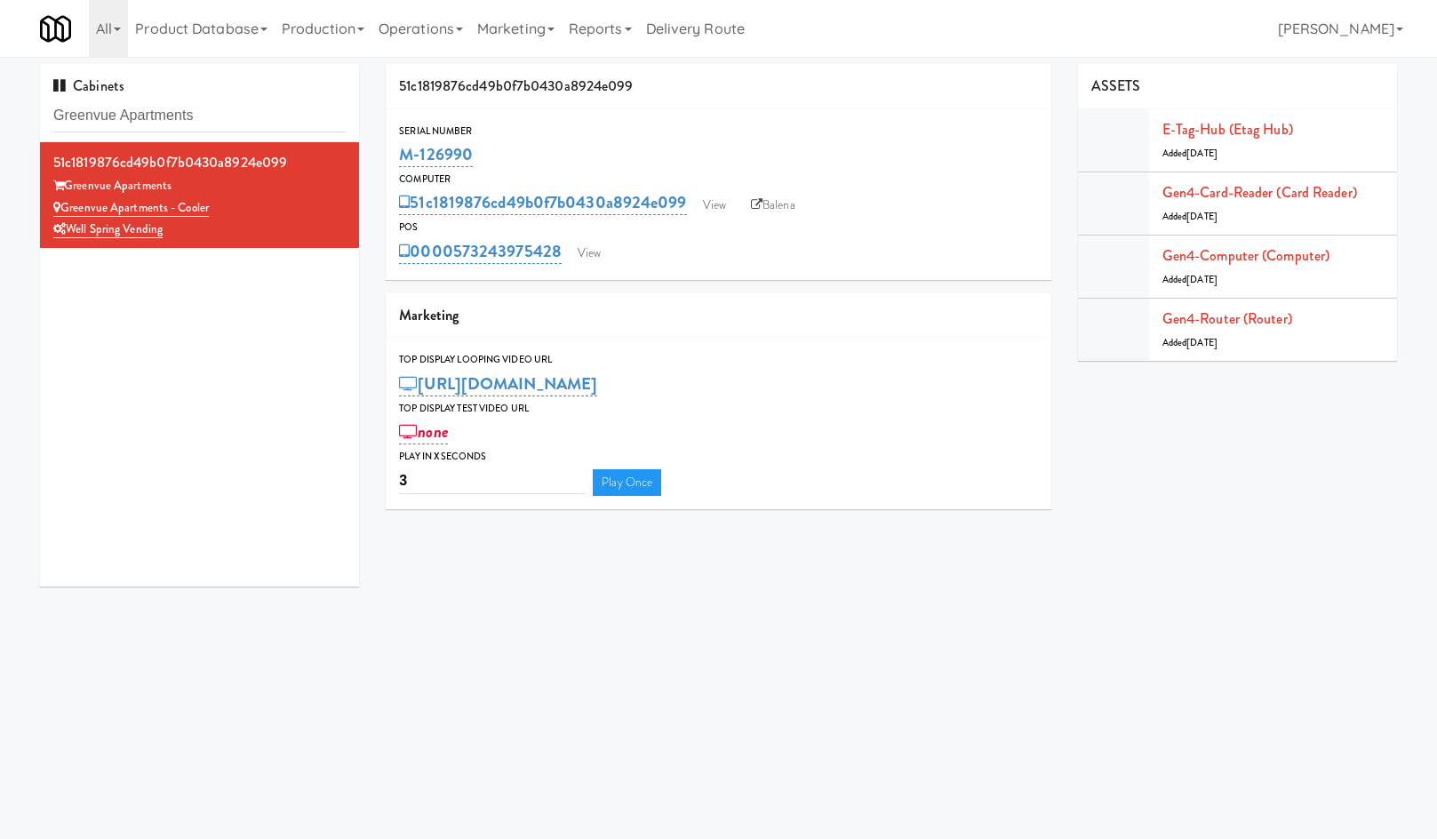
drag, startPoint x: 490, startPoint y: 151, endPoint x: 910, endPoint y: 57, distance: 430.8
click at [396, 154] on div "Serial Number M-126990" at bounding box center [719, 147] width 666 height 48
click at [280, 128] on input "Greenvue Apartments" at bounding box center [199, 116] width 292 height 33
click at [280, 127] on input "Greenvue Apartments" at bounding box center [199, 116] width 292 height 33
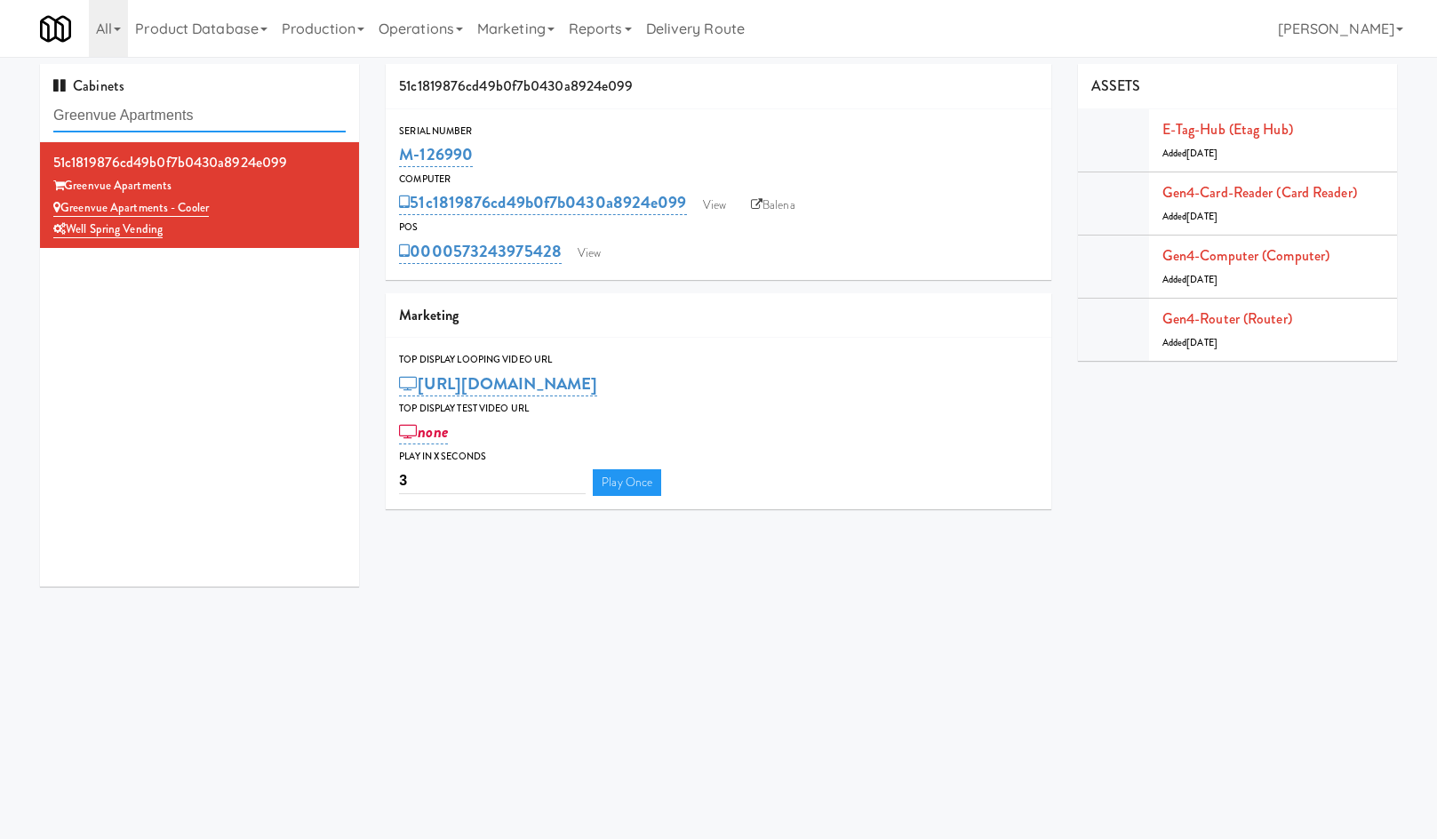
click at [262, 116] on input "Greenvue Apartments" at bounding box center [199, 116] width 292 height 33
drag, startPoint x: 262, startPoint y: 116, endPoint x: 293, endPoint y: 123, distance: 31.9
click at [257, 133] on div "Cabinets Greenvue Apartments" at bounding box center [199, 103] width 319 height 78
paste input "St. James Drink Fridge: Failed System Check: Minusforty Lock: locked"
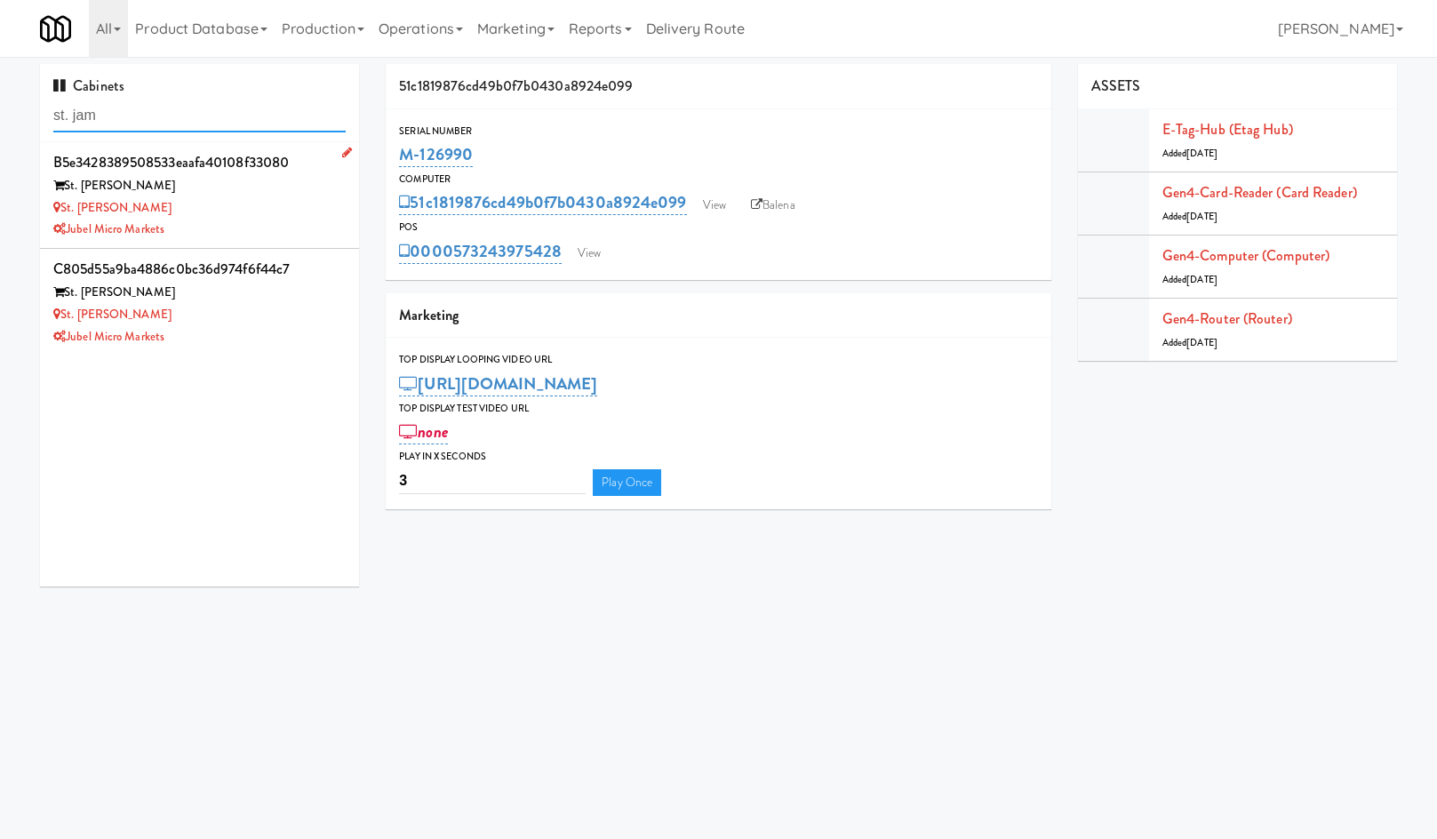
type input "st. jam"
click at [234, 202] on div "St. [PERSON_NAME]" at bounding box center [199, 208] width 292 height 22
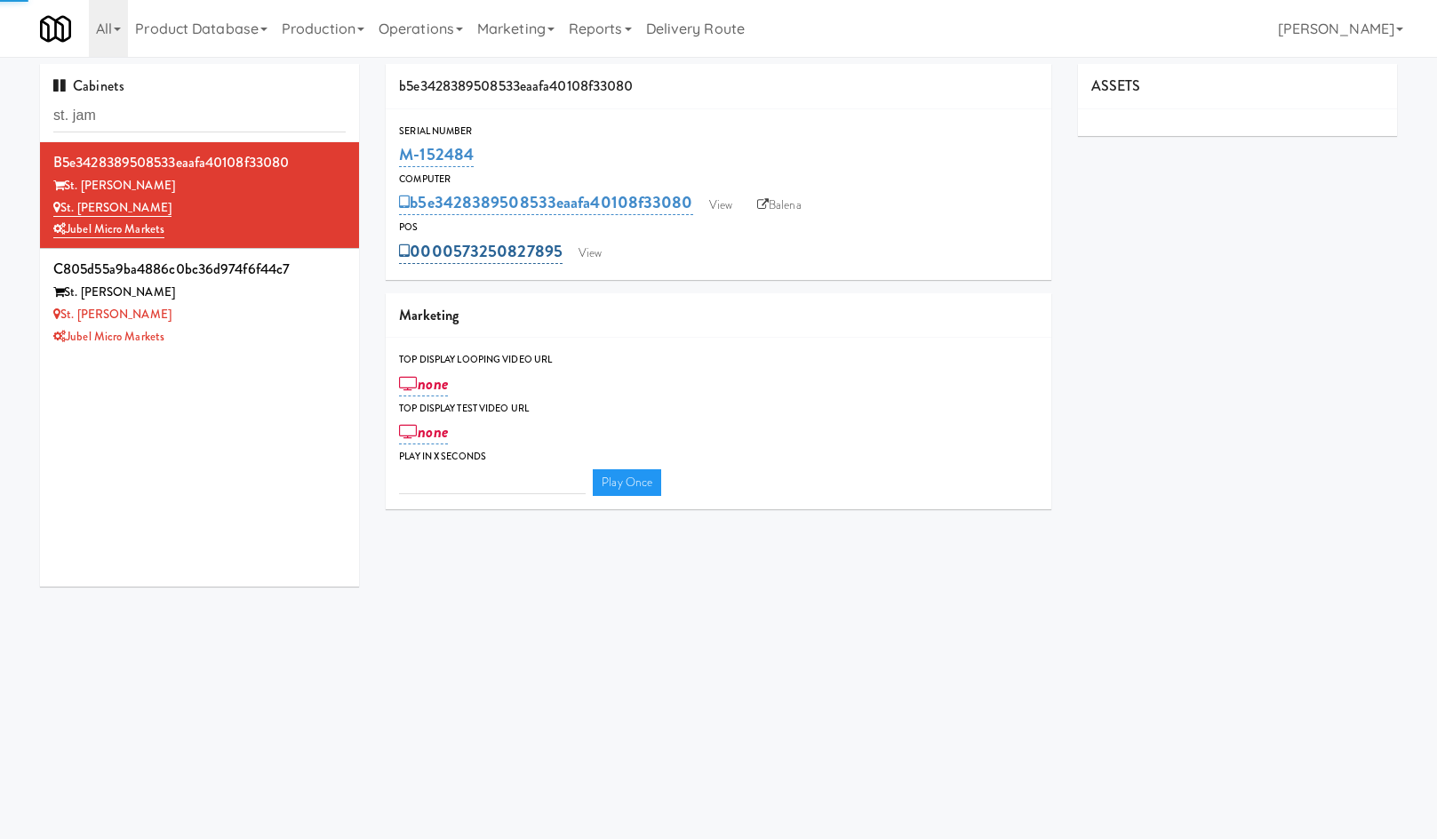
type input "3"
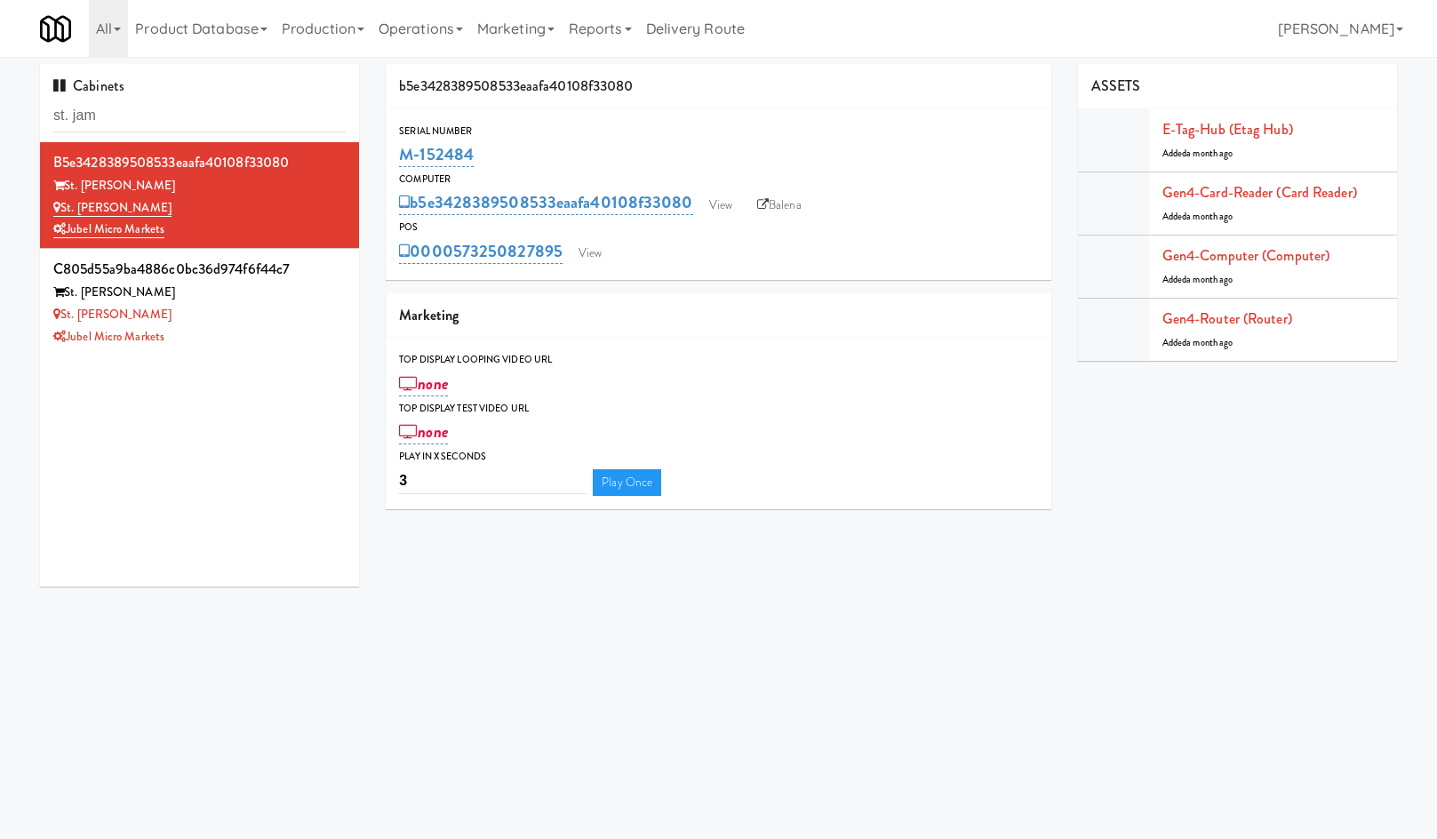
drag, startPoint x: 430, startPoint y: 156, endPoint x: 675, endPoint y: 104, distance: 249.8
click at [395, 164] on div "Serial Number M-152484" at bounding box center [719, 147] width 666 height 48
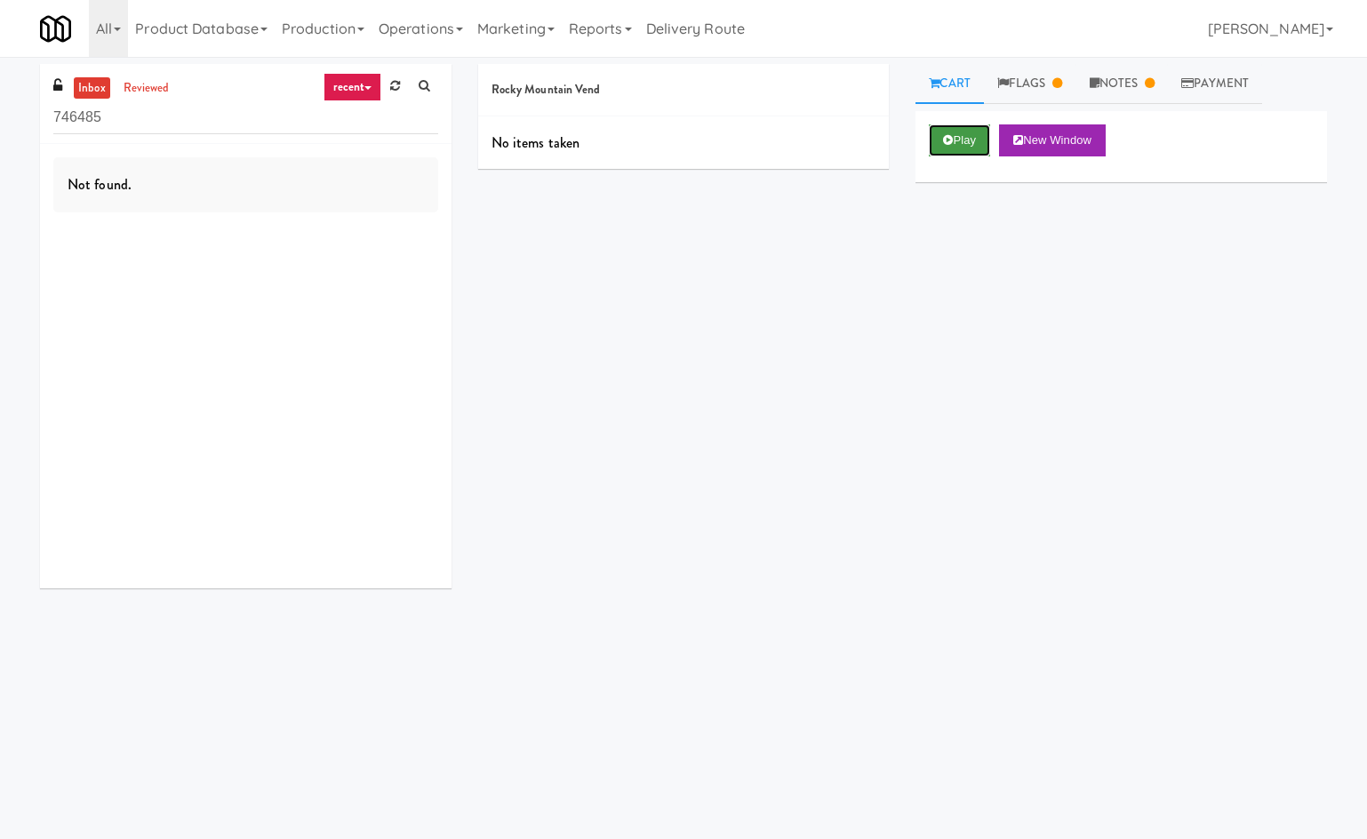
click at [957, 156] on button "Play" at bounding box center [959, 140] width 61 height 32
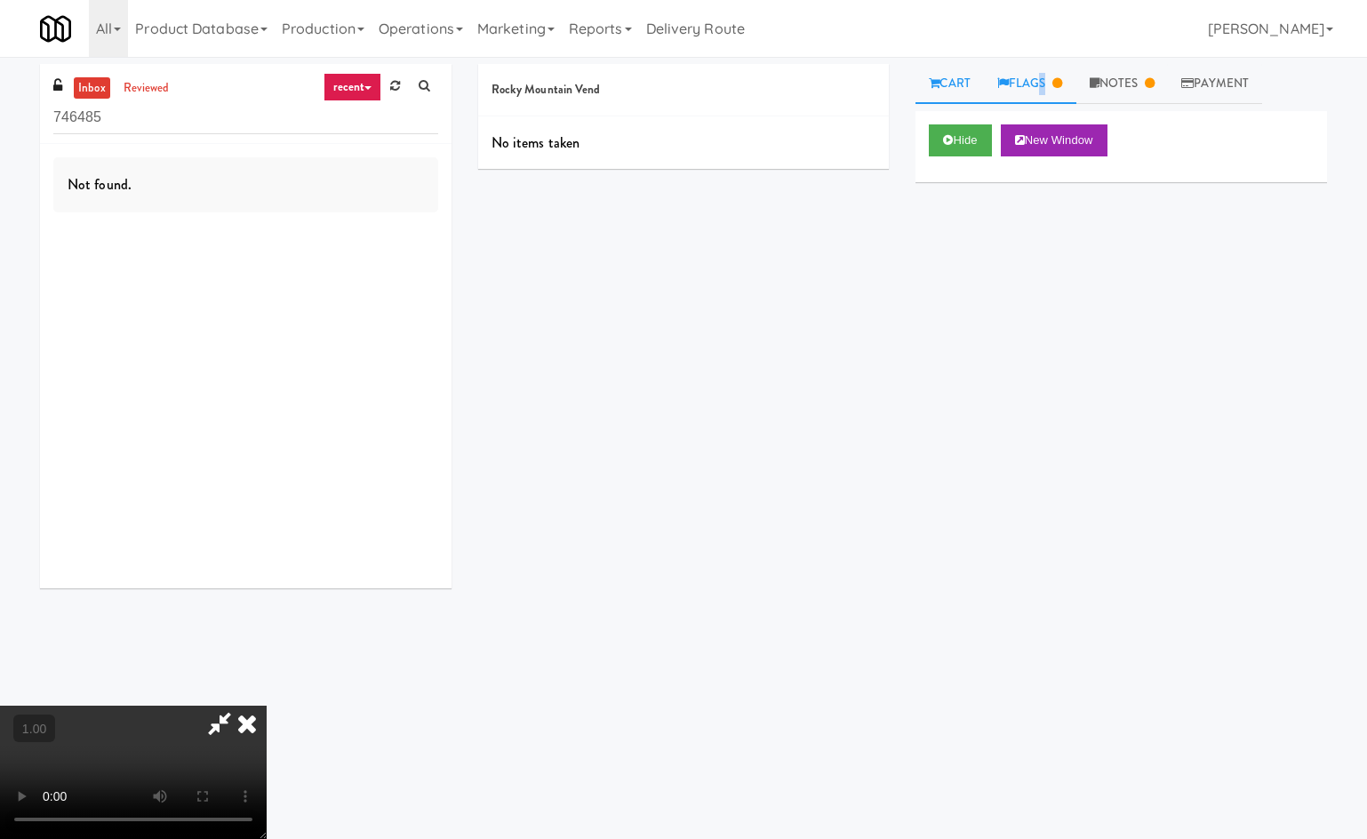
click at [1040, 86] on link "Flags" at bounding box center [1030, 84] width 92 height 40
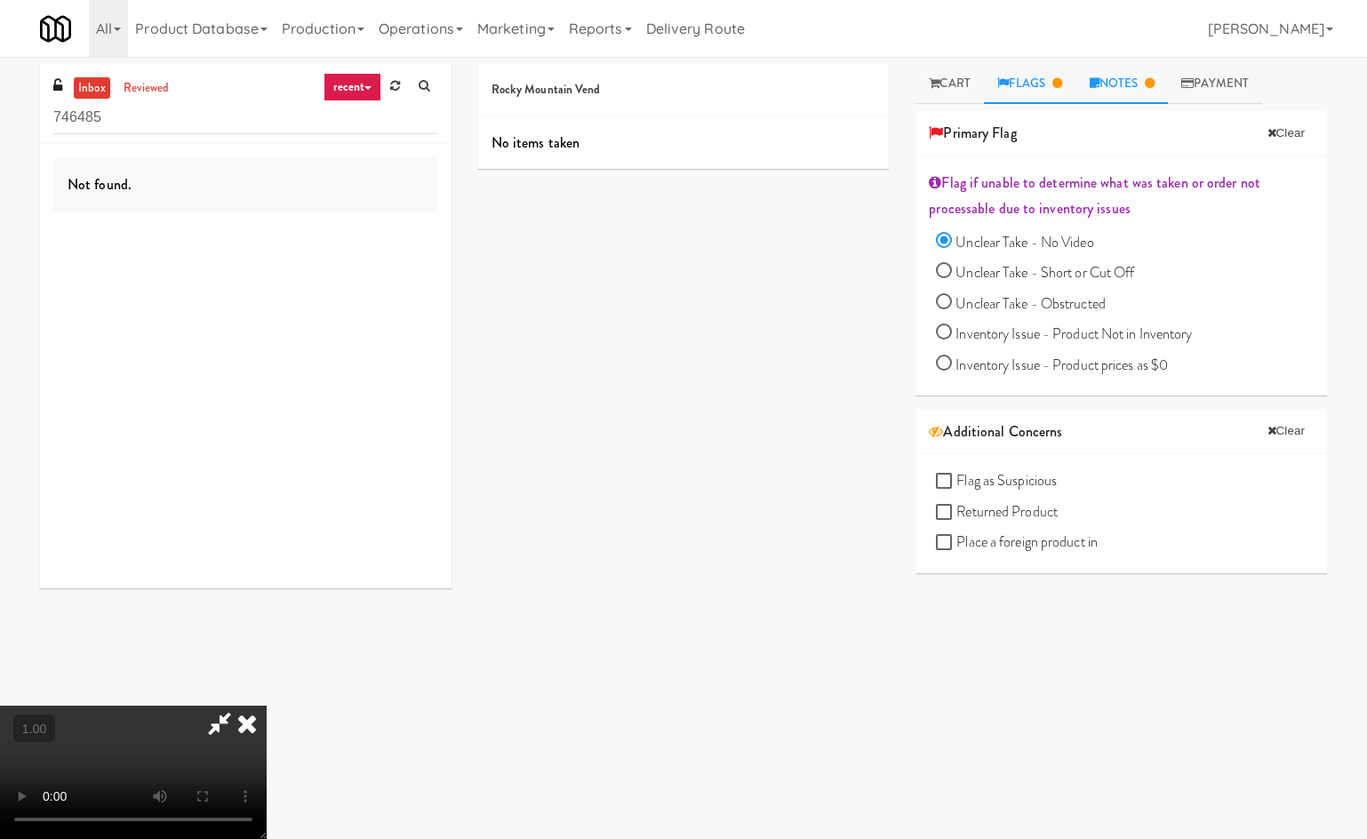
drag, startPoint x: 1130, startPoint y: 63, endPoint x: 1126, endPoint y: 79, distance: 16.4
click at [1128, 70] on div "inbox reviewed recent all unclear take inventory issue suspicious failed recent…" at bounding box center [683, 417] width 1367 height 721
click at [1130, 87] on link "Notes" at bounding box center [1122, 84] width 92 height 40
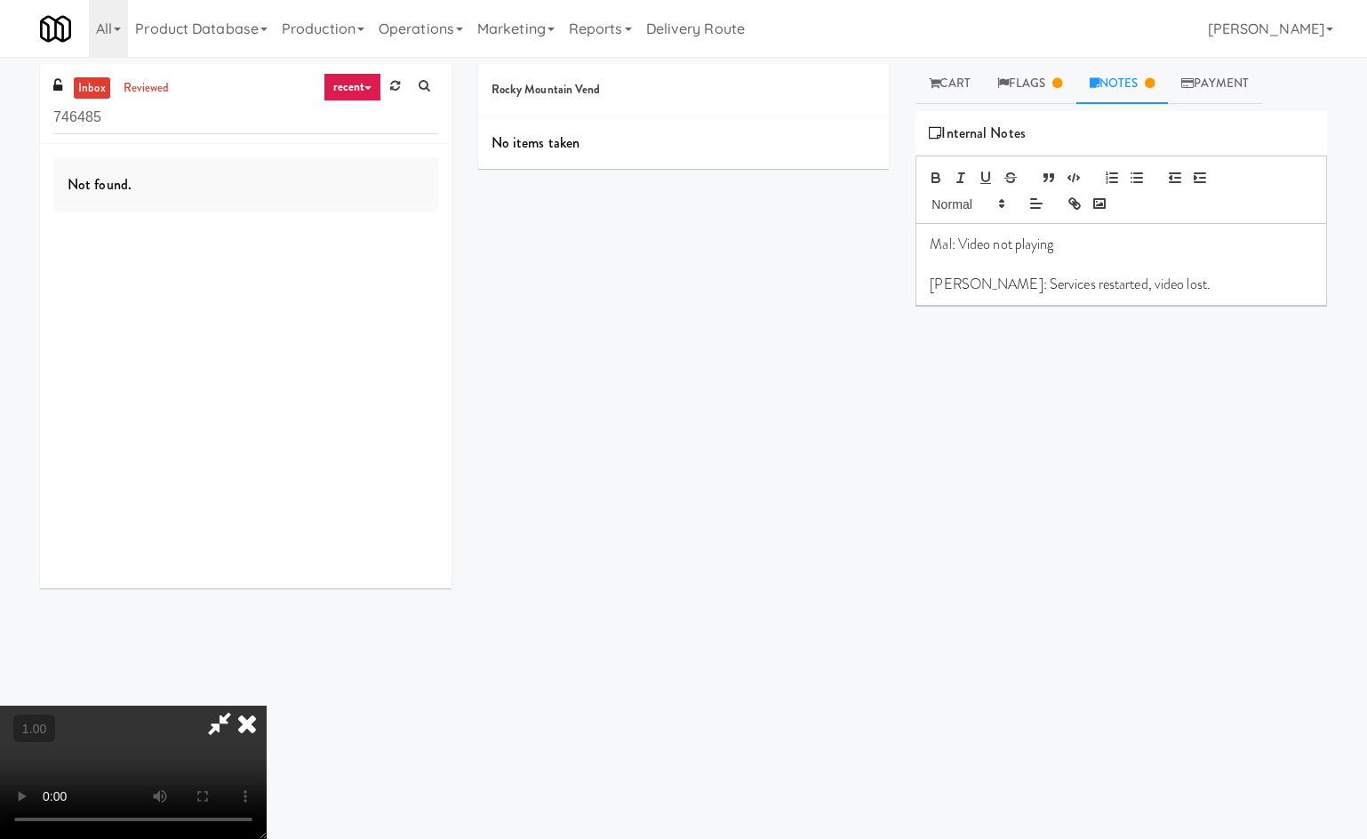
click at [246, 717] on icon at bounding box center [247, 724] width 39 height 36
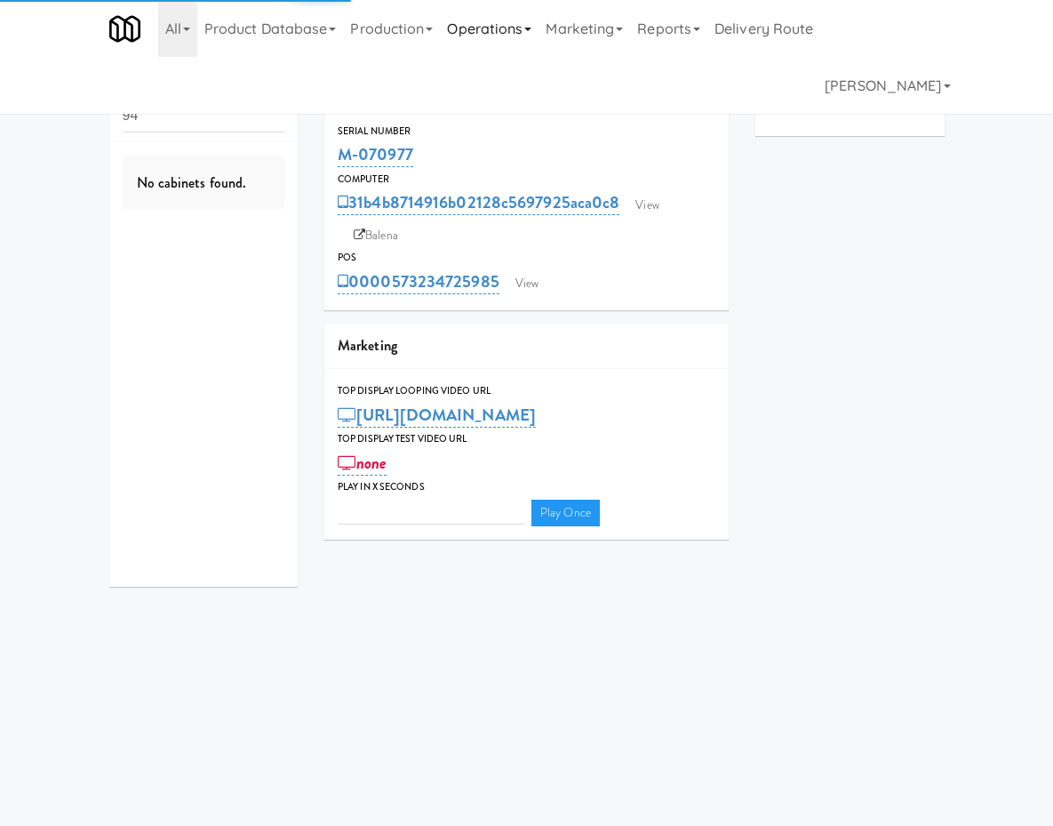
click at [440, 31] on link "Operations" at bounding box center [489, 28] width 99 height 57
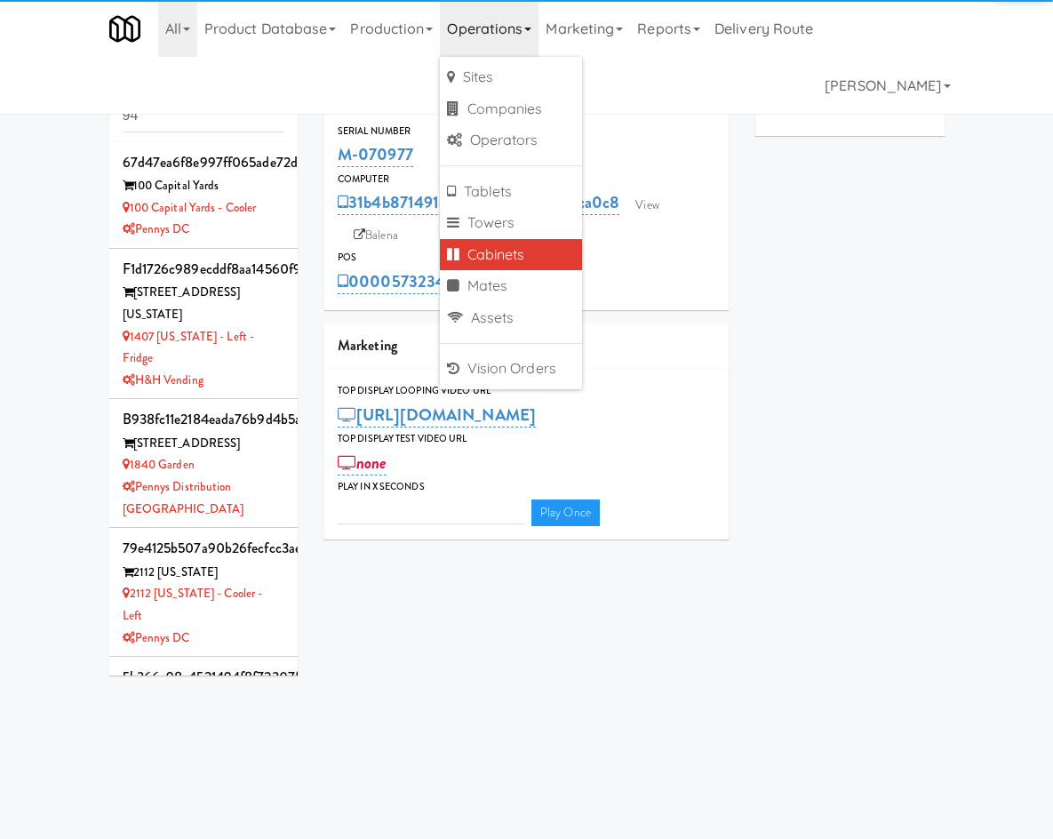
type input "3"
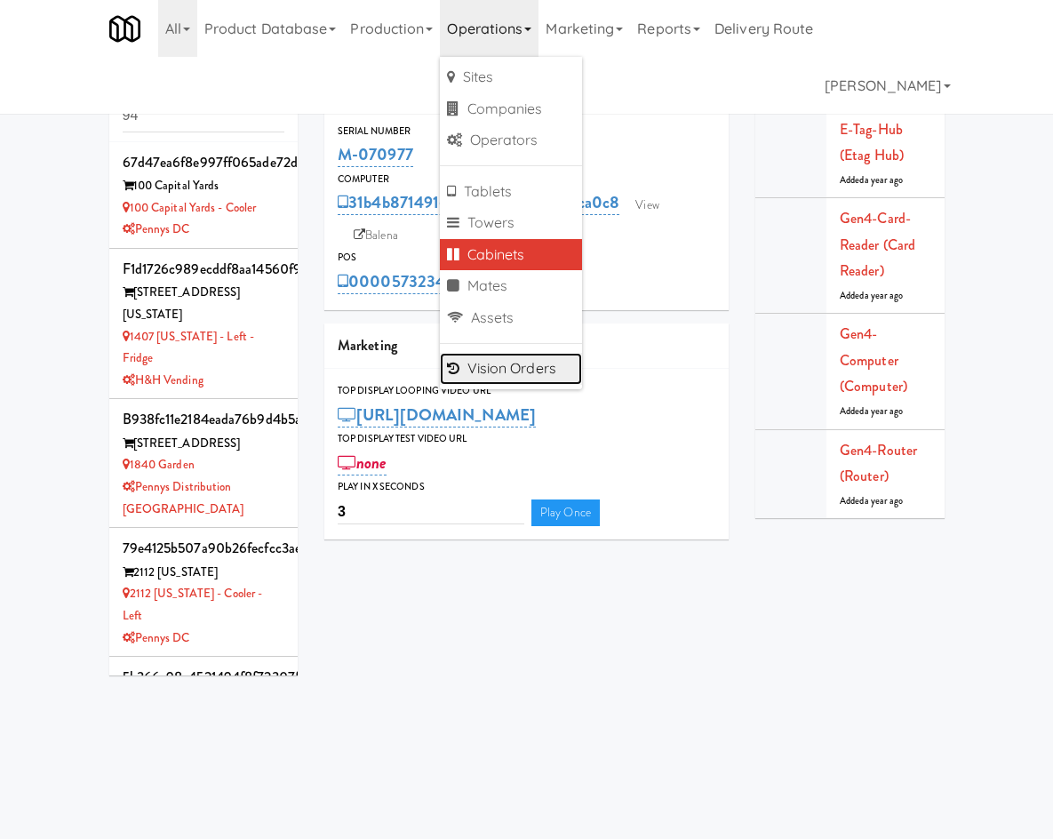
click at [440, 367] on link "Vision Orders" at bounding box center [511, 369] width 142 height 32
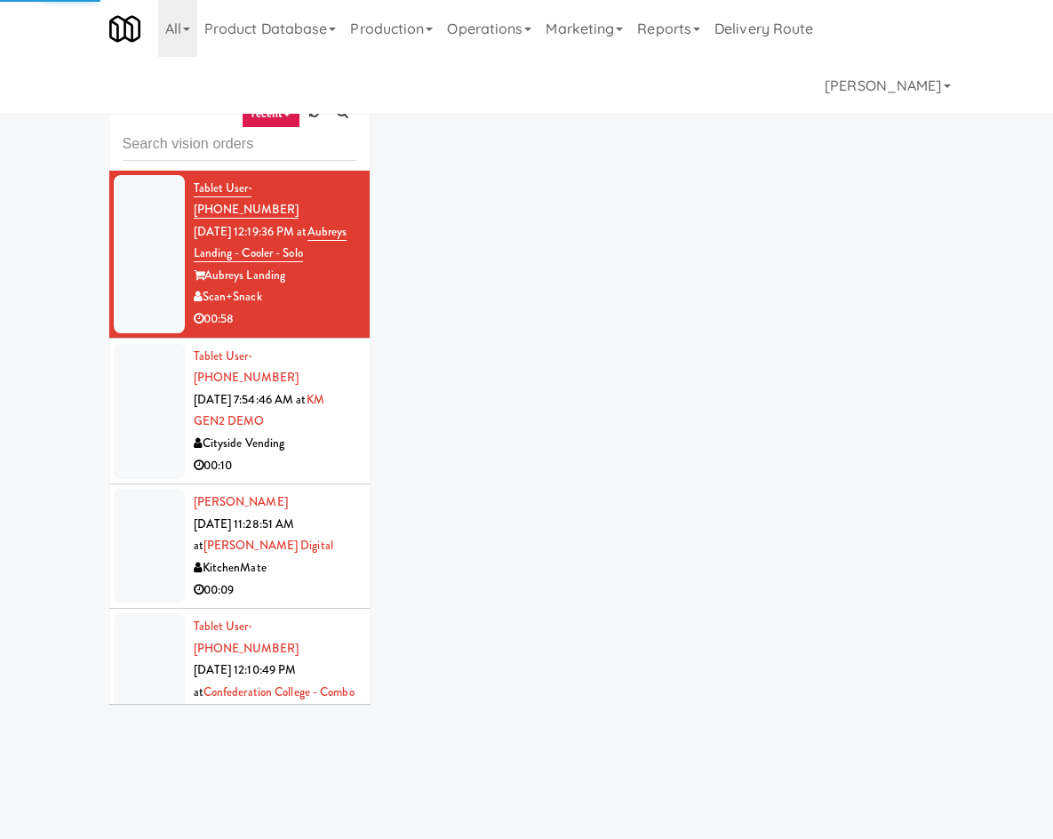
click at [248, 128] on input "text" at bounding box center [240, 144] width 234 height 33
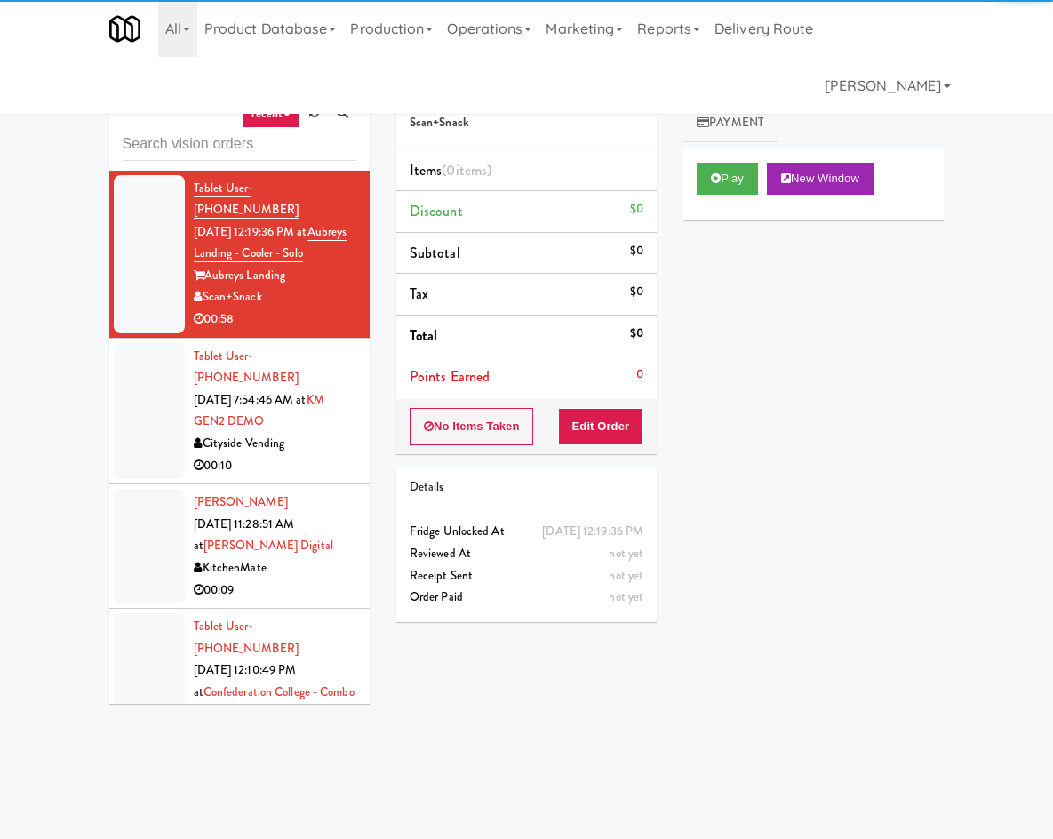
drag, startPoint x: 331, startPoint y: 37, endPoint x: 333, endPoint y: 100, distance: 63.2
click at [343, 43] on link "Production" at bounding box center [391, 28] width 97 height 57
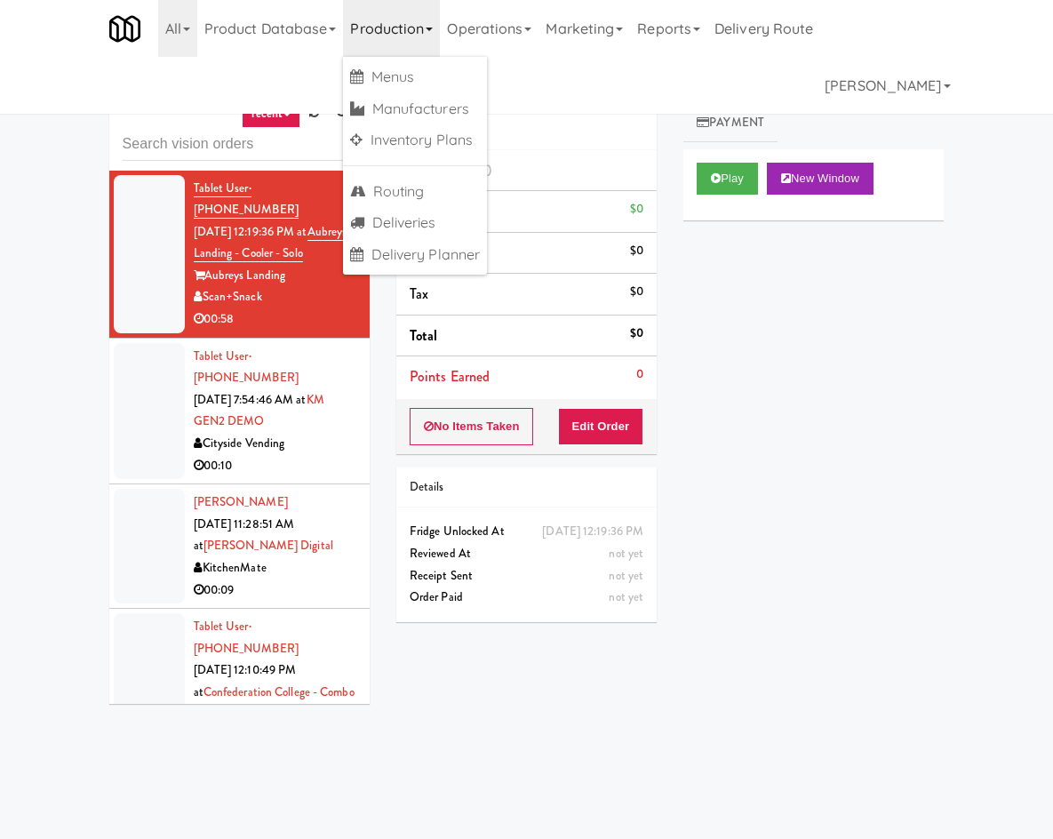
drag, startPoint x: 420, startPoint y: 32, endPoint x: 436, endPoint y: 92, distance: 62.8
click at [440, 48] on link "Operations" at bounding box center [489, 28] width 99 height 57
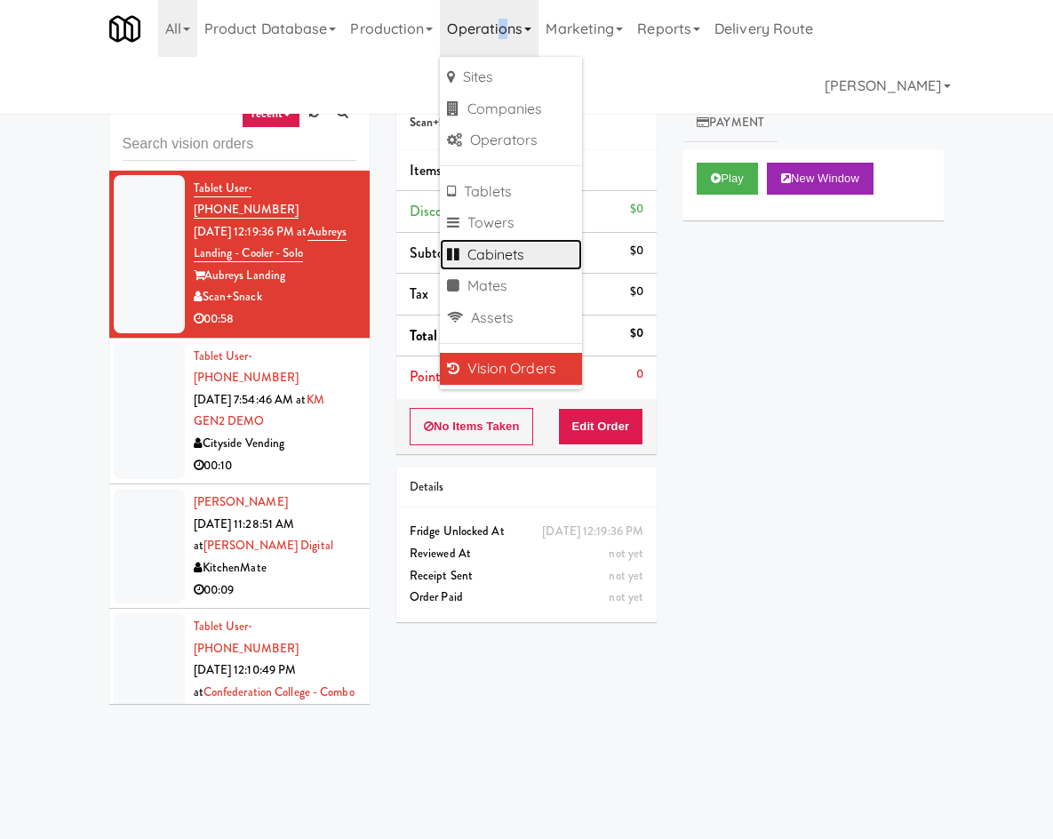
click at [450, 252] on link "Cabinets" at bounding box center [511, 255] width 142 height 32
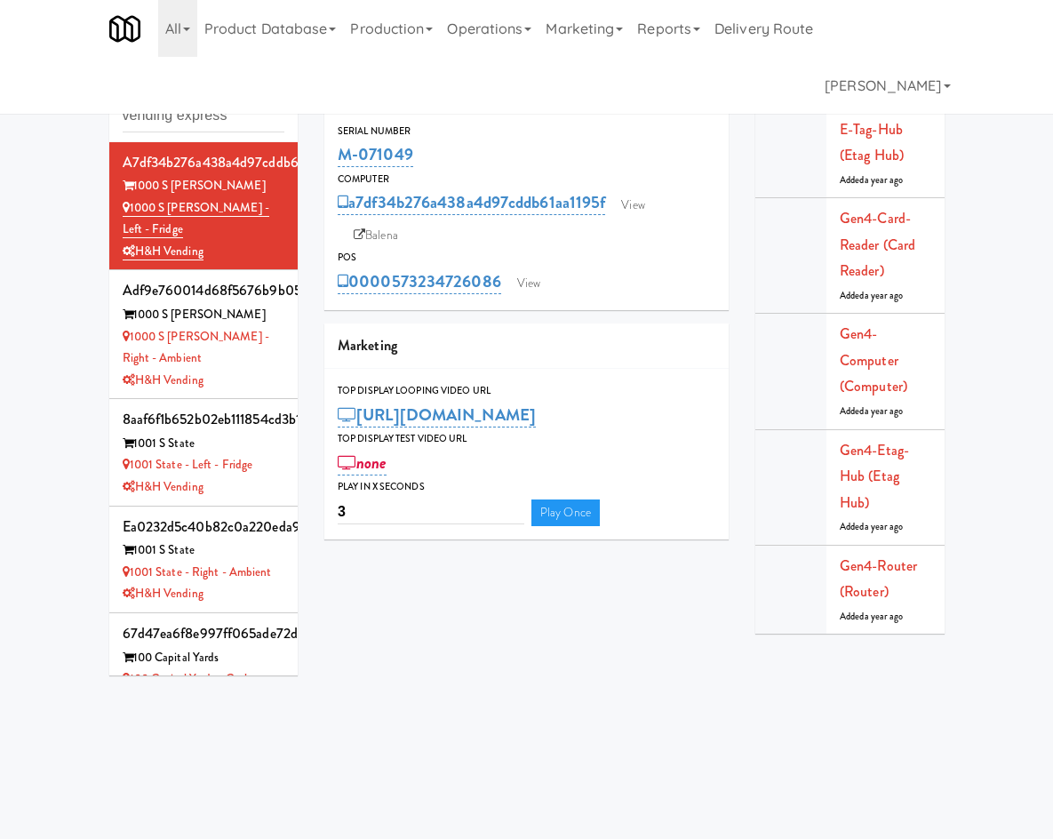
type input "vending express"
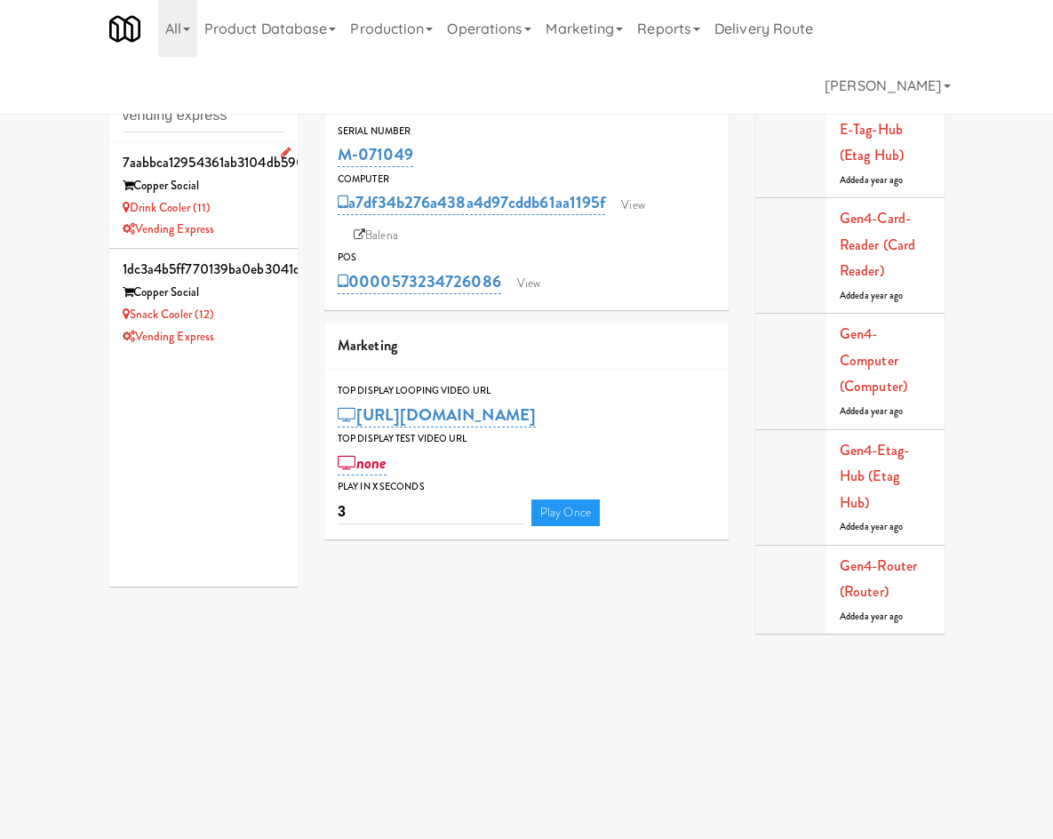
click at [158, 218] on div "Drink Cooler (11)" at bounding box center [204, 208] width 163 height 22
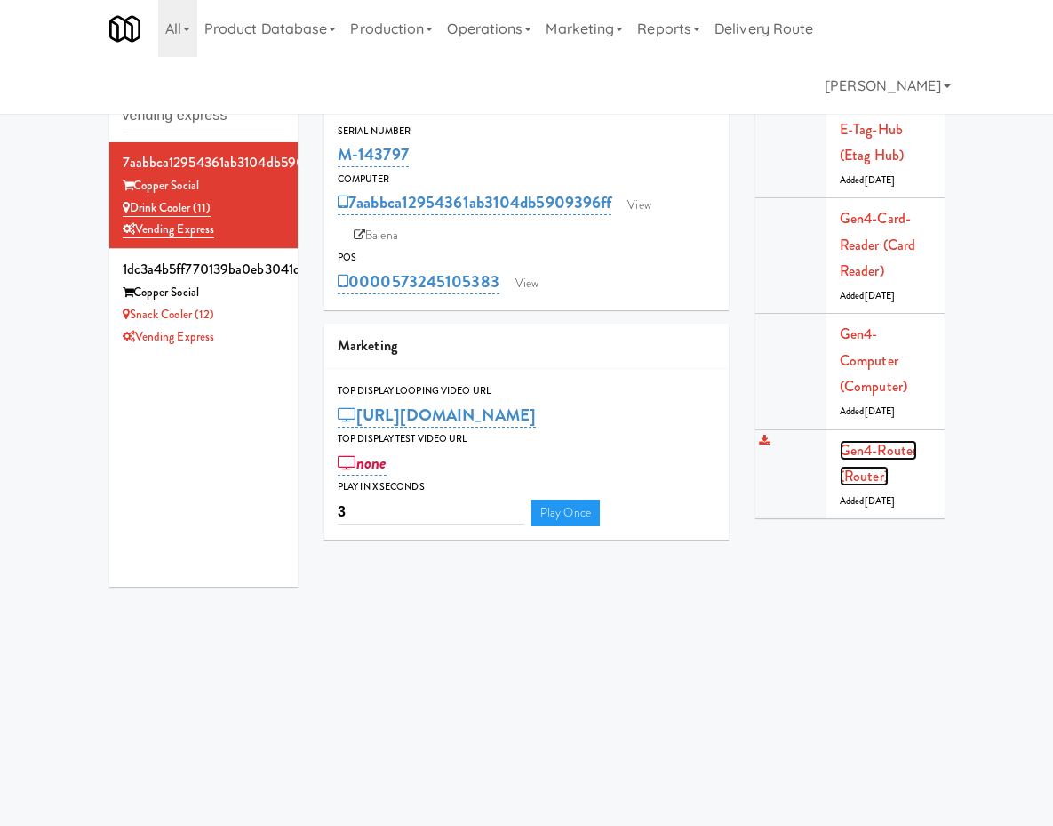
click at [917, 440] on link "Gen4-router (Router)" at bounding box center [878, 463] width 77 height 47
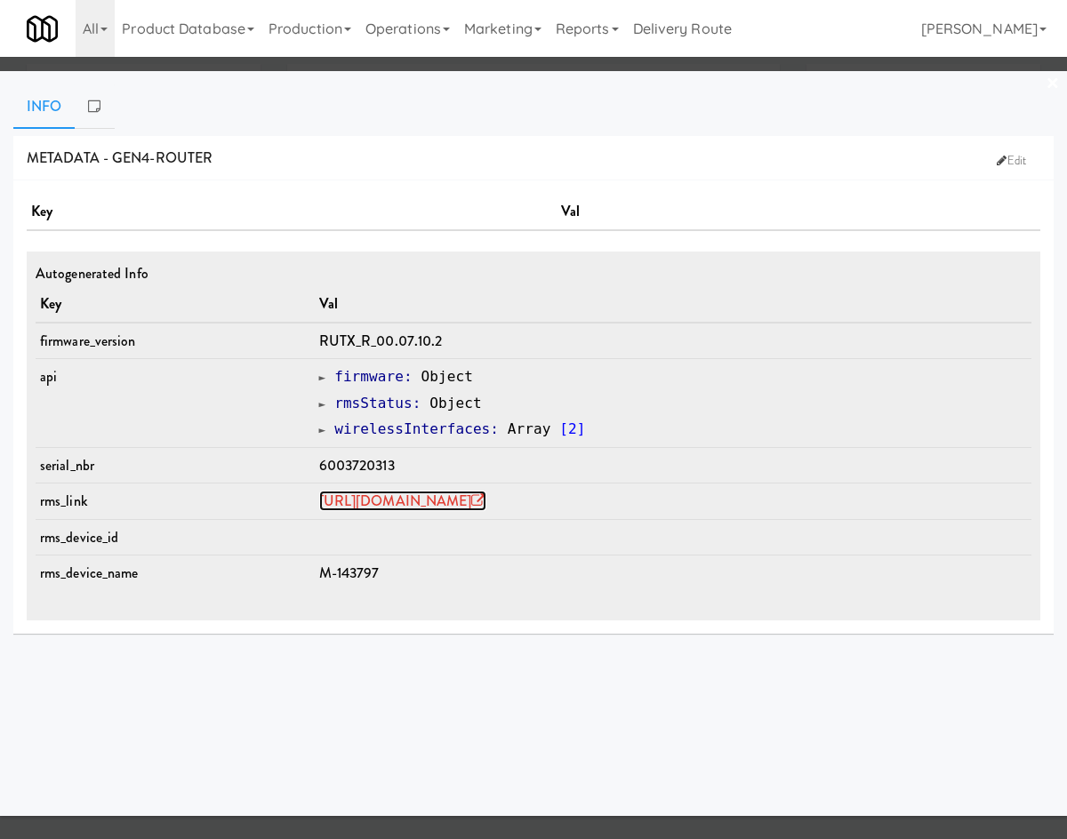
click at [465, 497] on link "[URL][DOMAIN_NAME]" at bounding box center [402, 501] width 167 height 20
drag, startPoint x: 361, startPoint y: 66, endPoint x: 371, endPoint y: 128, distance: 63.0
click at [361, 67] on div at bounding box center [533, 419] width 1067 height 839
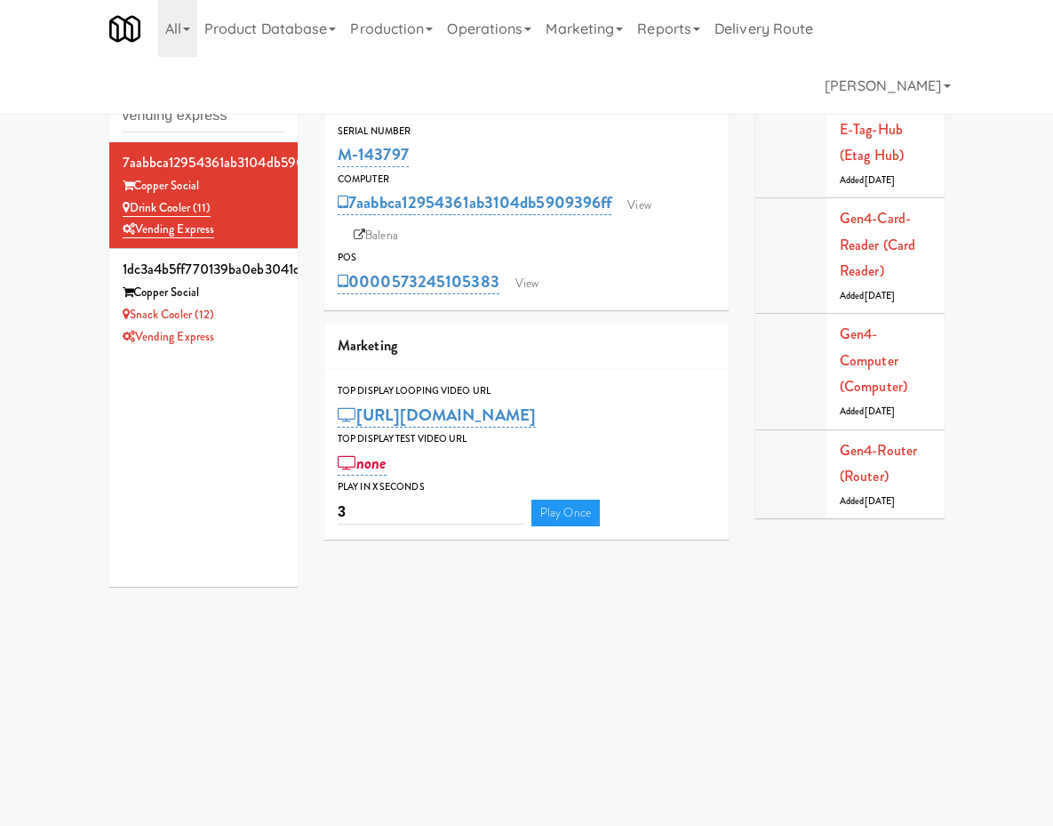
drag, startPoint x: 208, startPoint y: 325, endPoint x: 246, endPoint y: 322, distance: 38.4
click at [209, 326] on div "Vending Express" at bounding box center [204, 337] width 163 height 22
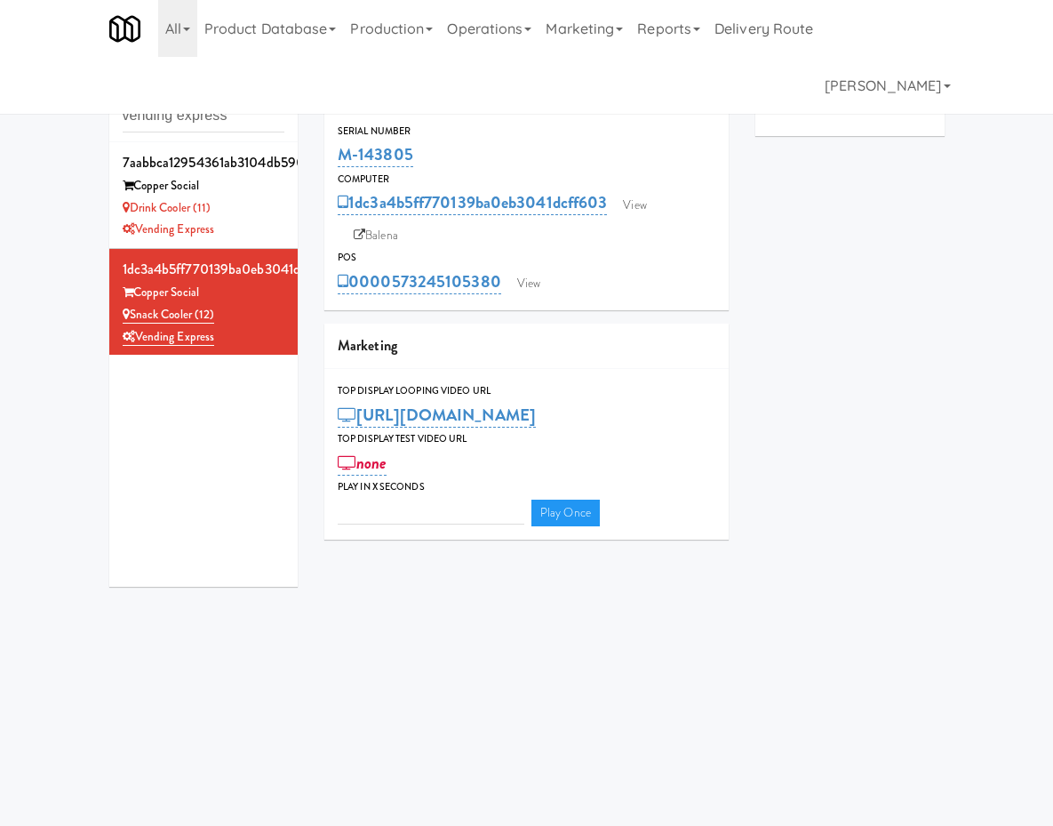
type input "3"
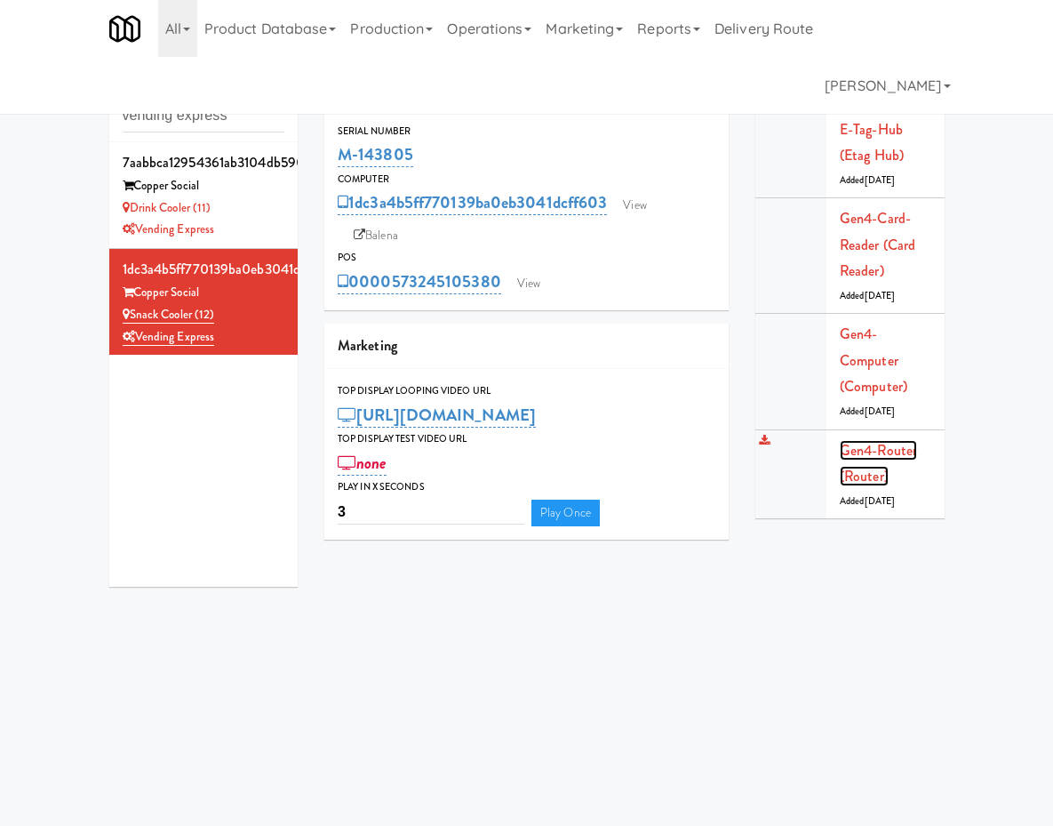
click at [906, 440] on link "Gen4-router (Router)" at bounding box center [878, 463] width 77 height 47
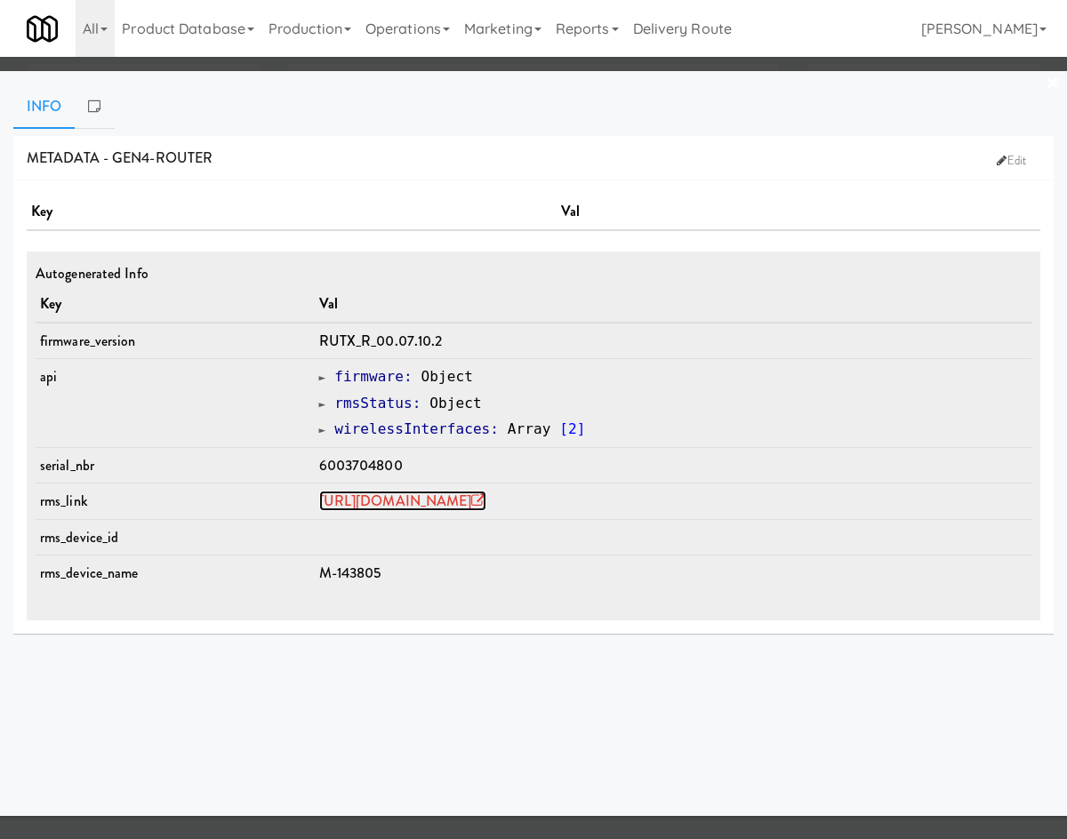
click at [475, 507] on link "https://rms.teltonika-networks.com/devices/1672296" at bounding box center [402, 501] width 167 height 20
click at [183, 66] on div at bounding box center [533, 419] width 1067 height 839
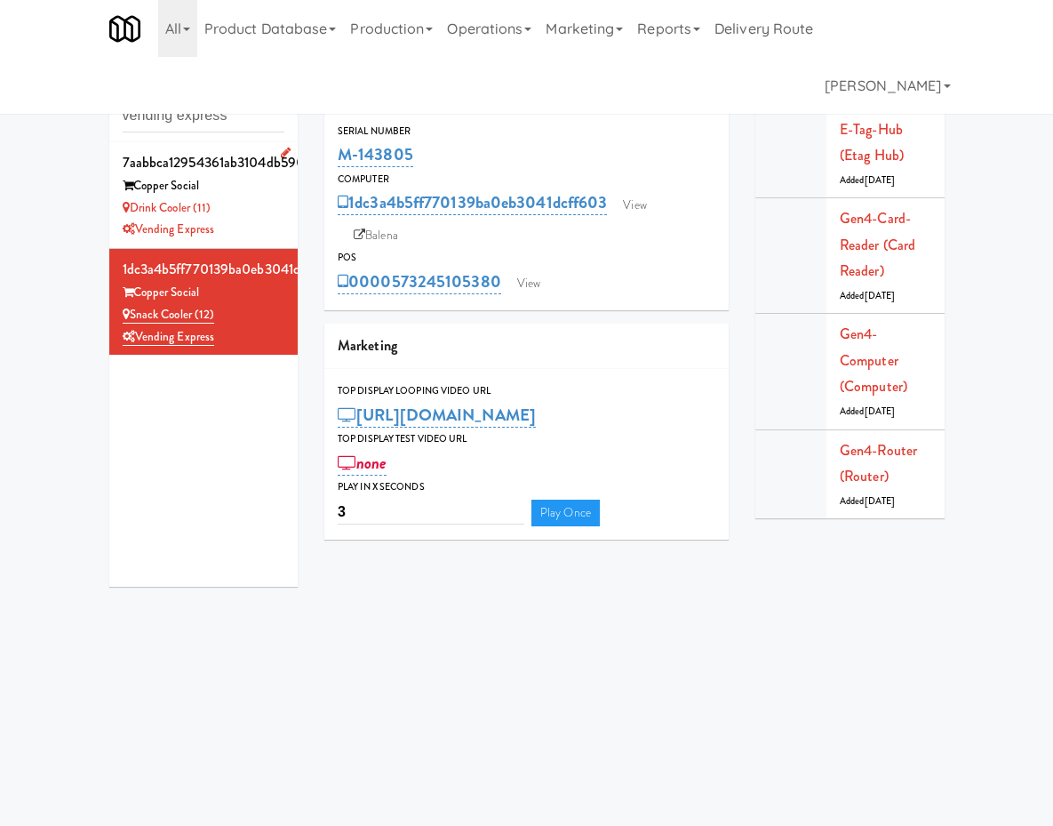
click at [156, 222] on div "Vending Express" at bounding box center [204, 230] width 163 height 22
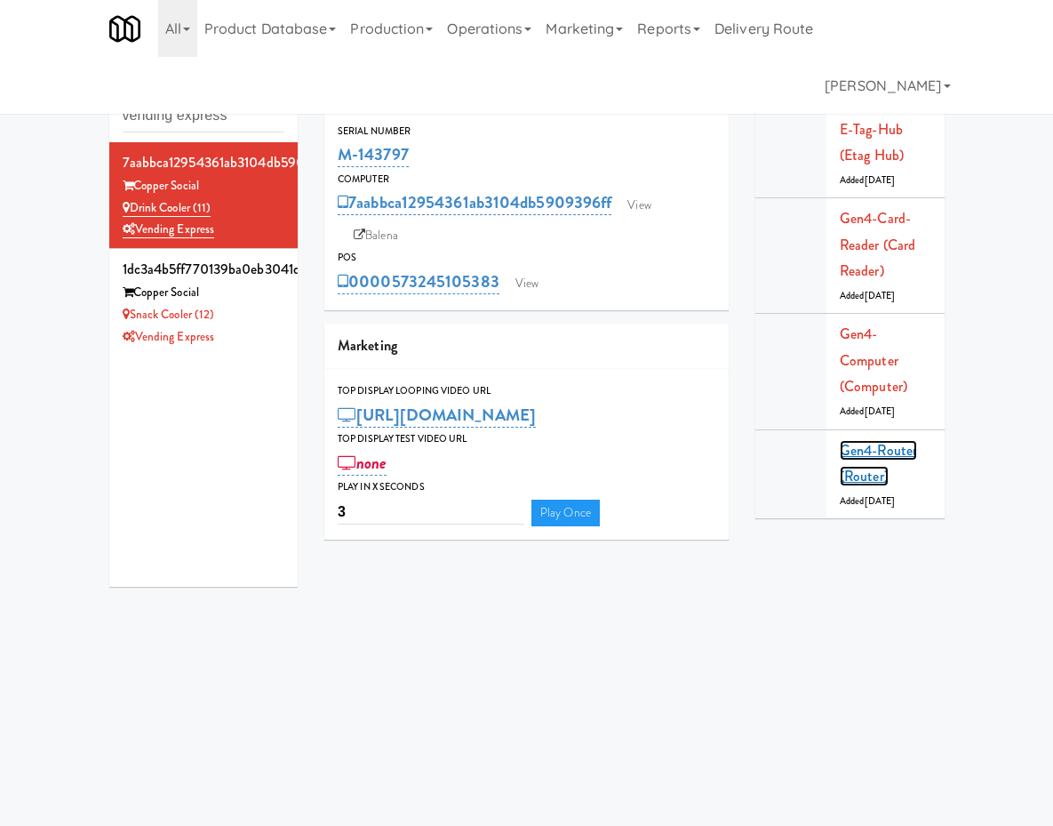
drag, startPoint x: 940, startPoint y: 372, endPoint x: 931, endPoint y: 374, distance: 9.1
click at [917, 440] on link "Gen4-router (Router)" at bounding box center [878, 463] width 77 height 47
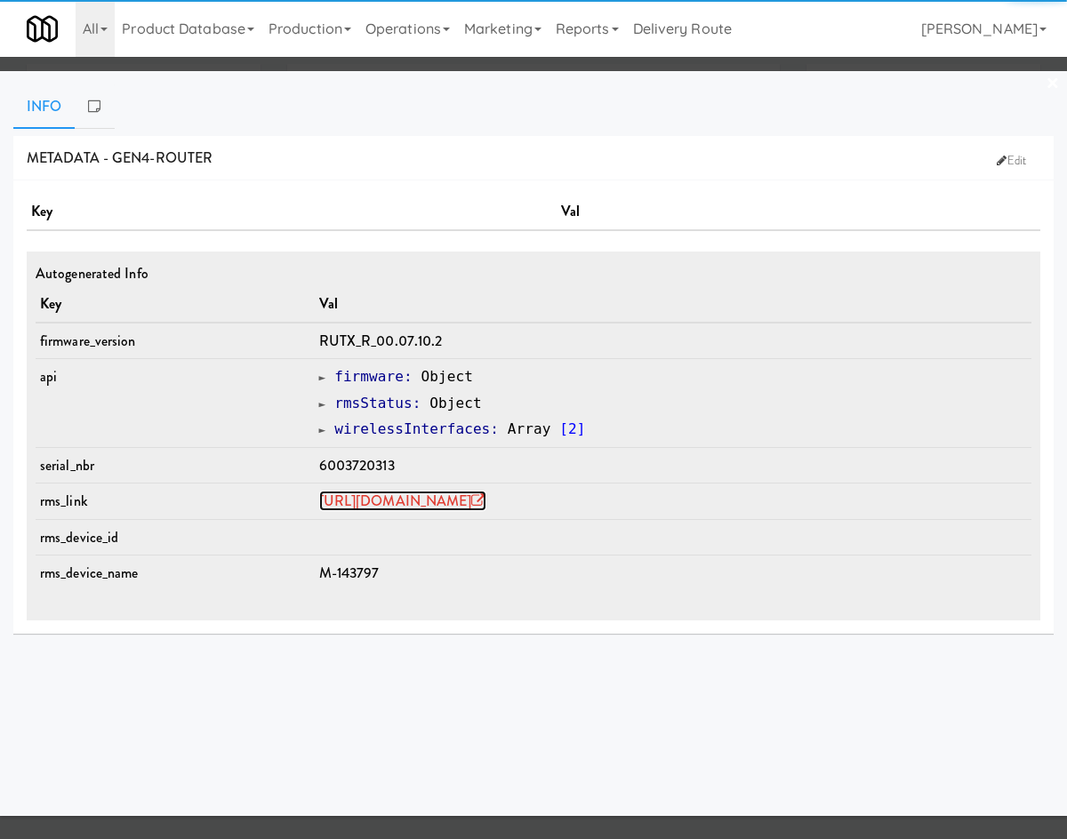
click at [449, 505] on link "https://rms.teltonika-networks.com/devices/1672282" at bounding box center [402, 501] width 167 height 20
